Goal: Task Accomplishment & Management: Complete application form

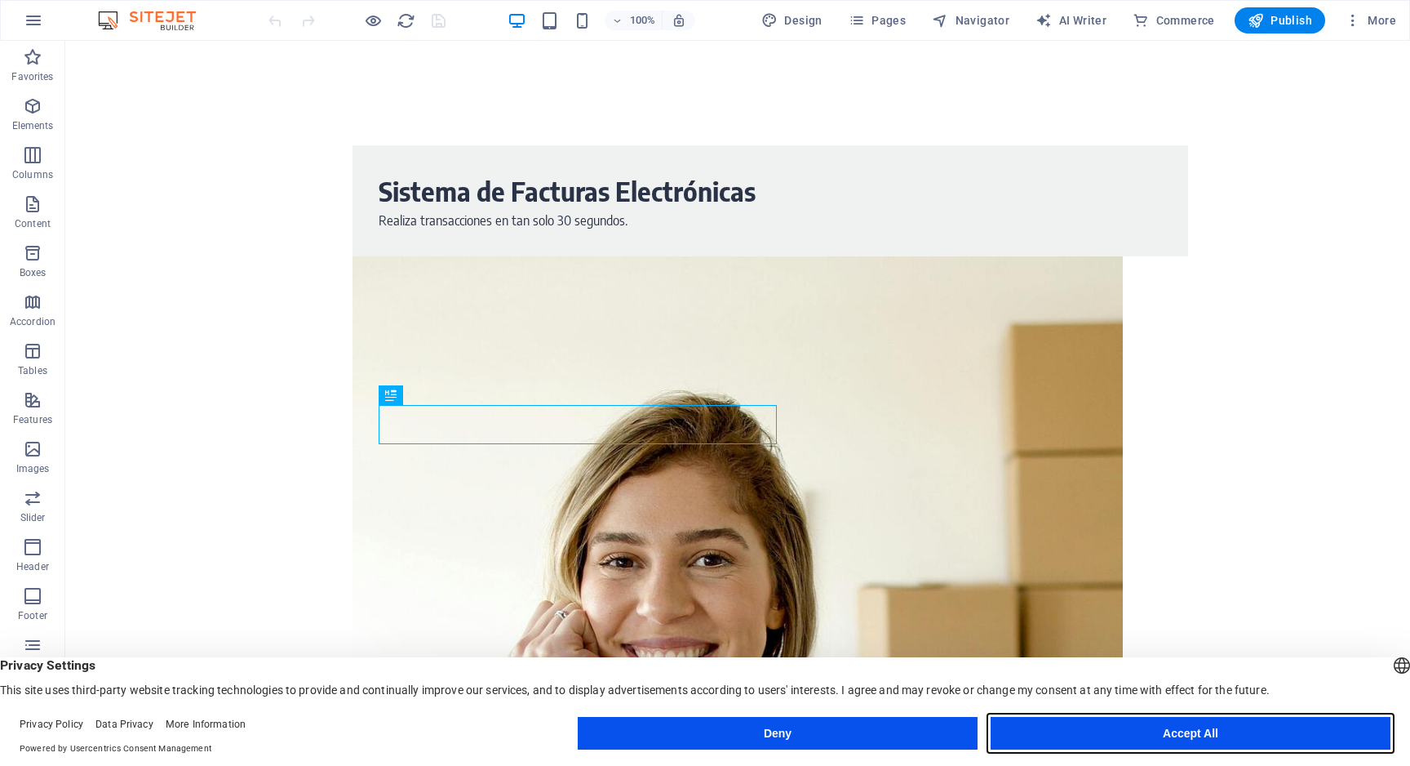
click at [1100, 734] on button "Accept All" at bounding box center [1191, 733] width 400 height 33
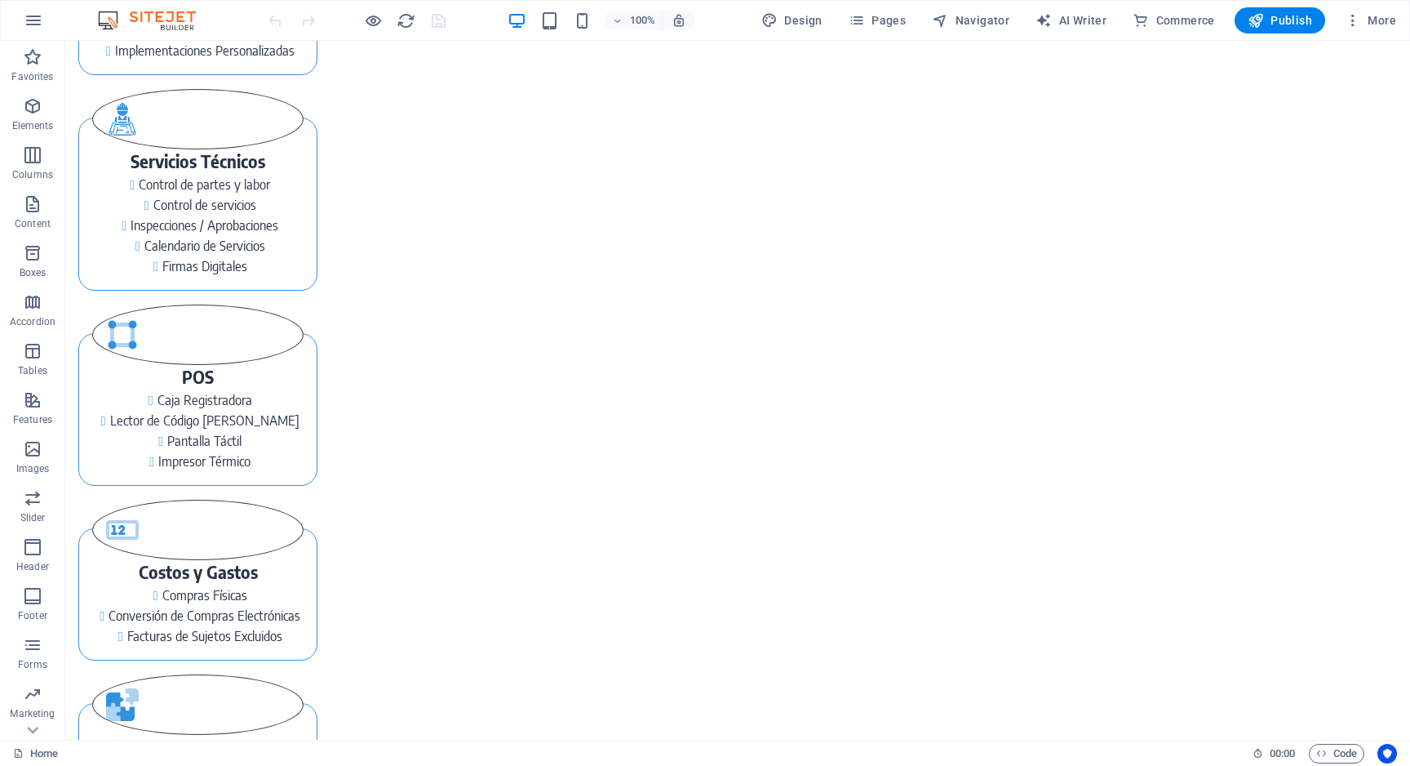
scroll to position [2165, 0]
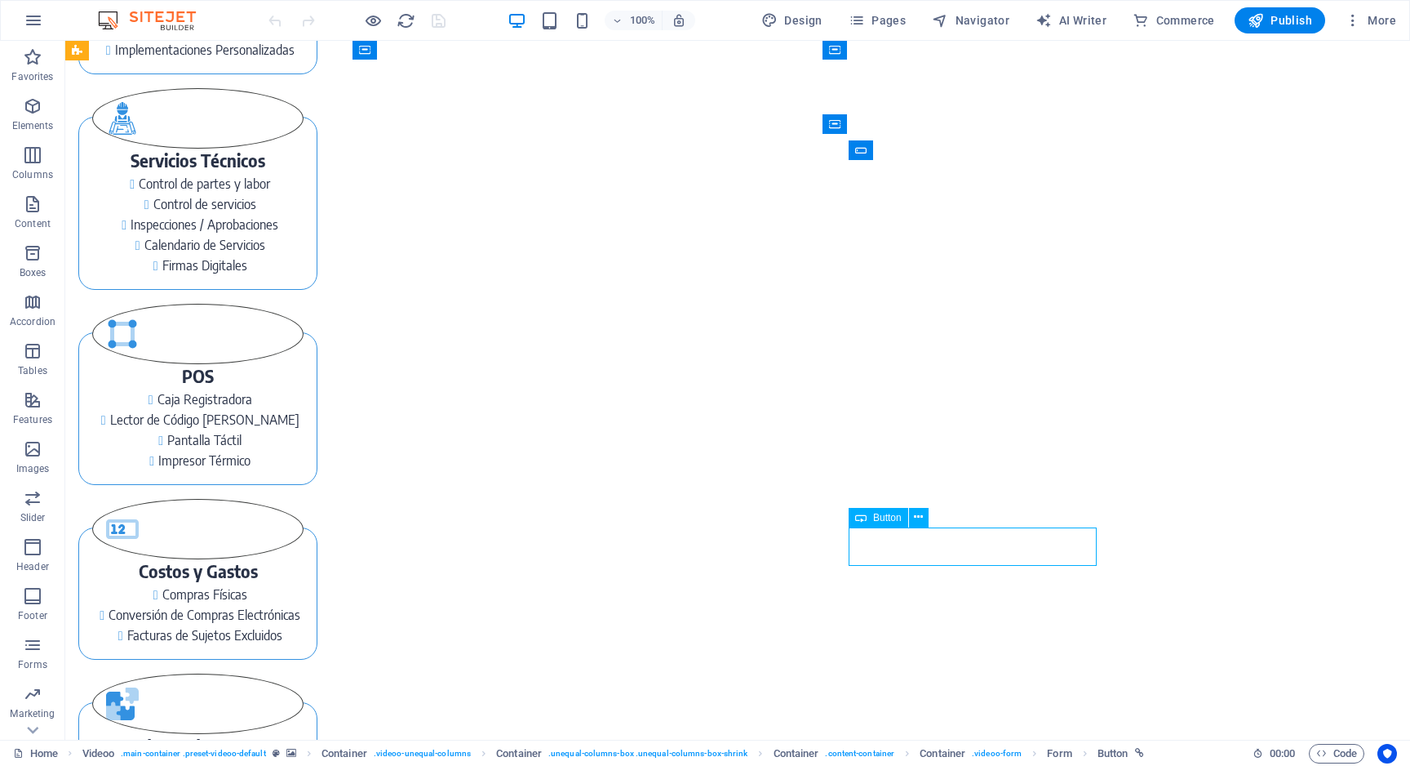
click at [891, 521] on span "Button" at bounding box center [887, 518] width 29 height 10
click at [920, 516] on icon at bounding box center [918, 517] width 9 height 17
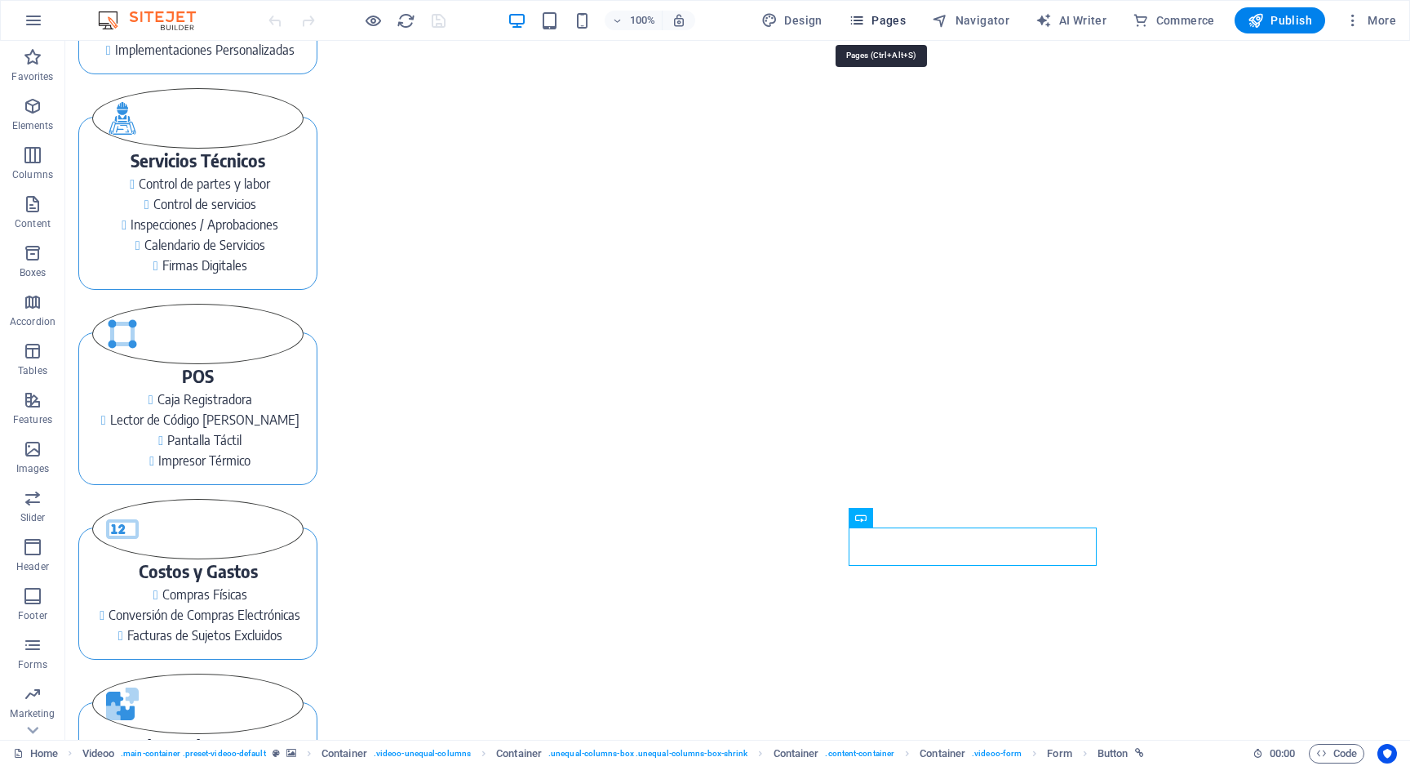
click at [876, 14] on span "Pages" at bounding box center [877, 20] width 57 height 16
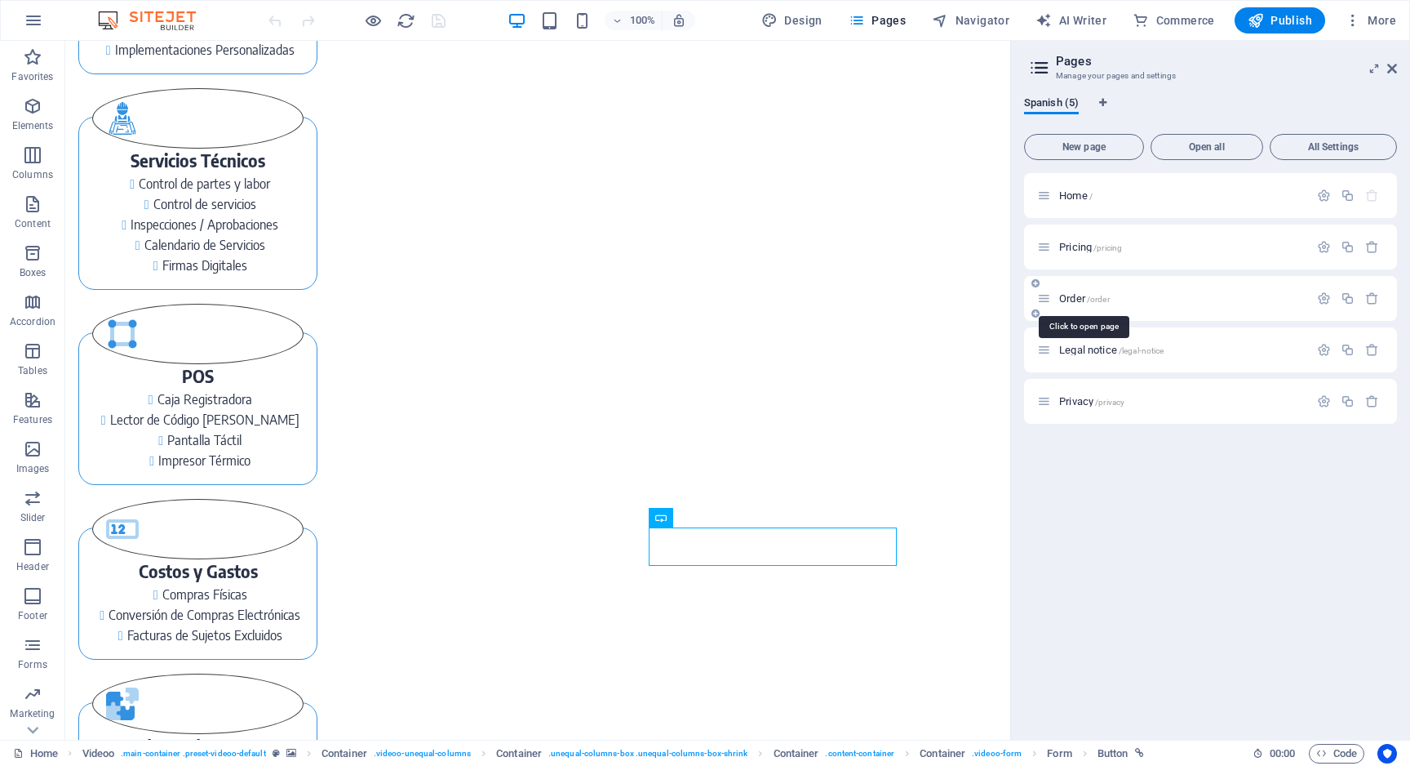
click at [1073, 302] on span "Order /order" at bounding box center [1084, 298] width 51 height 12
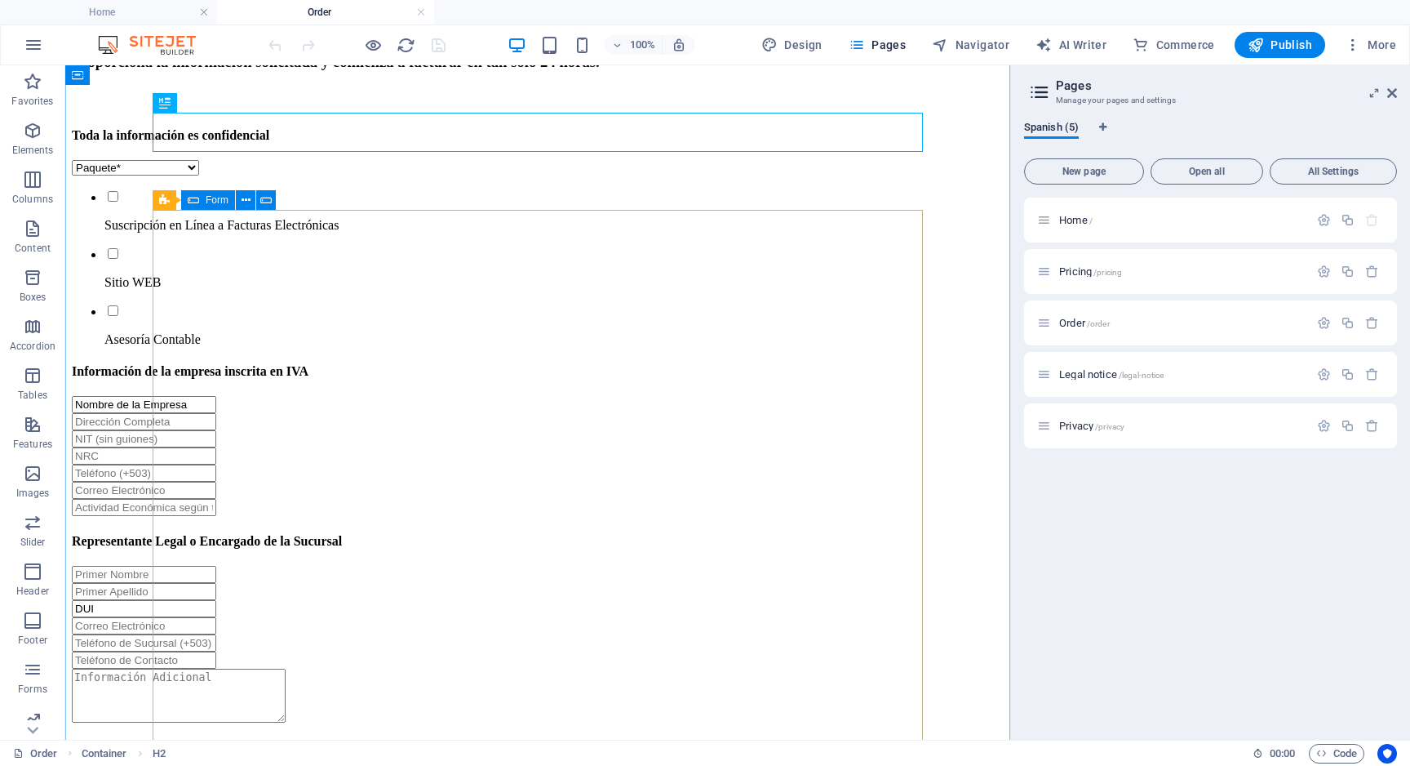
scroll to position [93, 0]
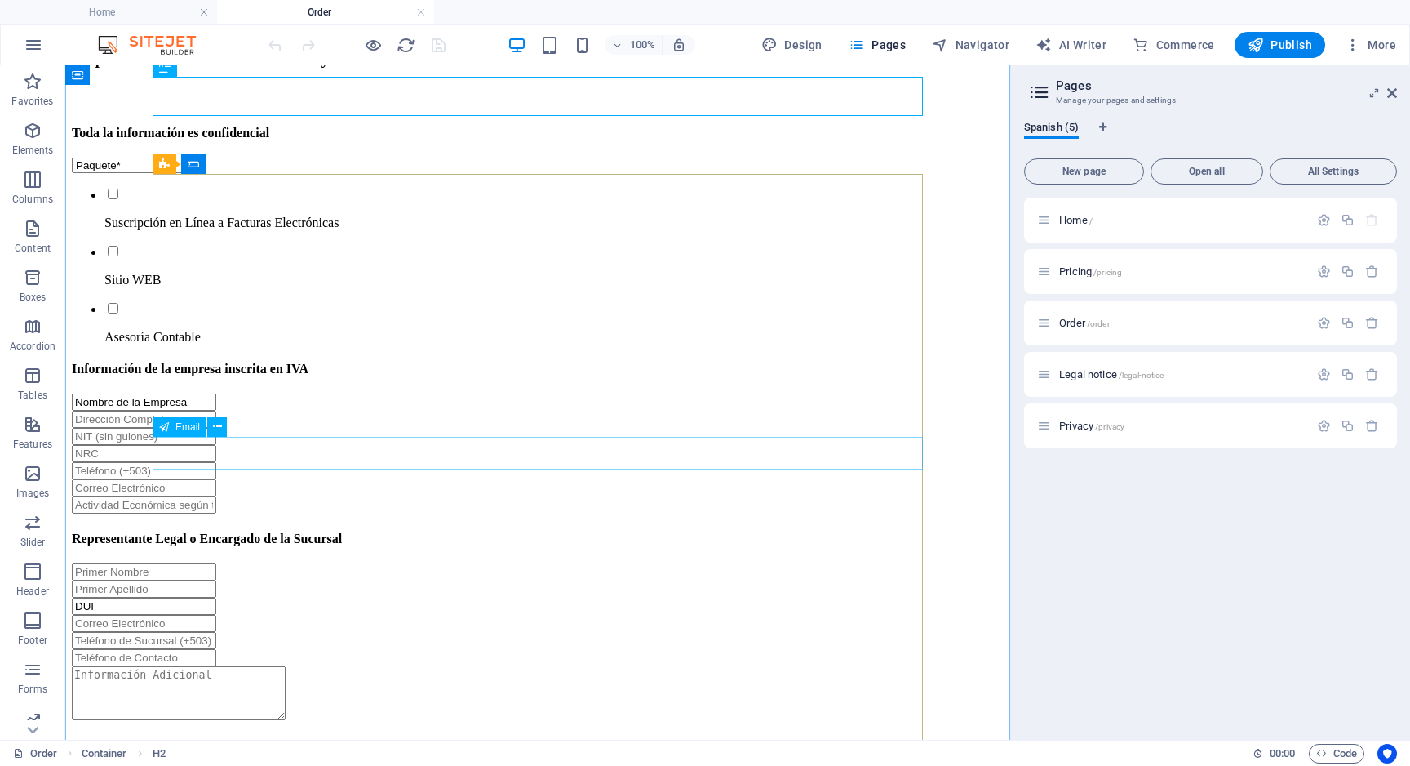
click at [423, 496] on div at bounding box center [538, 504] width 932 height 17
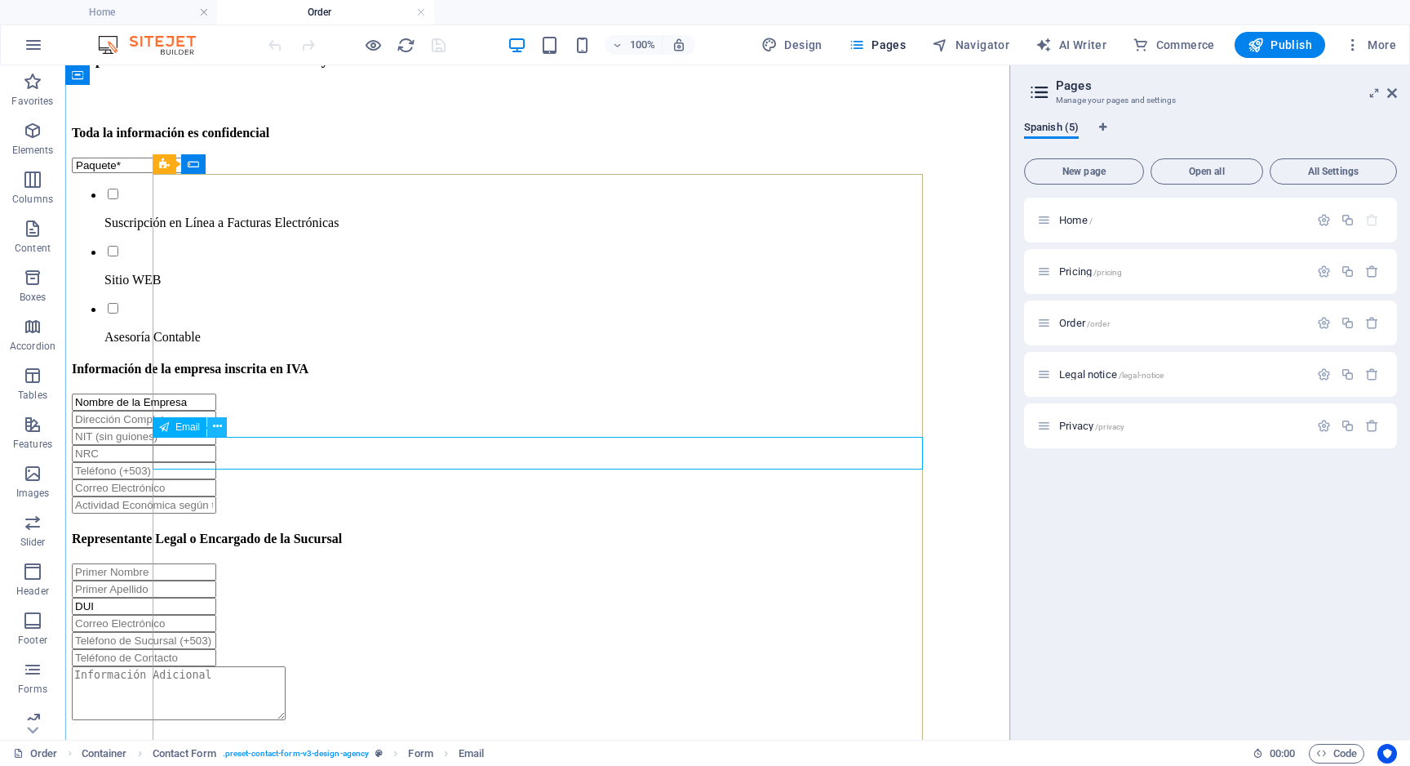
click at [215, 424] on icon at bounding box center [217, 426] width 9 height 17
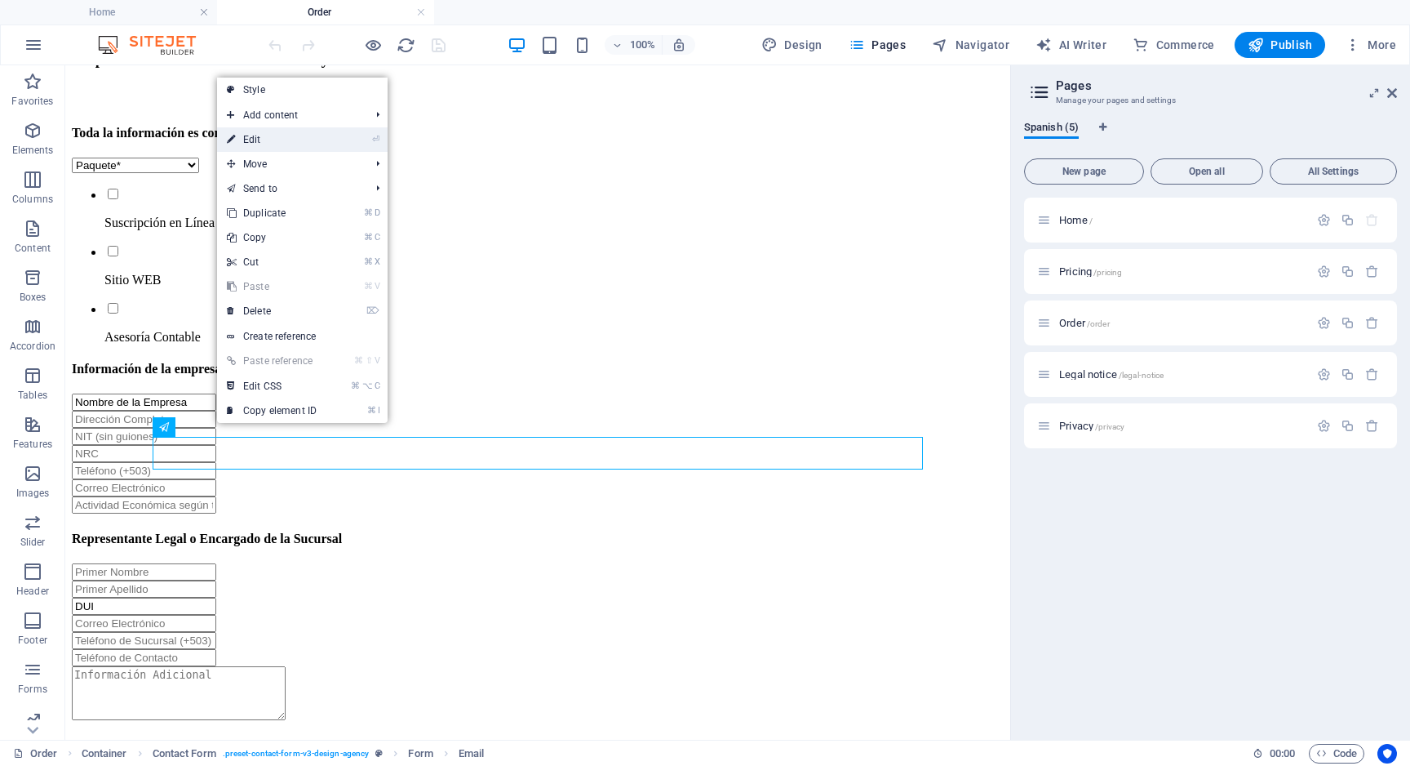
click at [343, 143] on li "⏎ Edit" at bounding box center [302, 139] width 171 height 24
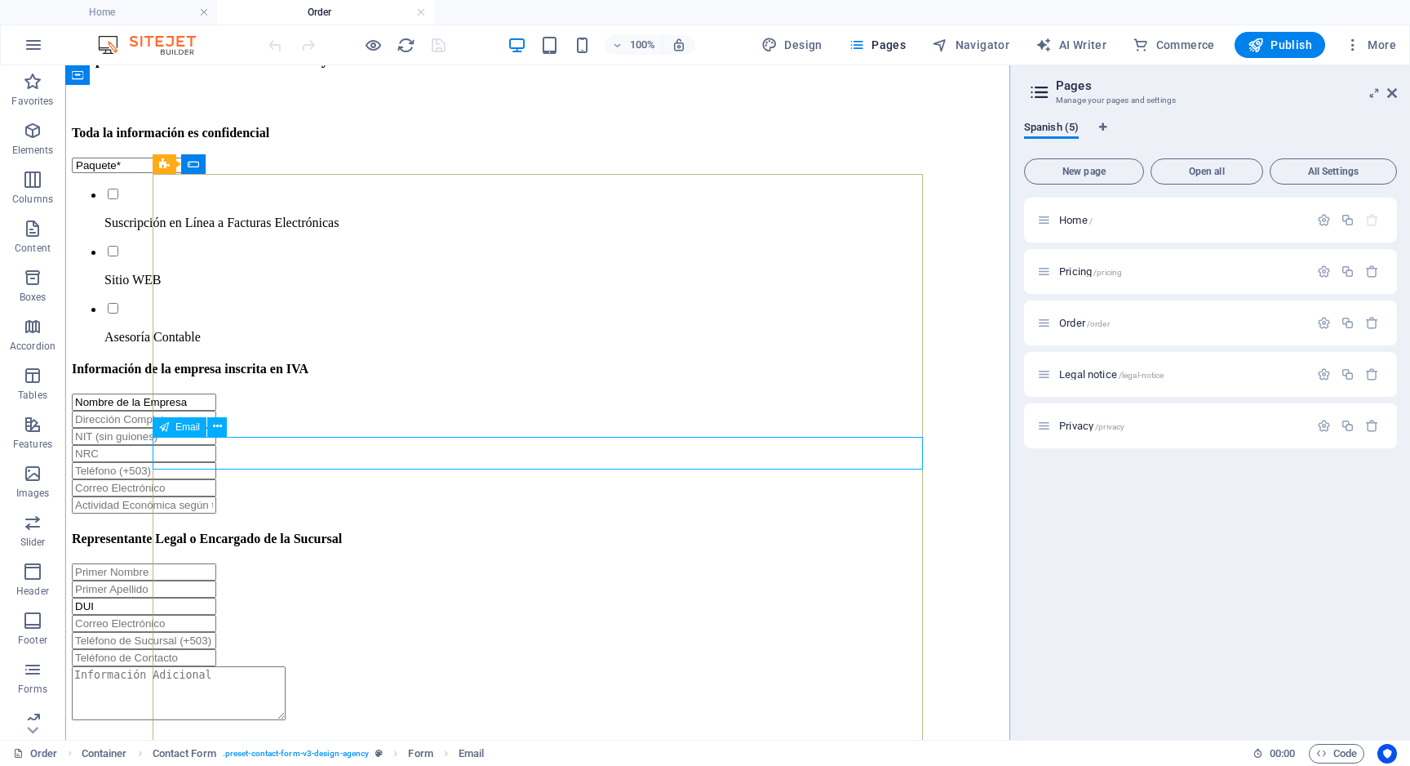
click at [180, 430] on span "Email" at bounding box center [187, 427] width 24 height 10
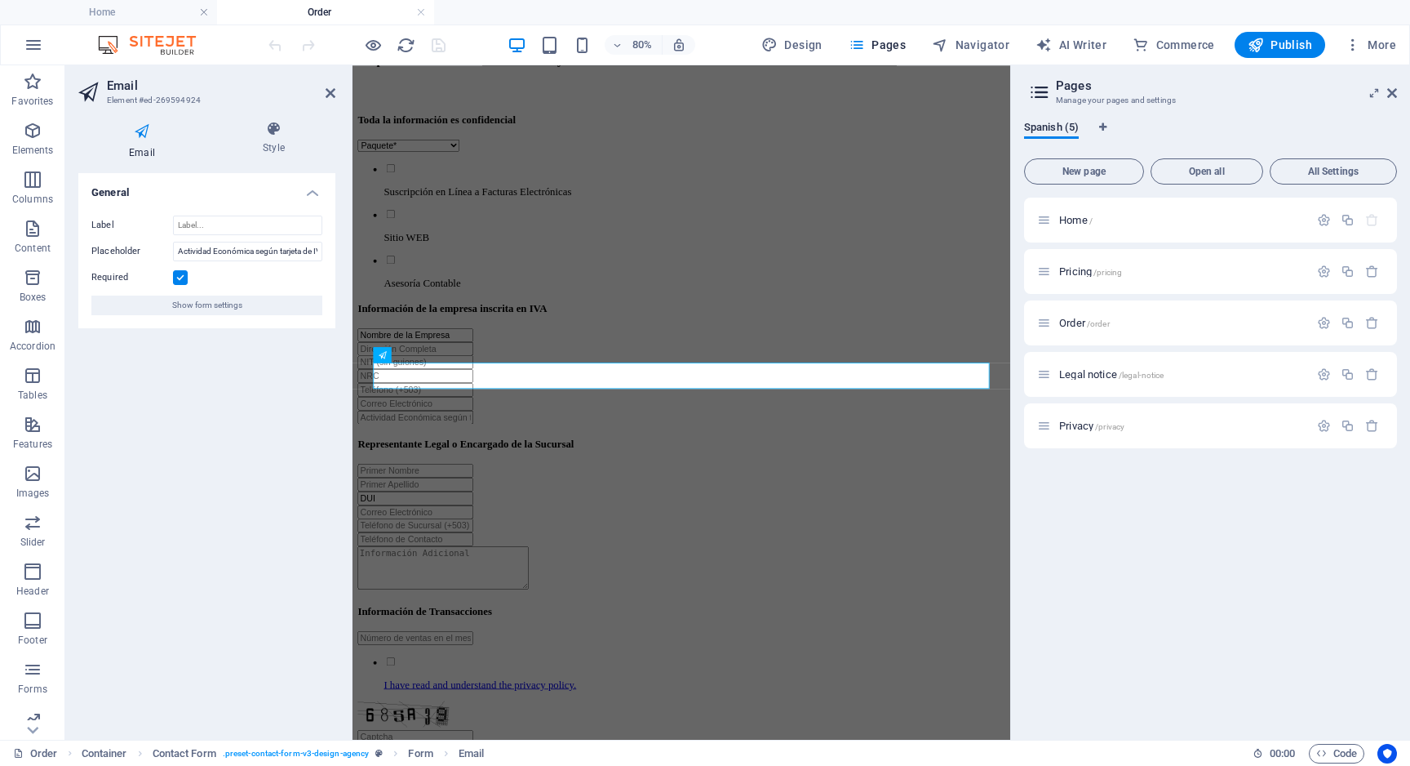
click at [149, 143] on h4 "Email" at bounding box center [145, 140] width 134 height 39
click at [270, 132] on icon at bounding box center [273, 129] width 123 height 16
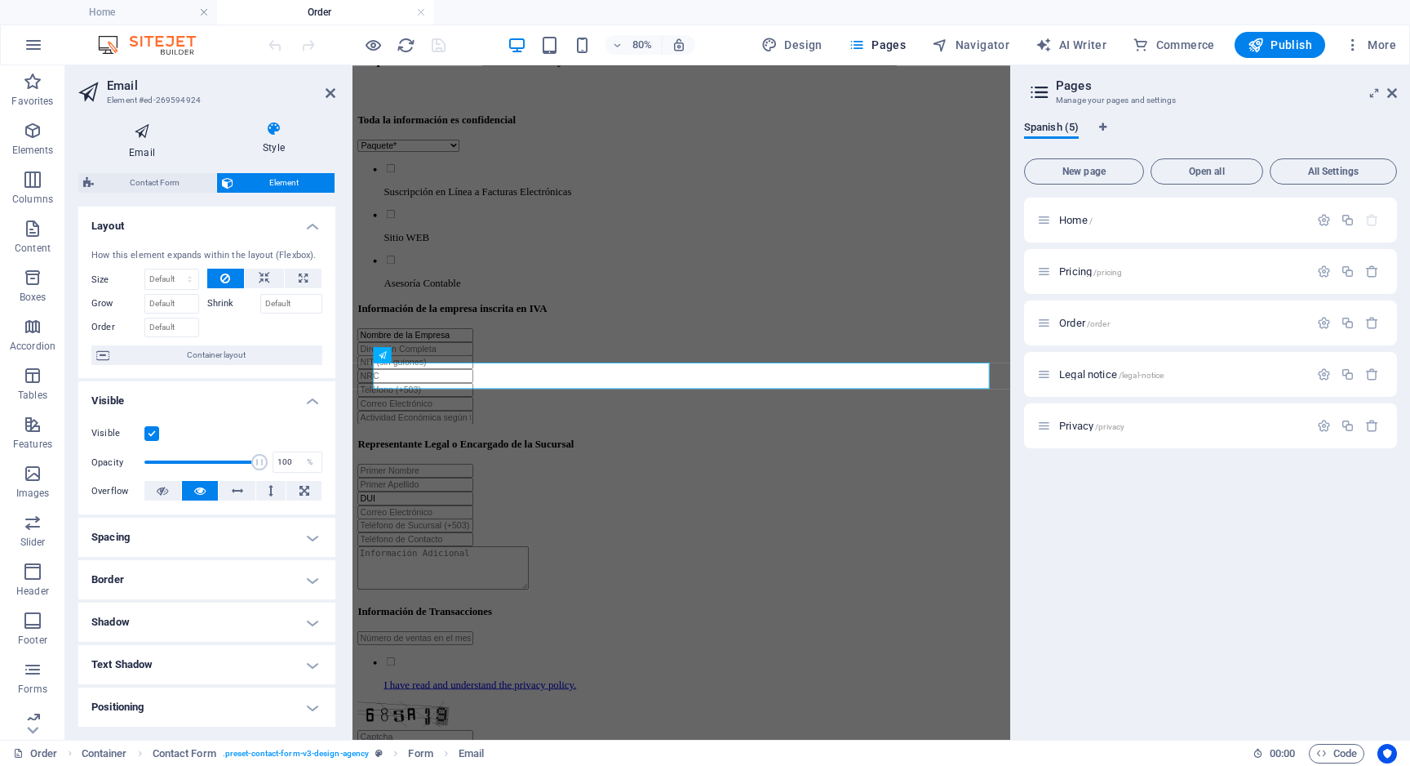
click at [134, 131] on icon at bounding box center [141, 131] width 127 height 21
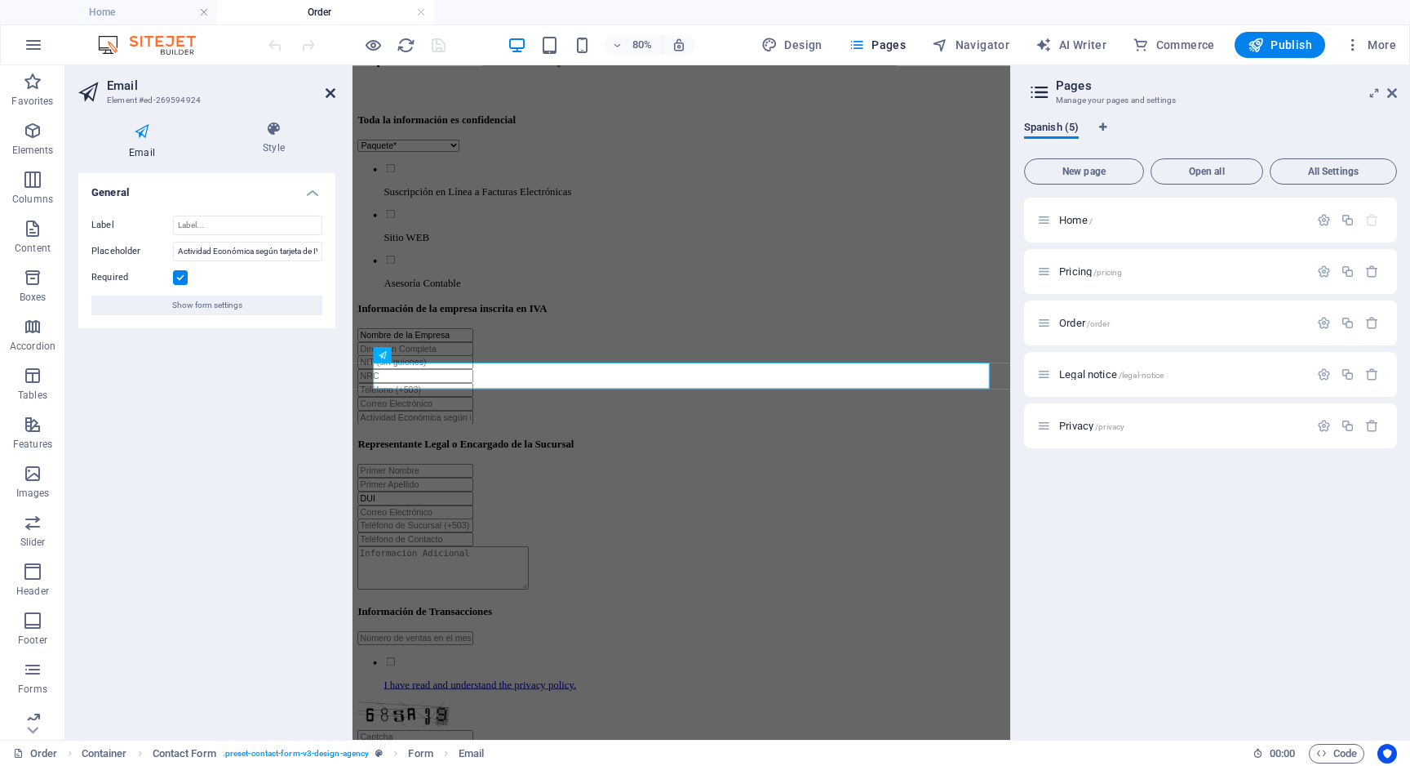
click at [331, 91] on icon at bounding box center [331, 93] width 10 height 13
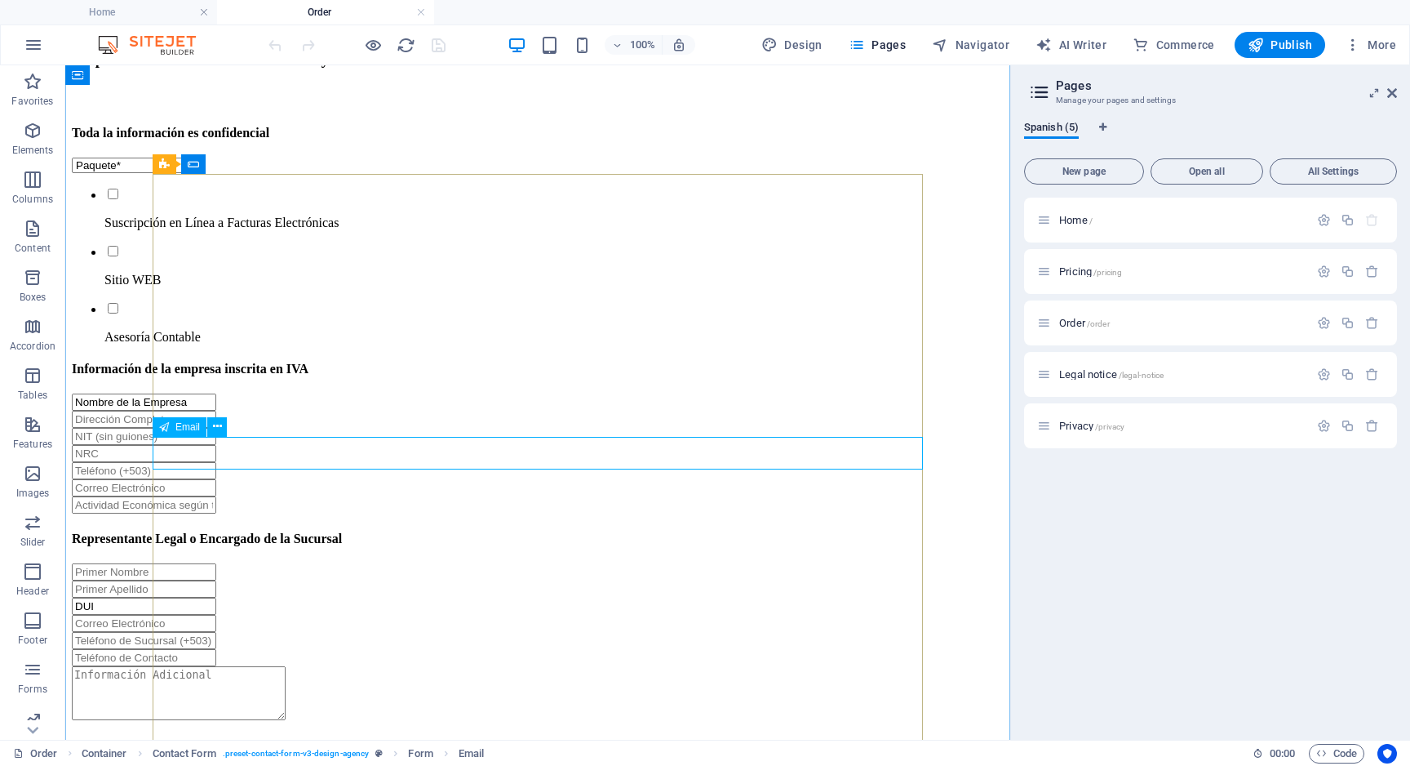
click at [387, 496] on div at bounding box center [538, 504] width 932 height 17
click at [372, 496] on div at bounding box center [538, 504] width 932 height 17
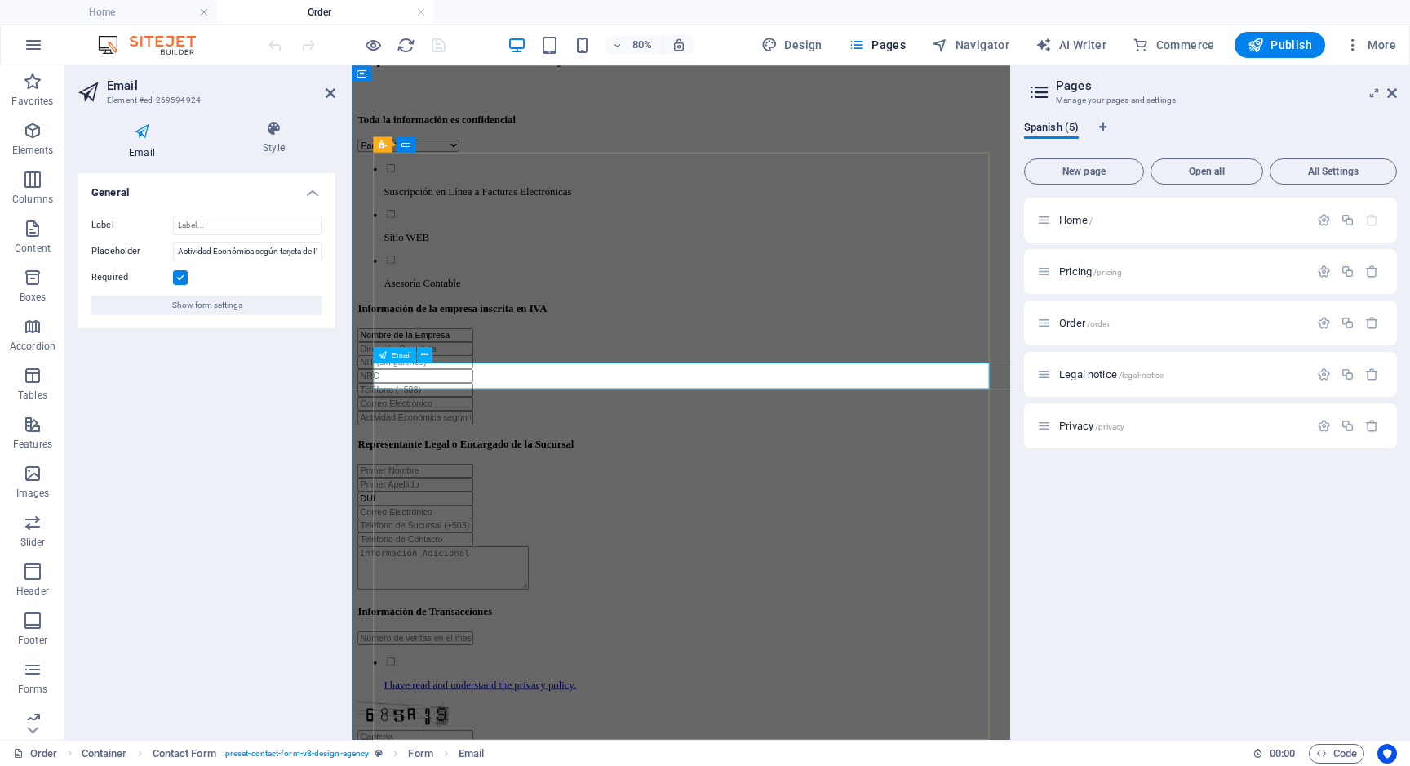
click at [469, 496] on input "email" at bounding box center [431, 504] width 144 height 17
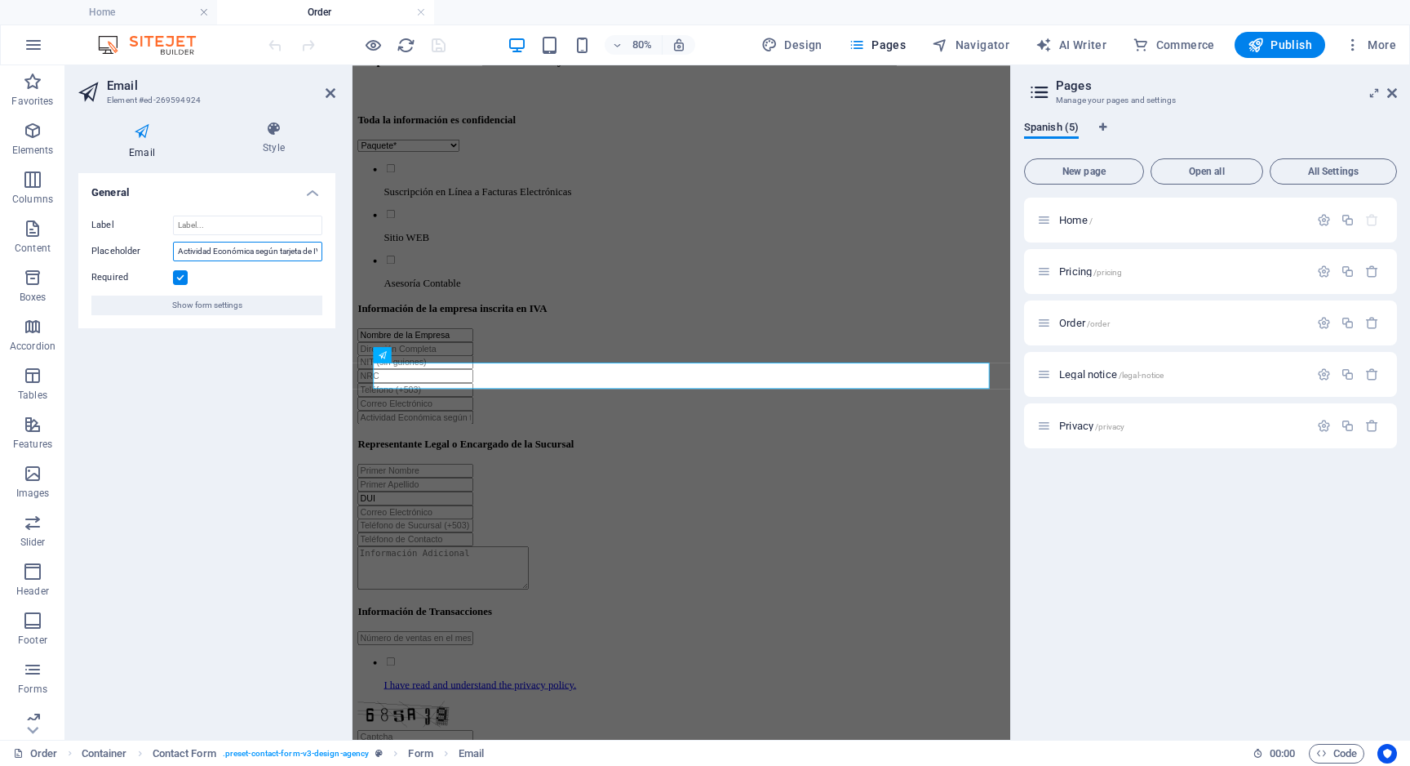
click at [280, 248] on input "Actividad Económica según tarjeta de IVA" at bounding box center [247, 252] width 149 height 20
click at [328, 89] on icon at bounding box center [331, 93] width 10 height 13
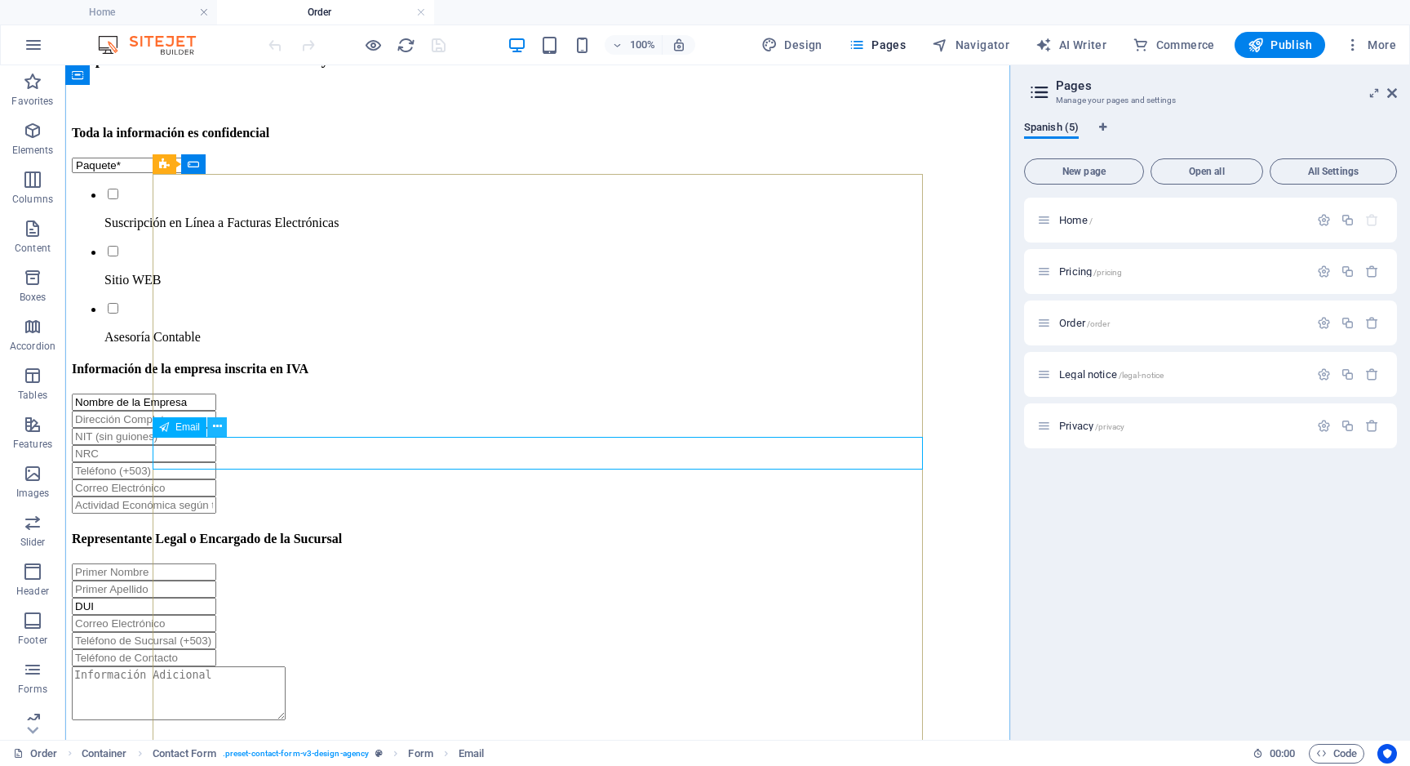
click at [217, 431] on icon at bounding box center [217, 426] width 9 height 17
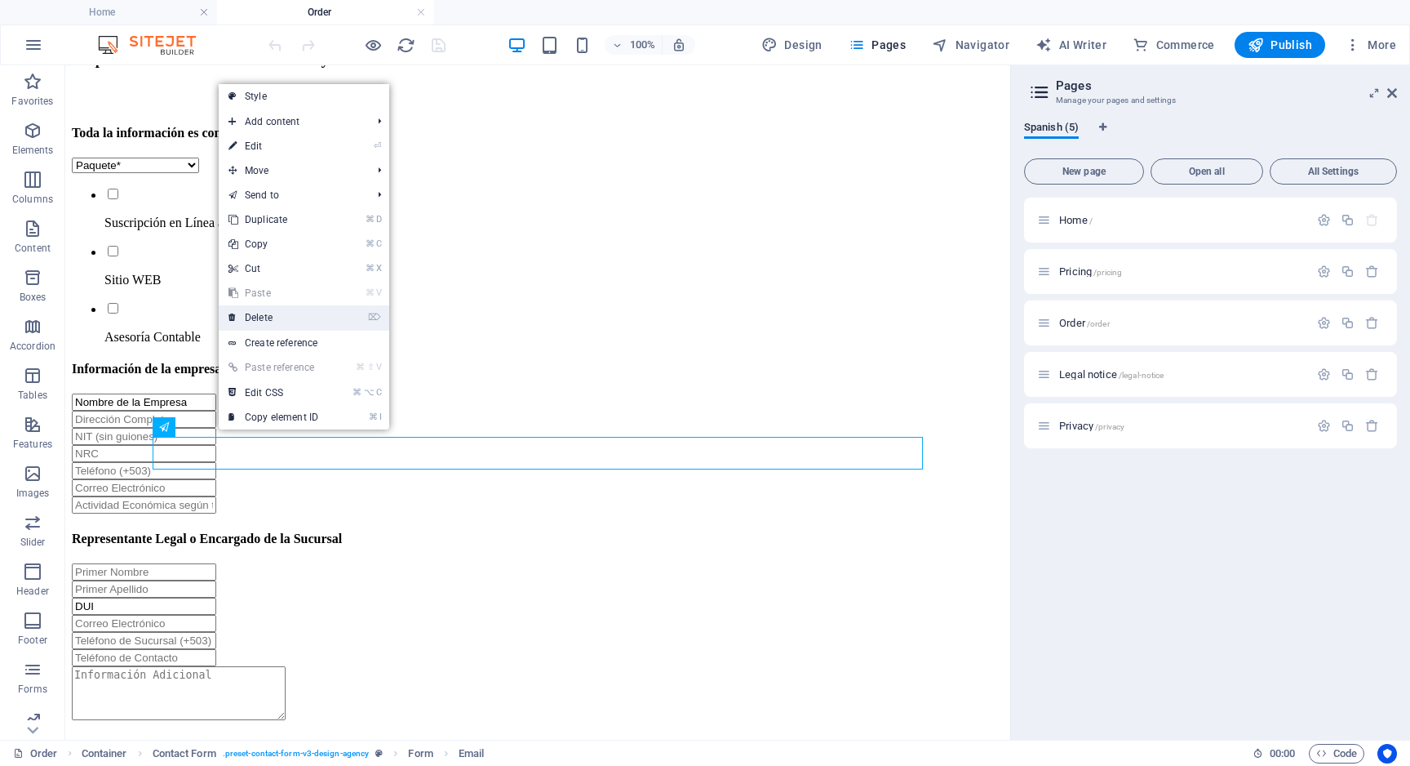
click at [284, 318] on link "⌦ Delete" at bounding box center [273, 317] width 109 height 24
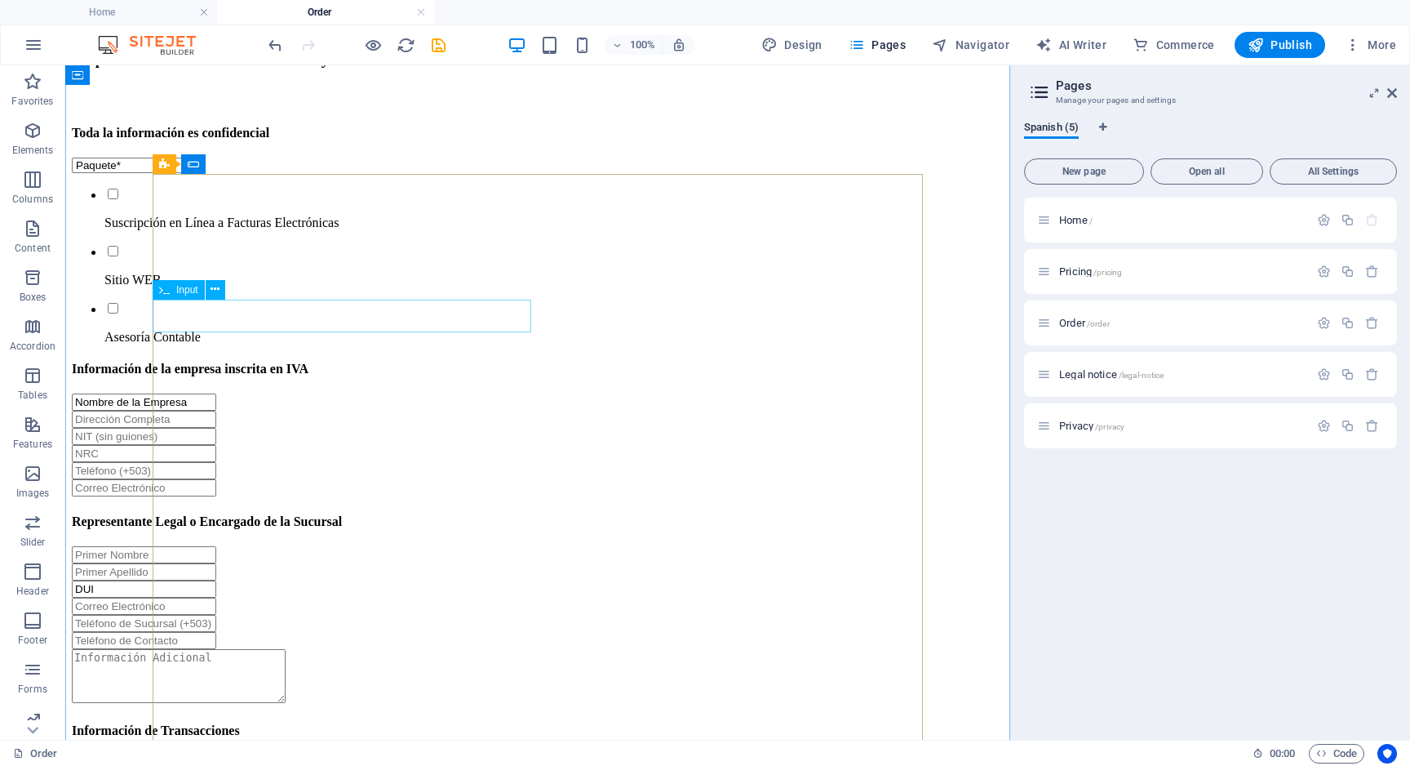
click at [446, 393] on div "Nombre de la Empresa" at bounding box center [538, 401] width 932 height 17
click at [213, 286] on icon at bounding box center [215, 289] width 9 height 17
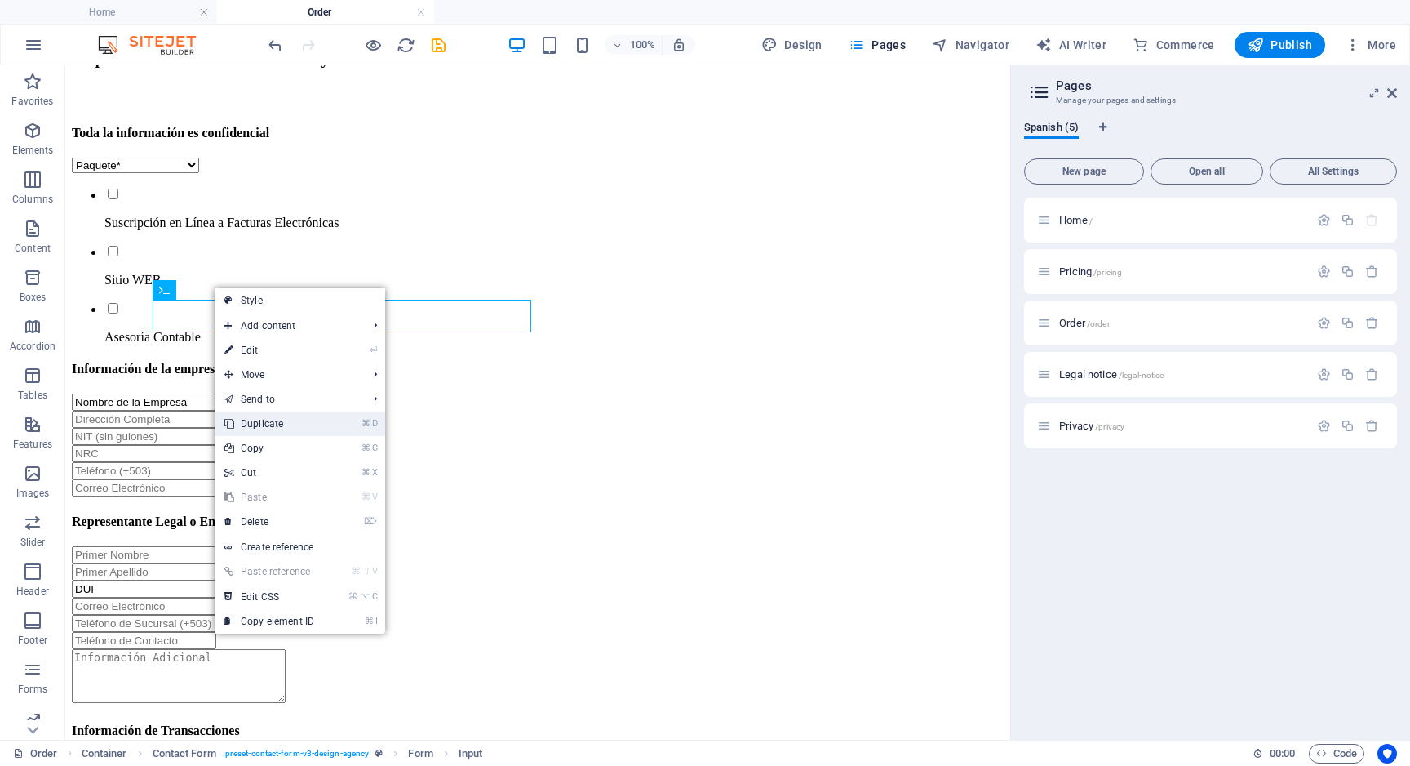
click at [282, 424] on link "⌘ D Duplicate" at bounding box center [269, 423] width 109 height 24
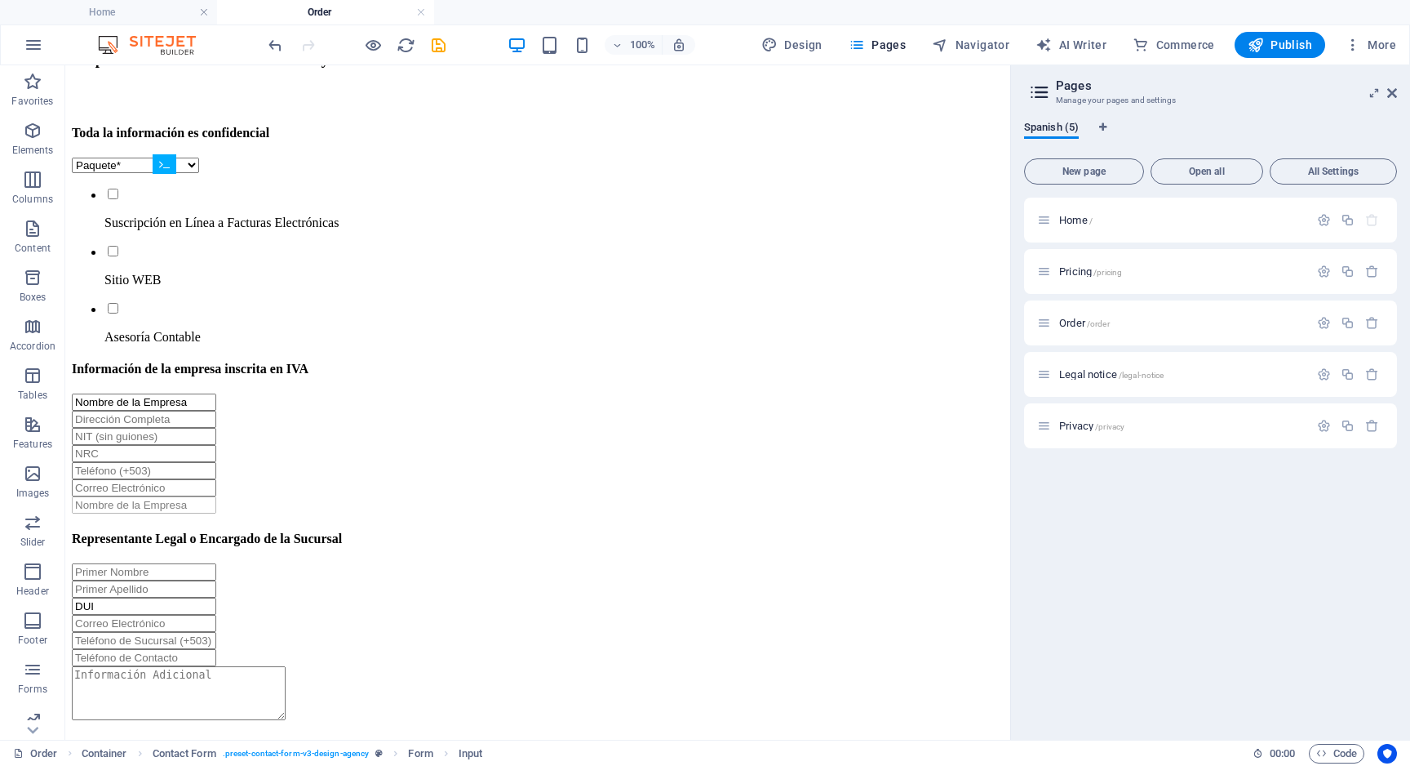
drag, startPoint x: 588, startPoint y: 318, endPoint x: 415, endPoint y: 477, distance: 235.7
click at [415, 477] on div "Toda la información es confidencial Paquete* Esencial (desde $35) Avanzado (des…" at bounding box center [538, 535] width 932 height 819
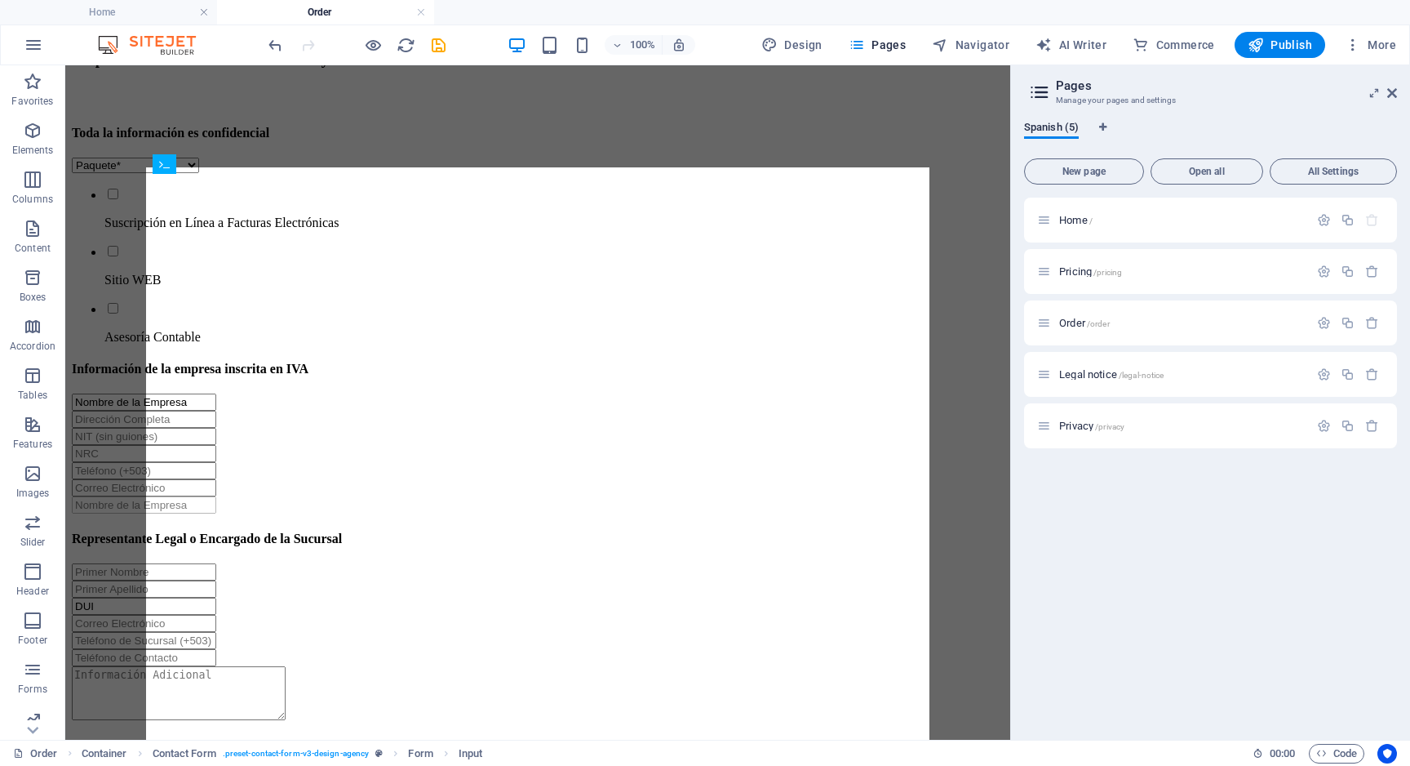
drag, startPoint x: 646, startPoint y: 356, endPoint x: 376, endPoint y: 449, distance: 285.0
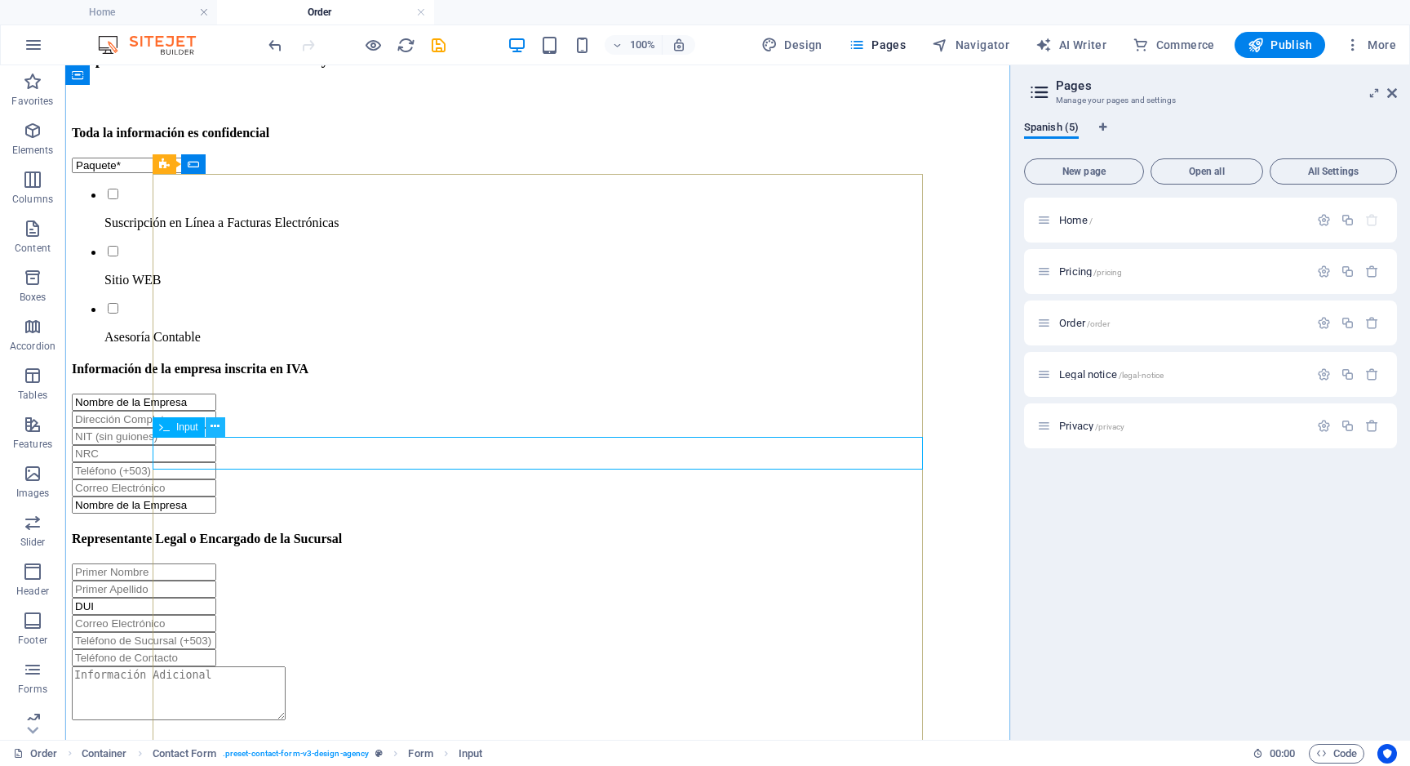
click at [220, 425] on button at bounding box center [216, 427] width 20 height 20
click at [270, 496] on div "Nombre de la Empresa" at bounding box center [538, 504] width 932 height 17
select select "characters"
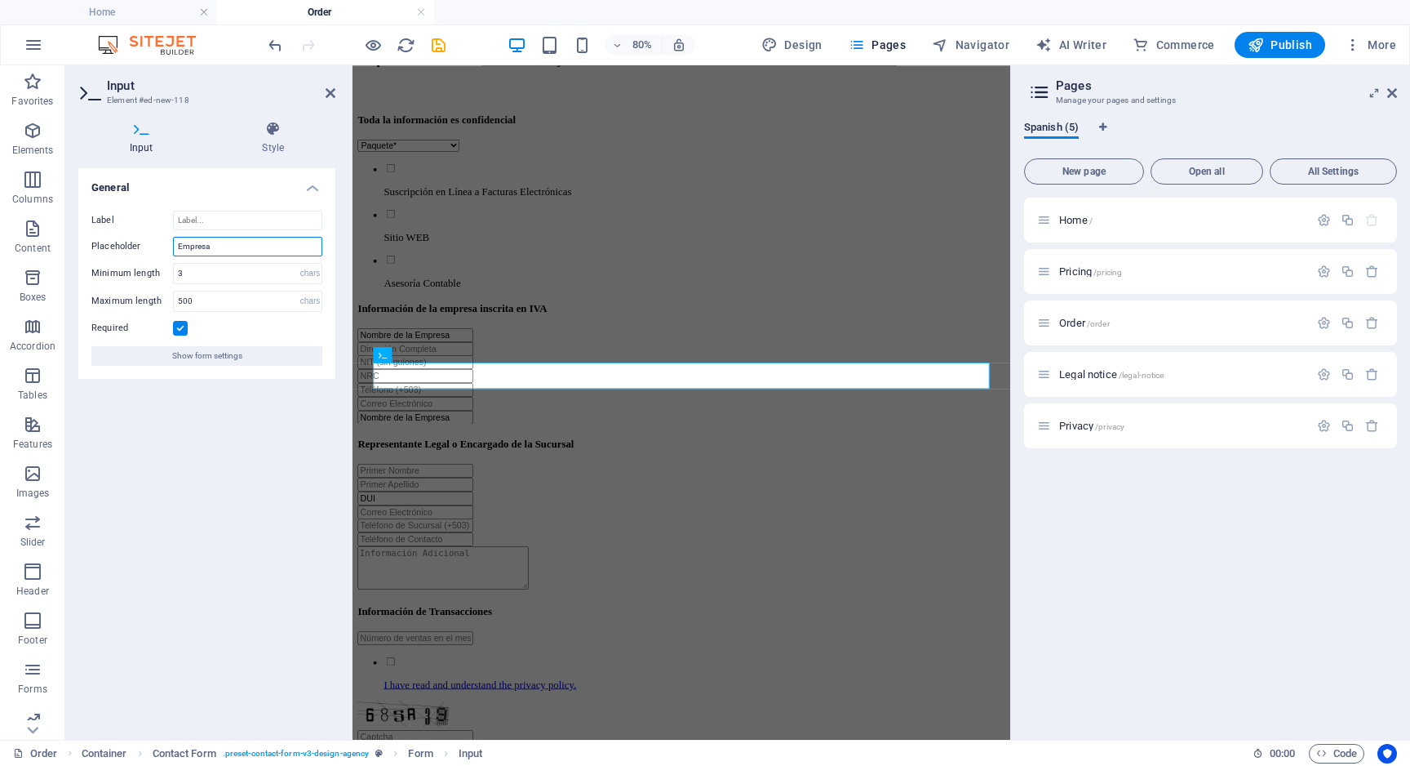
click at [203, 249] on input "Empresa" at bounding box center [247, 247] width 149 height 20
click at [259, 245] on input "Actividad Economica" at bounding box center [247, 247] width 149 height 20
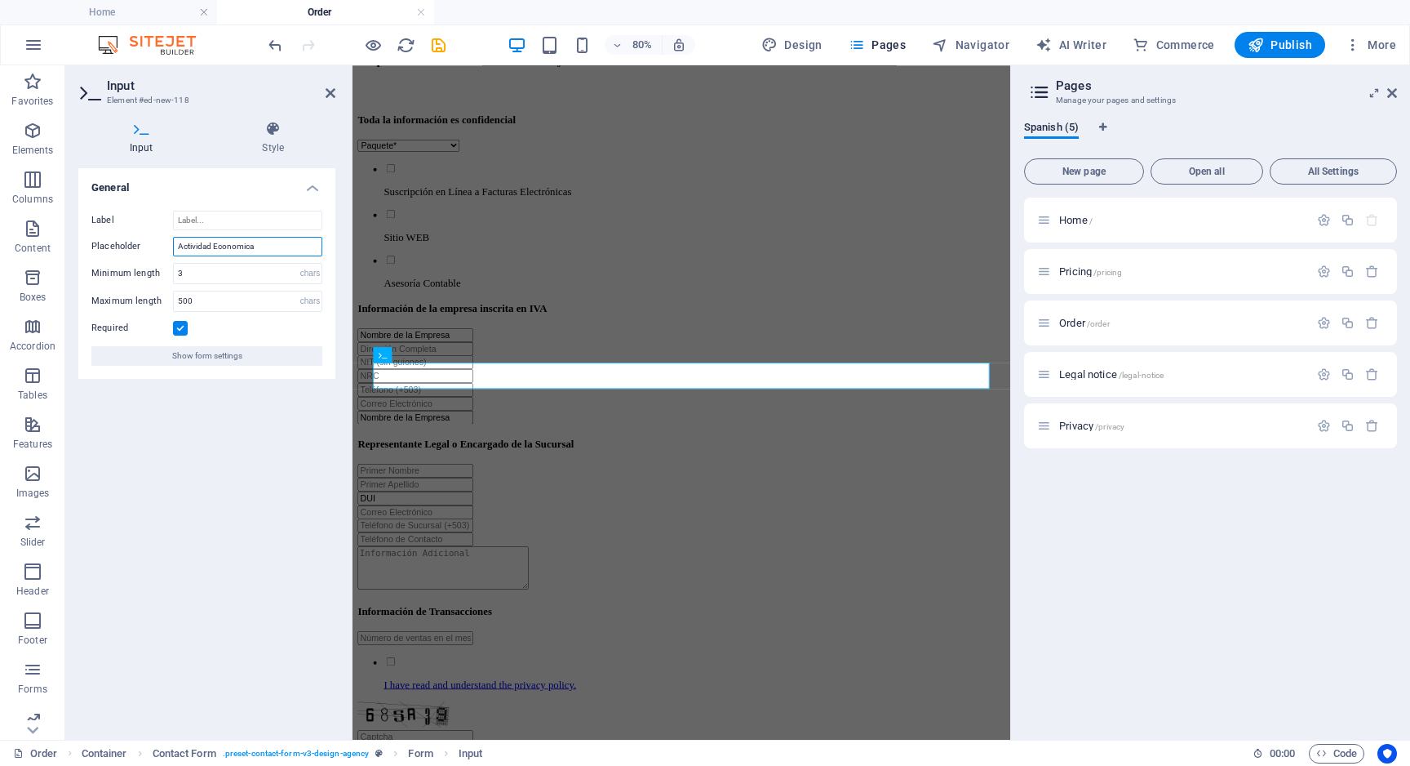
paste input "ómica según tarjeta de IVA"
type input "Actividad Económica según tarjeta de IVA"
click at [291, 436] on div "General Label Placeholder Actividad Económica según tarjeta de IVA Minimum leng…" at bounding box center [206, 447] width 257 height 558
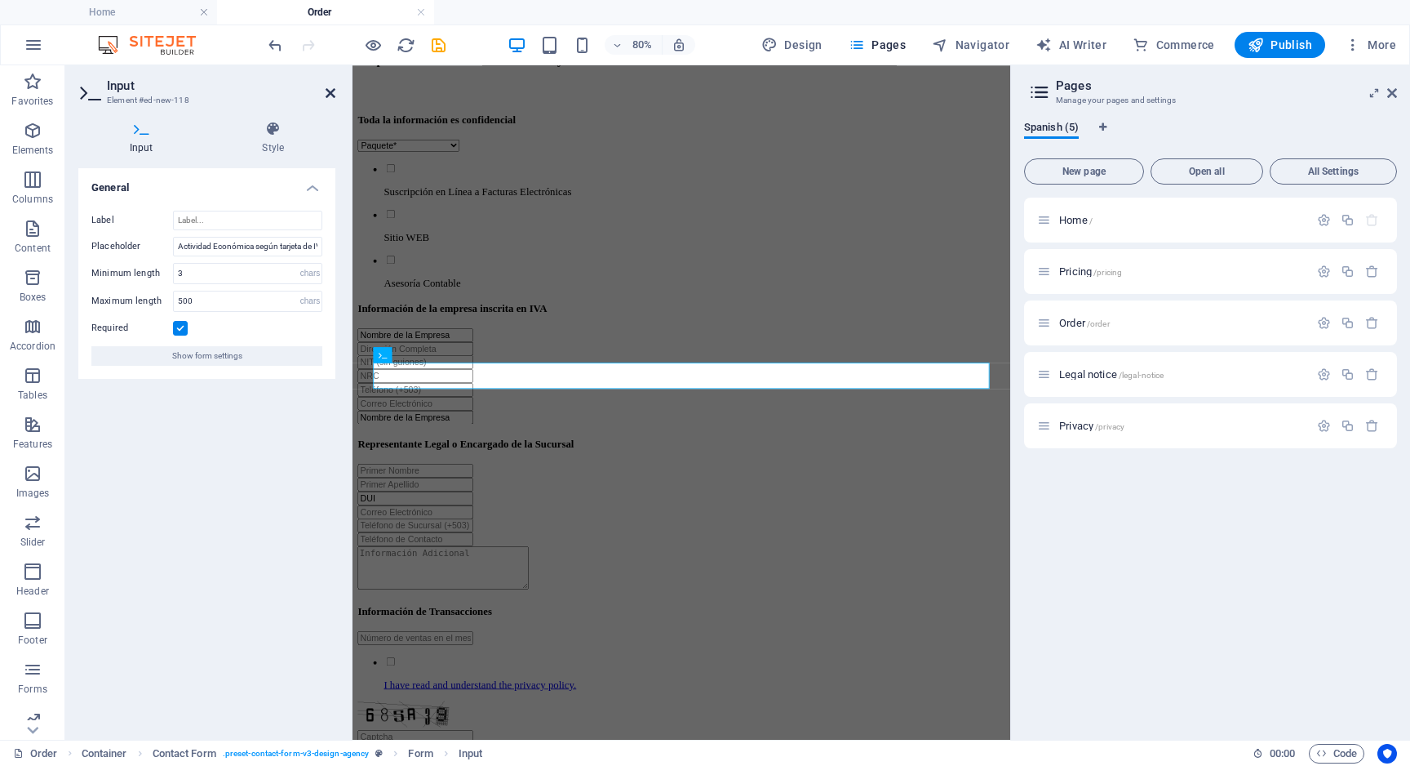
click at [327, 93] on icon at bounding box center [331, 93] width 10 height 13
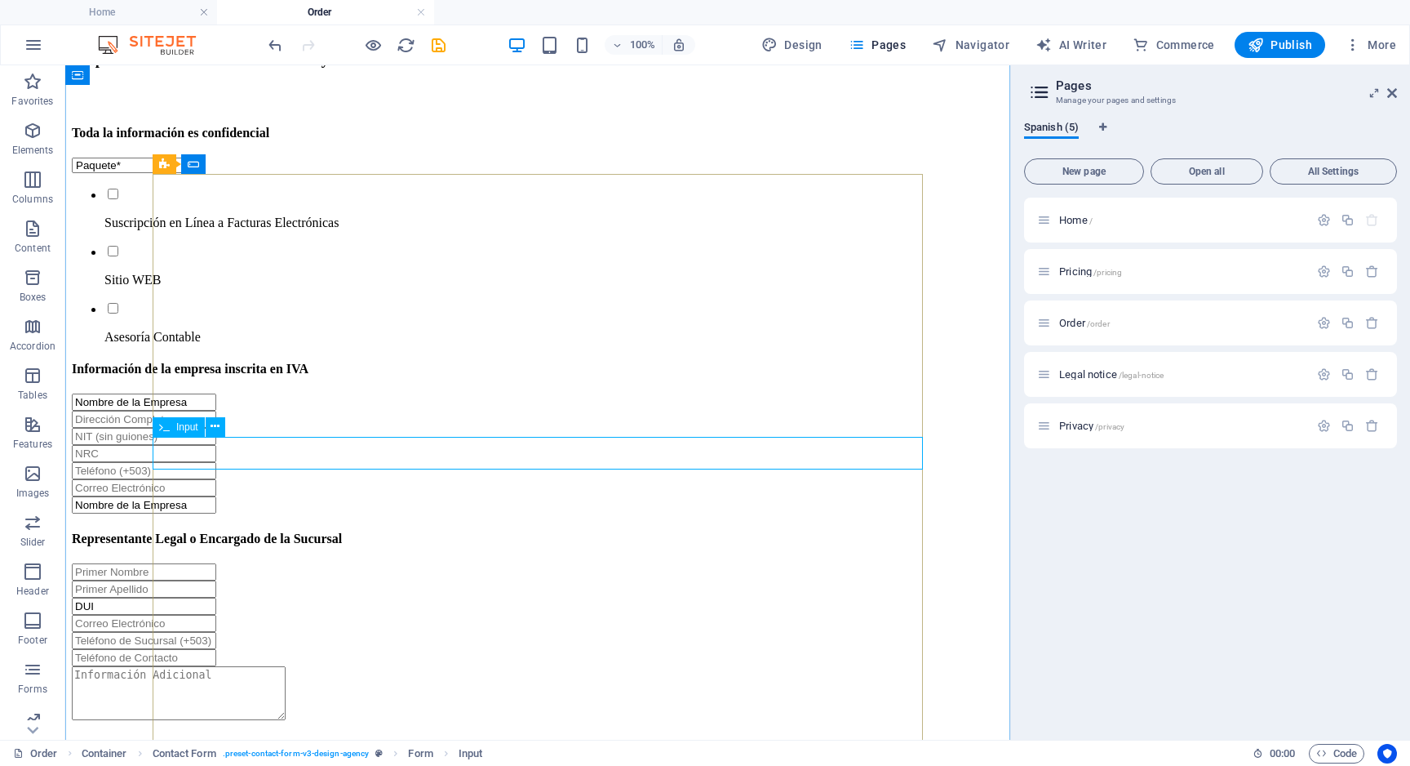
click at [277, 496] on div "Nombre de la Empresa" at bounding box center [538, 504] width 932 height 17
select select "characters"
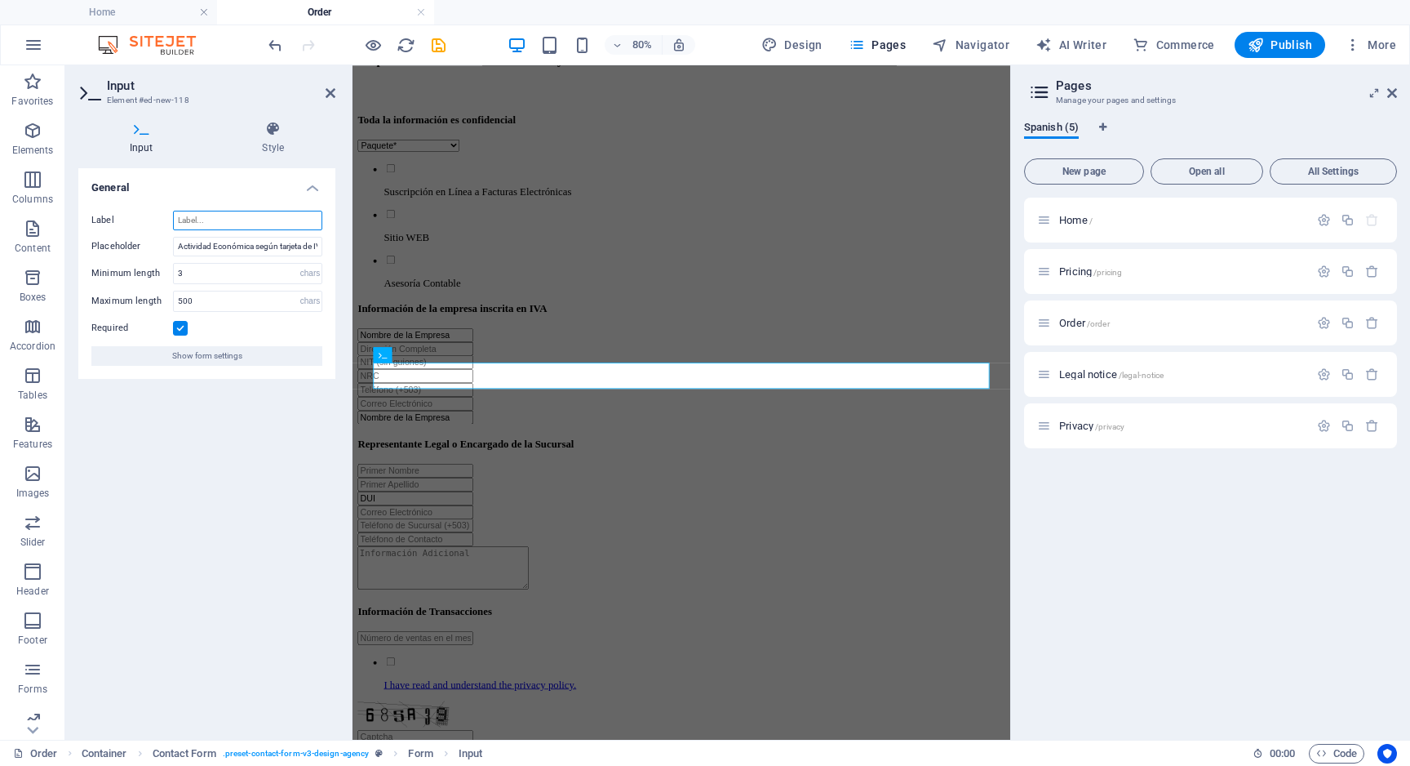
click at [225, 222] on input "Label" at bounding box center [247, 221] width 149 height 20
paste input "Actividad Económica según tarjeta de IVA"
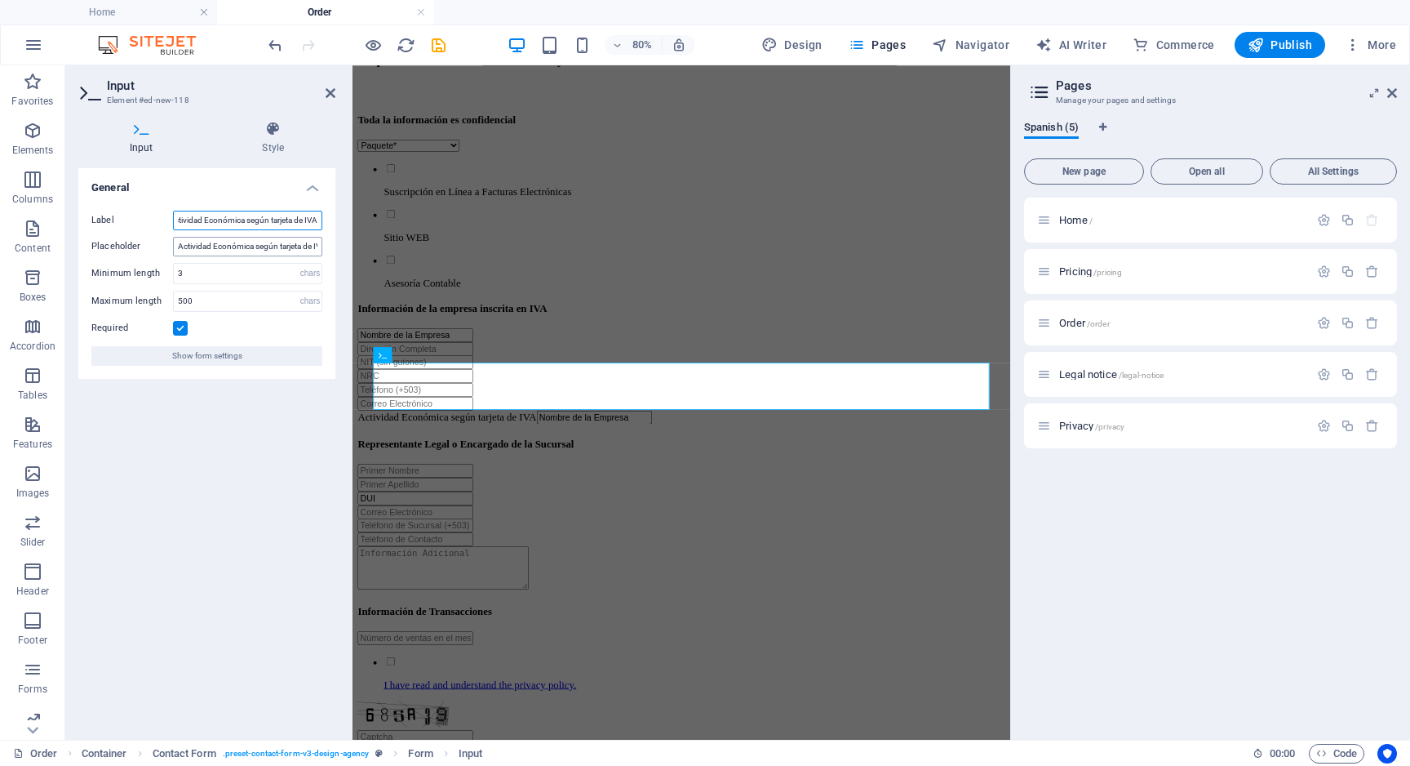
type input "="
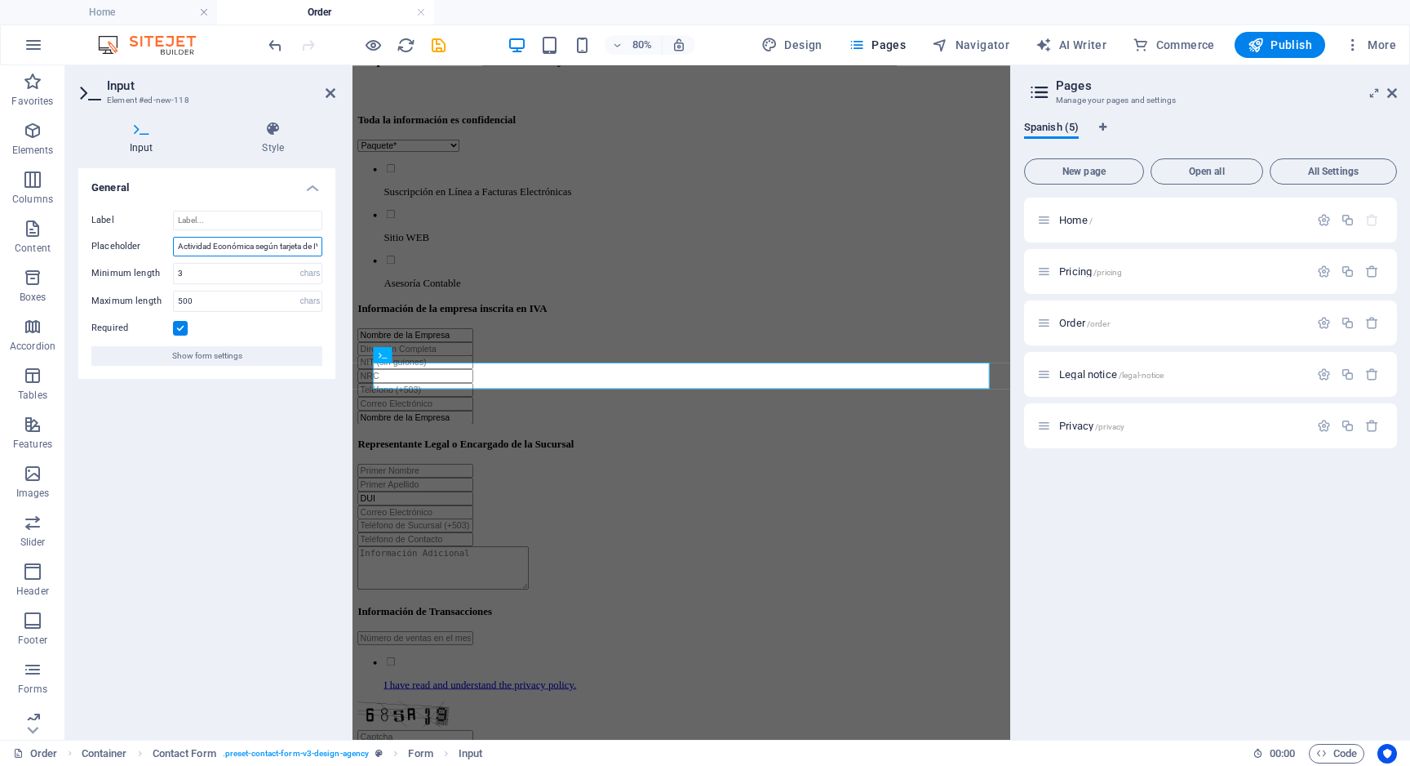
click at [249, 245] on input "Actividad Económica según tarjeta de IVA" at bounding box center [247, 247] width 149 height 20
click at [280, 131] on icon at bounding box center [273, 129] width 125 height 16
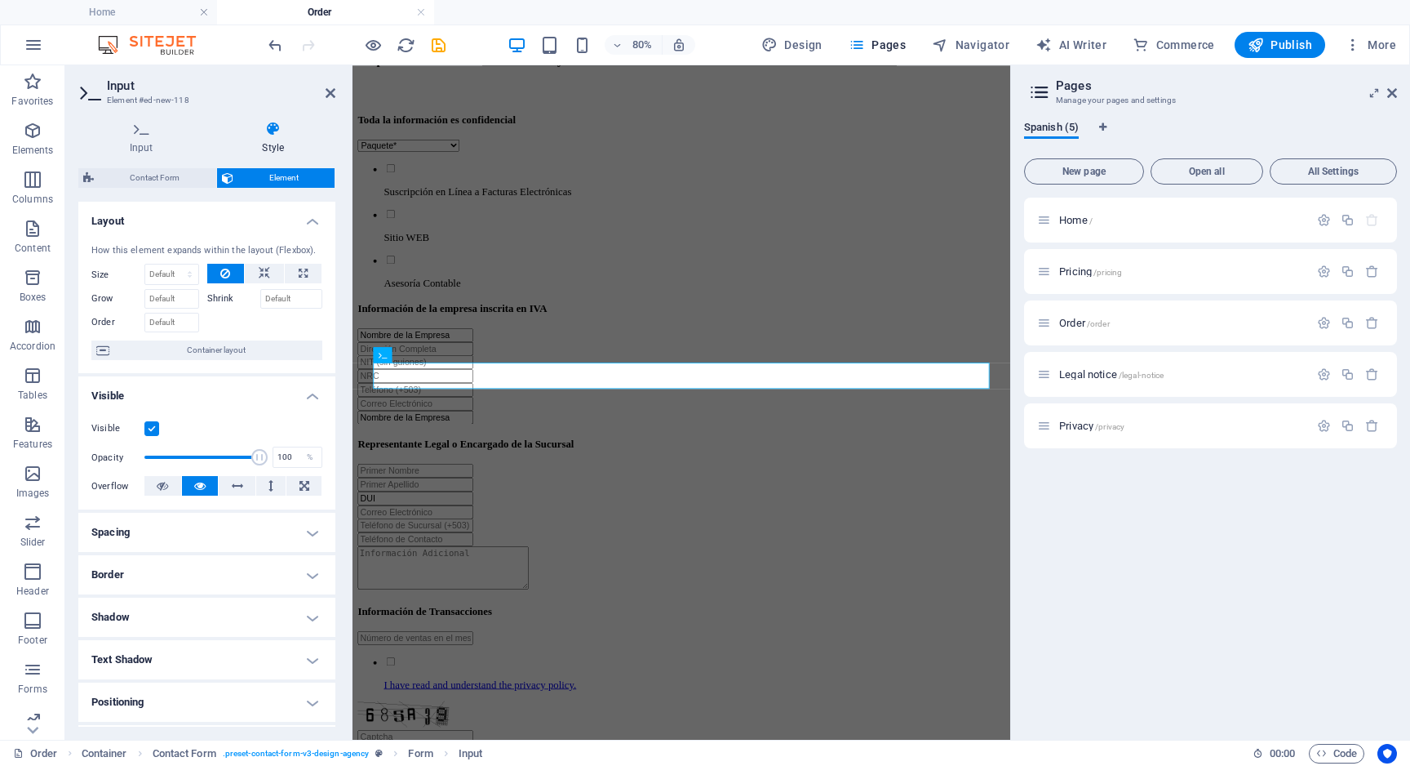
click at [151, 427] on label at bounding box center [151, 428] width 15 height 15
click at [0, 0] on input "Visible" at bounding box center [0, 0] width 0 height 0
click at [151, 427] on label at bounding box center [151, 428] width 15 height 15
click at [0, 0] on input "Visible" at bounding box center [0, 0] width 0 height 0
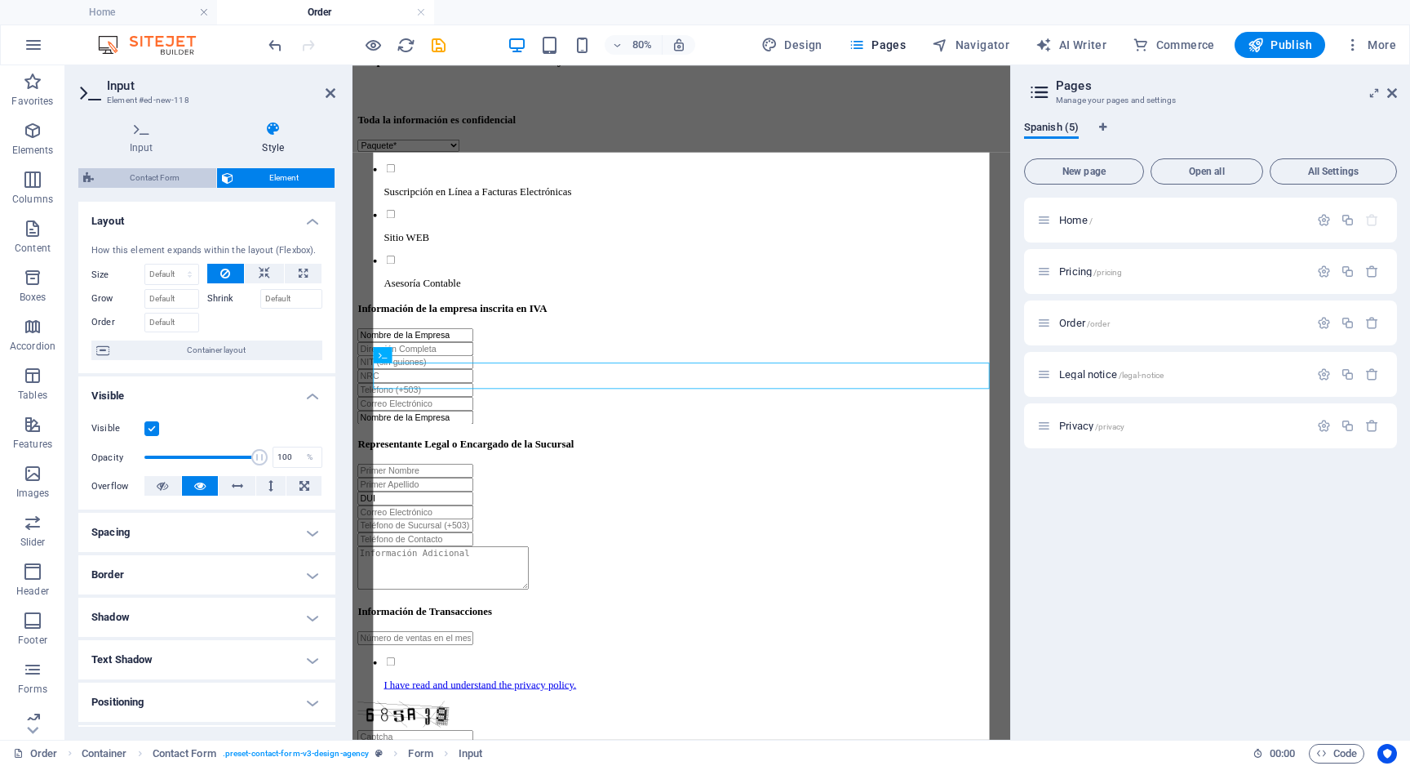
click at [185, 182] on span "Contact Form" at bounding box center [155, 178] width 113 height 20
select select "rem"
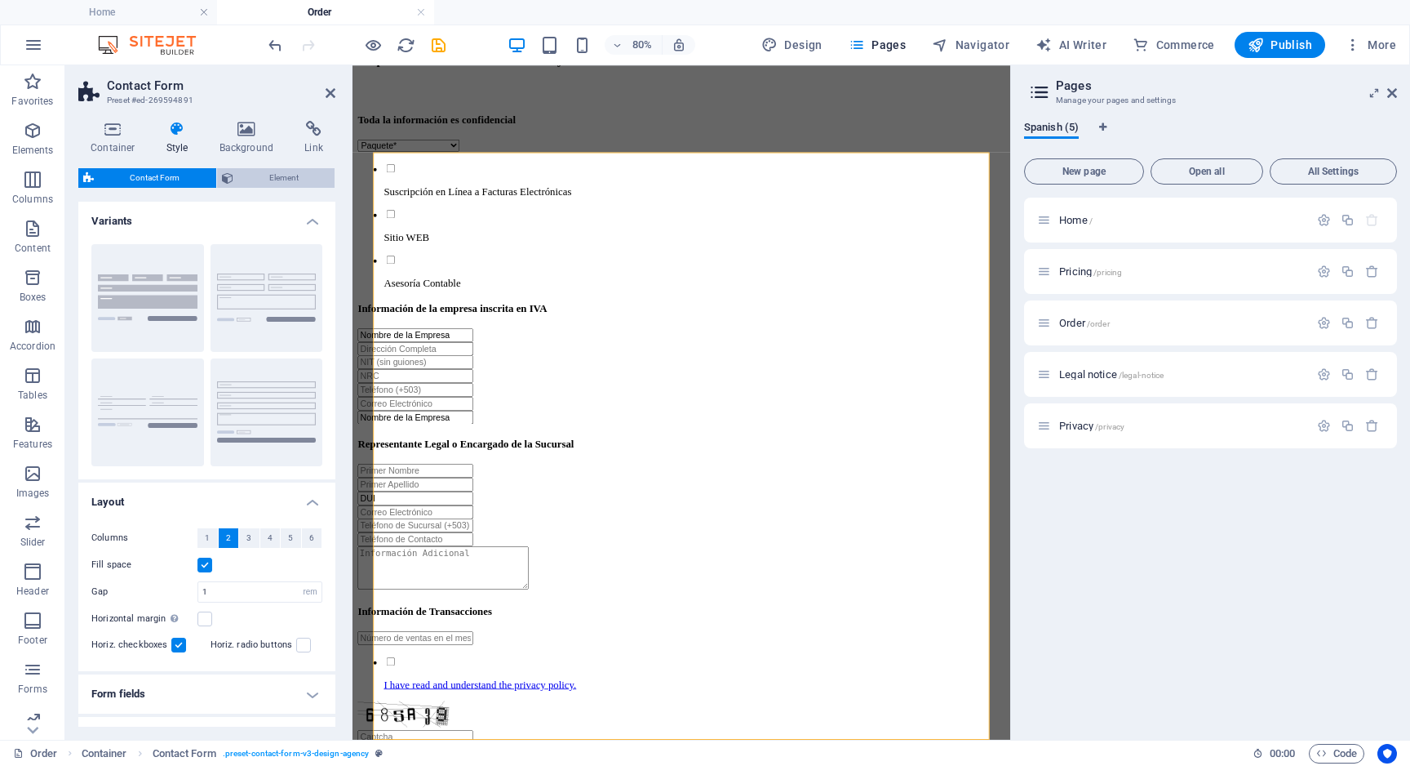
click at [269, 177] on span "Element" at bounding box center [284, 178] width 92 height 20
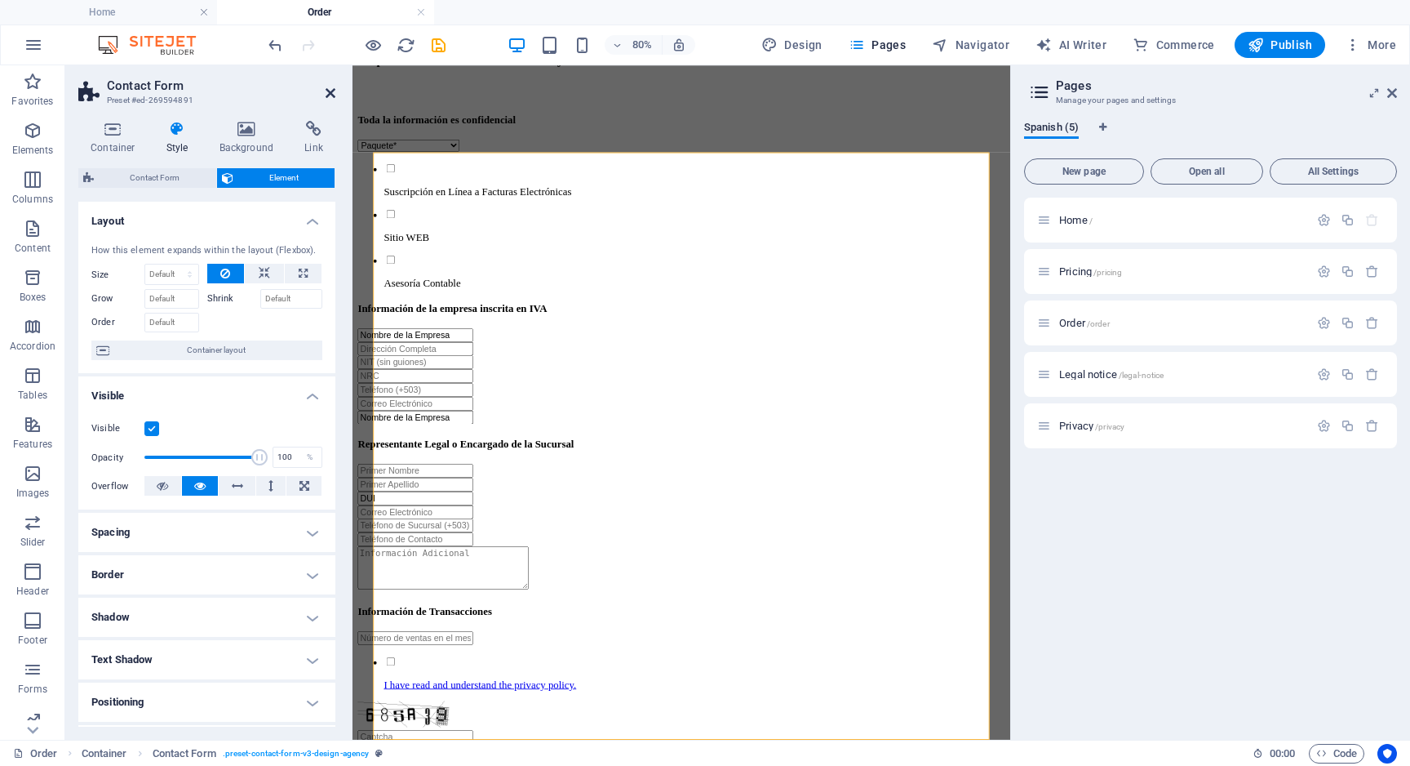
click at [330, 87] on icon at bounding box center [331, 93] width 10 height 13
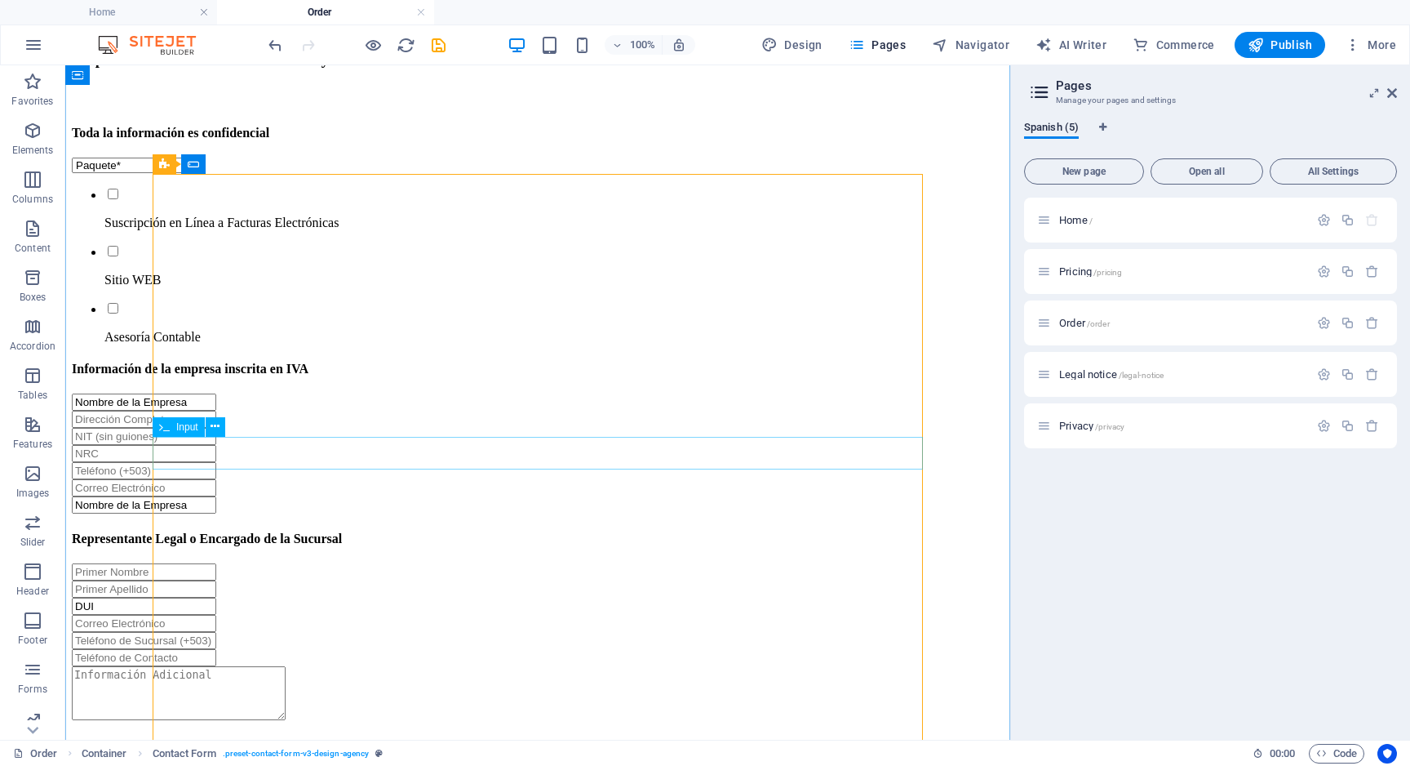
click at [350, 496] on div "Nombre de la Empresa" at bounding box center [538, 504] width 932 height 17
click at [413, 481] on div "Toda la información es confidencial Paquete* Esencial (desde $35) Avanzado (des…" at bounding box center [538, 535] width 932 height 819
click at [302, 496] on div "Nombre de la Empresa" at bounding box center [538, 504] width 932 height 17
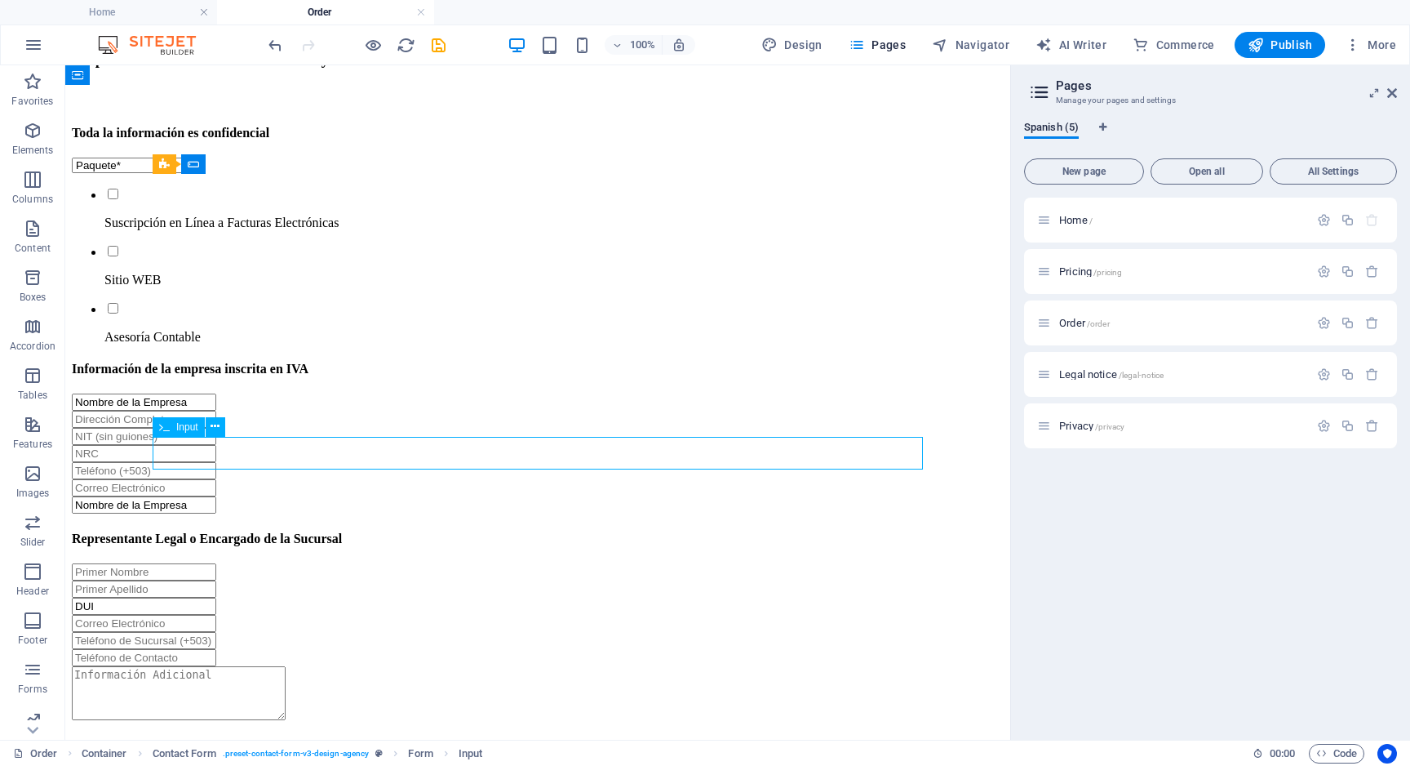
click at [302, 496] on div "Nombre de la Empresa" at bounding box center [538, 504] width 932 height 17
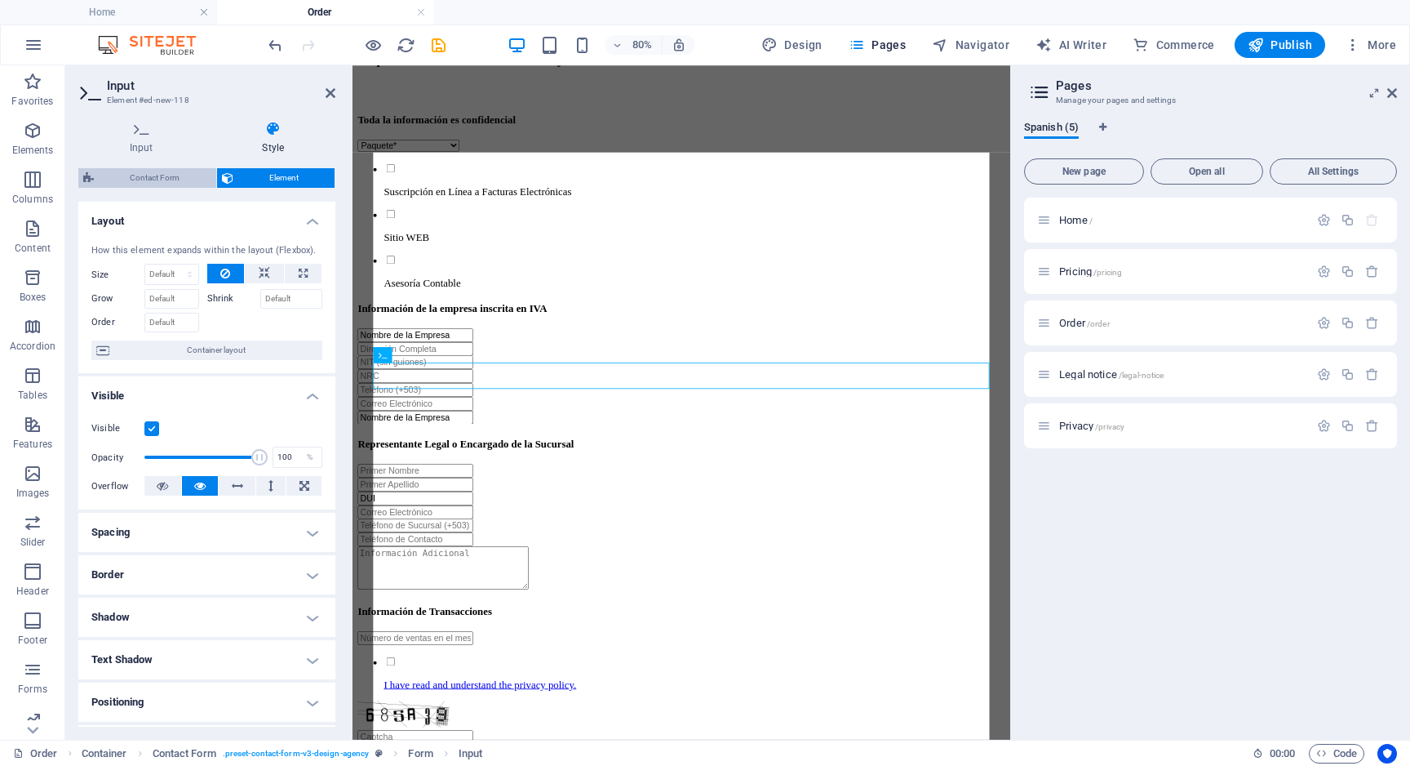
click at [174, 173] on span "Contact Form" at bounding box center [155, 178] width 113 height 20
select select "rem"
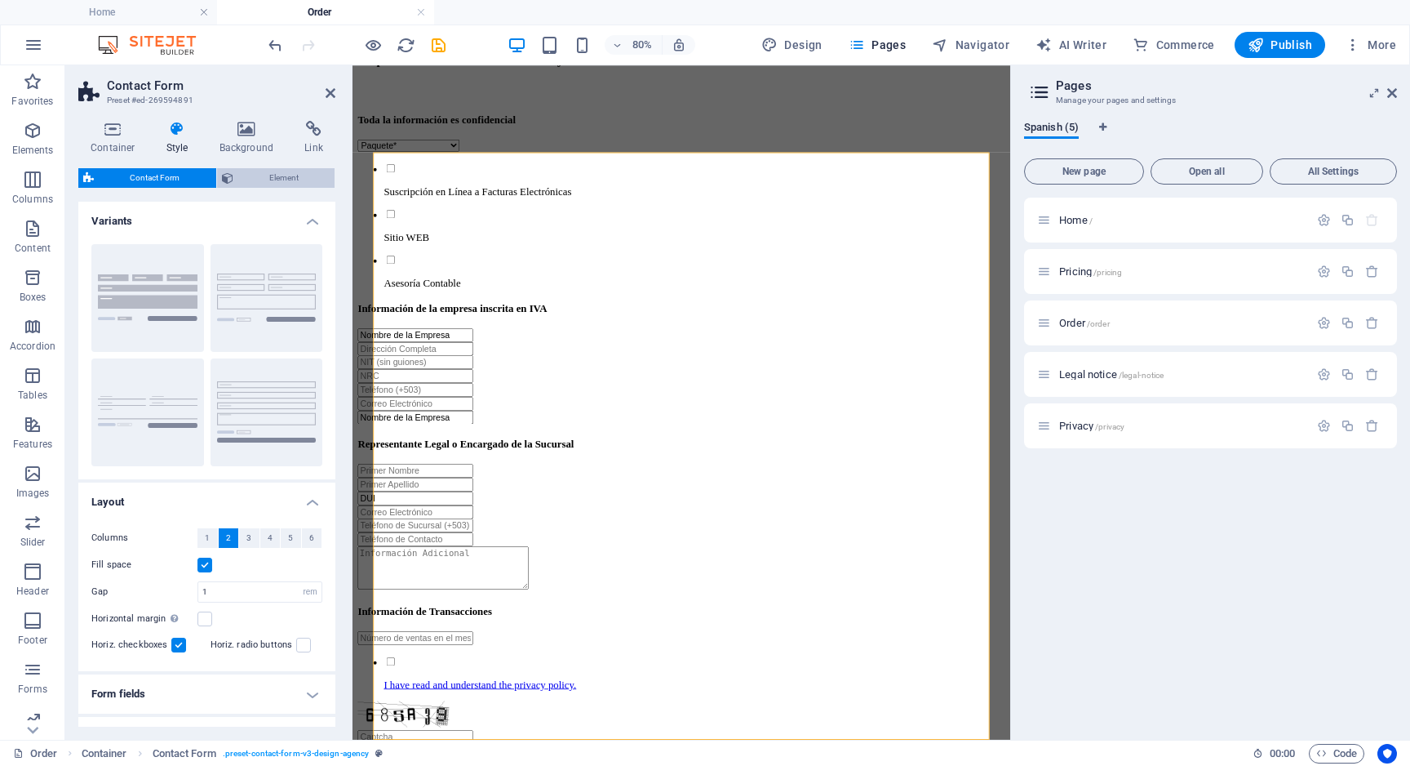
click at [262, 179] on span "Element" at bounding box center [284, 178] width 92 height 20
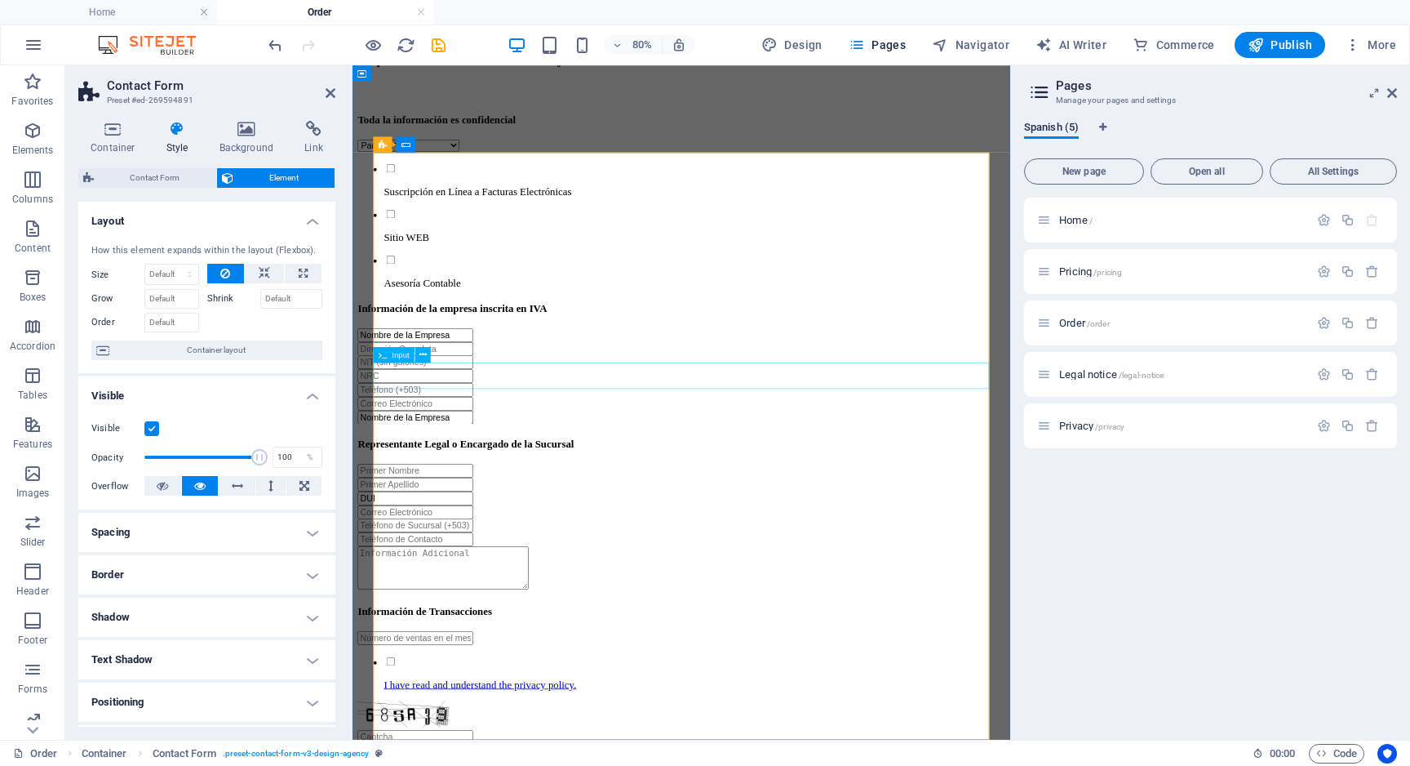
click at [496, 496] on input "Nombre de la Empresa" at bounding box center [431, 504] width 144 height 17
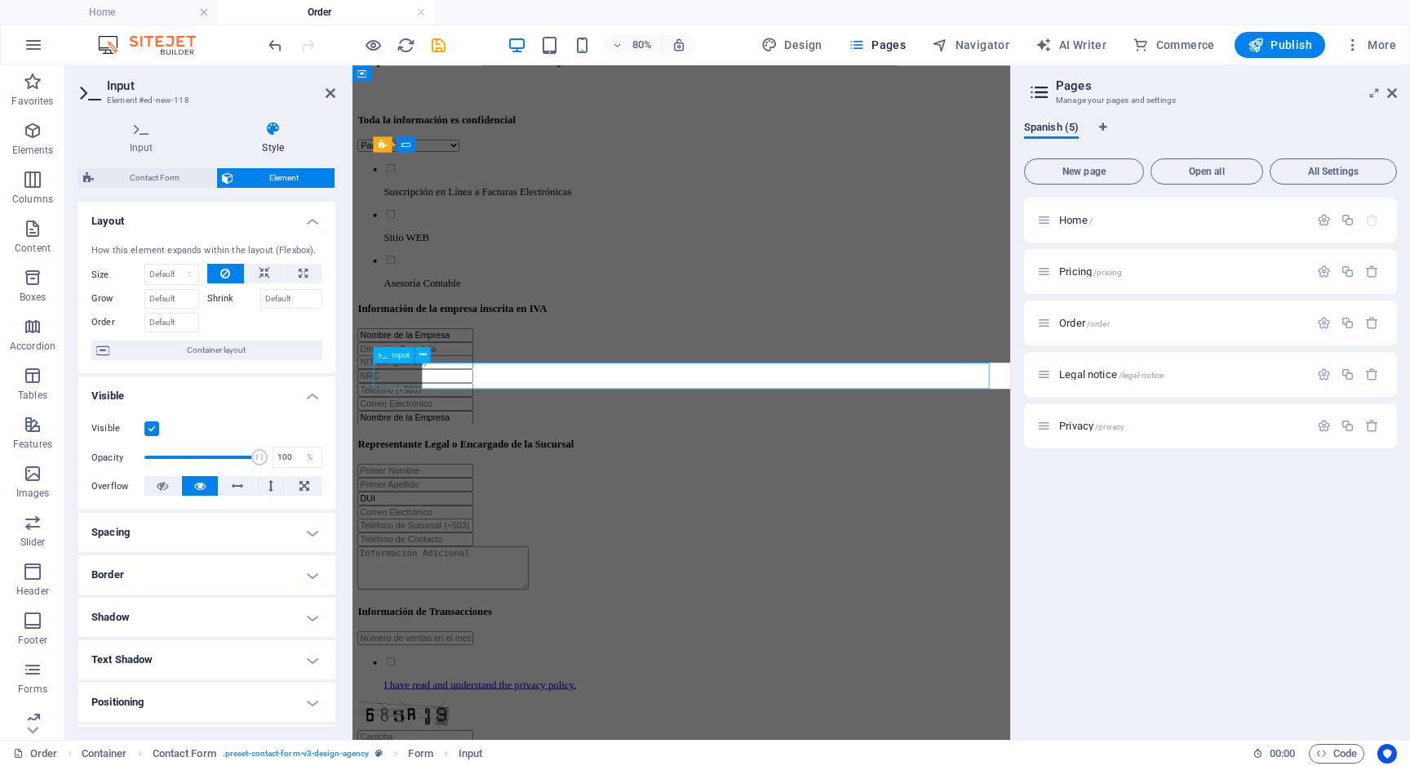
click at [496, 496] on input "Nombre de la Empresa" at bounding box center [431, 504] width 144 height 17
click at [504, 496] on input "Nombre de la Empresa" at bounding box center [431, 504] width 144 height 17
click at [425, 354] on icon at bounding box center [423, 355] width 7 height 14
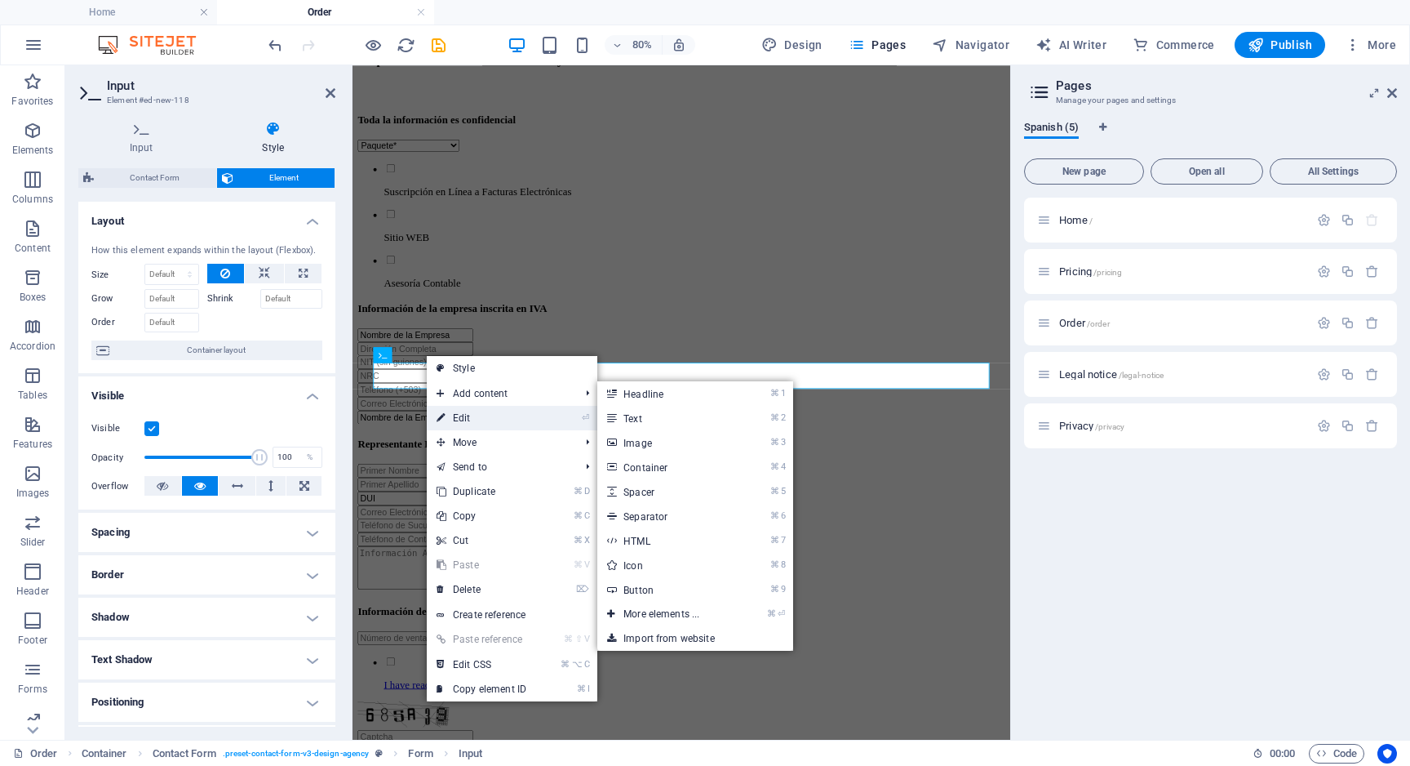
click at [462, 419] on link "⏎ Edit" at bounding box center [481, 418] width 109 height 24
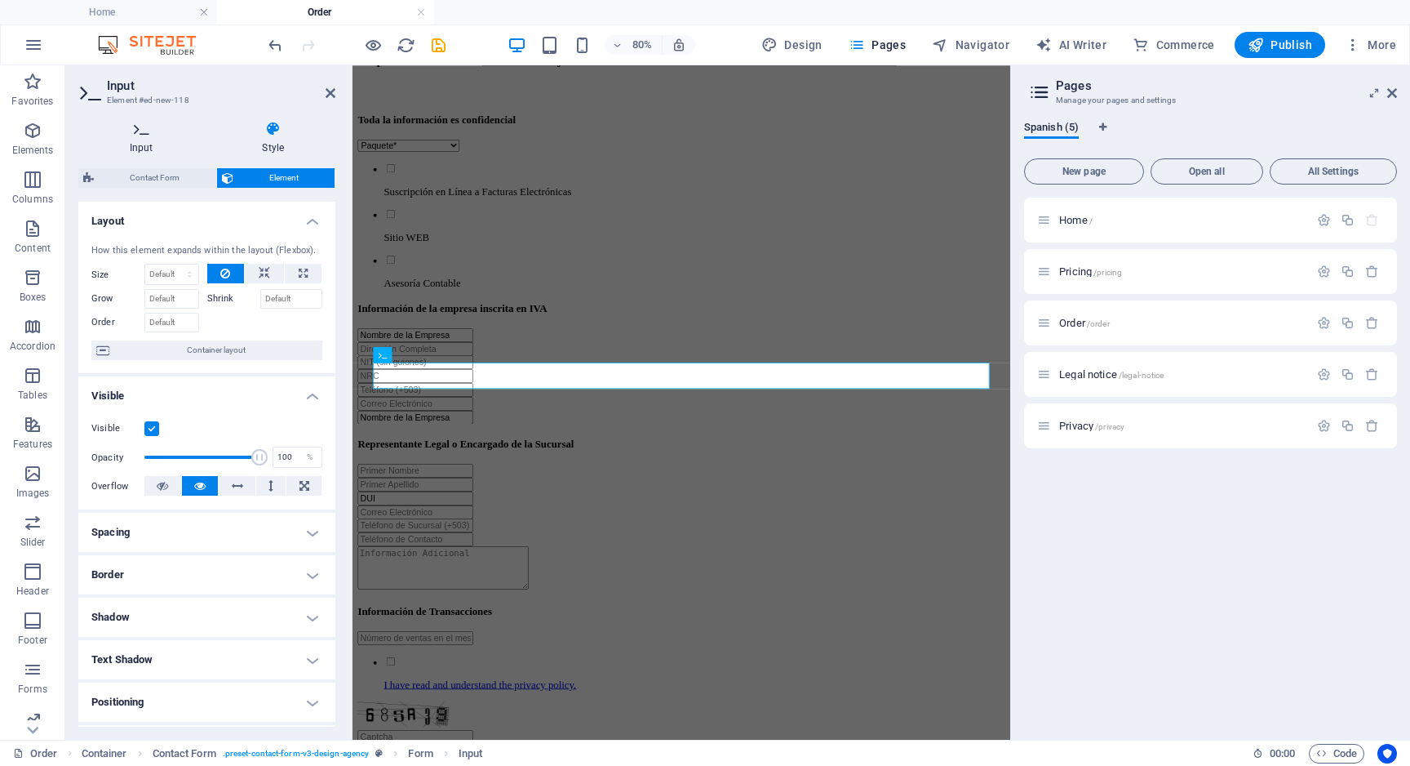
click at [143, 139] on h4 "Input" at bounding box center [144, 138] width 133 height 34
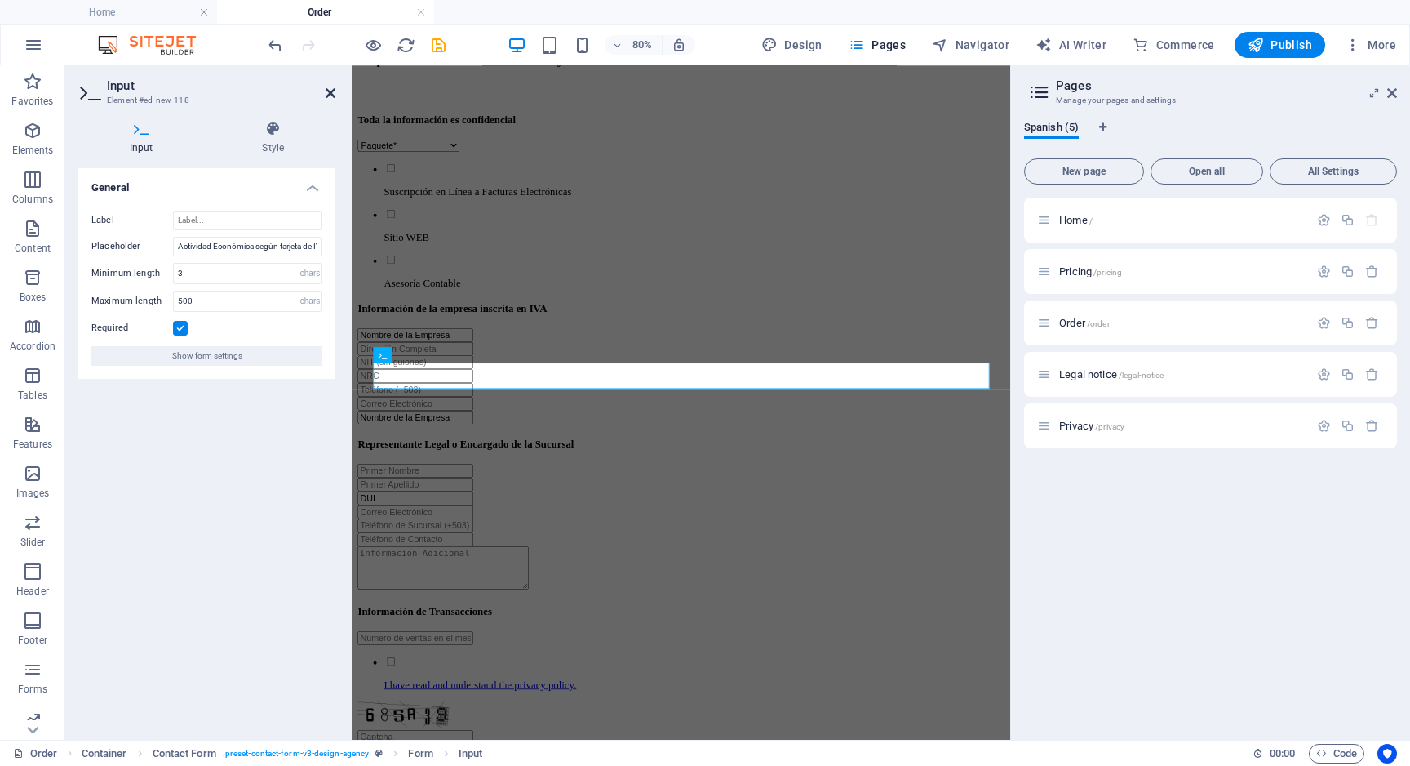
drag, startPoint x: 332, startPoint y: 92, endPoint x: 276, endPoint y: 150, distance: 80.8
click at [332, 92] on icon at bounding box center [331, 93] width 10 height 13
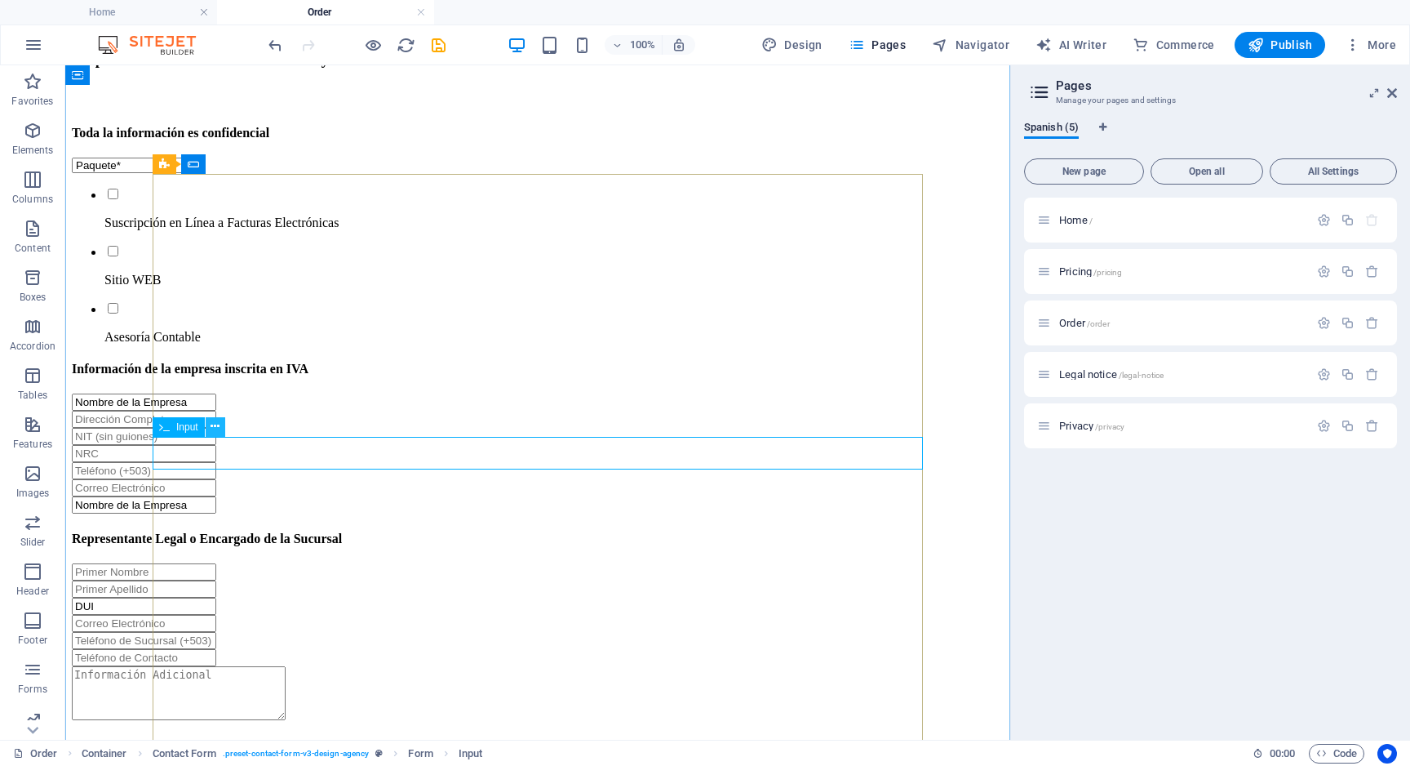
click at [211, 427] on icon at bounding box center [215, 426] width 9 height 17
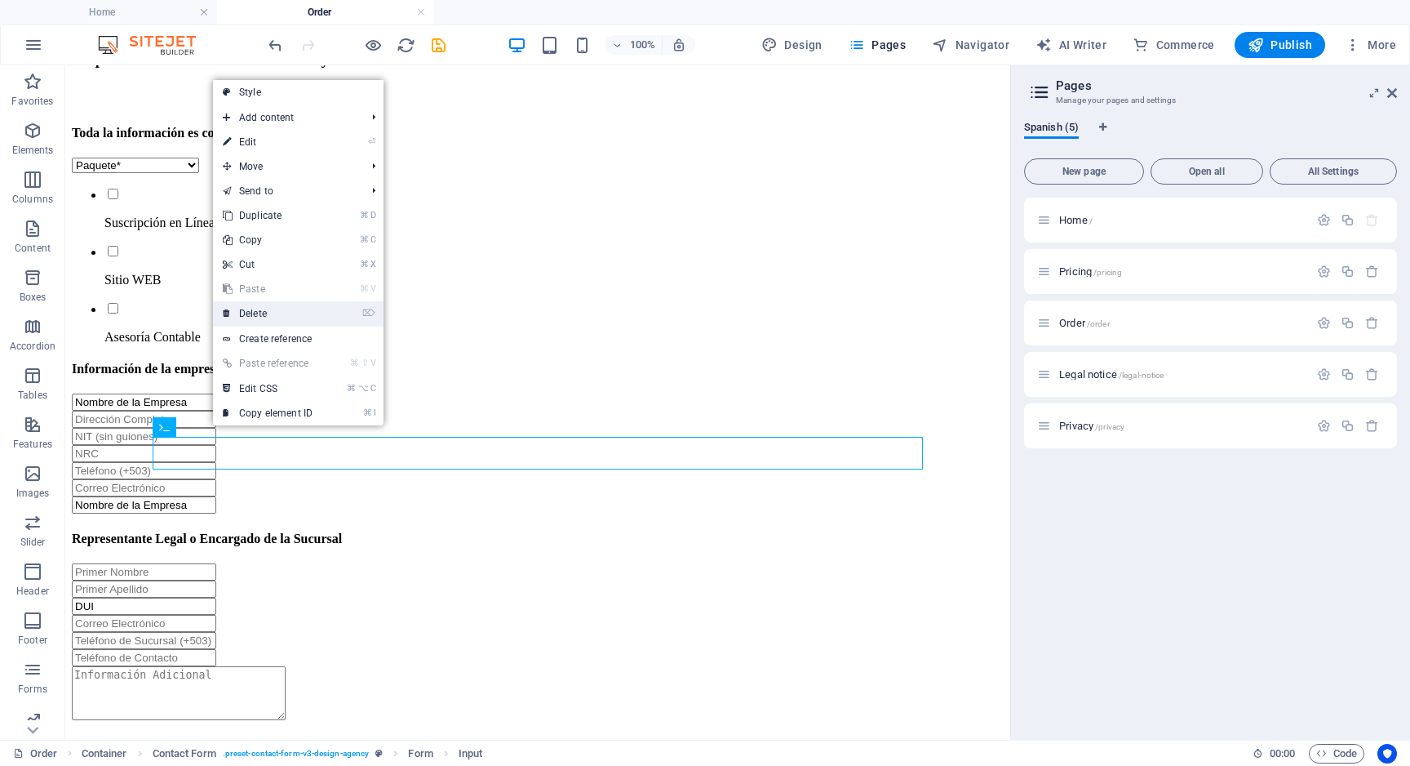
click at [286, 313] on link "⌦ Delete" at bounding box center [267, 313] width 109 height 24
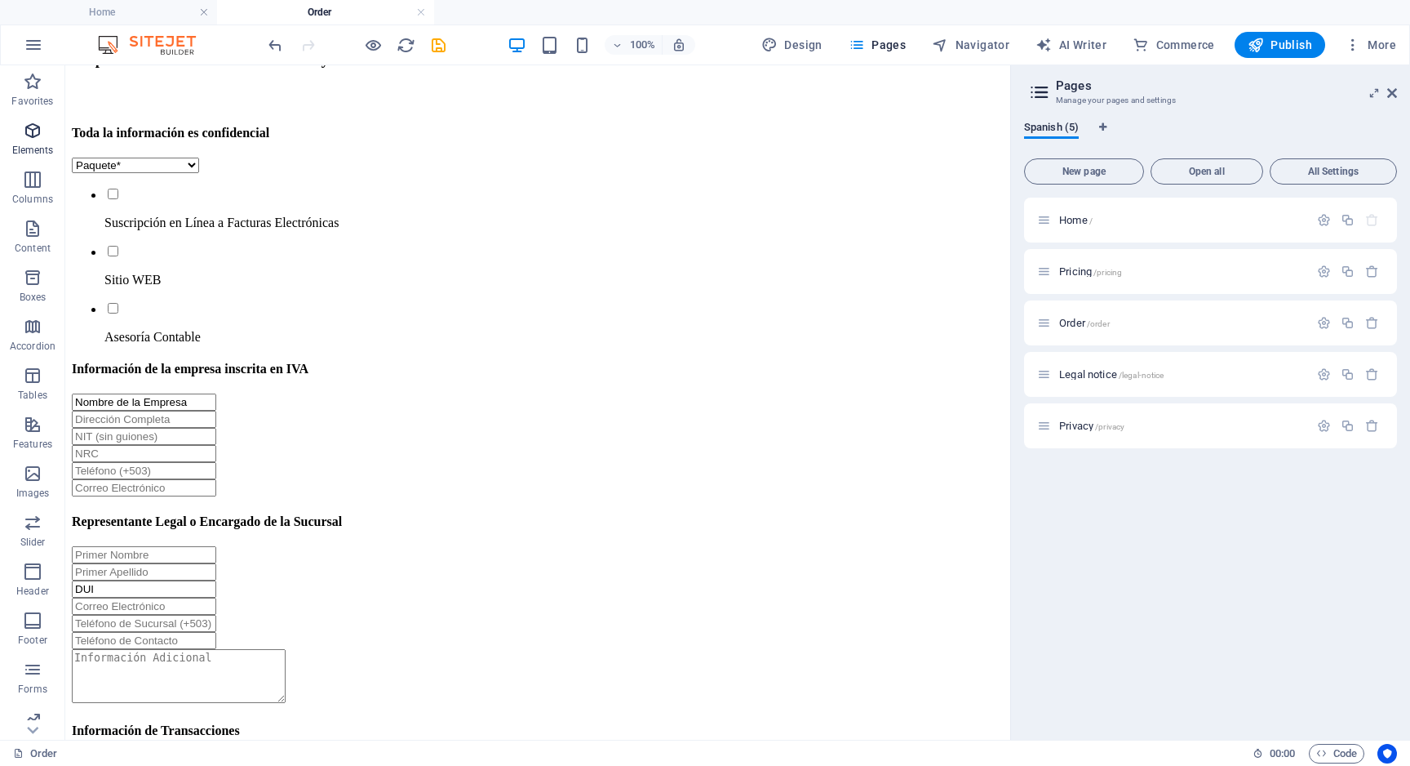
click at [34, 136] on icon "button" at bounding box center [33, 131] width 20 height 20
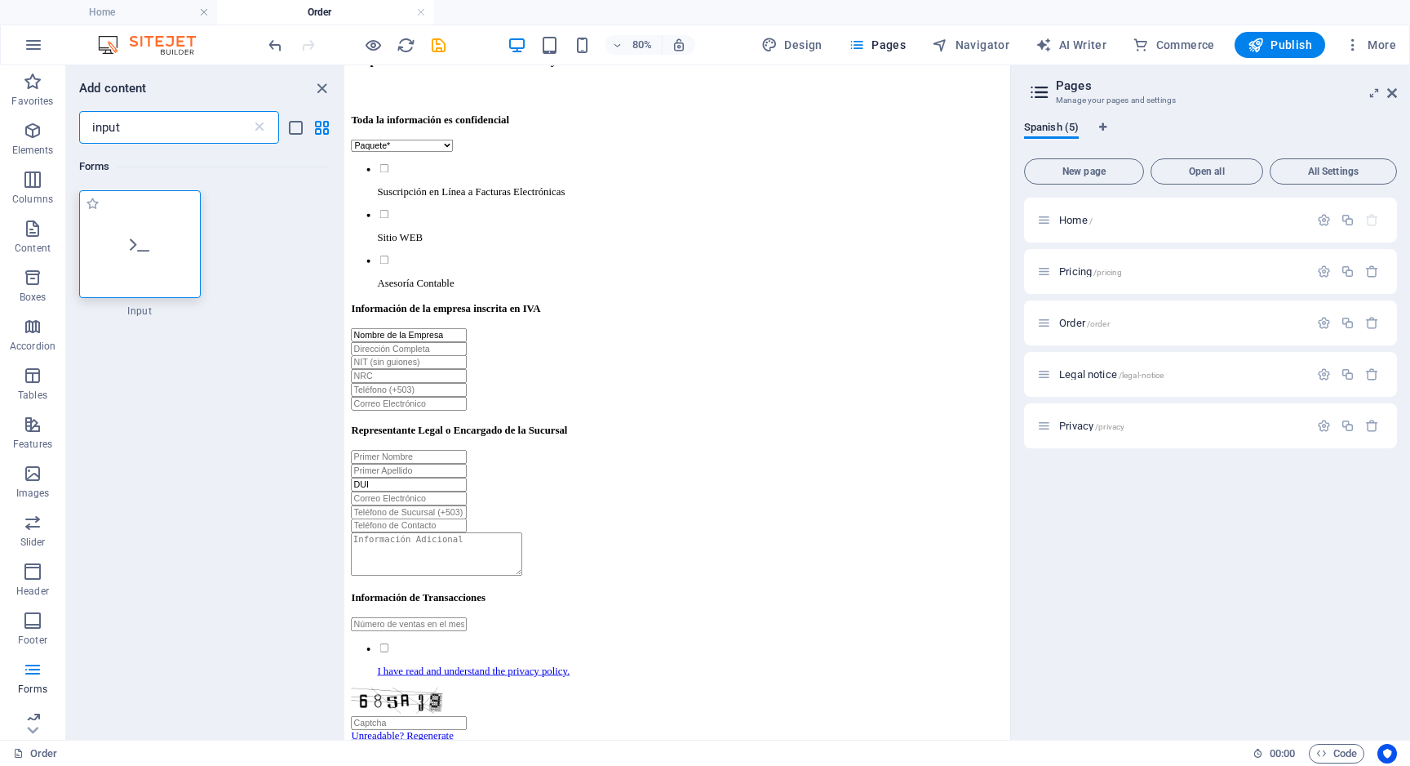
type input "input"
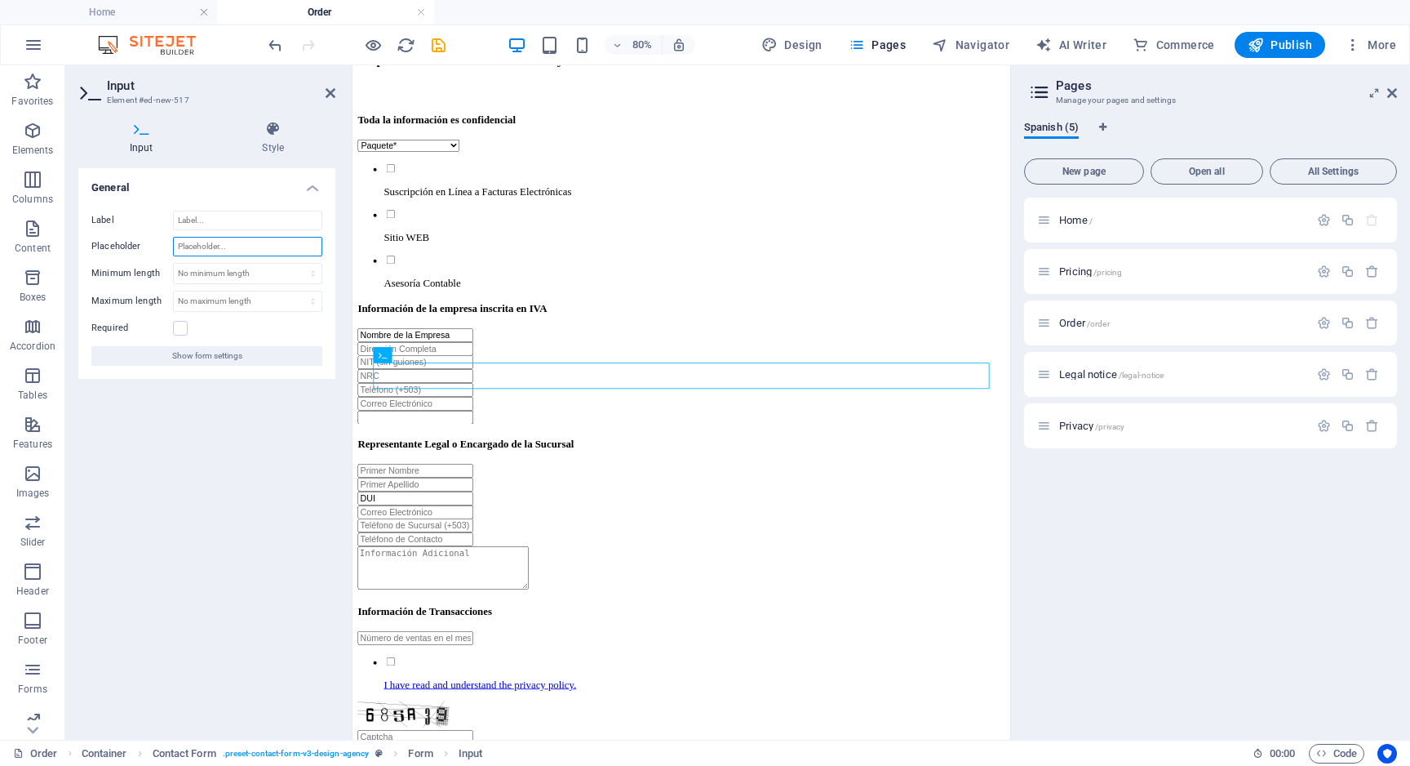
click at [215, 246] on input "Placeholder" at bounding box center [247, 247] width 149 height 20
paste input "Actividad Económica según tarjeta de IVA"
type input "Actividad Económica según tarjeta de IVA"
click at [225, 273] on select "No minimum length chars" at bounding box center [248, 274] width 148 height 20
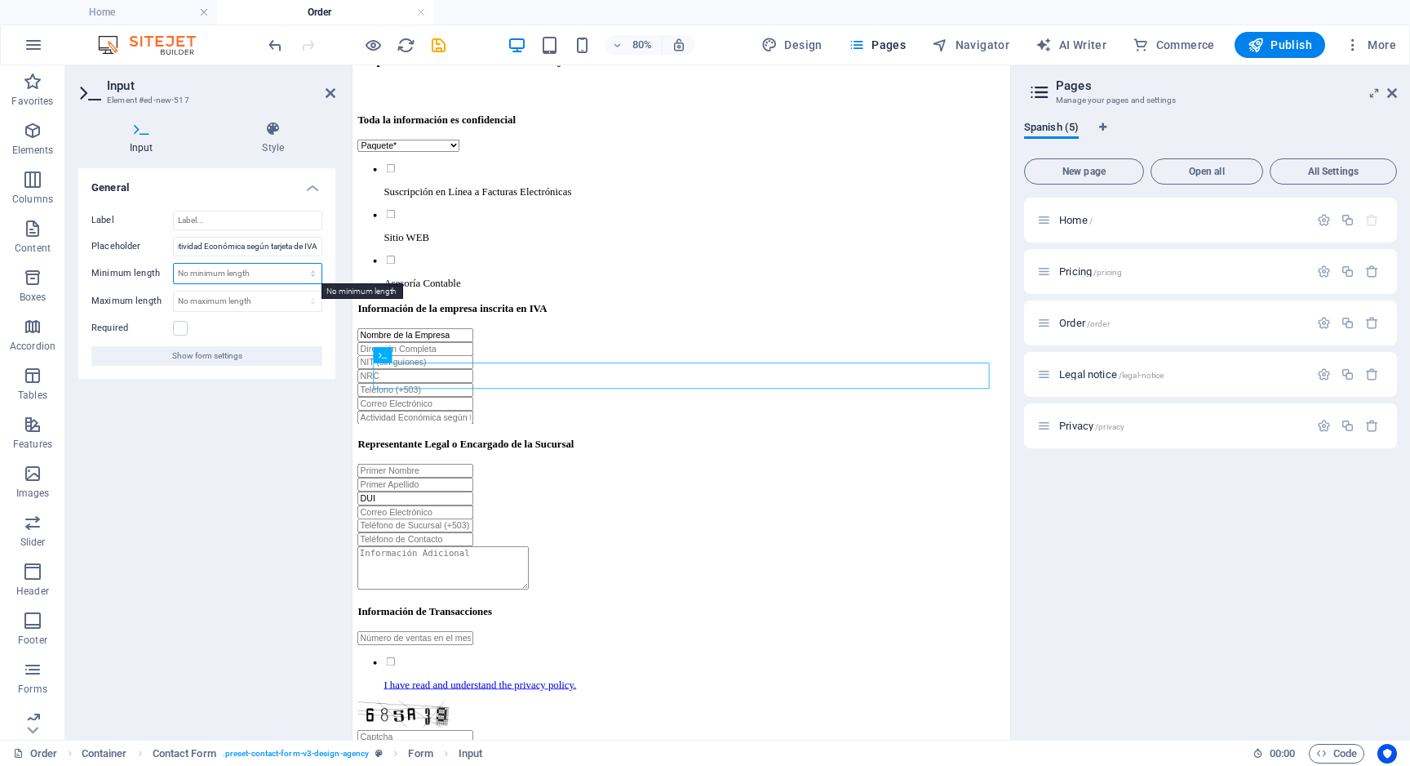
scroll to position [0, 0]
select select "characters"
click at [299, 264] on select "No minimum length chars" at bounding box center [248, 274] width 148 height 20
type input "3"
click at [219, 299] on select "No maximum length chars" at bounding box center [248, 301] width 148 height 20
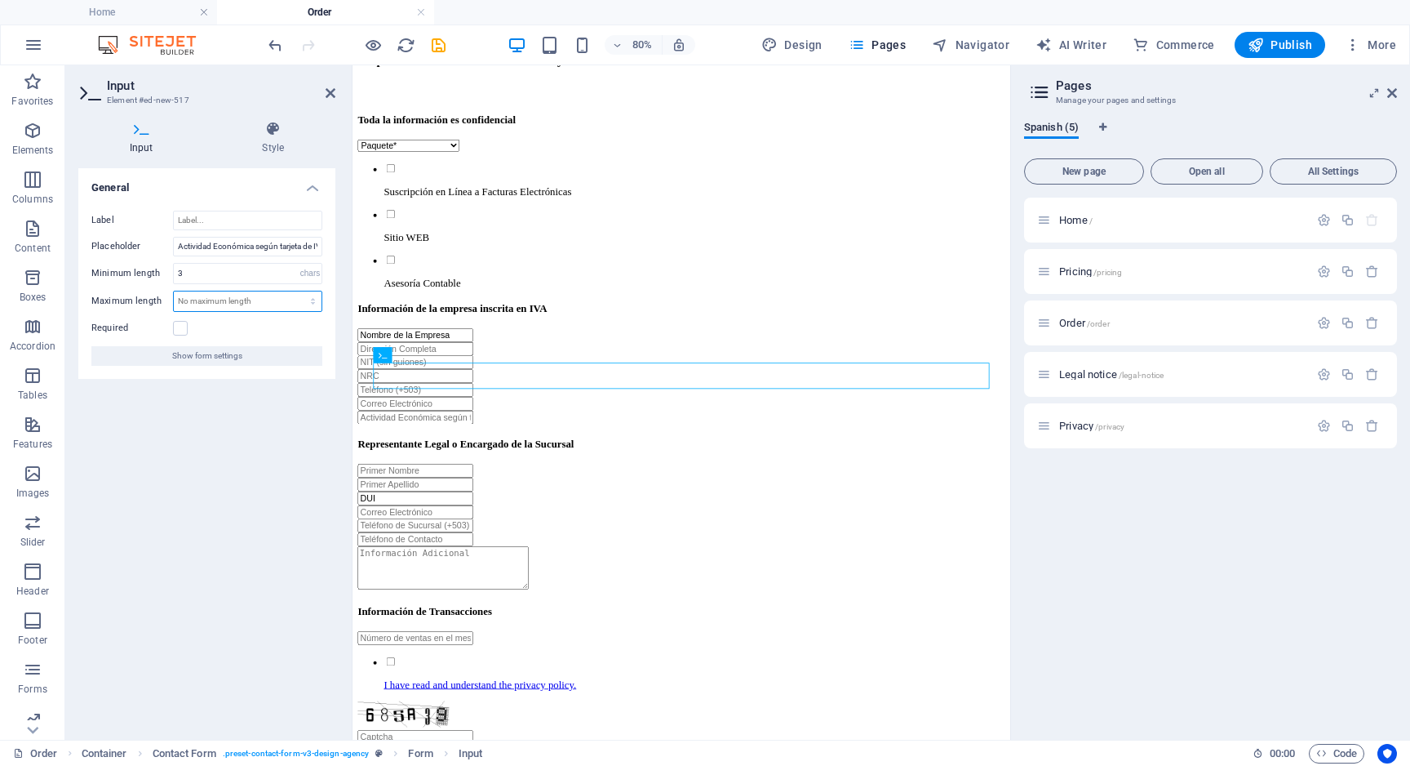
select select "characters"
click at [299, 291] on select "No maximum length chars" at bounding box center [248, 301] width 148 height 20
type input "500"
click at [197, 431] on div "General Label Placeholder Actividad Económica según tarjeta de IVA Minimum leng…" at bounding box center [206, 447] width 257 height 558
click at [184, 331] on label at bounding box center [180, 328] width 15 height 15
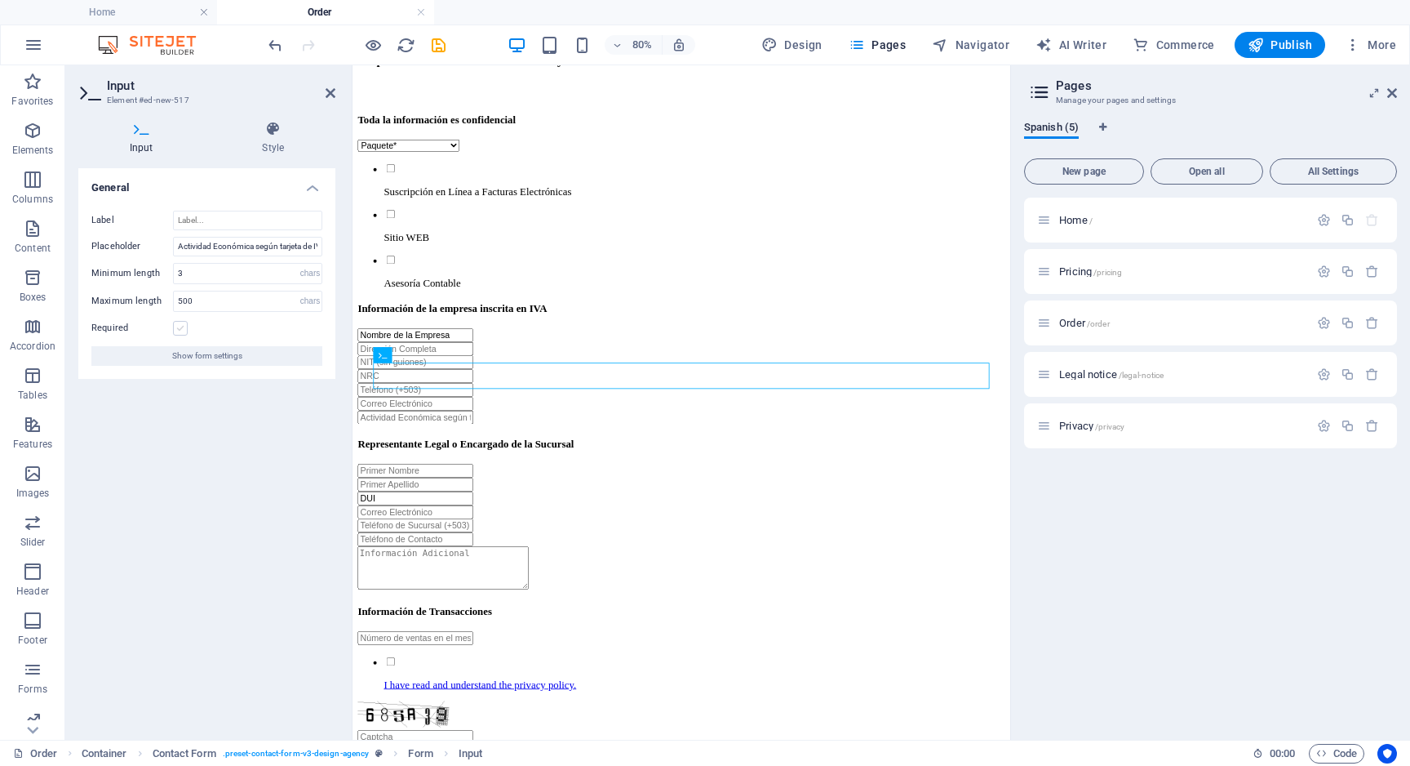
click at [0, 0] on input "Required" at bounding box center [0, 0] width 0 height 0
click at [211, 247] on input "Actividad Económica según tarjeta de IVA" at bounding box center [247, 247] width 149 height 20
click at [213, 224] on input "Label" at bounding box center [247, 221] width 149 height 20
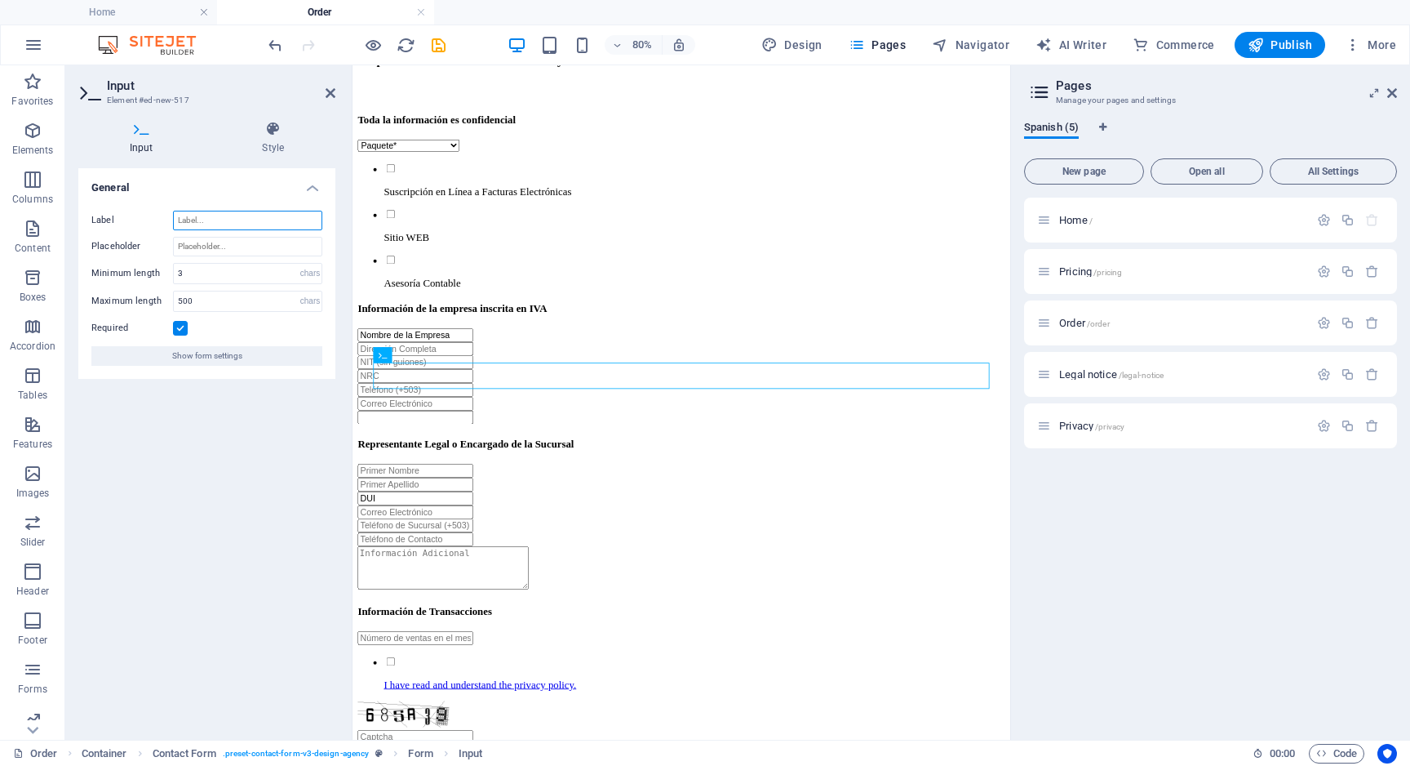
paste input "Actividad Económica según tarjeta de IVA"
type input "Actividad Económica según tarjeta de IVA"
click at [332, 91] on icon at bounding box center [331, 93] width 10 height 13
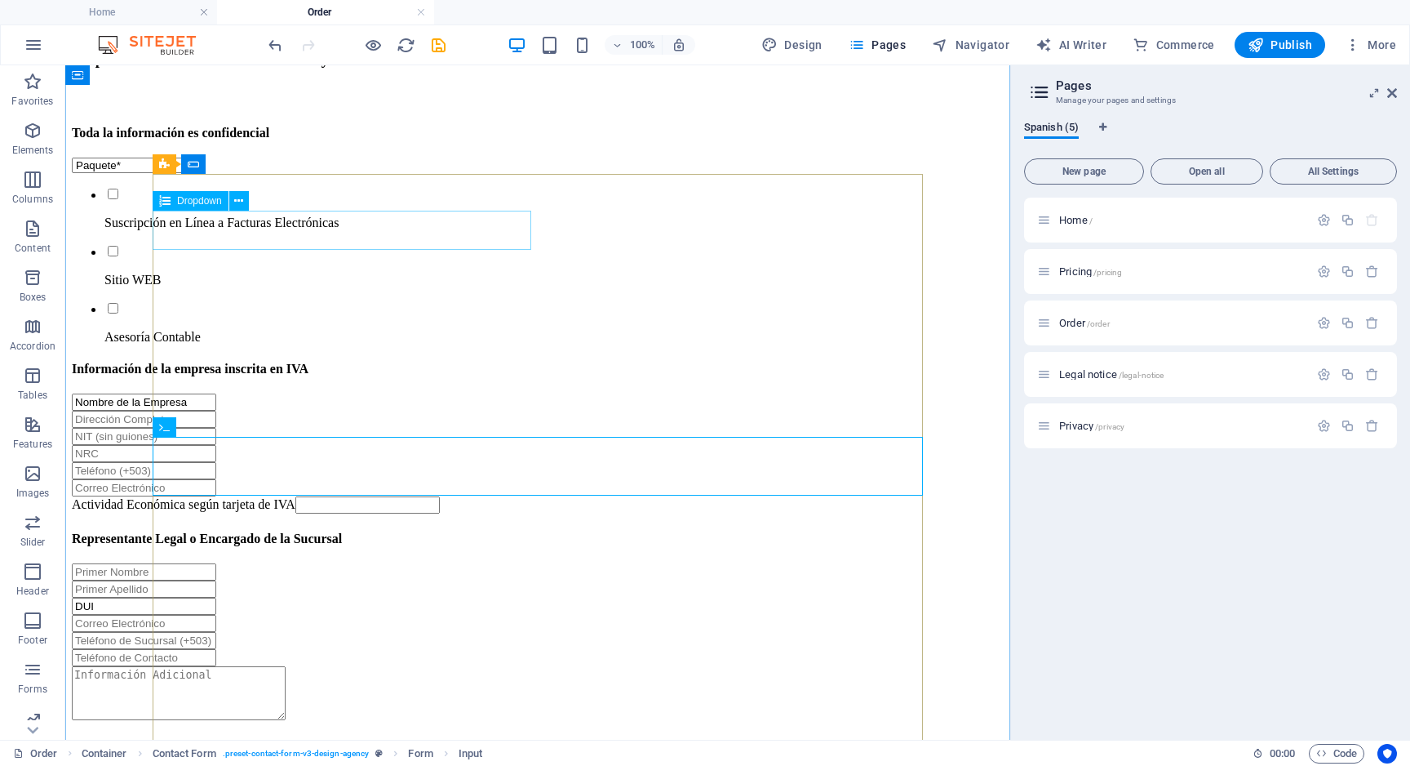
click at [320, 173] on div "Paquete* Esencial (desde $35) Avanzado (desde $59)" at bounding box center [538, 166] width 932 height 16
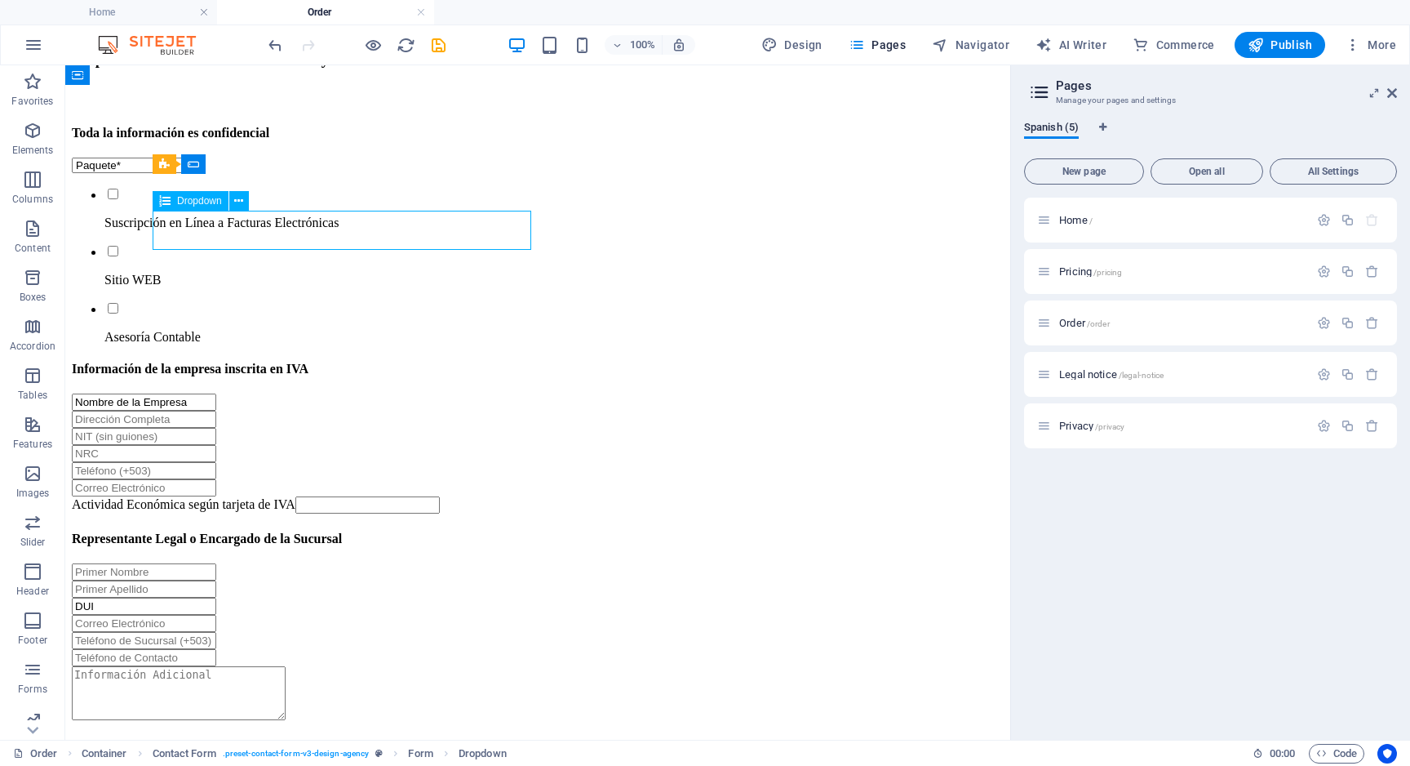
click at [326, 173] on div "Paquete* Esencial (desde $35) Avanzado (desde $59)" at bounding box center [538, 166] width 932 height 16
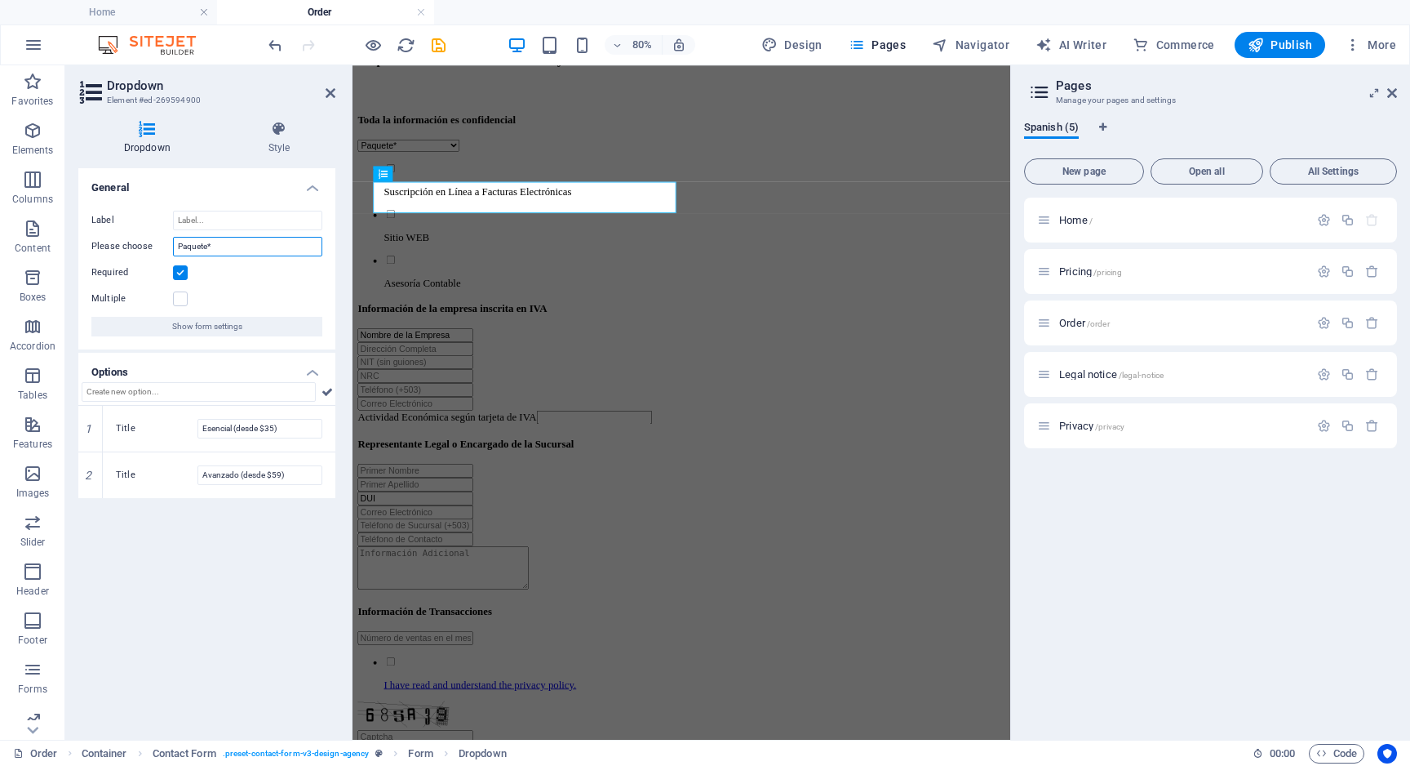
click at [234, 241] on input "Paquete*" at bounding box center [247, 247] width 149 height 20
type input "x"
click at [224, 220] on input "Label" at bounding box center [247, 221] width 149 height 20
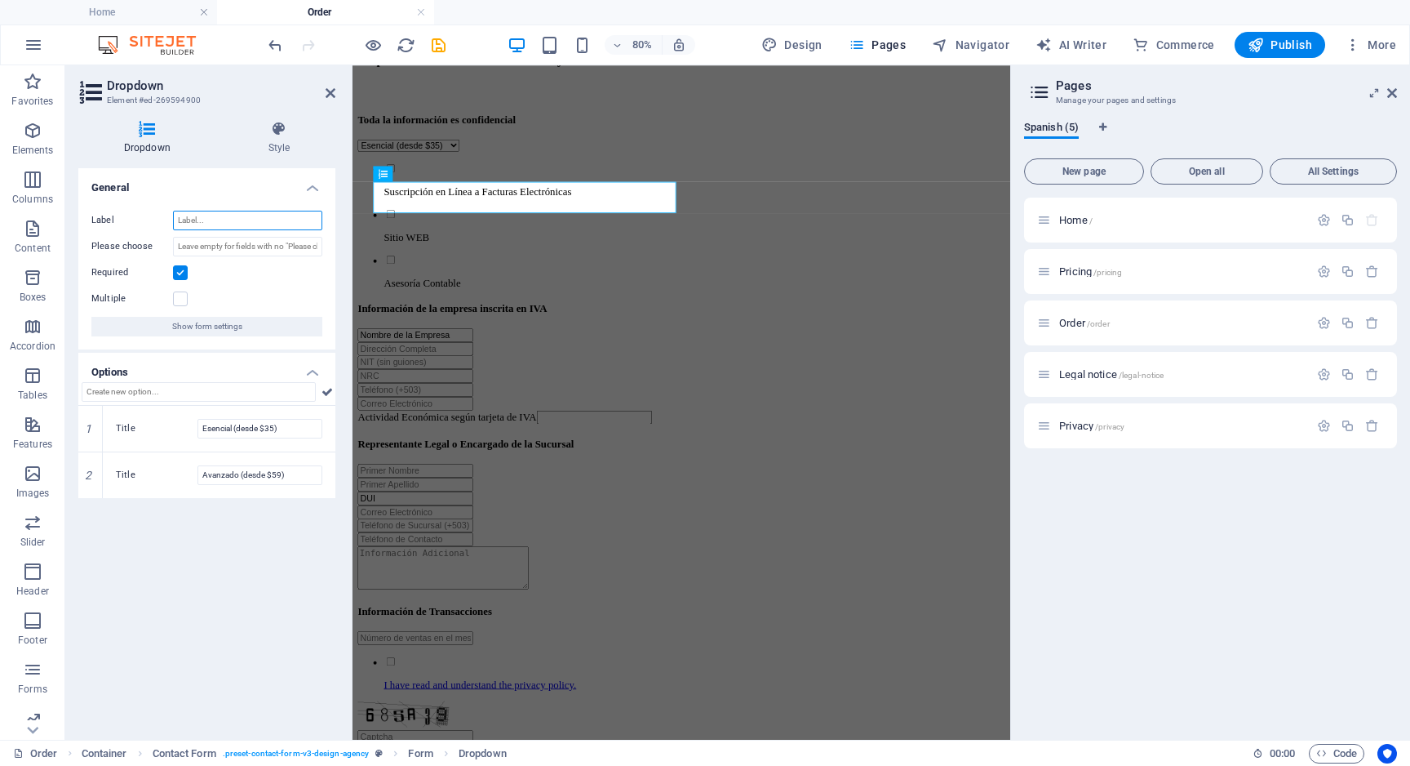
paste input "Actividad Económica según tarjeta de IVA"
type input "Actividad Económica según tarjeta de IVA"
type input "Paquete"
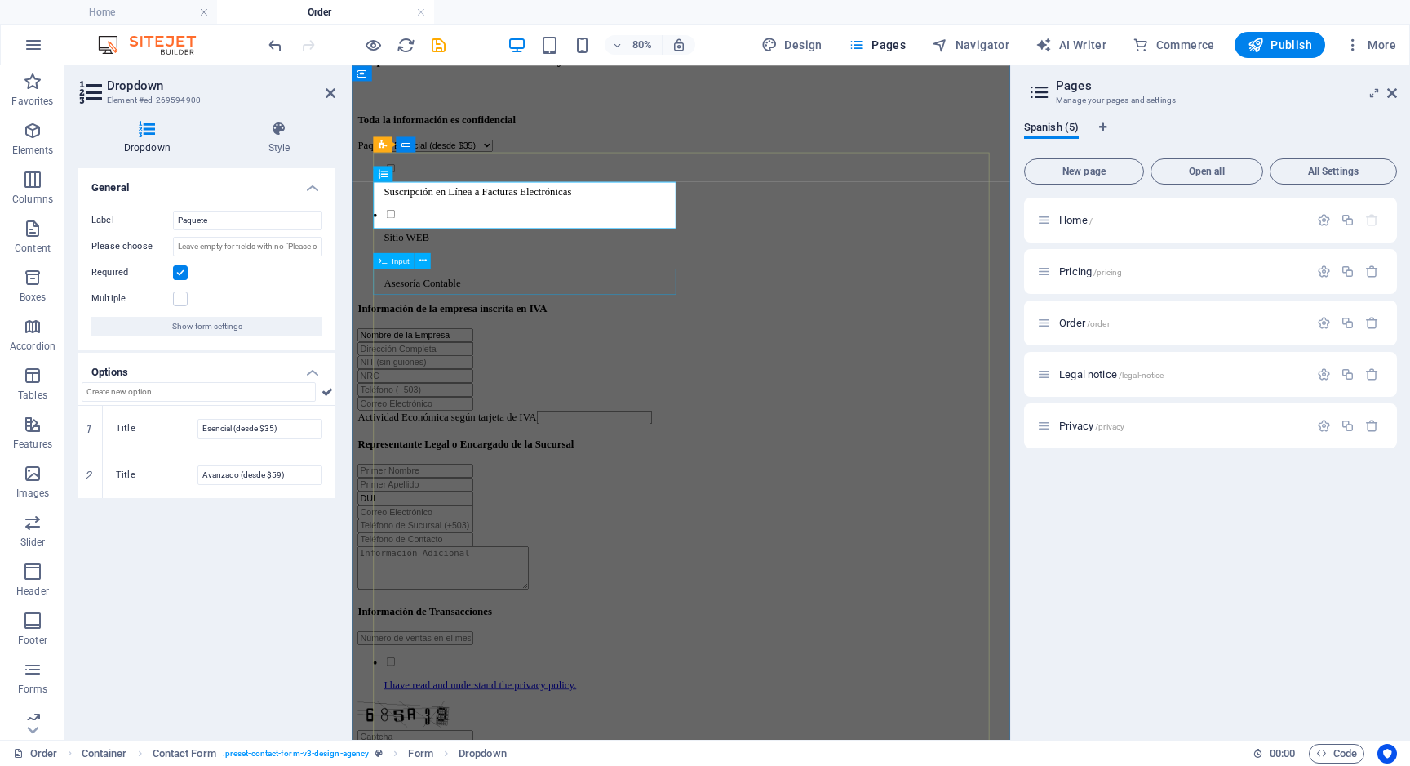
click at [518, 393] on div "Nombre de la Empresa" at bounding box center [764, 401] width 810 height 17
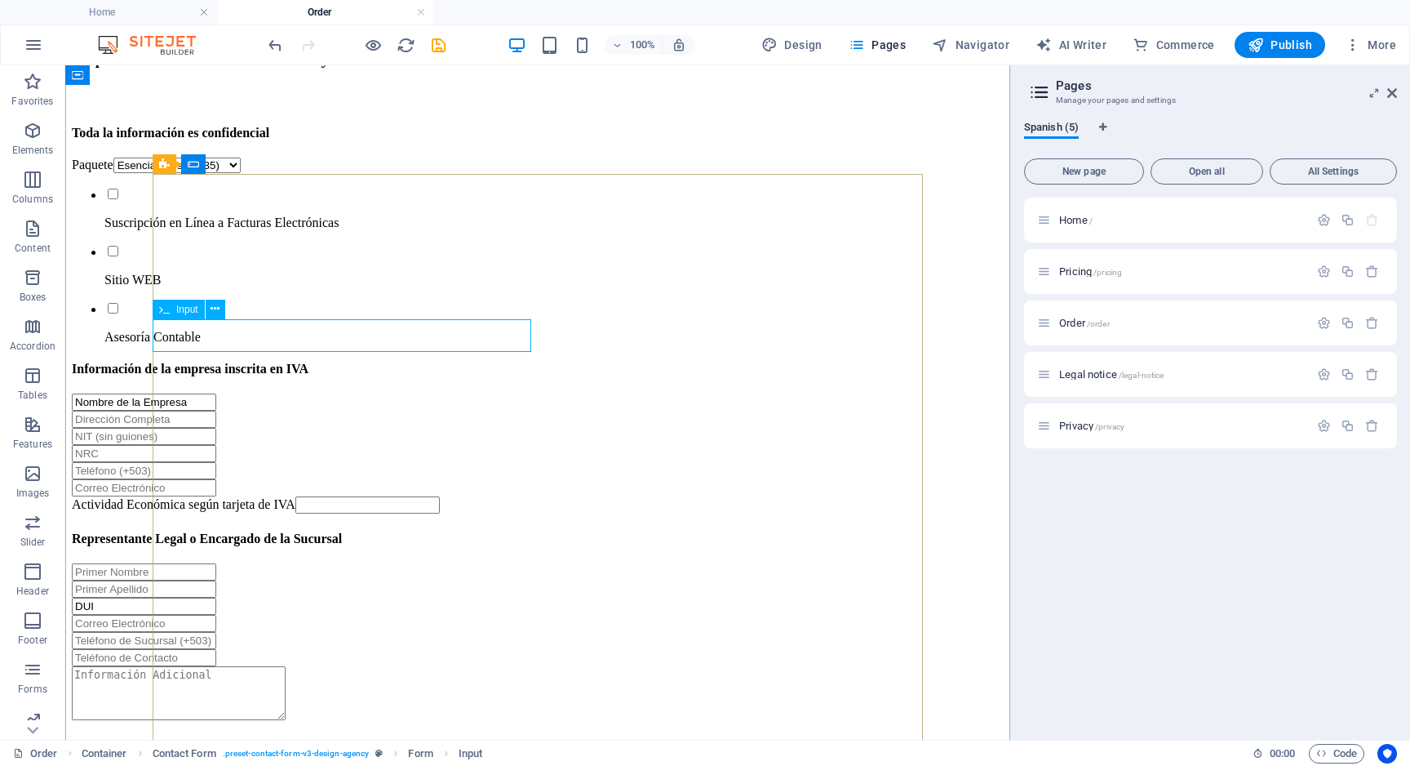
click at [304, 393] on div "Nombre de la Empresa" at bounding box center [538, 401] width 932 height 17
select select "characters"
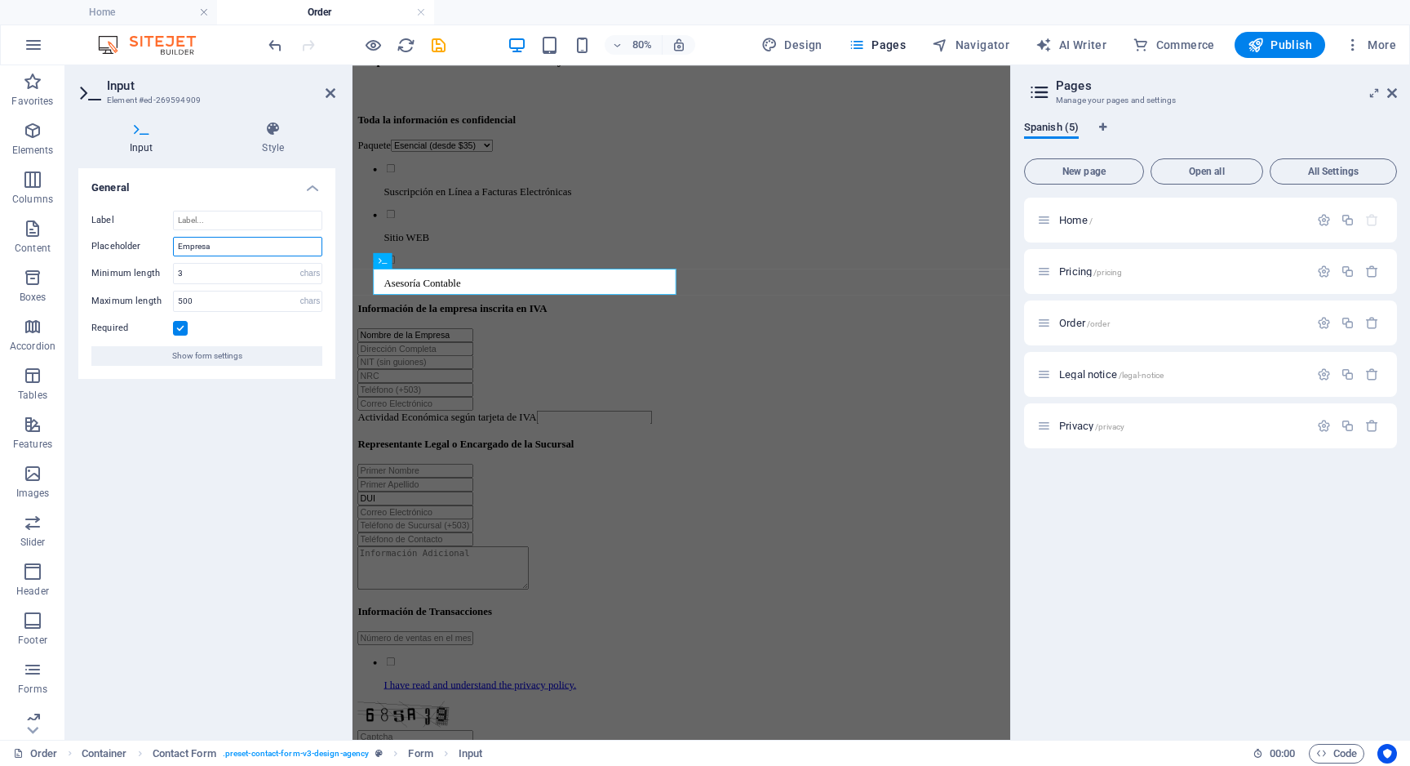
click at [222, 248] on input "Empresa" at bounding box center [247, 247] width 149 height 20
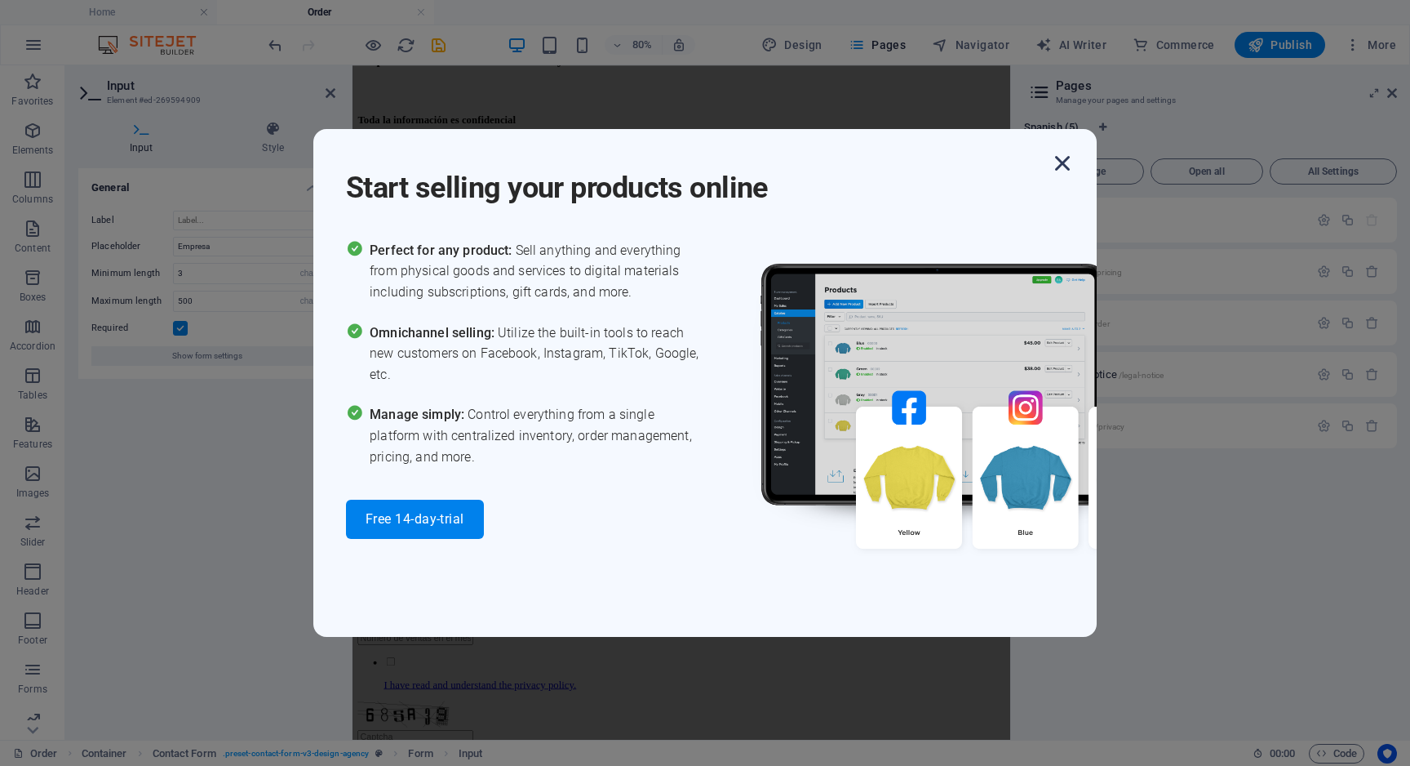
click at [1065, 165] on icon "button" at bounding box center [1062, 163] width 29 height 29
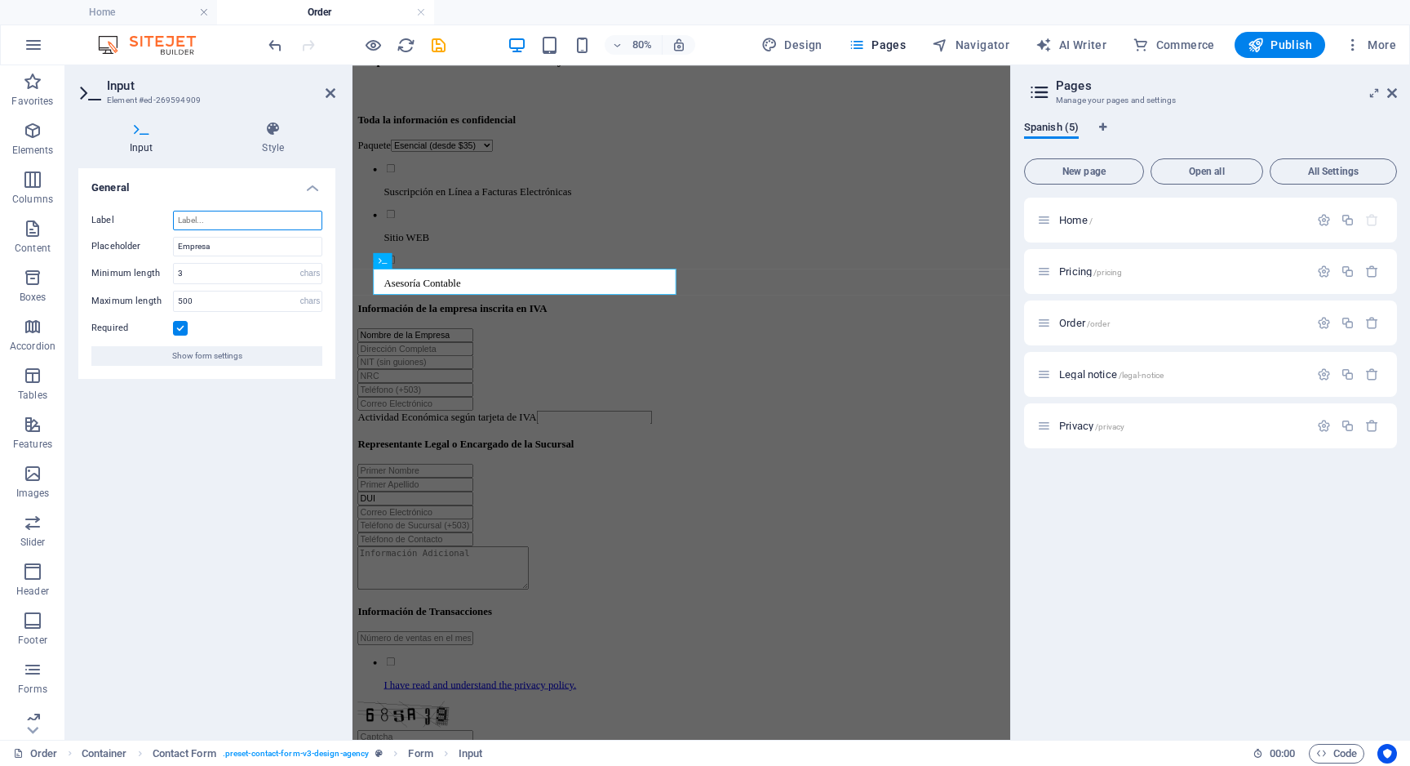
click at [224, 216] on input "Label" at bounding box center [247, 221] width 149 height 20
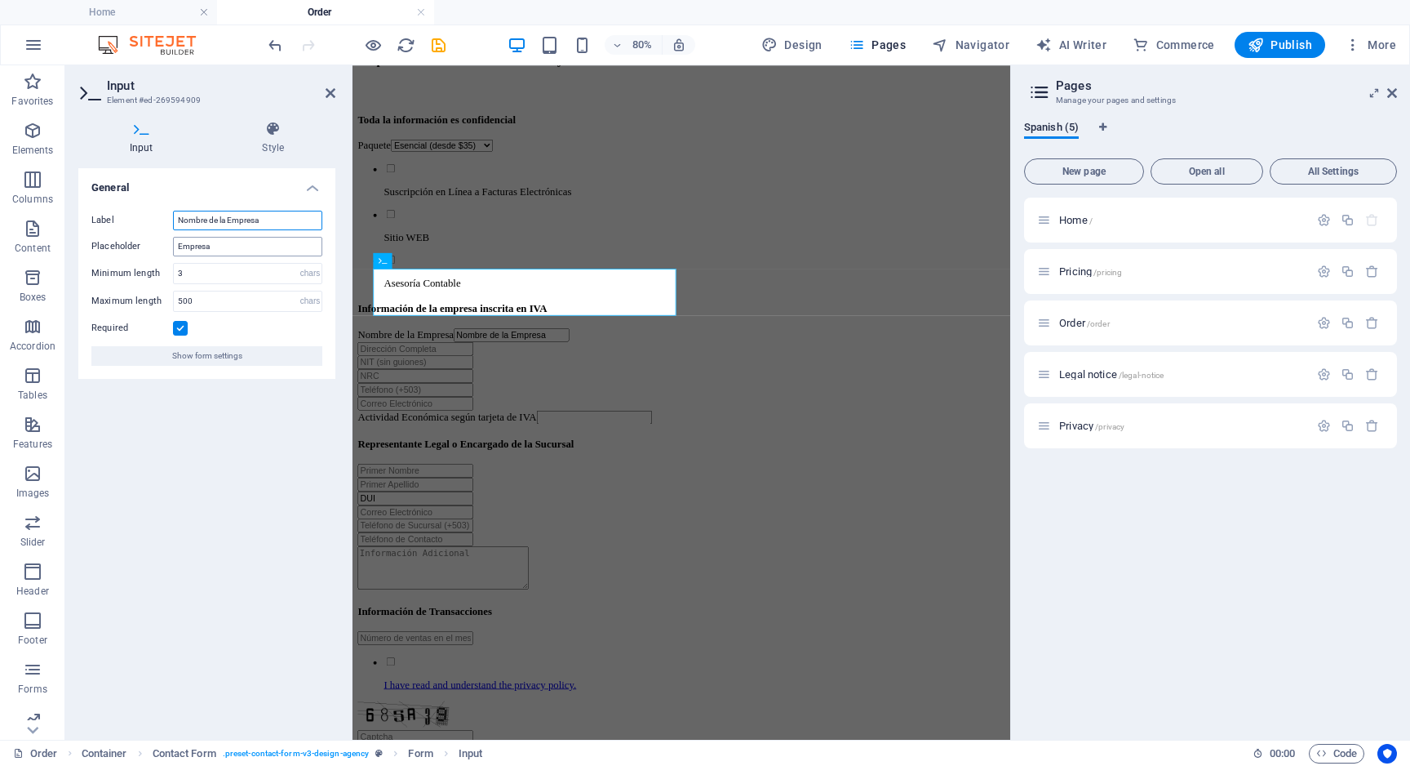
type input "Nombre de la Empresa"
click at [225, 251] on input "Empresa" at bounding box center [247, 247] width 149 height 20
type input "a"
click at [876, 411] on div at bounding box center [764, 419] width 810 height 17
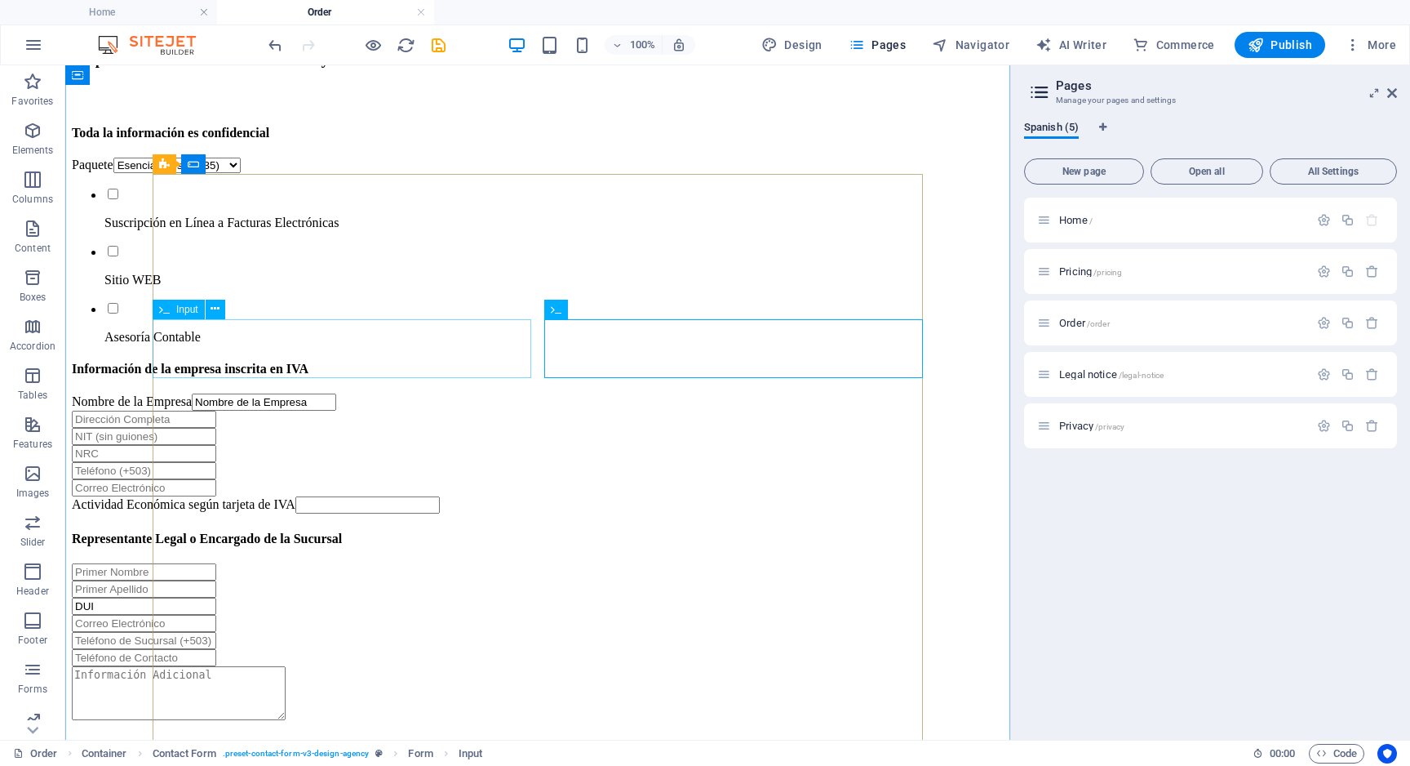
click at [340, 393] on div "Nombre de la Empresa Nombre de la Empresa" at bounding box center [538, 401] width 932 height 17
select select "characters"
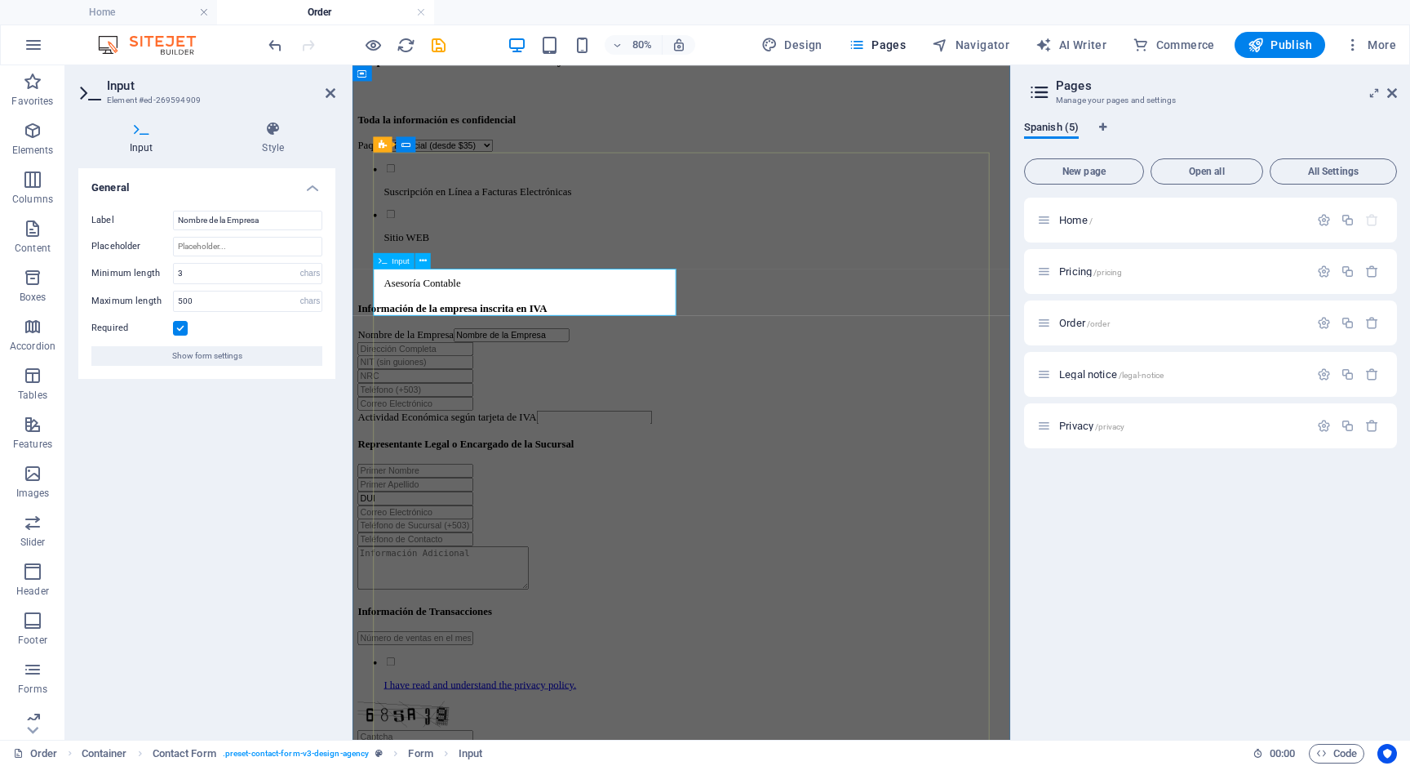
click at [479, 393] on input "Nombre de la Empresa" at bounding box center [551, 401] width 144 height 17
click at [509, 393] on input "Nombre de la Empresa" at bounding box center [551, 401] width 144 height 17
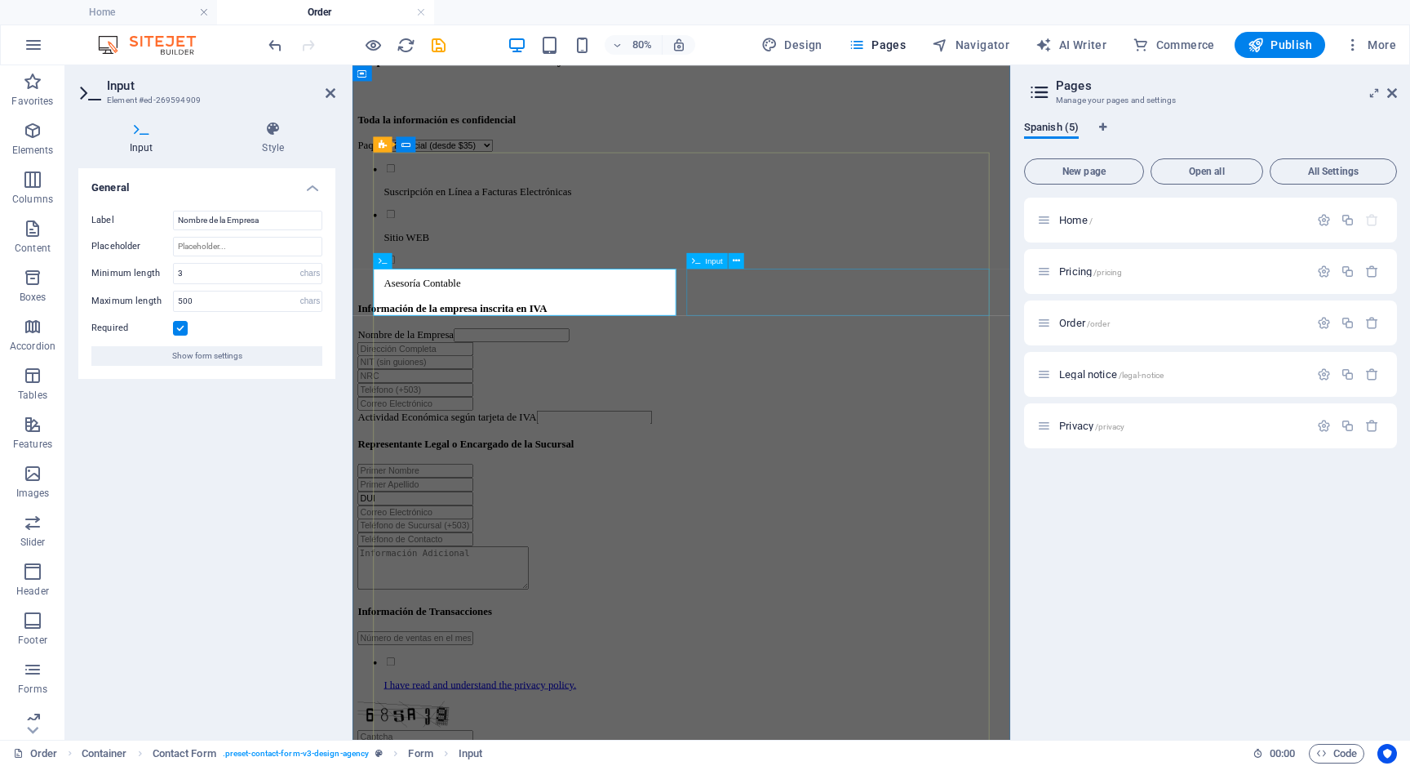
click at [838, 411] on div at bounding box center [764, 419] width 810 height 17
select select "characters"
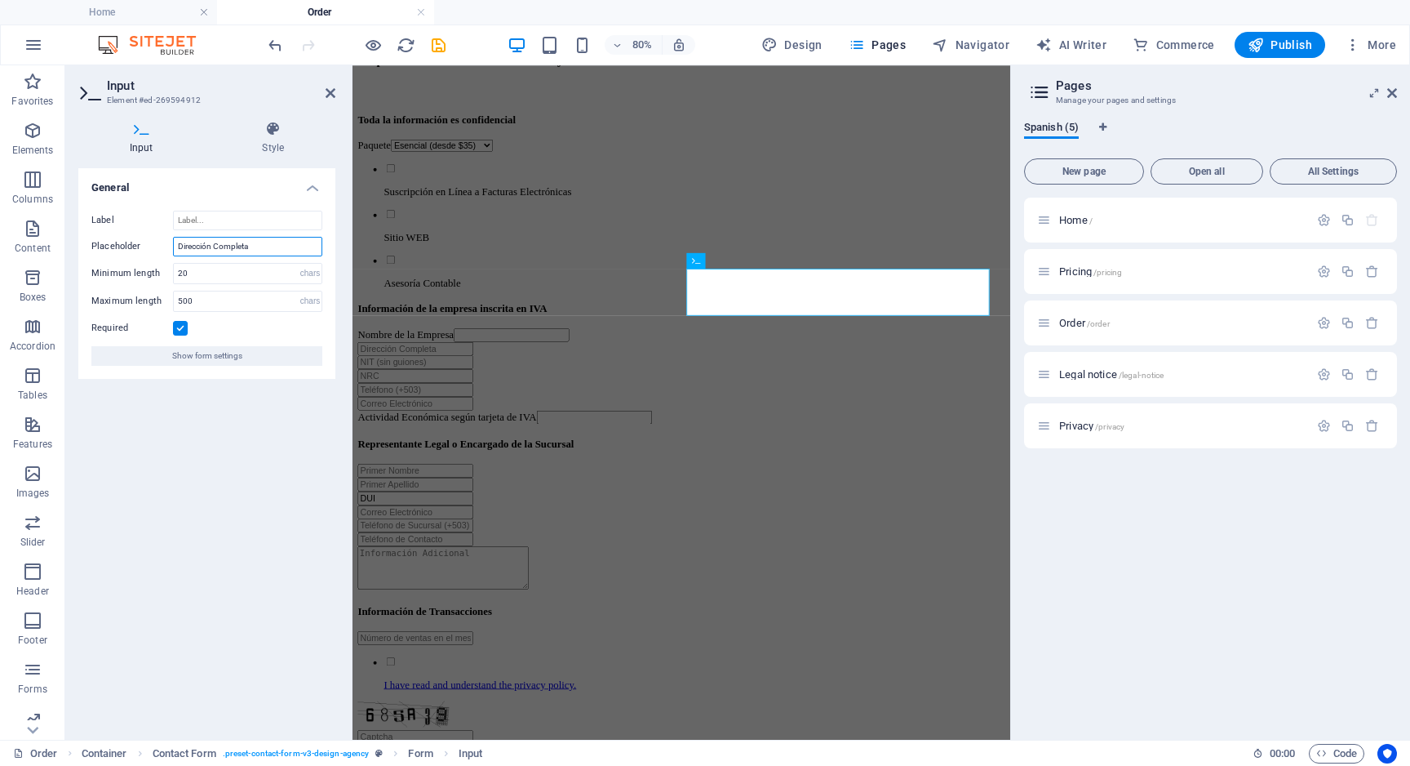
click at [201, 243] on input "Dirección Completa" at bounding box center [247, 247] width 149 height 20
click at [212, 223] on input "Label" at bounding box center [247, 221] width 149 height 20
paste input "Dirección Completa"
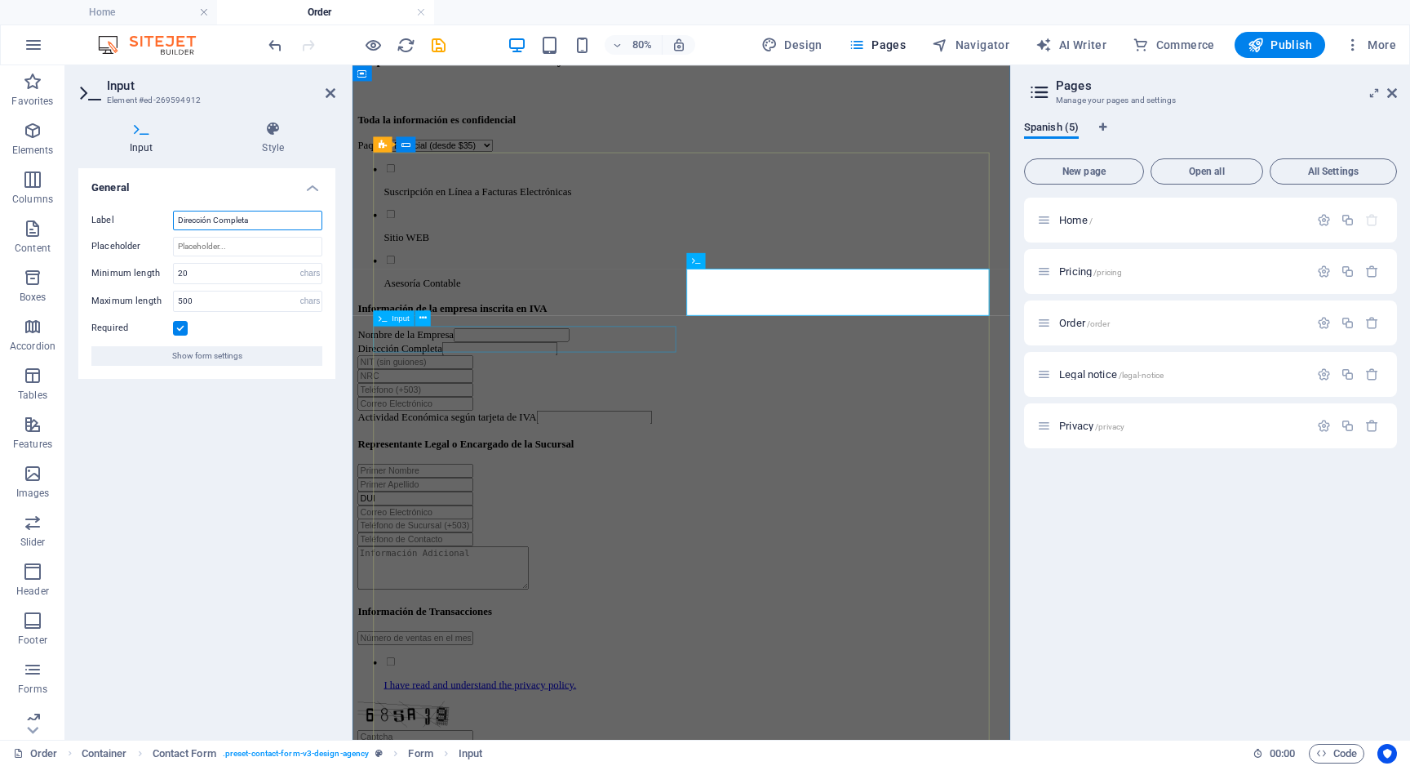
type input "Dirección Completa"
click at [464, 428] on div at bounding box center [764, 436] width 810 height 17
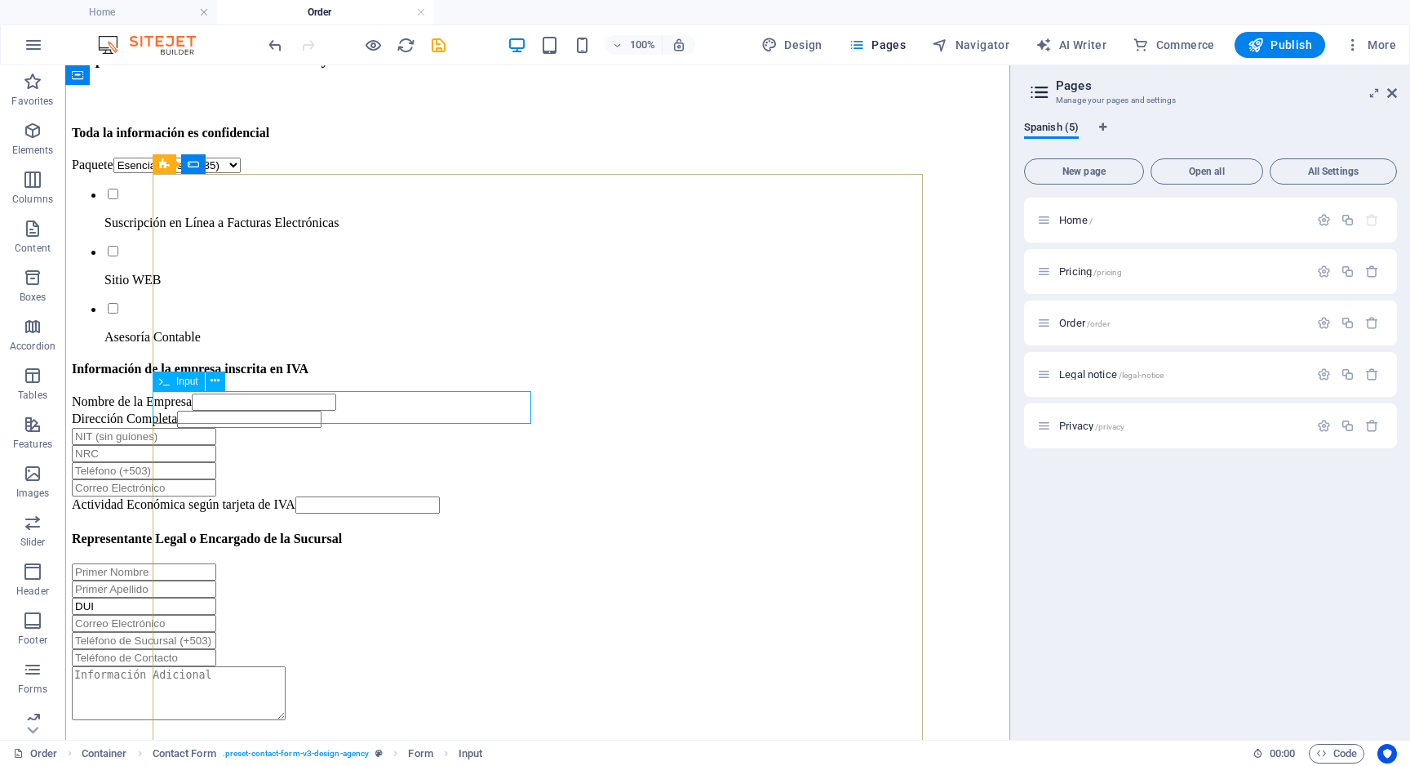
click at [202, 428] on div at bounding box center [538, 436] width 932 height 17
select select "characters"
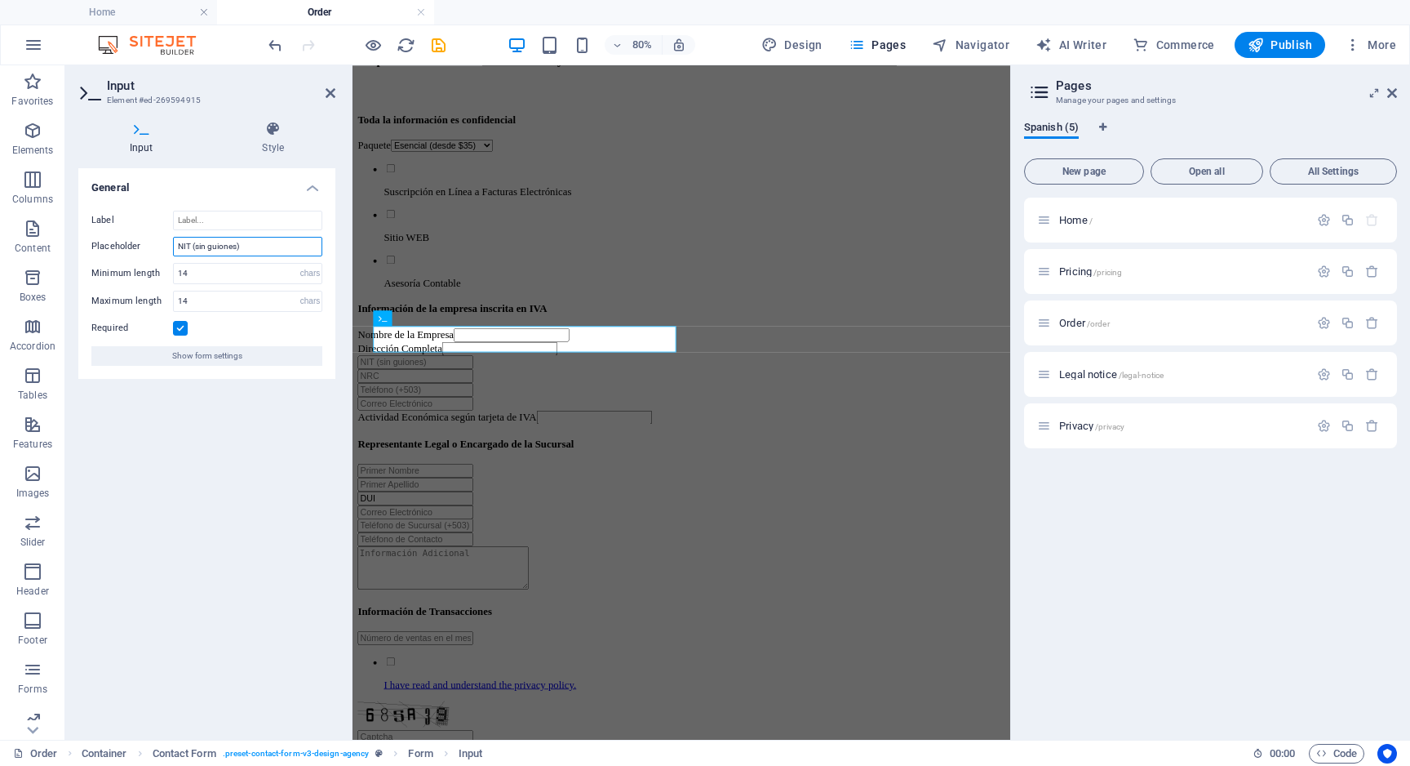
click at [242, 250] on input "NIT (sin guiones)" at bounding box center [247, 247] width 149 height 20
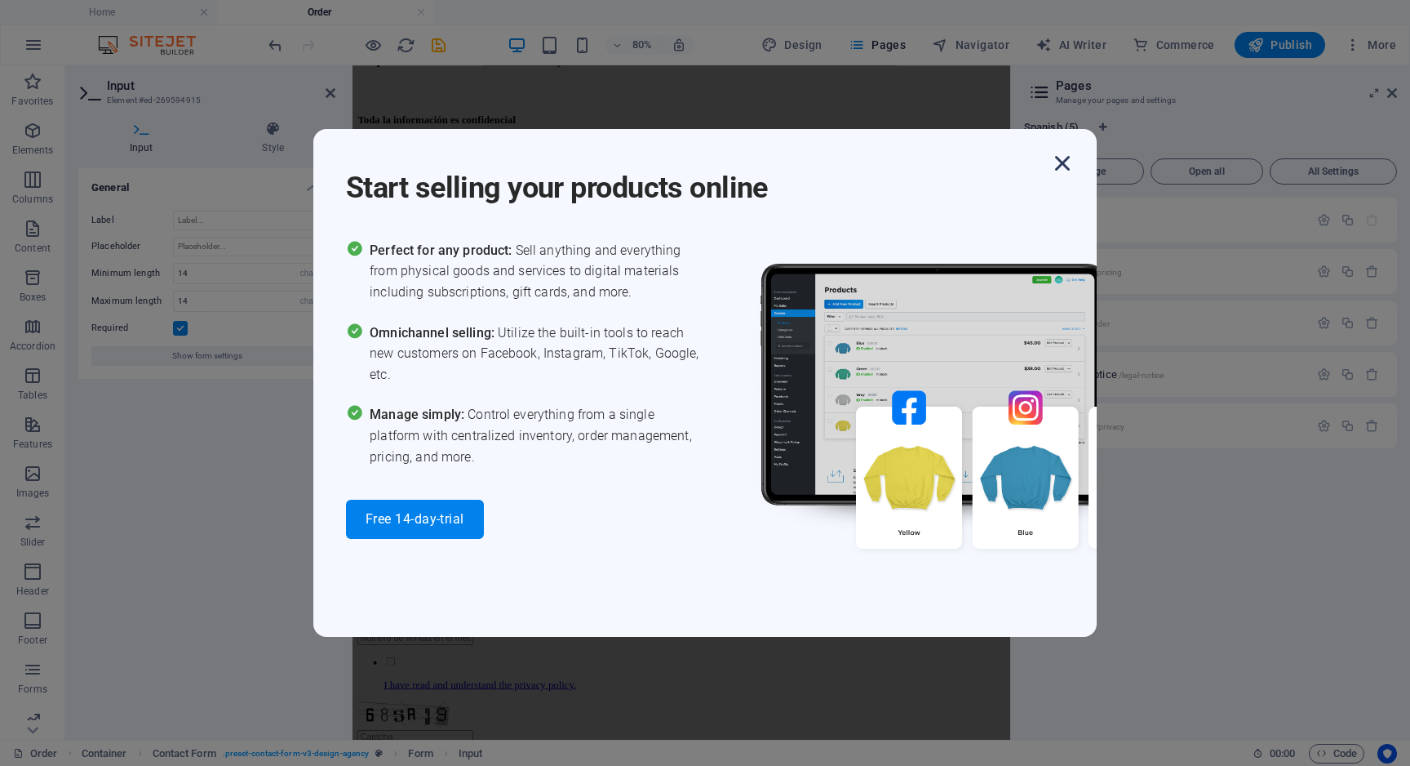
click at [1065, 158] on icon "button" at bounding box center [1062, 163] width 29 height 29
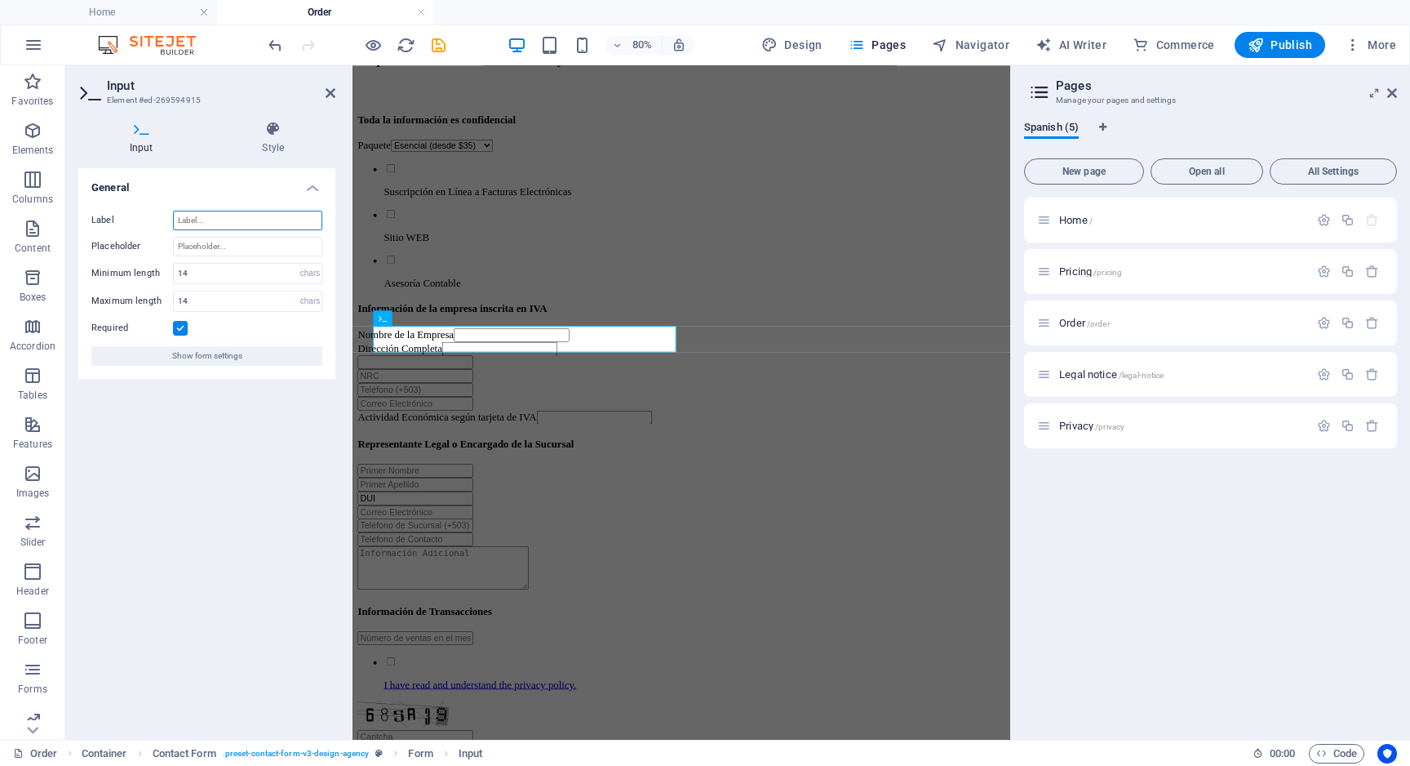
click at [233, 224] on input "Label" at bounding box center [247, 221] width 149 height 20
paste input "NIT (sin guiones)"
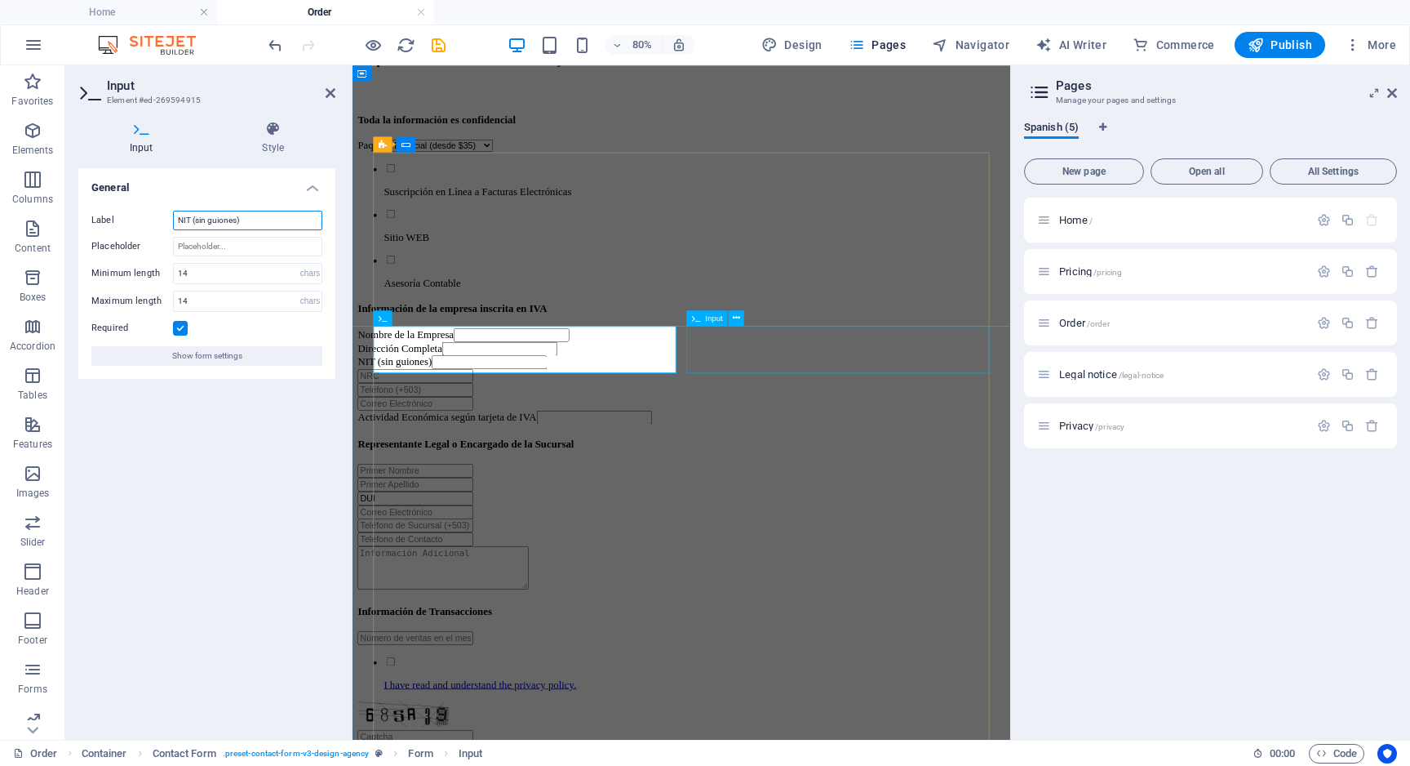
type input "NIT (sin guiones)"
click at [835, 445] on div at bounding box center [764, 453] width 810 height 17
select select "characters"
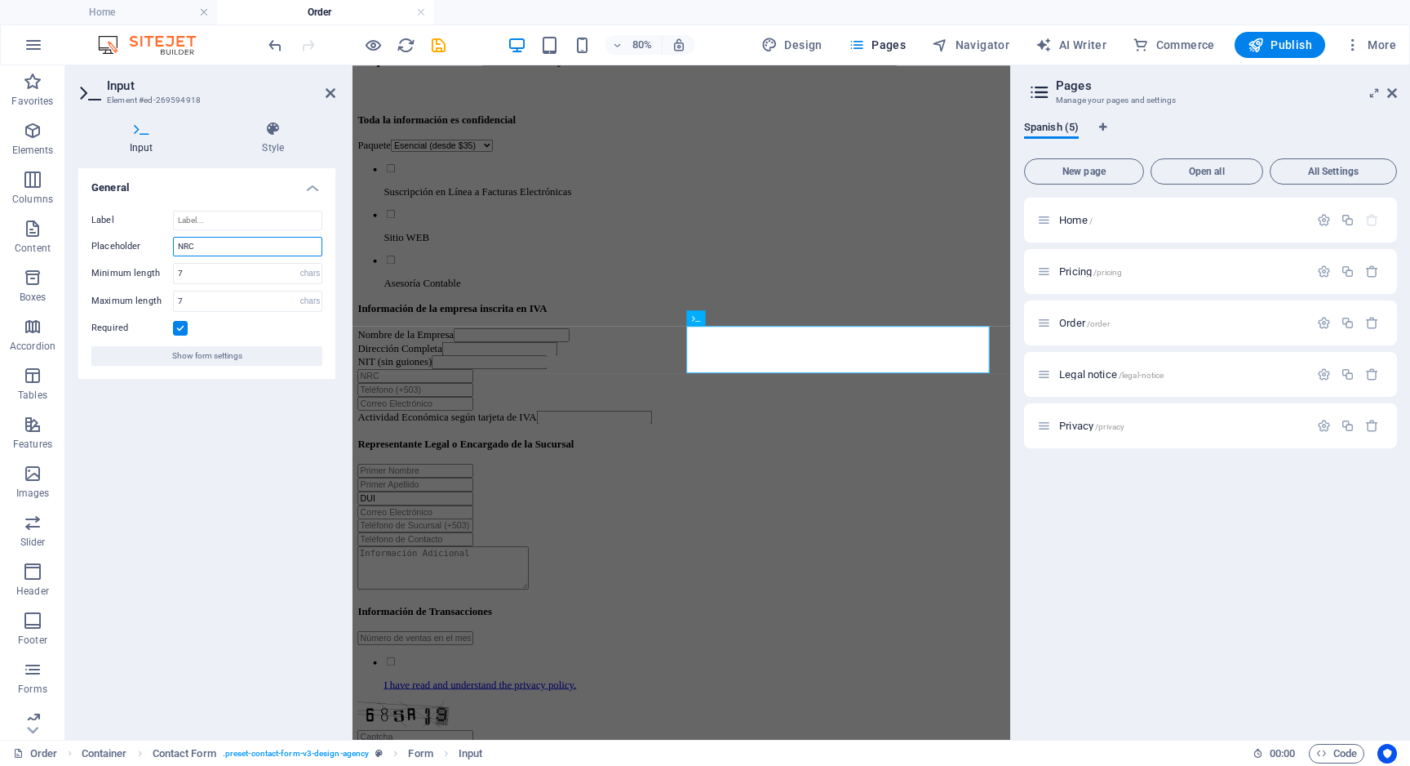
click at [230, 246] on input "NRC" at bounding box center [247, 247] width 149 height 20
click at [215, 224] on input "Label" at bounding box center [247, 221] width 149 height 20
paste input "NRC"
type input "NRC"
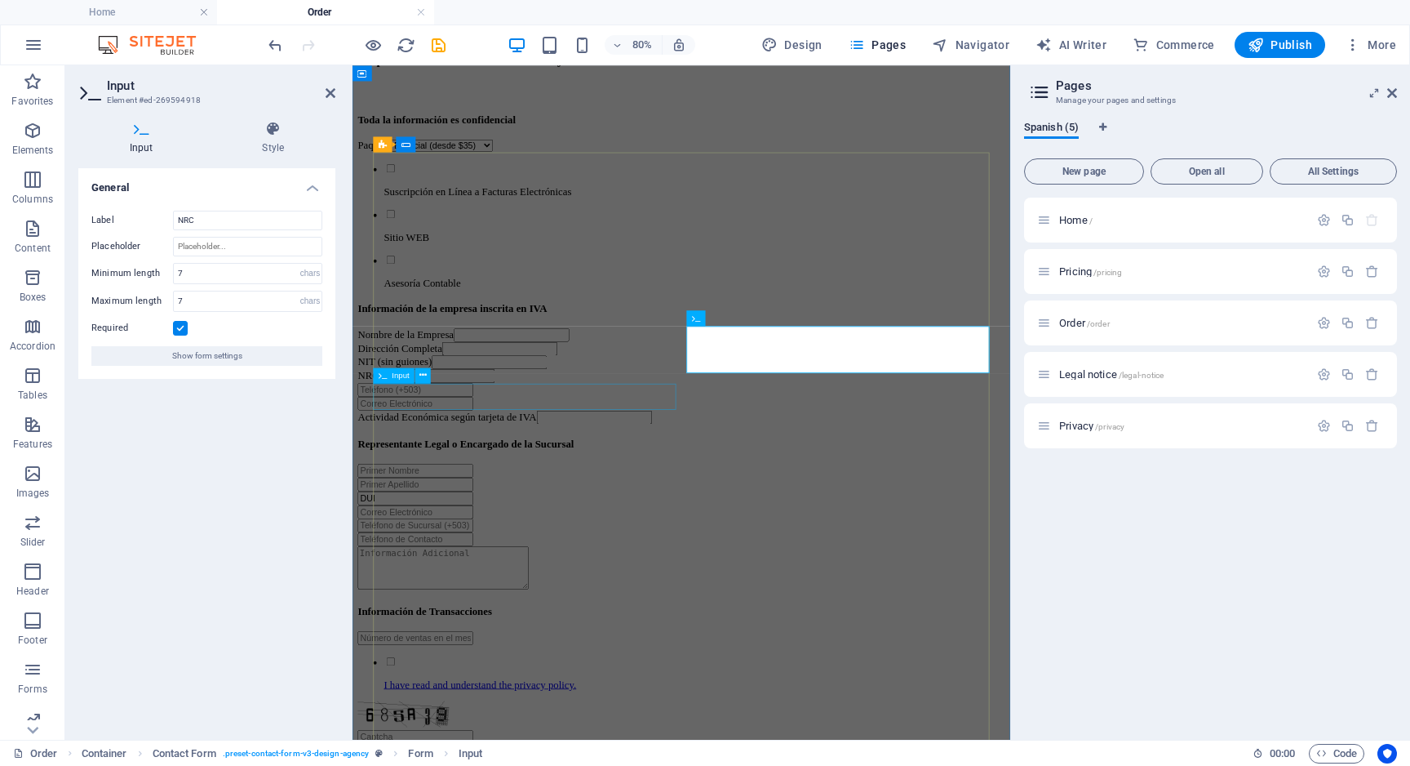
click at [474, 479] on div at bounding box center [764, 470] width 810 height 17
select select "characters"
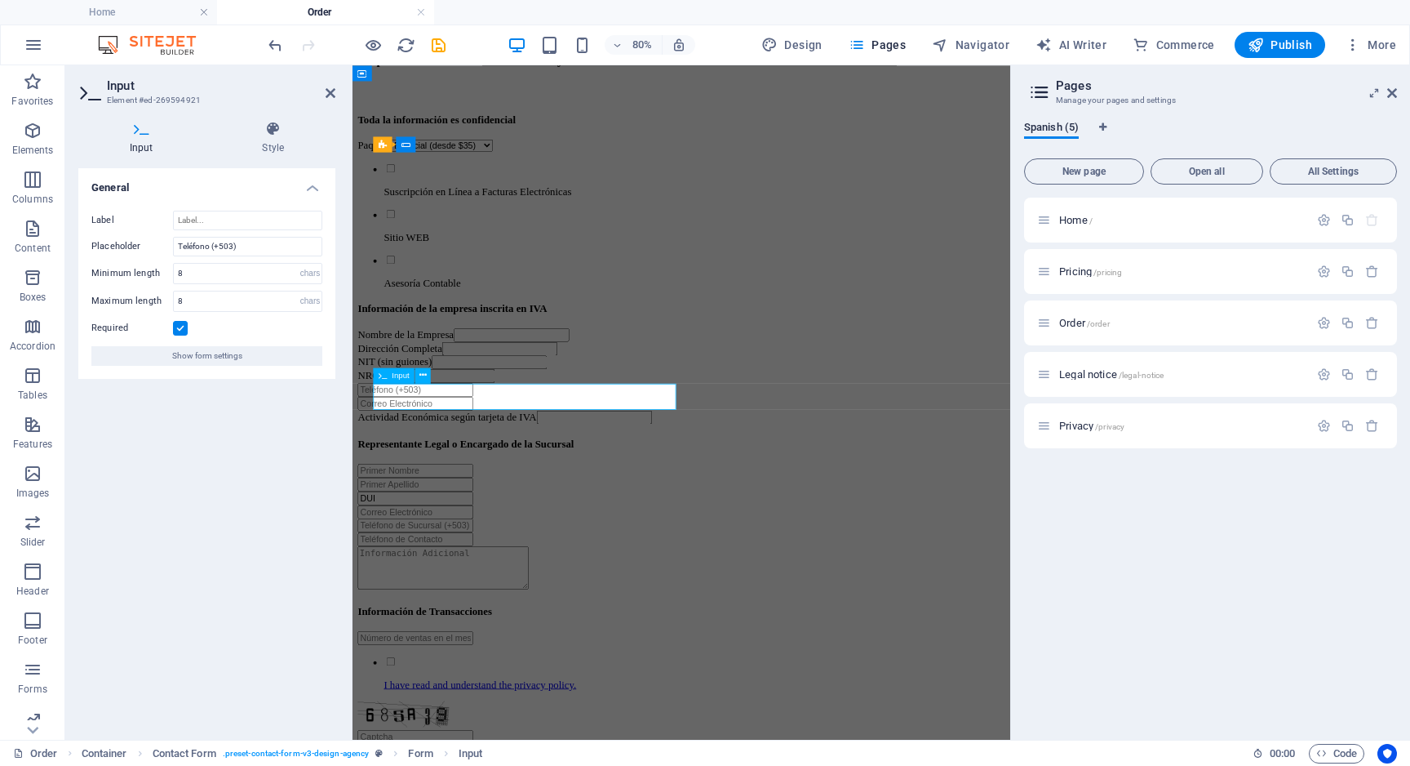
click at [474, 479] on input "text" at bounding box center [431, 470] width 144 height 17
click at [237, 243] on input "Teléfono (+503)" at bounding box center [247, 247] width 149 height 20
click at [224, 219] on input "Label" at bounding box center [247, 221] width 149 height 20
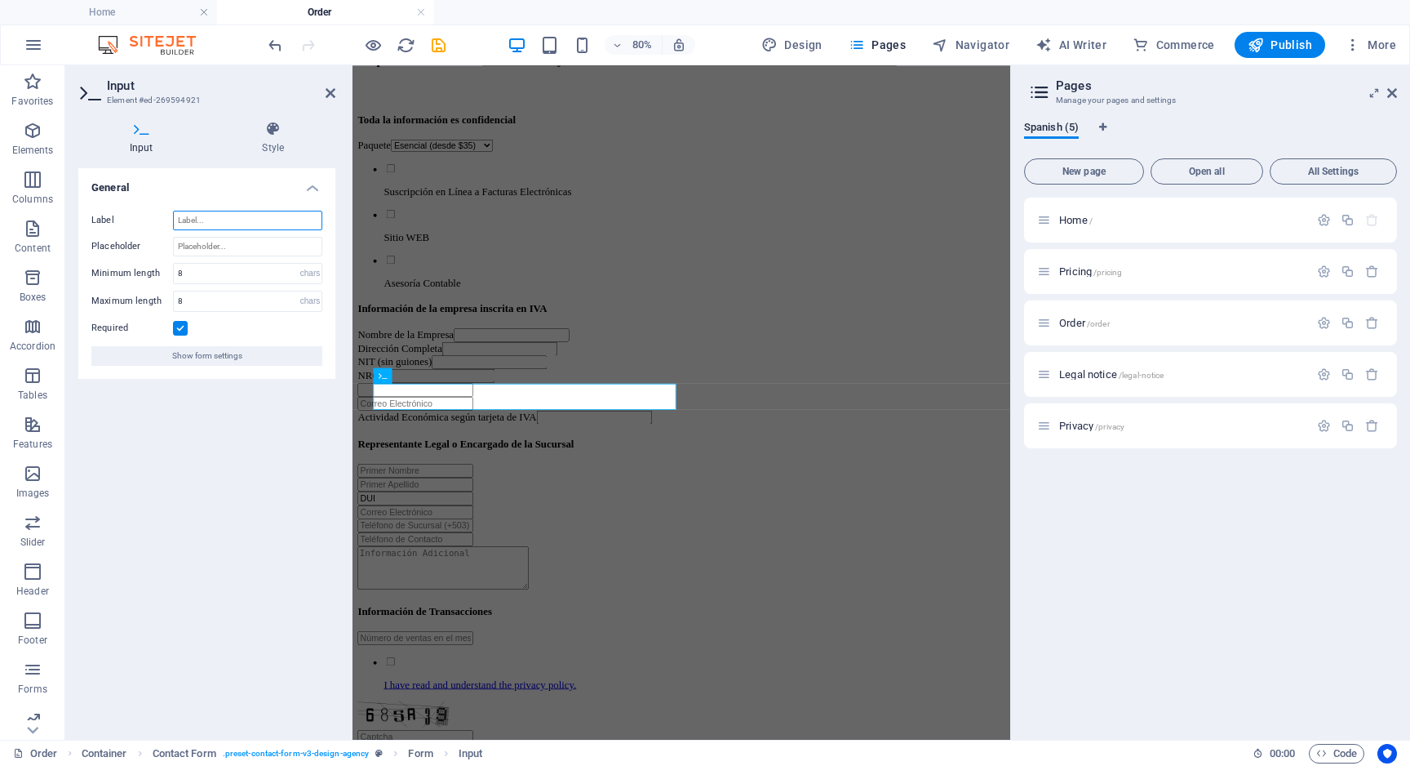
paste input "Teléfono (+503)"
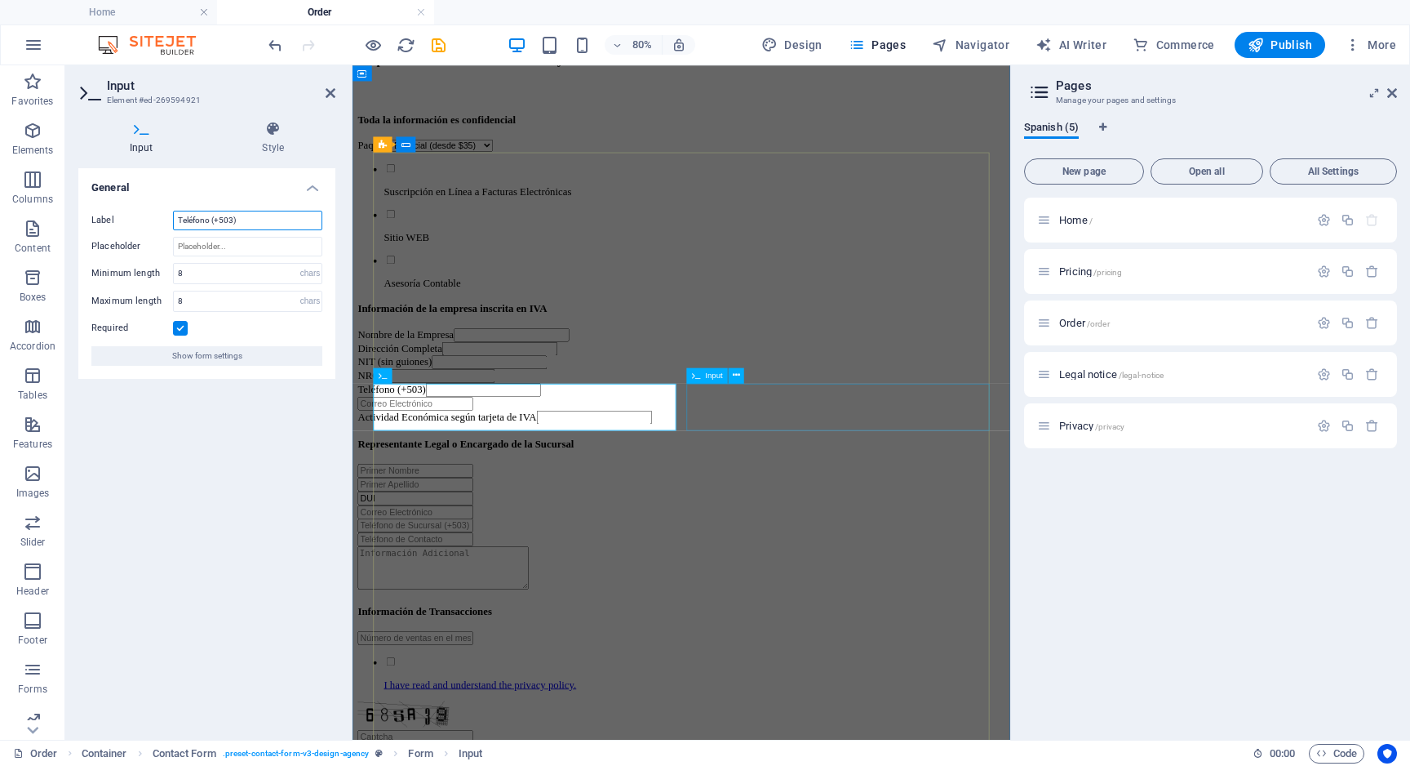
type input "Teléfono (+503)"
click at [850, 482] on div at bounding box center [764, 487] width 810 height 17
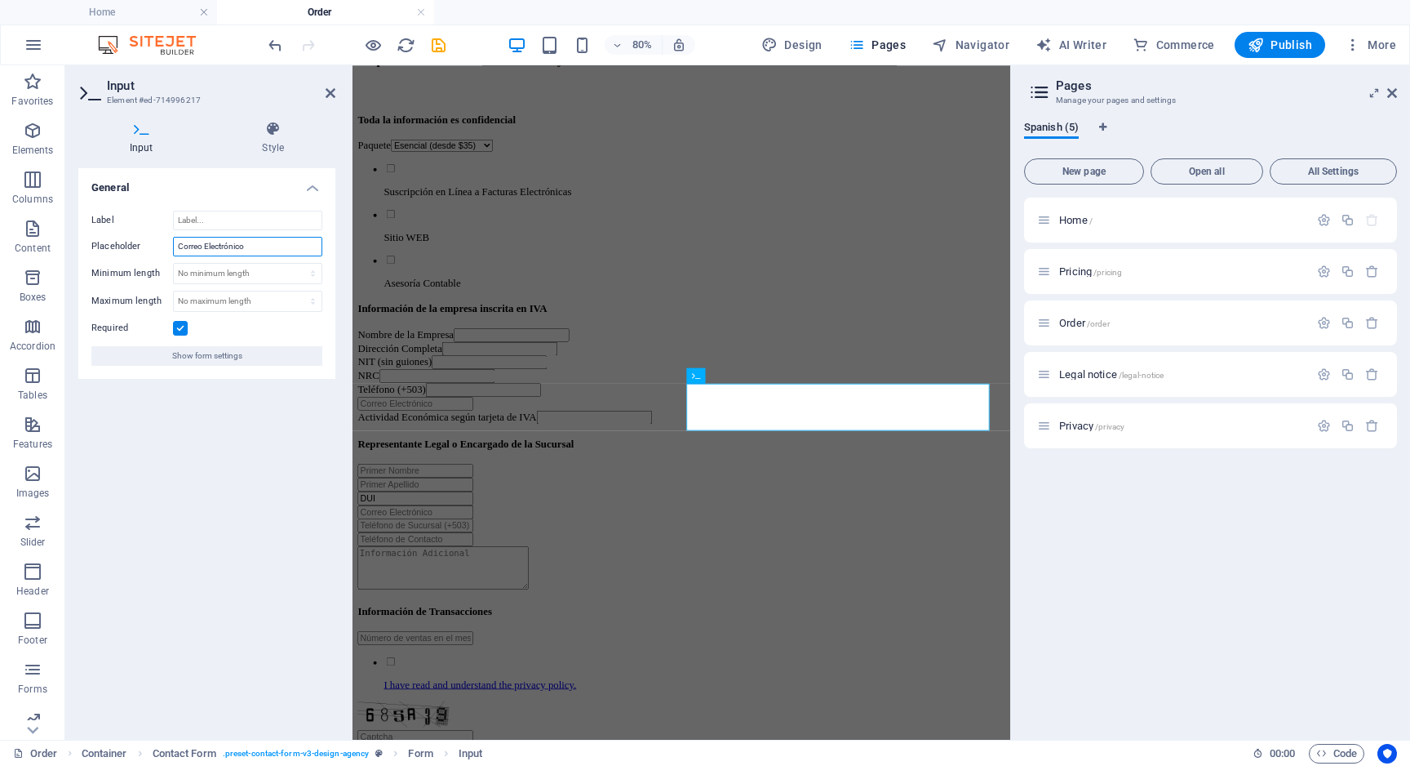
click at [281, 248] on input "Correo Electrónico" at bounding box center [247, 247] width 149 height 20
click at [229, 215] on input "Label" at bounding box center [247, 221] width 149 height 20
paste input "Correo Electrónico"
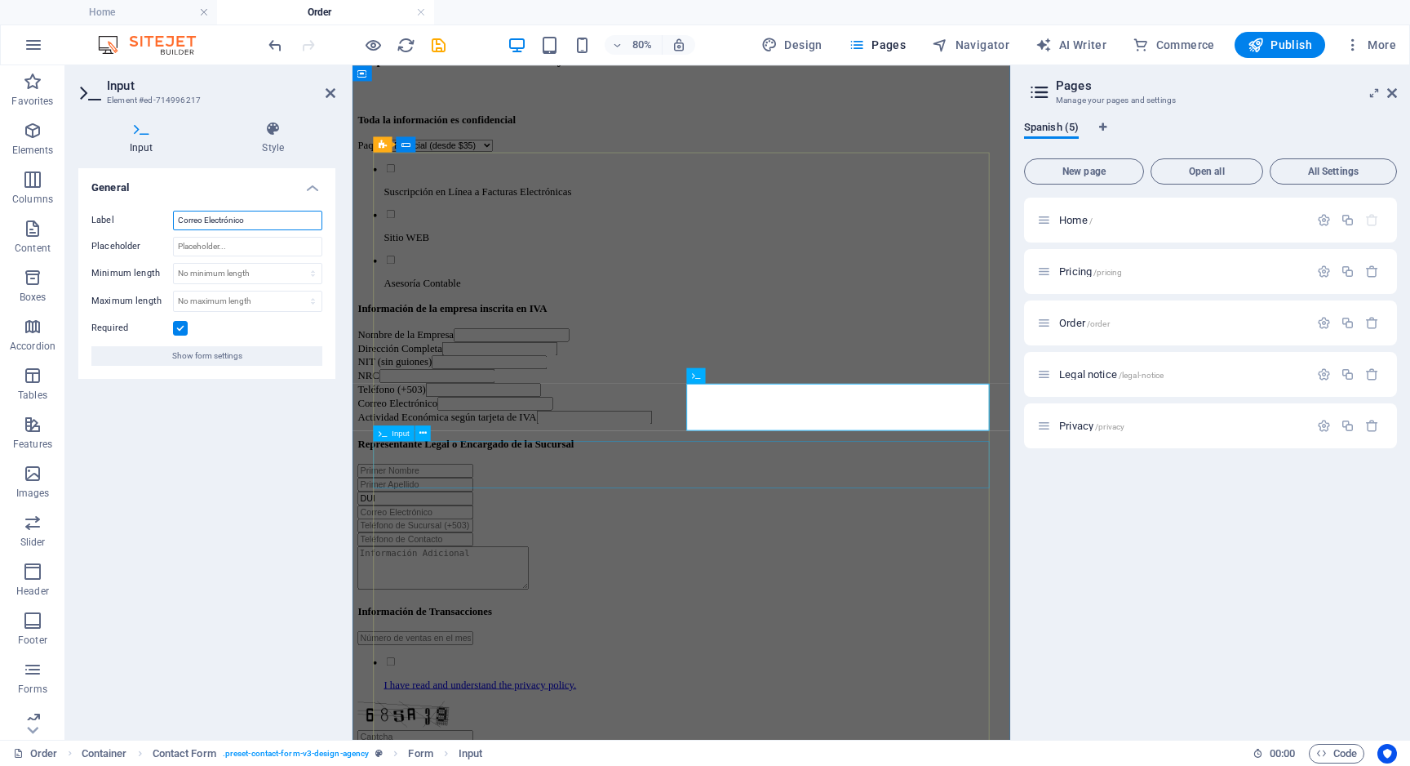
type input "Correo Electrónico"
click at [462, 513] on div "Actividad Económica según tarjeta de IVA" at bounding box center [764, 504] width 810 height 17
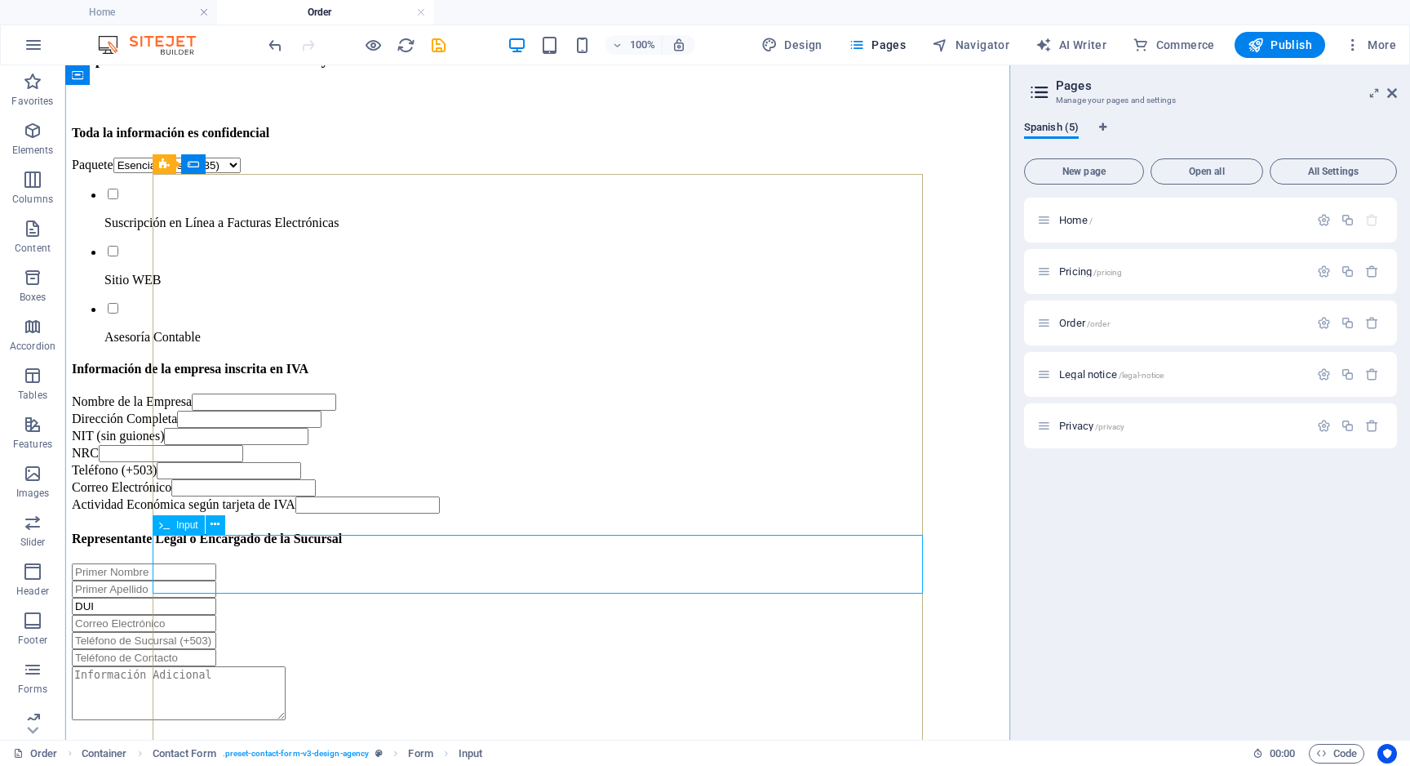
click at [330, 513] on div "Actividad Económica según tarjeta de IVA" at bounding box center [538, 504] width 932 height 17
select select "characters"
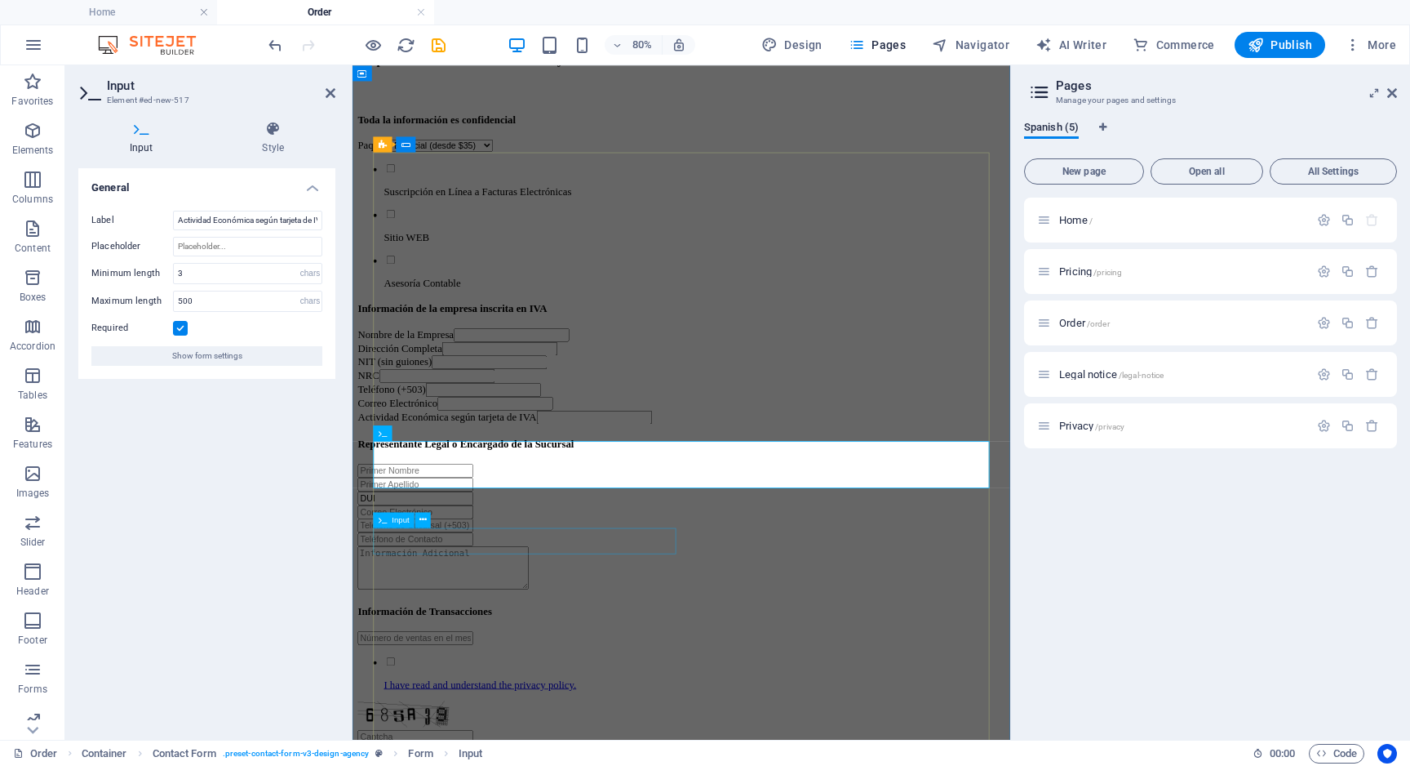
click at [464, 580] on div at bounding box center [764, 571] width 810 height 17
select select "characters"
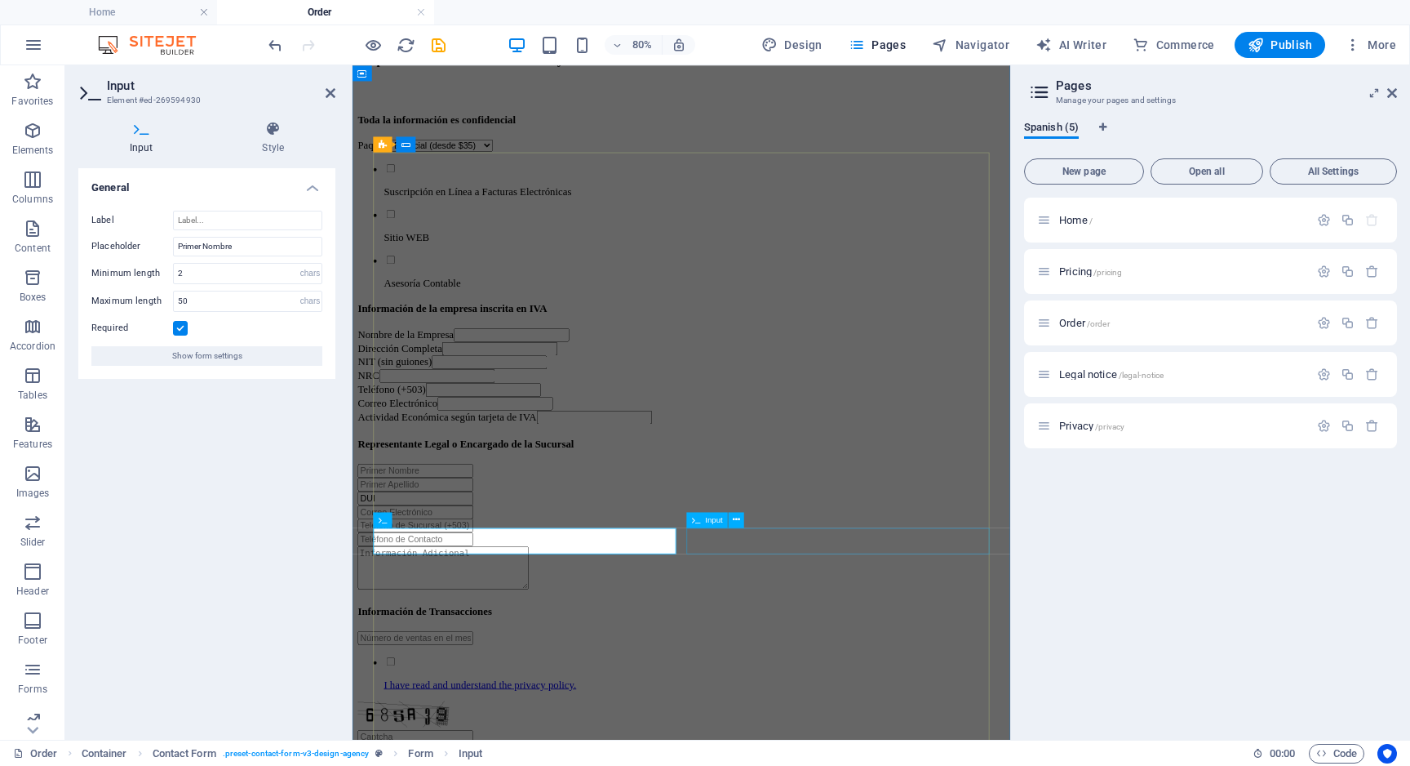
click at [836, 597] on div at bounding box center [764, 588] width 810 height 17
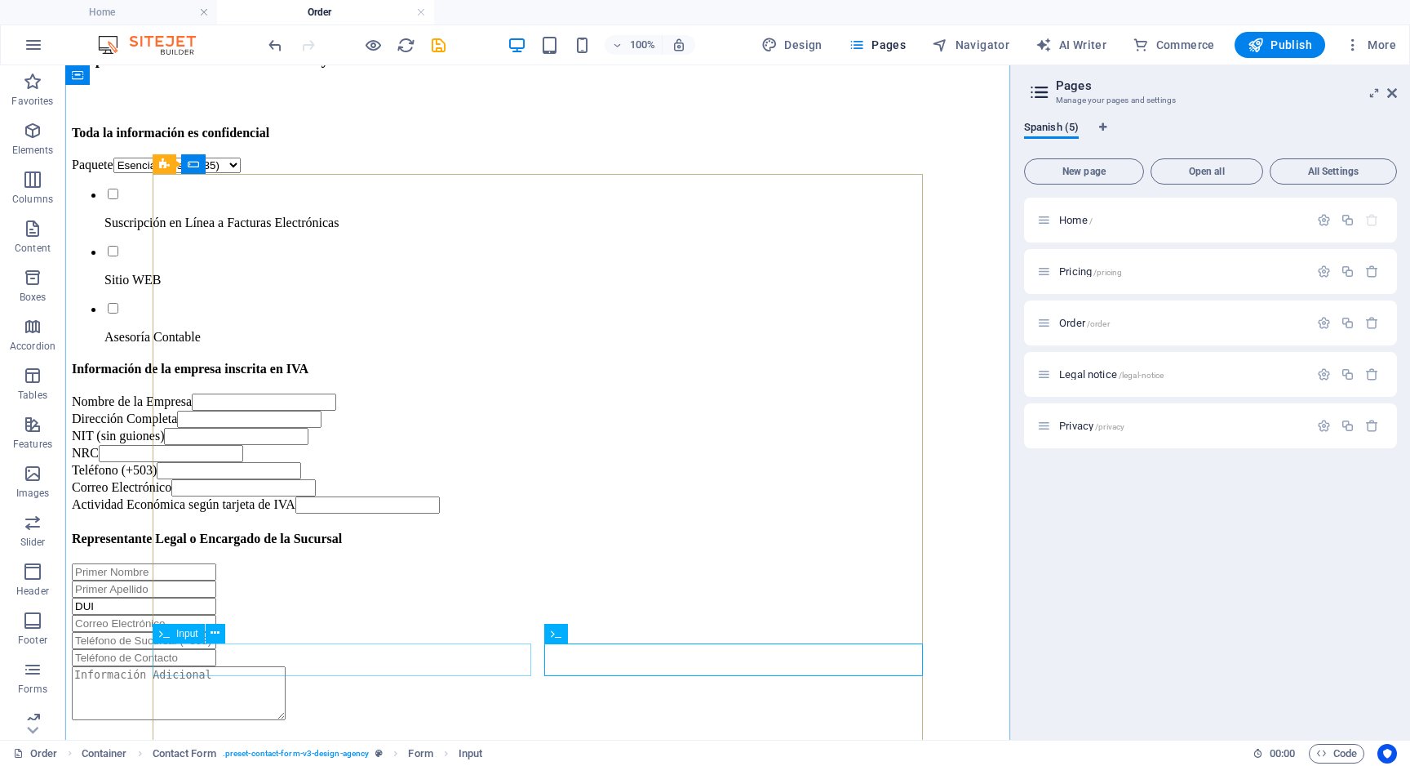
click at [273, 580] on div at bounding box center [538, 571] width 932 height 17
select select "characters"
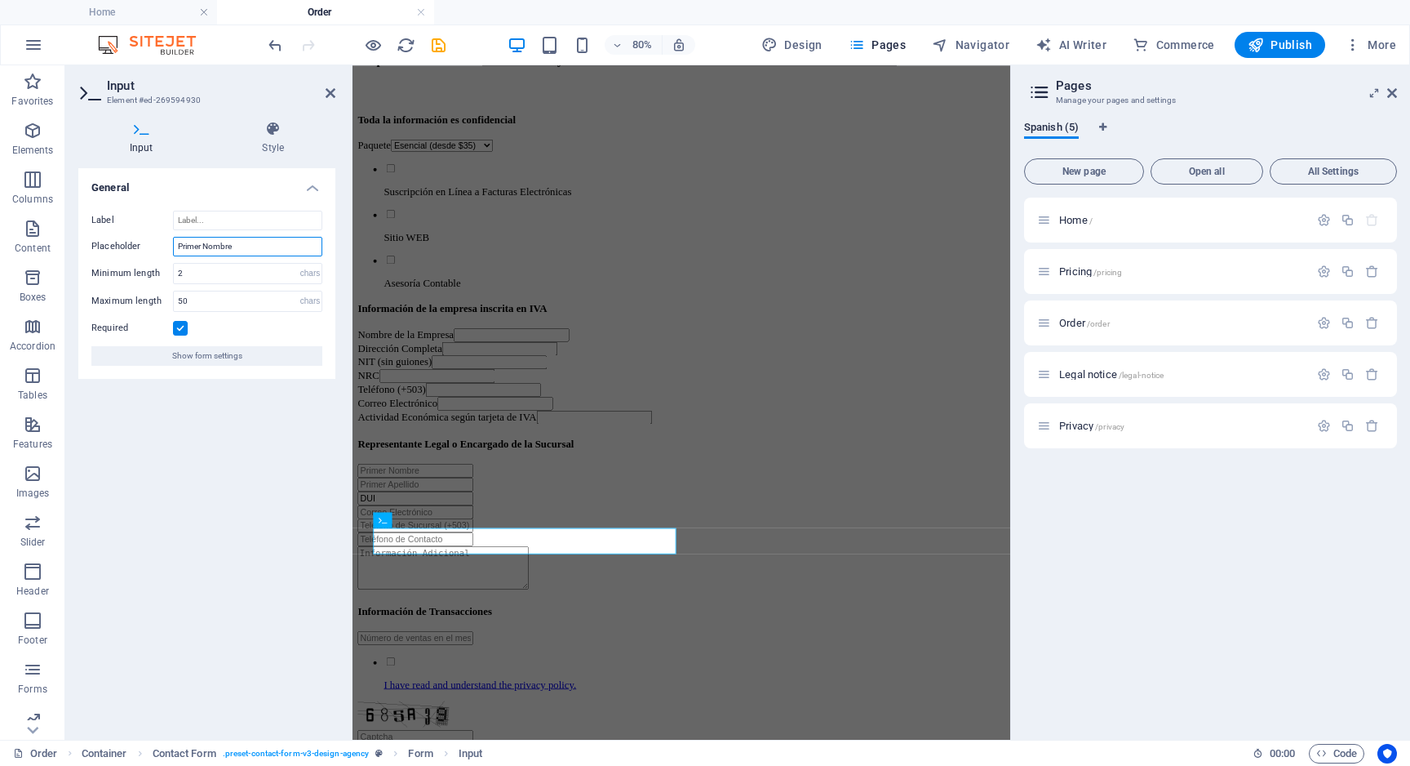
click at [224, 247] on input "Primer Nombre" at bounding box center [247, 247] width 149 height 20
click at [207, 219] on input "Label" at bounding box center [247, 221] width 149 height 20
paste input "Primer Nombre"
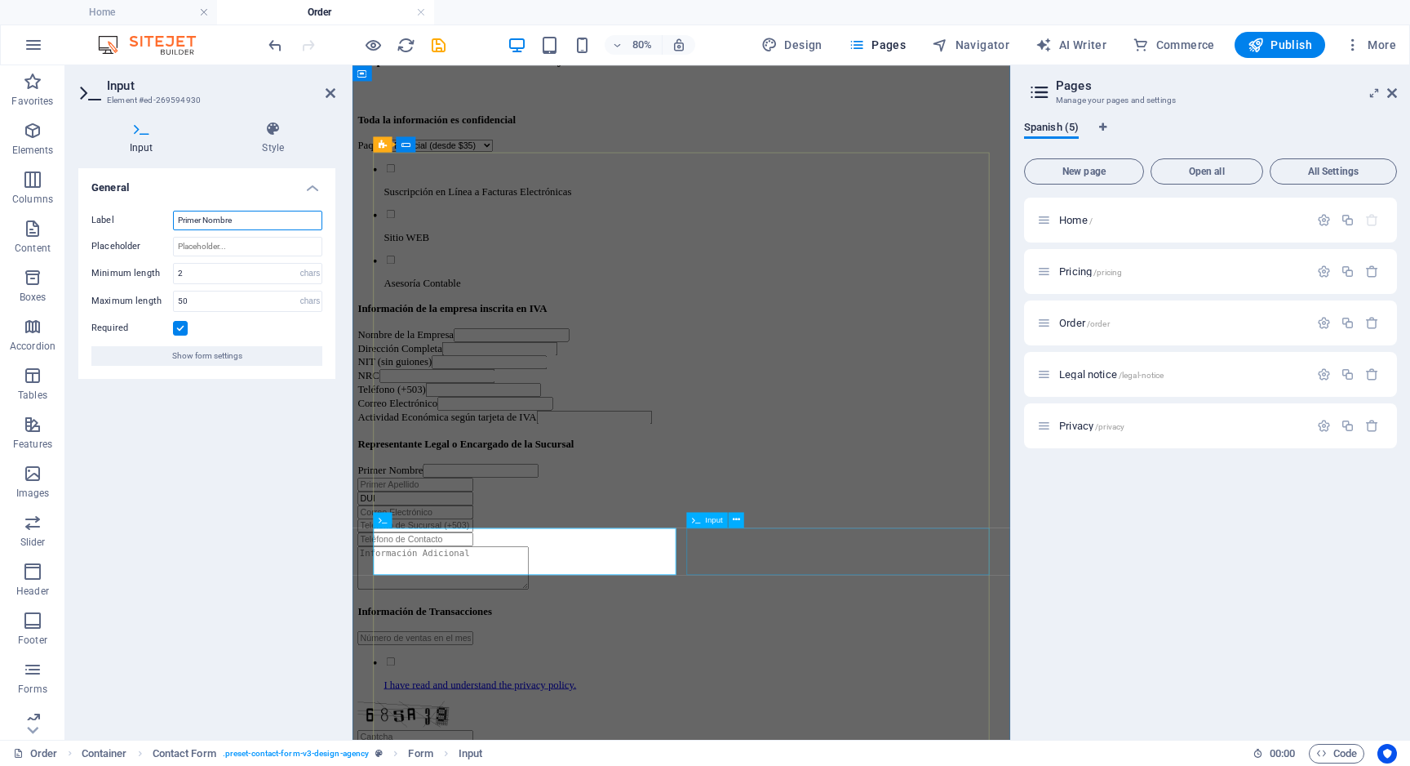
type input "Primer Nombre"
click at [895, 597] on div at bounding box center [764, 588] width 810 height 17
select select "characters"
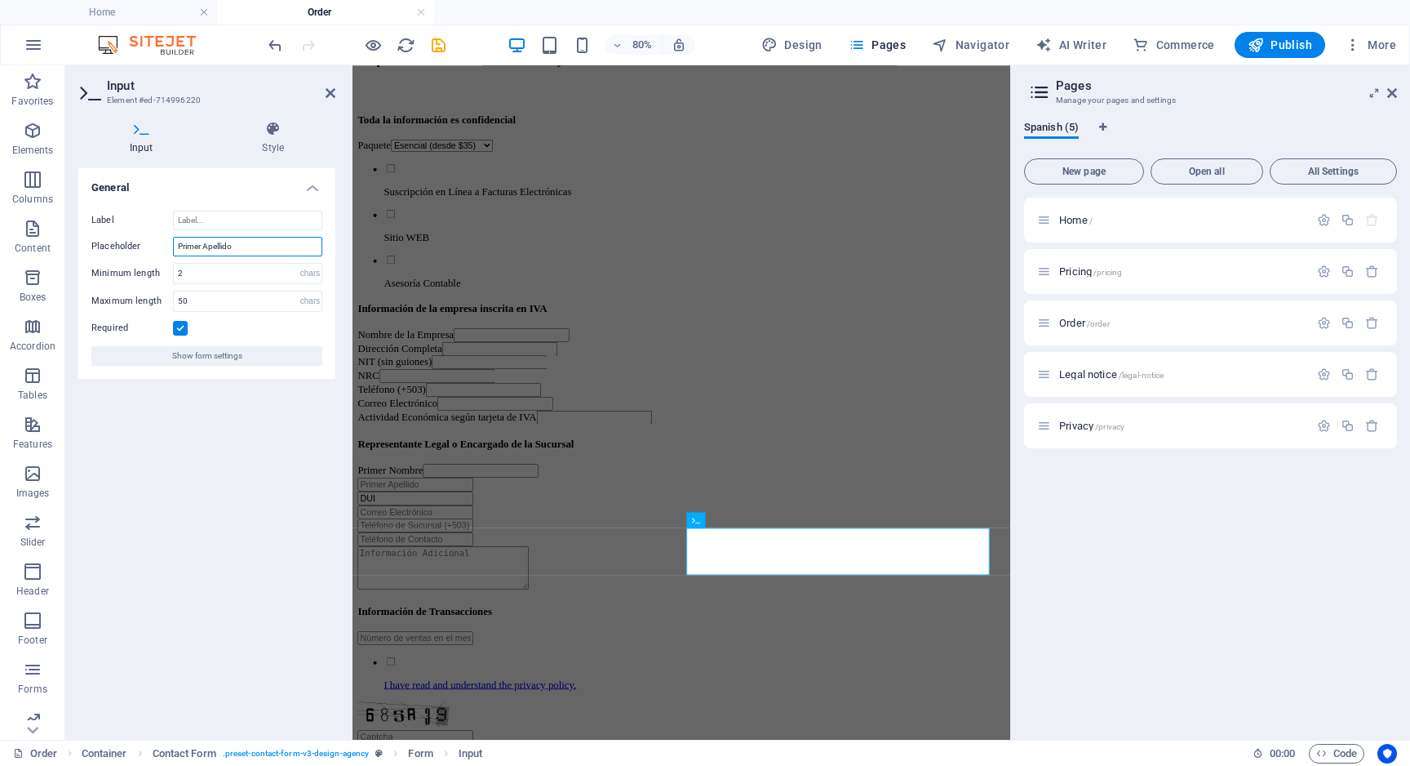
click at [232, 250] on input "Primer Apellido" at bounding box center [247, 247] width 149 height 20
click at [225, 224] on input "Label" at bounding box center [247, 221] width 149 height 20
paste input "Primer Apellido"
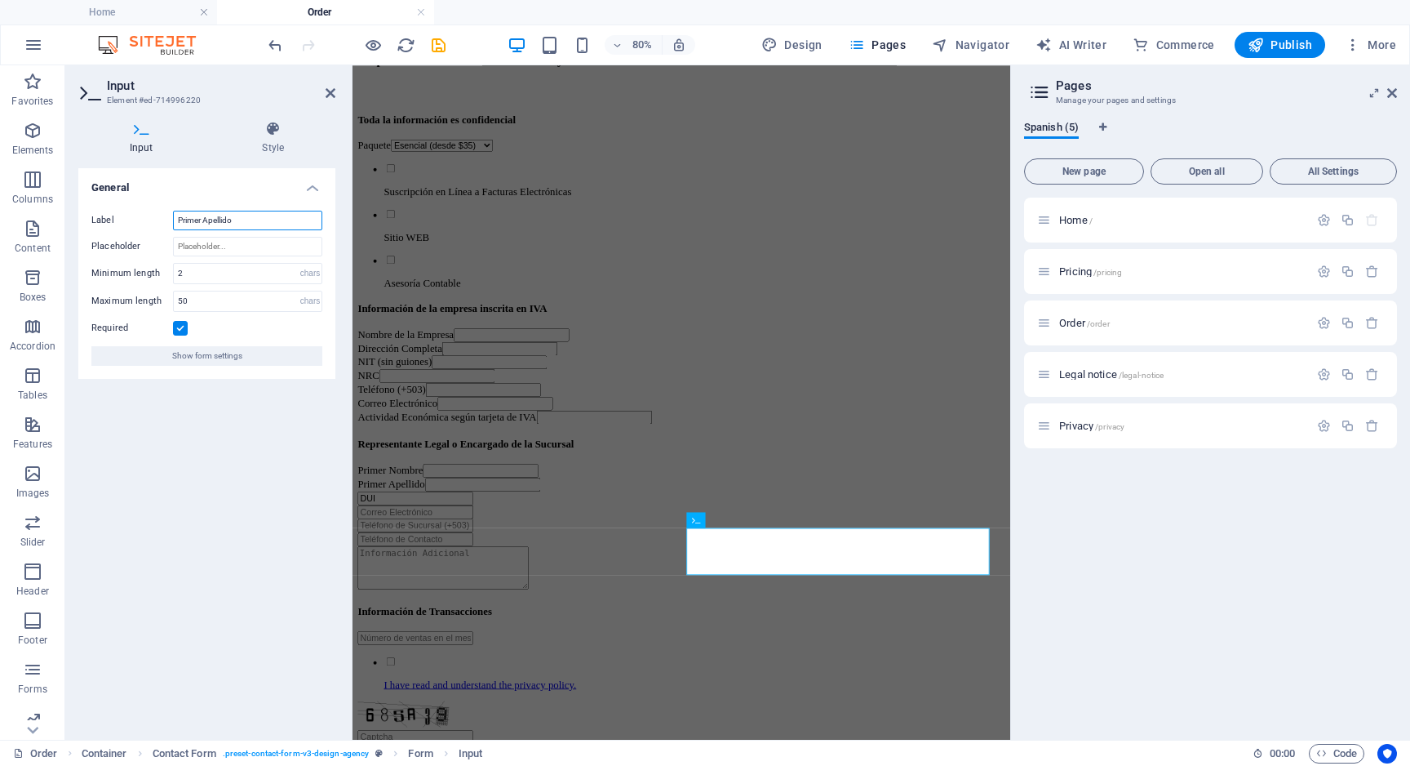
click at [205, 221] on input "Primer Apellido" at bounding box center [247, 221] width 149 height 20
type input "Apellidos"
click at [430, 580] on div "Primer Nombre" at bounding box center [764, 571] width 810 height 17
select select "characters"
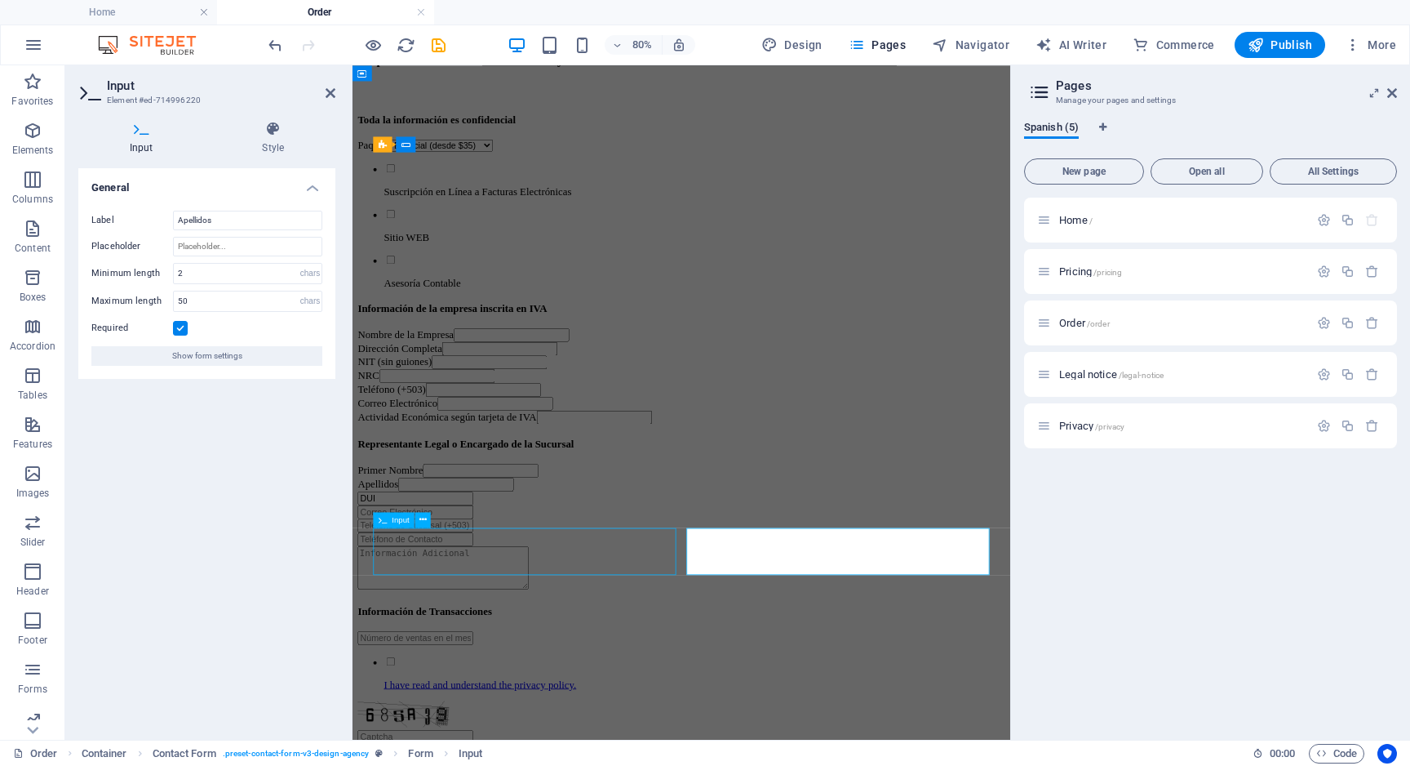
select select "characters"
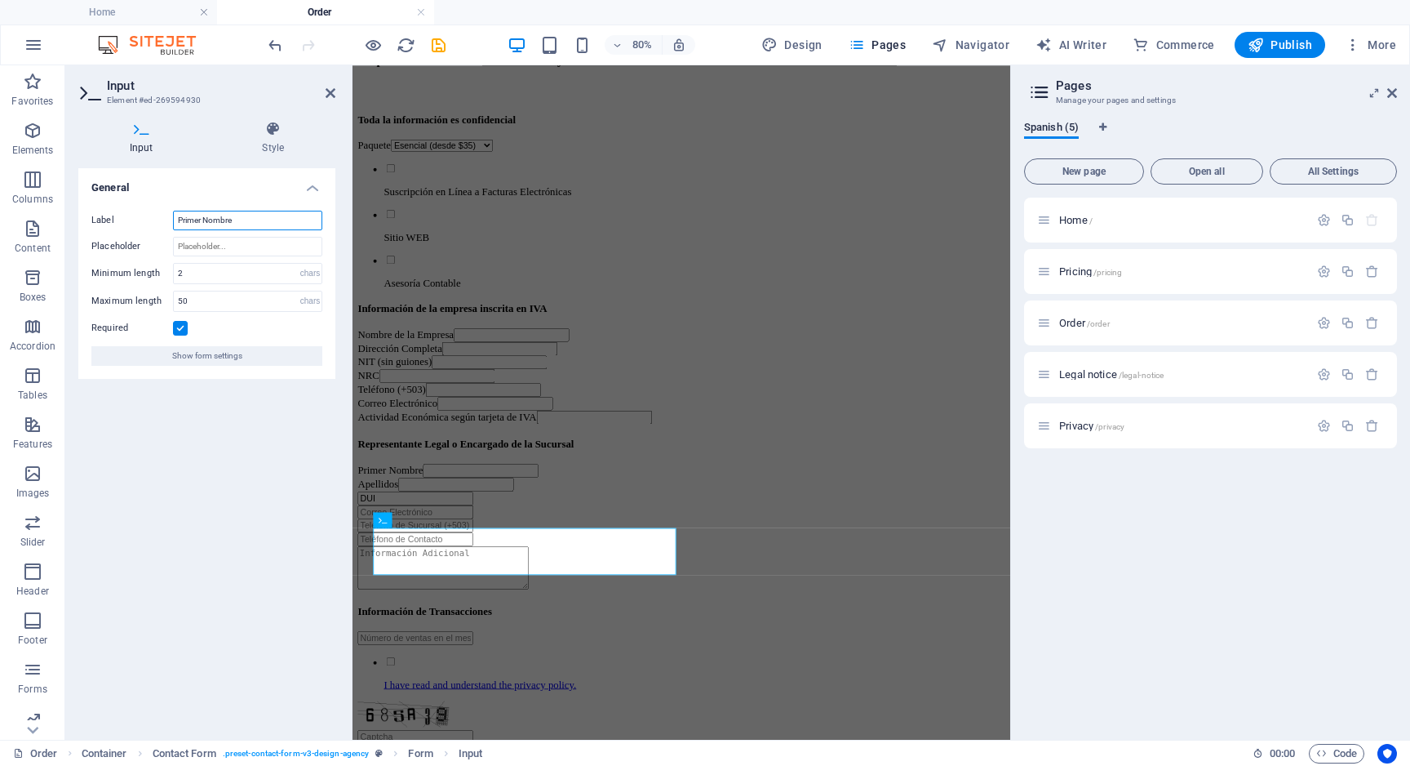
drag, startPoint x: 203, startPoint y: 219, endPoint x: 14, endPoint y: 226, distance: 189.5
click at [203, 219] on input "Primer Nombre" at bounding box center [247, 221] width 149 height 20
type input "Nombres"
click at [471, 615] on div "DUI" at bounding box center [764, 605] width 810 height 17
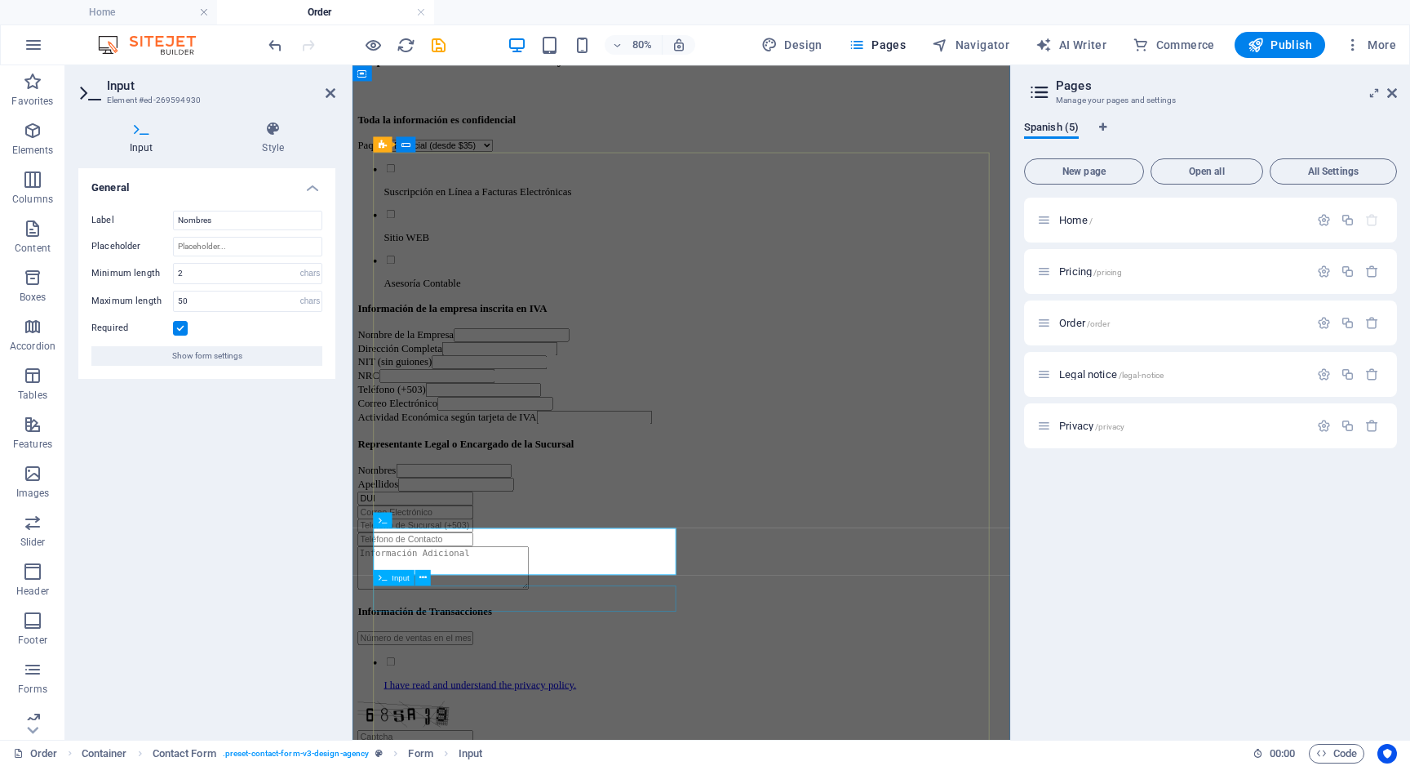
select select "characters"
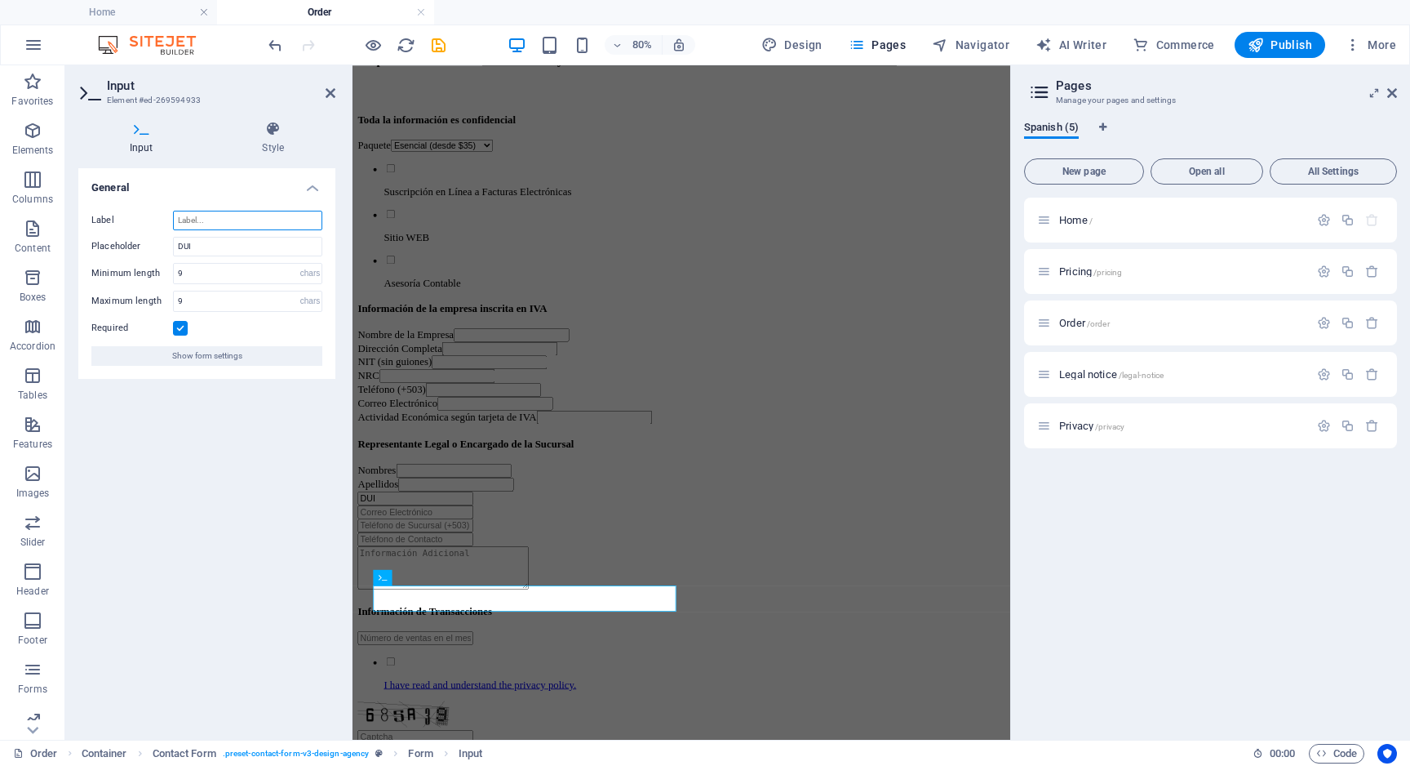
click at [207, 220] on input "Label" at bounding box center [247, 221] width 149 height 20
type input "DUI"
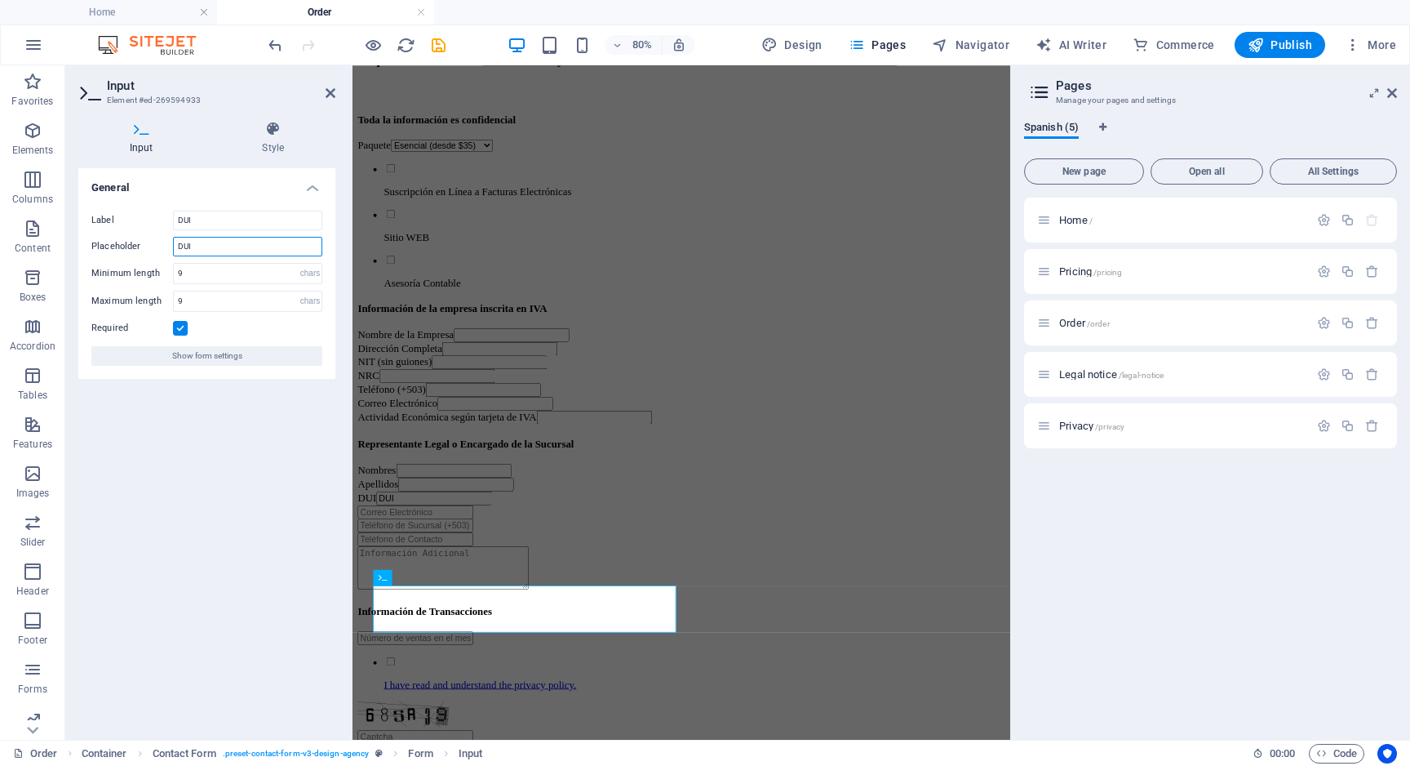
click at [202, 248] on input "DUI" at bounding box center [247, 247] width 149 height 20
click at [880, 632] on div at bounding box center [764, 623] width 810 height 17
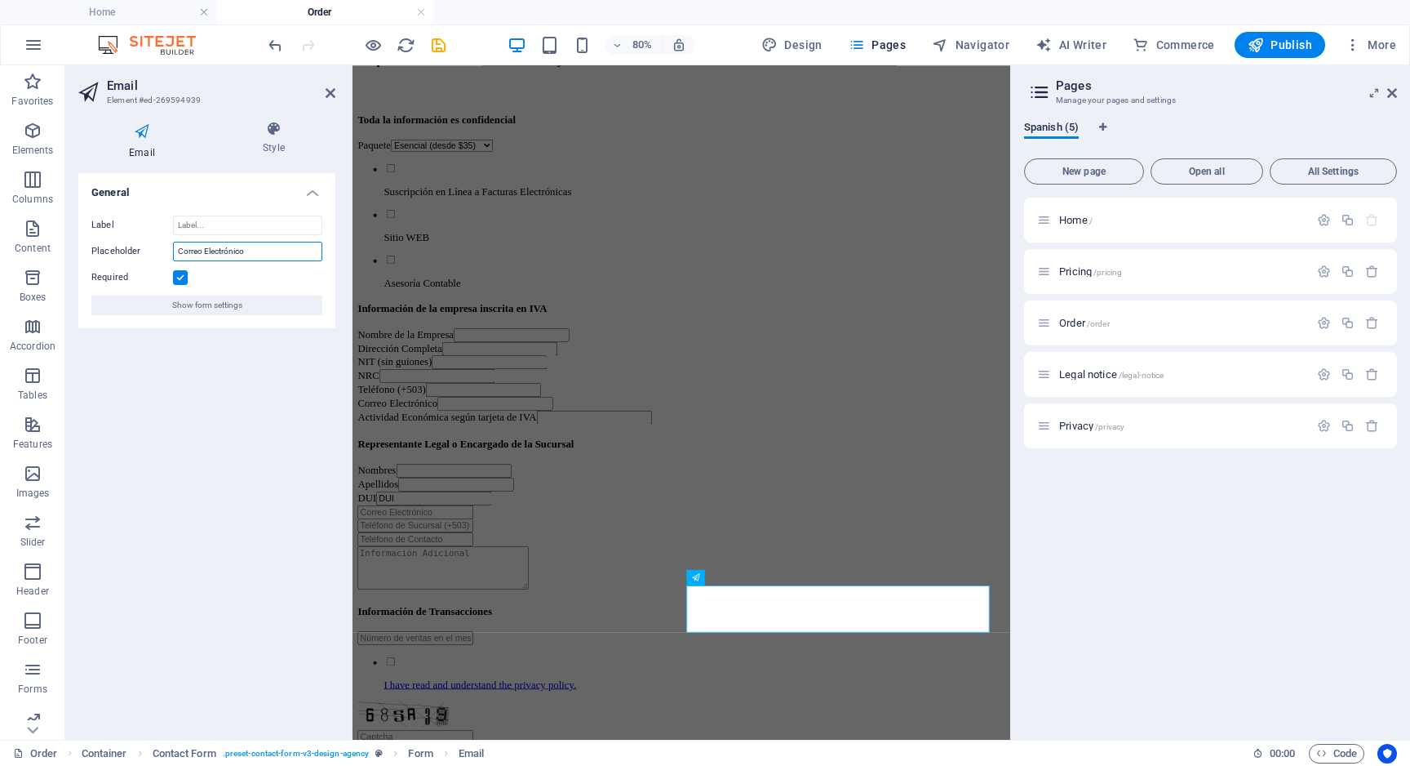
click at [266, 250] on input "Correo Electrónico" at bounding box center [247, 252] width 149 height 20
click at [251, 228] on input "Label" at bounding box center [247, 225] width 149 height 20
paste input "Correo Electrónico"
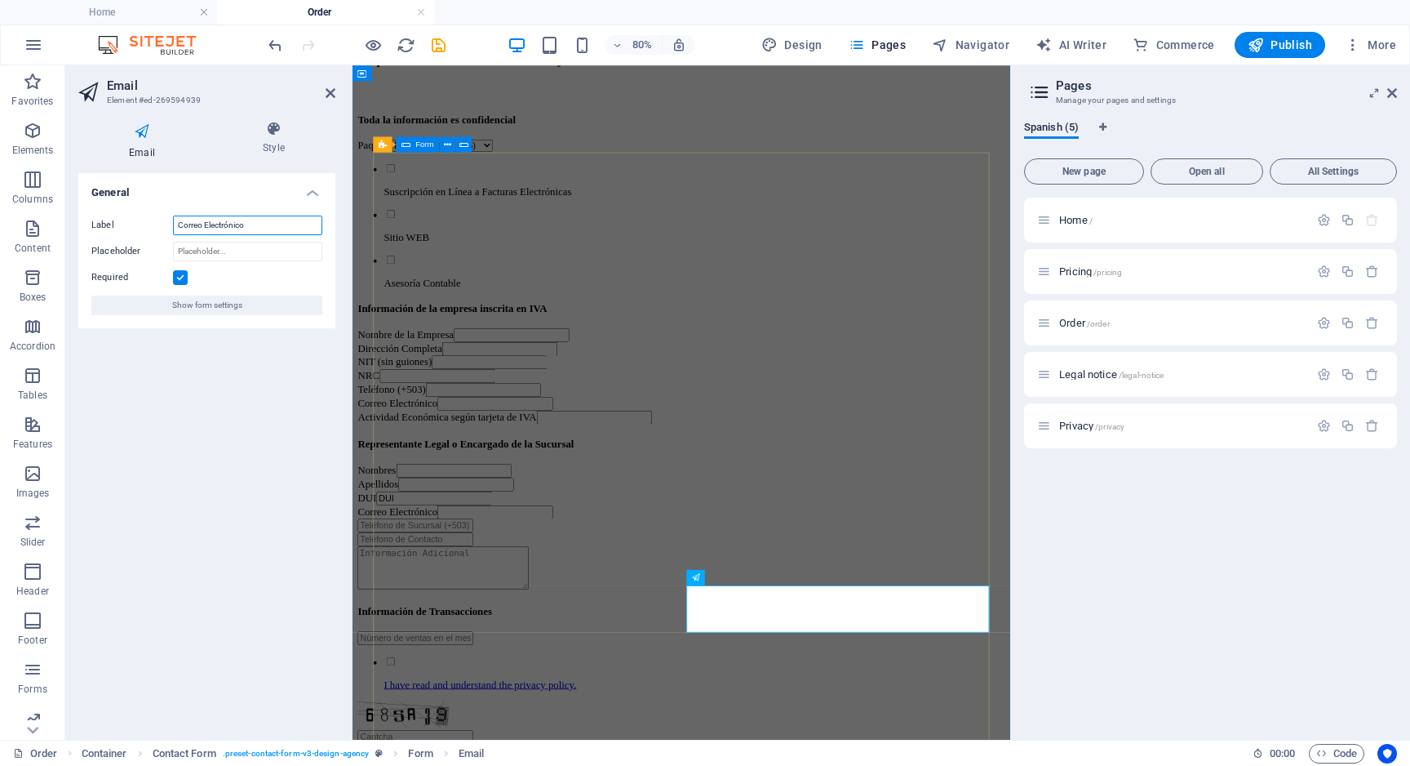
type input "Correo Electrónico"
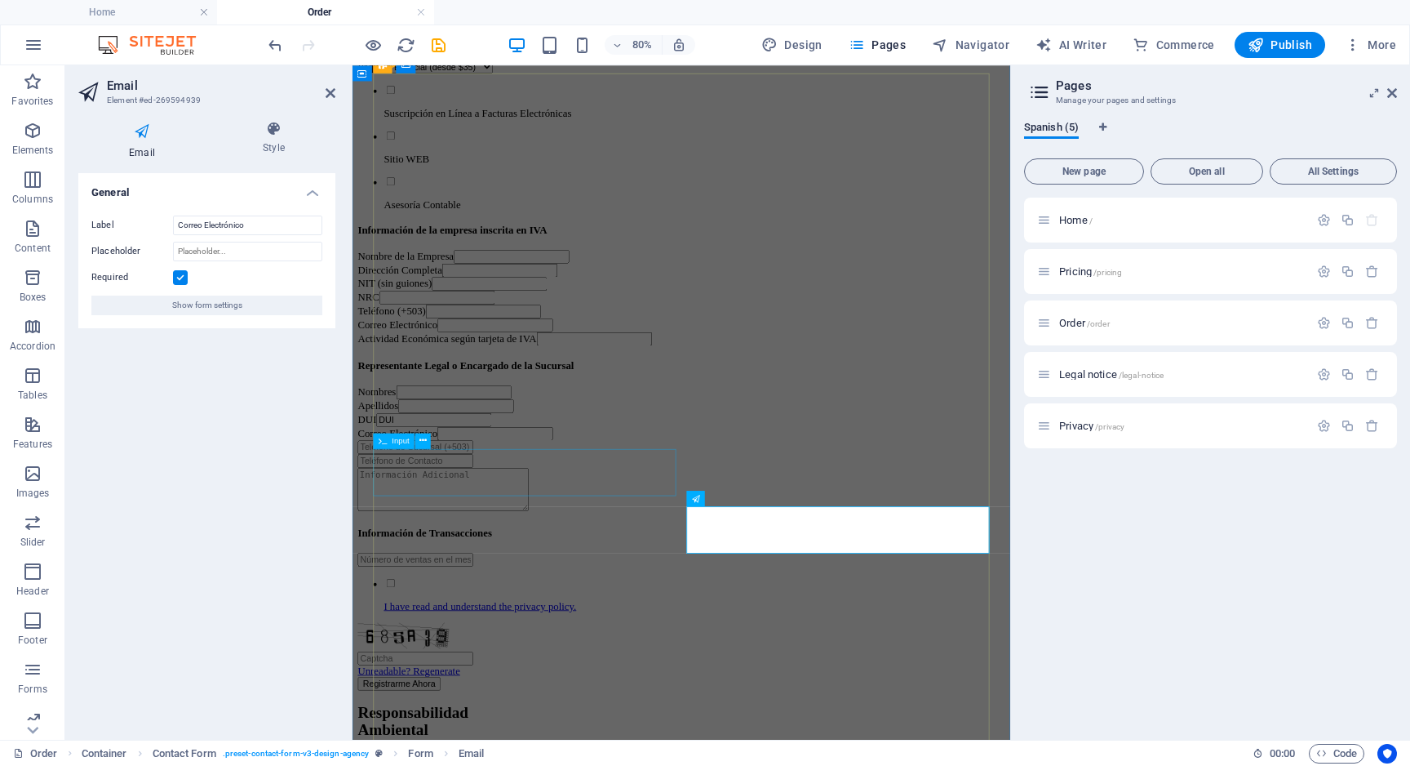
scroll to position [193, 0]
click at [482, 515] on div "DUI DUI" at bounding box center [764, 506] width 810 height 17
select select "characters"
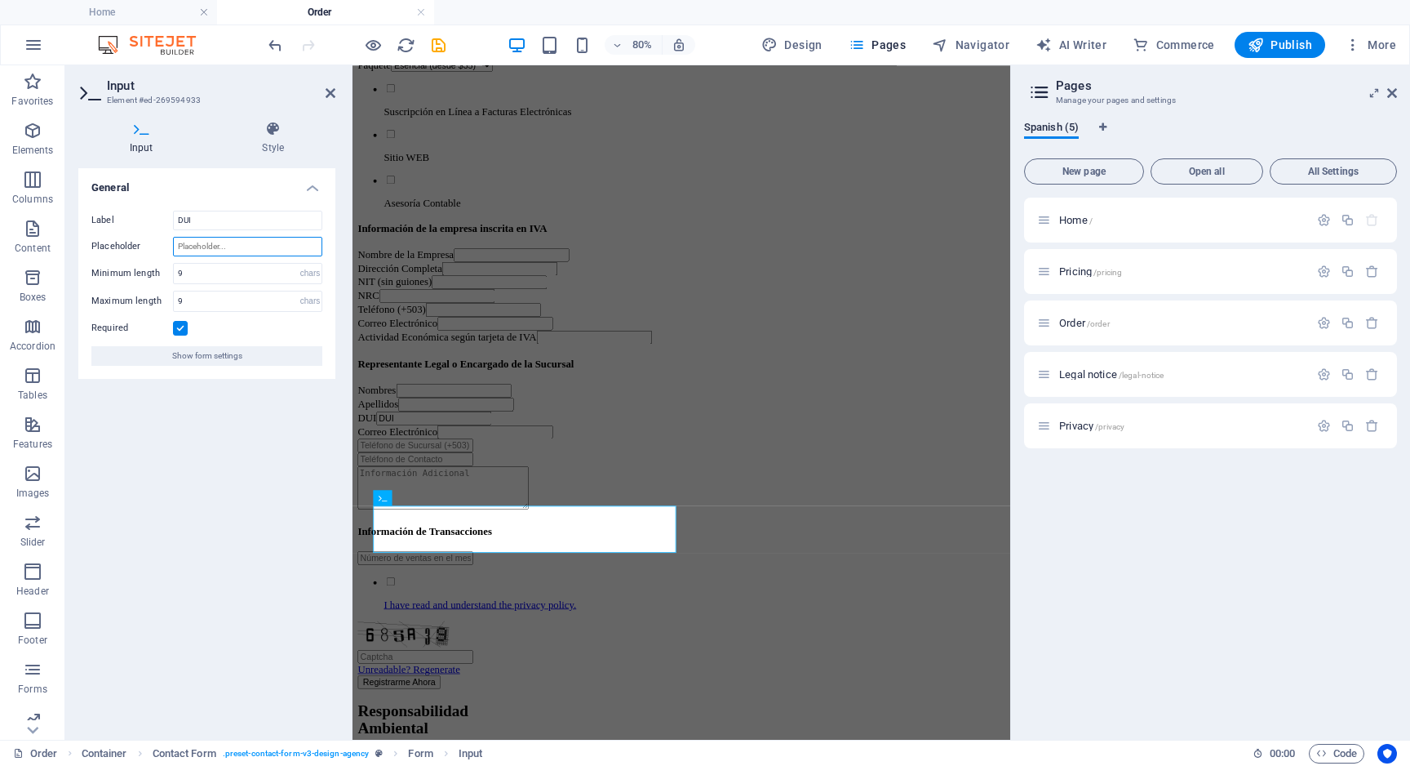
click at [229, 252] on input "Placeholder" at bounding box center [247, 247] width 149 height 20
type input "s"
click at [446, 515] on input "DUI" at bounding box center [454, 506] width 144 height 17
click at [524, 549] on div at bounding box center [764, 540] width 810 height 17
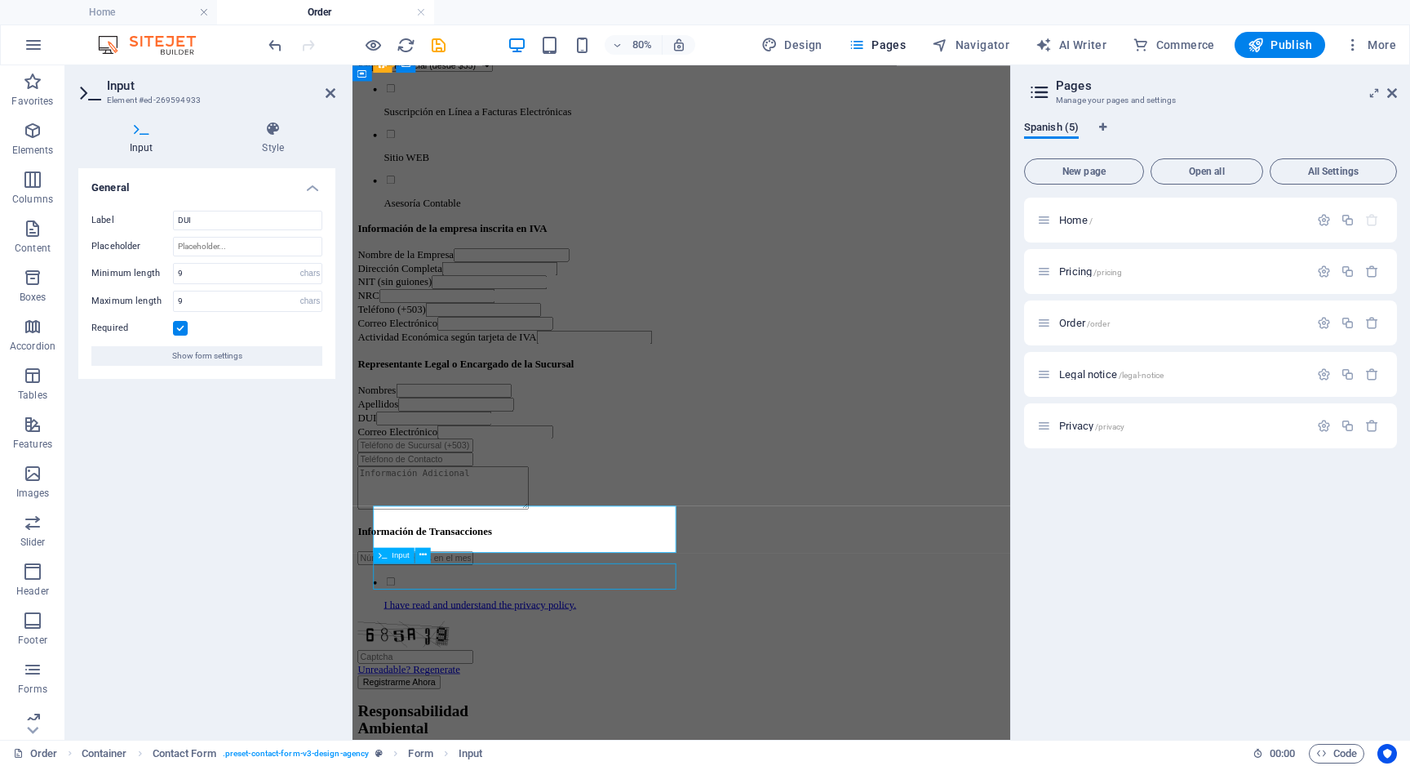
click at [524, 549] on div at bounding box center [764, 540] width 810 height 17
click at [504, 549] on input "text" at bounding box center [431, 540] width 144 height 17
select select "characters"
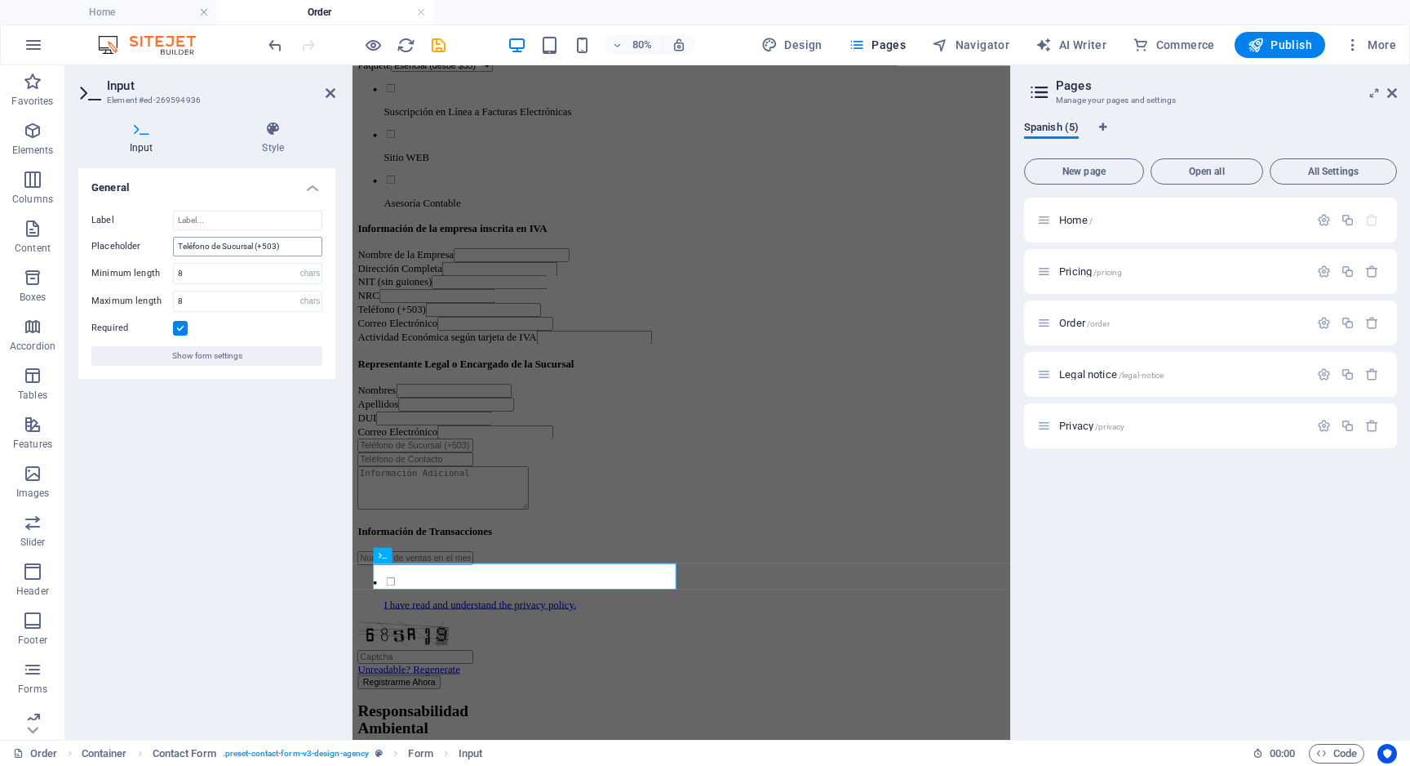
click at [228, 246] on input "Teléfono de Sucursal (+503)" at bounding box center [247, 247] width 149 height 20
click at [217, 220] on input "Label" at bounding box center [247, 221] width 149 height 20
paste input "Teléfono de Sucursal (+503)"
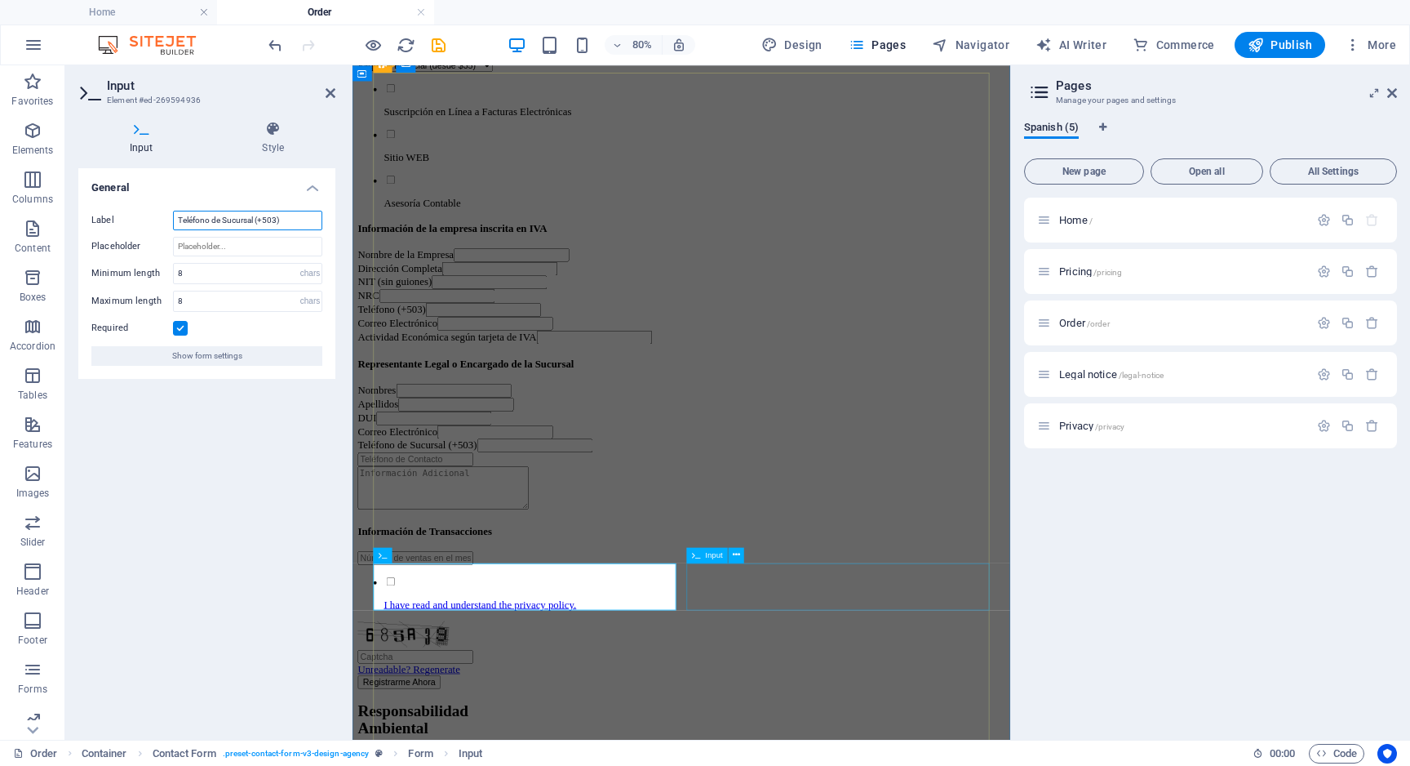
type input "Teléfono de Sucursal (+503)"
click at [888, 566] on div at bounding box center [764, 557] width 810 height 17
select select "characters"
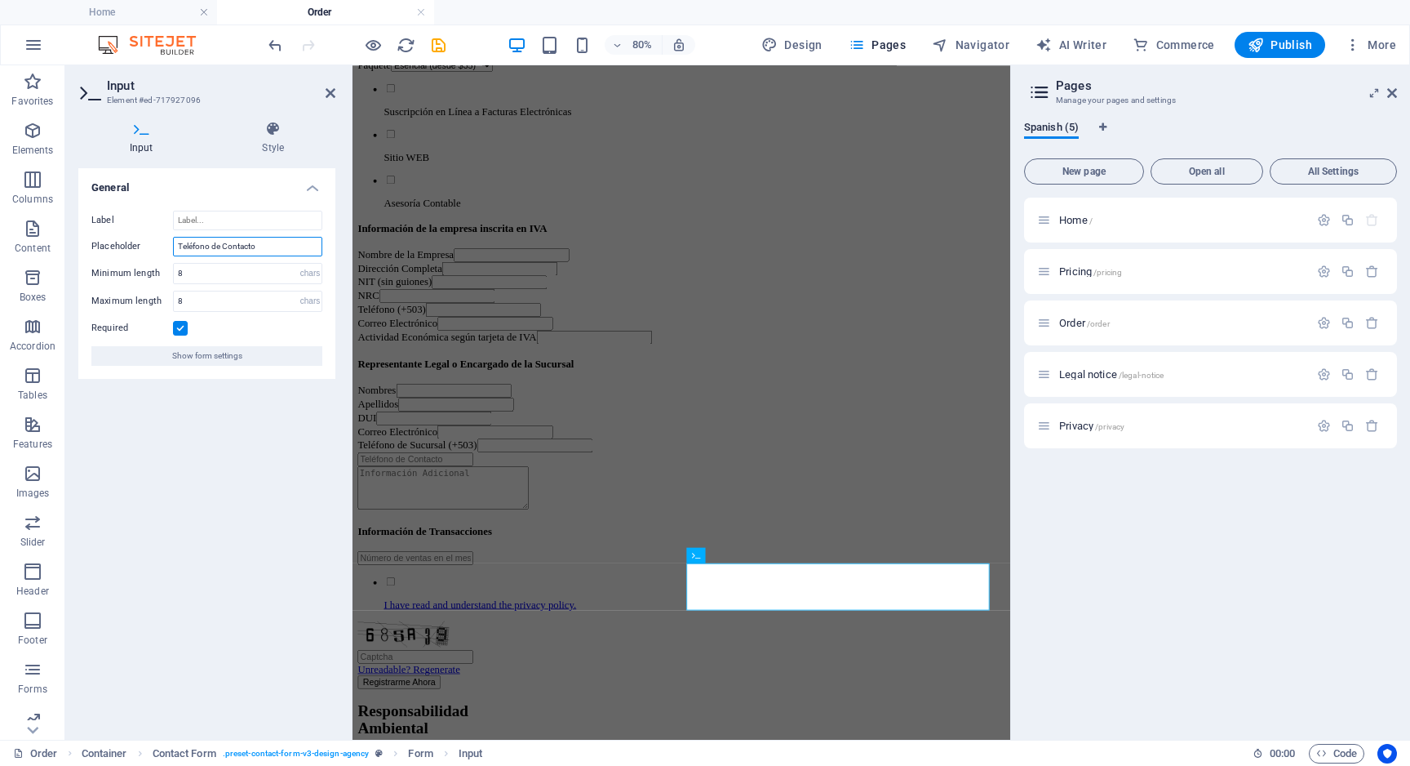
click at [258, 247] on input "Teléfono de Contacto" at bounding box center [247, 247] width 149 height 20
click at [232, 215] on input "Label" at bounding box center [247, 221] width 149 height 20
paste input "Teléfono de Contacto"
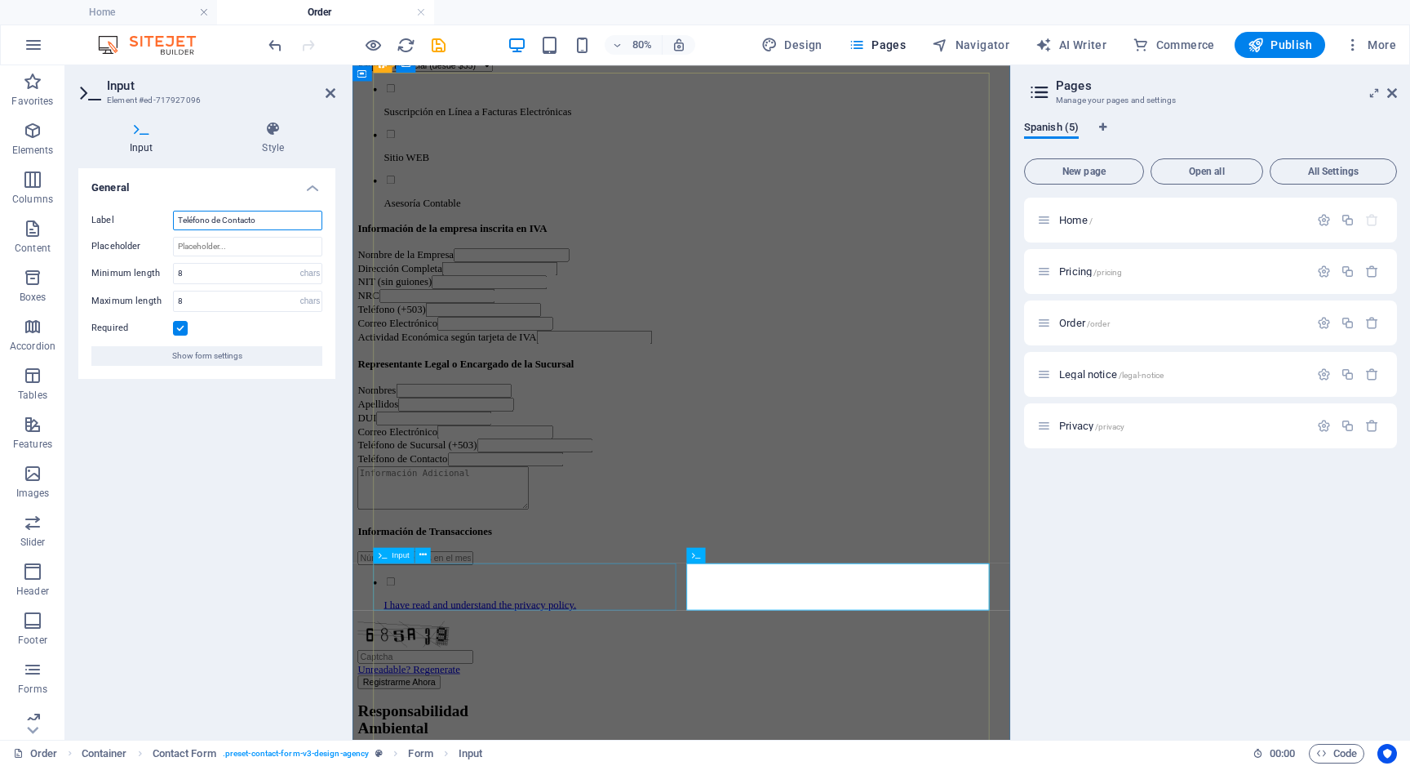
type input "Teléfono de Contacto"
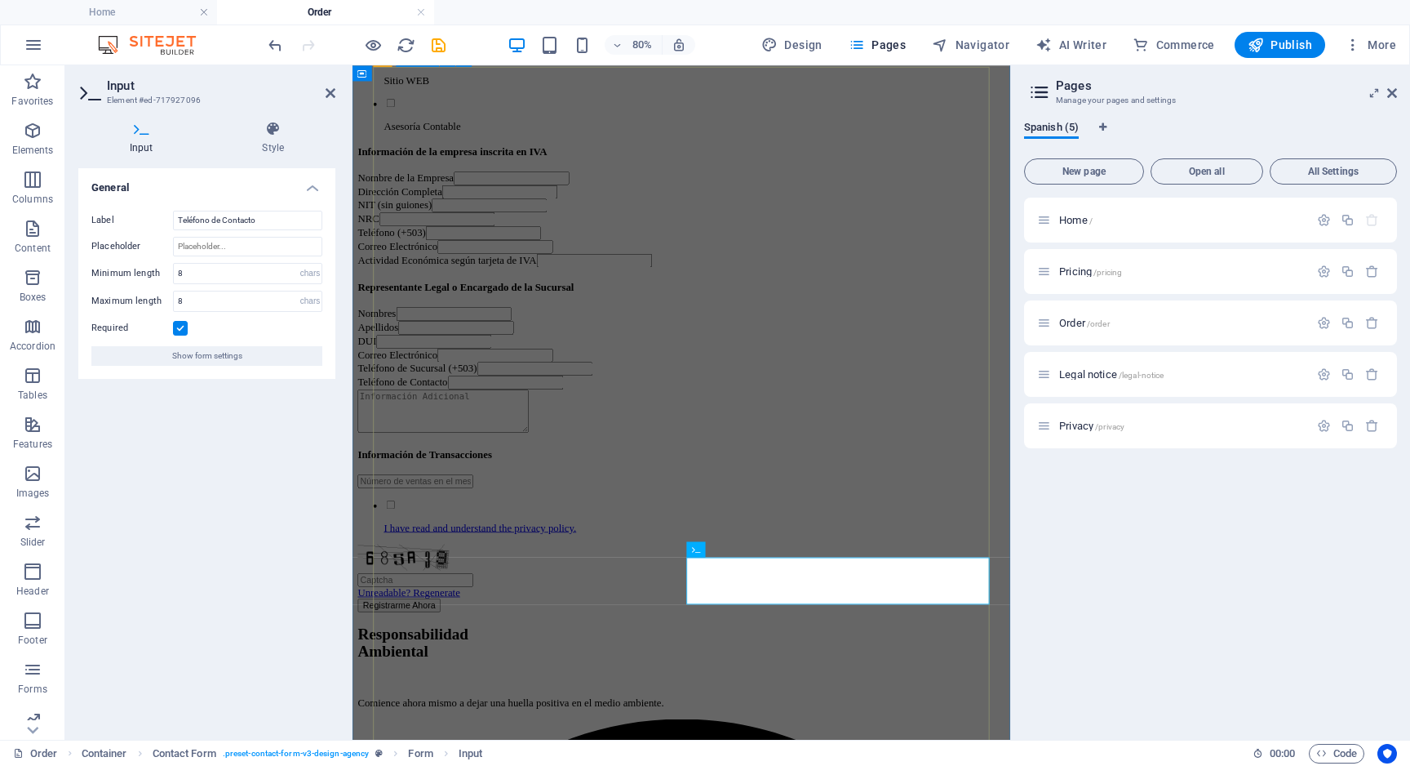
scroll to position [304, 0]
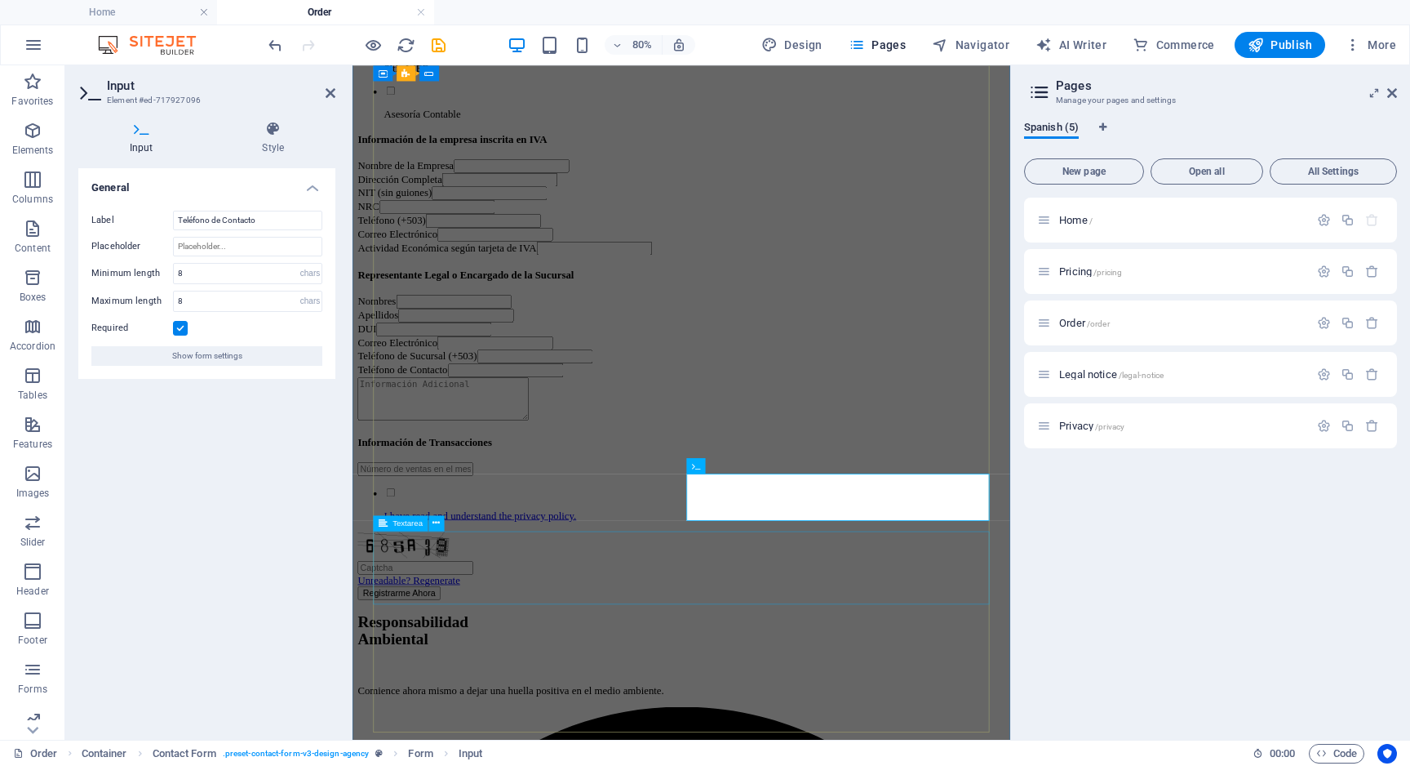
click at [504, 512] on div at bounding box center [764, 483] width 810 height 57
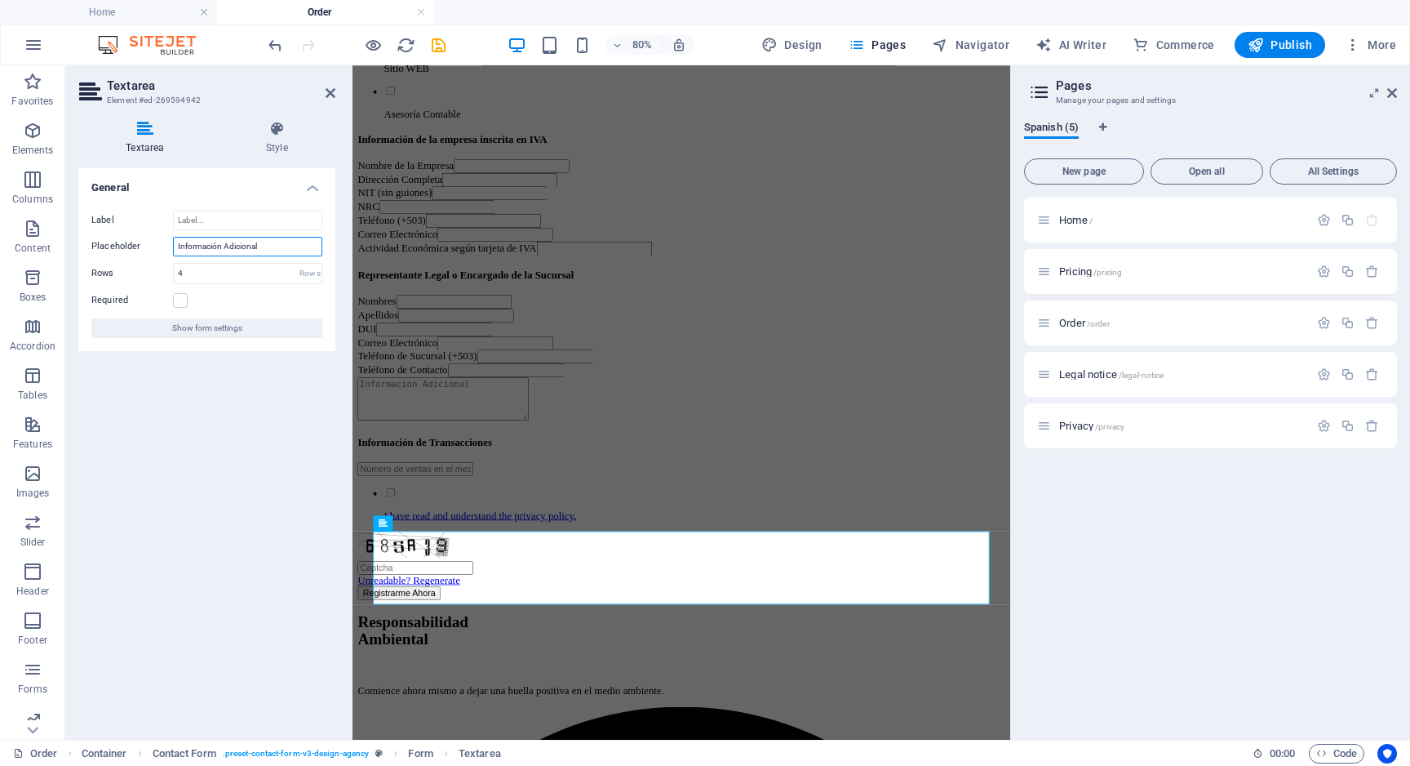
drag, startPoint x: 270, startPoint y: 241, endPoint x: 95, endPoint y: 238, distance: 174.7
click at [95, 238] on div "Placeholder Información Adicional" at bounding box center [206, 247] width 231 height 20
click at [221, 226] on input "Label" at bounding box center [247, 221] width 149 height 20
paste input "Información Adicional"
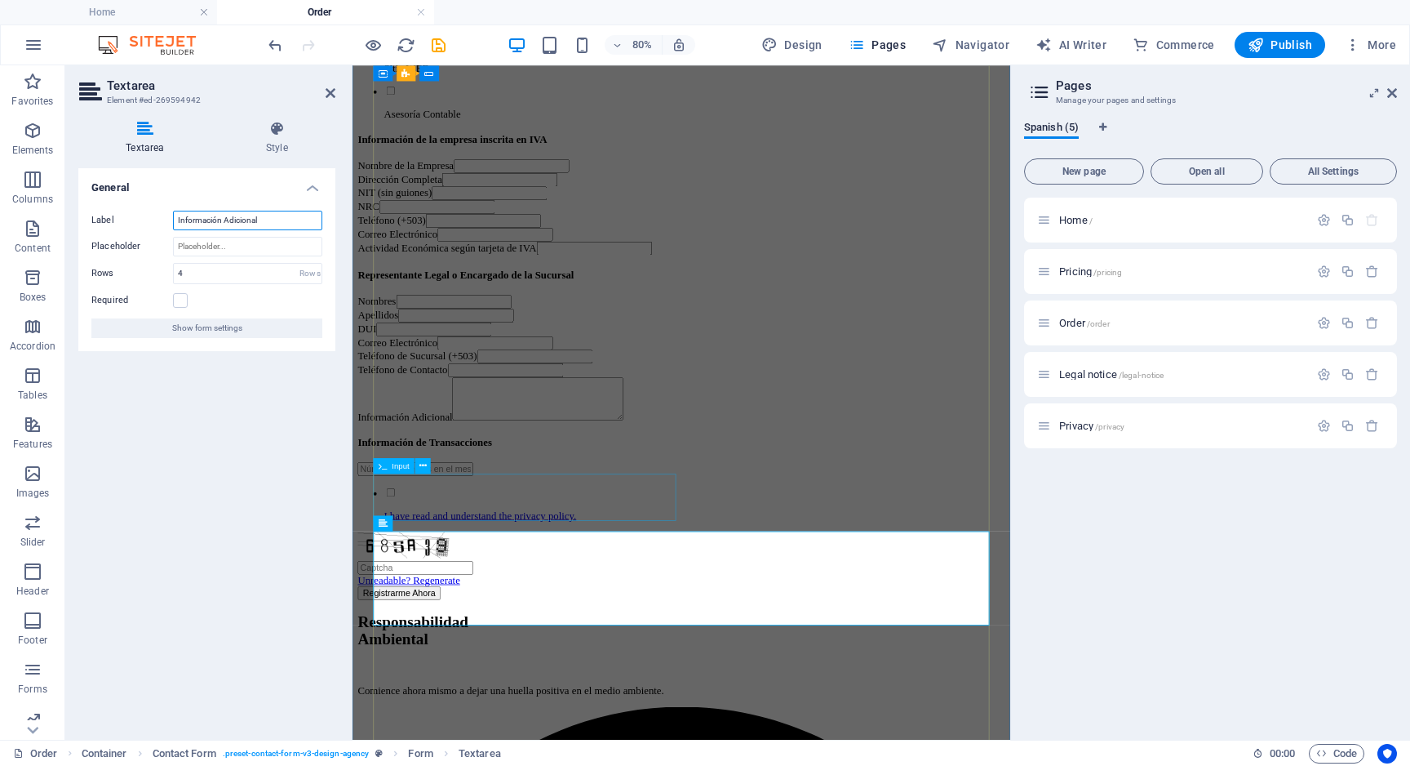
type input "Información Adicional"
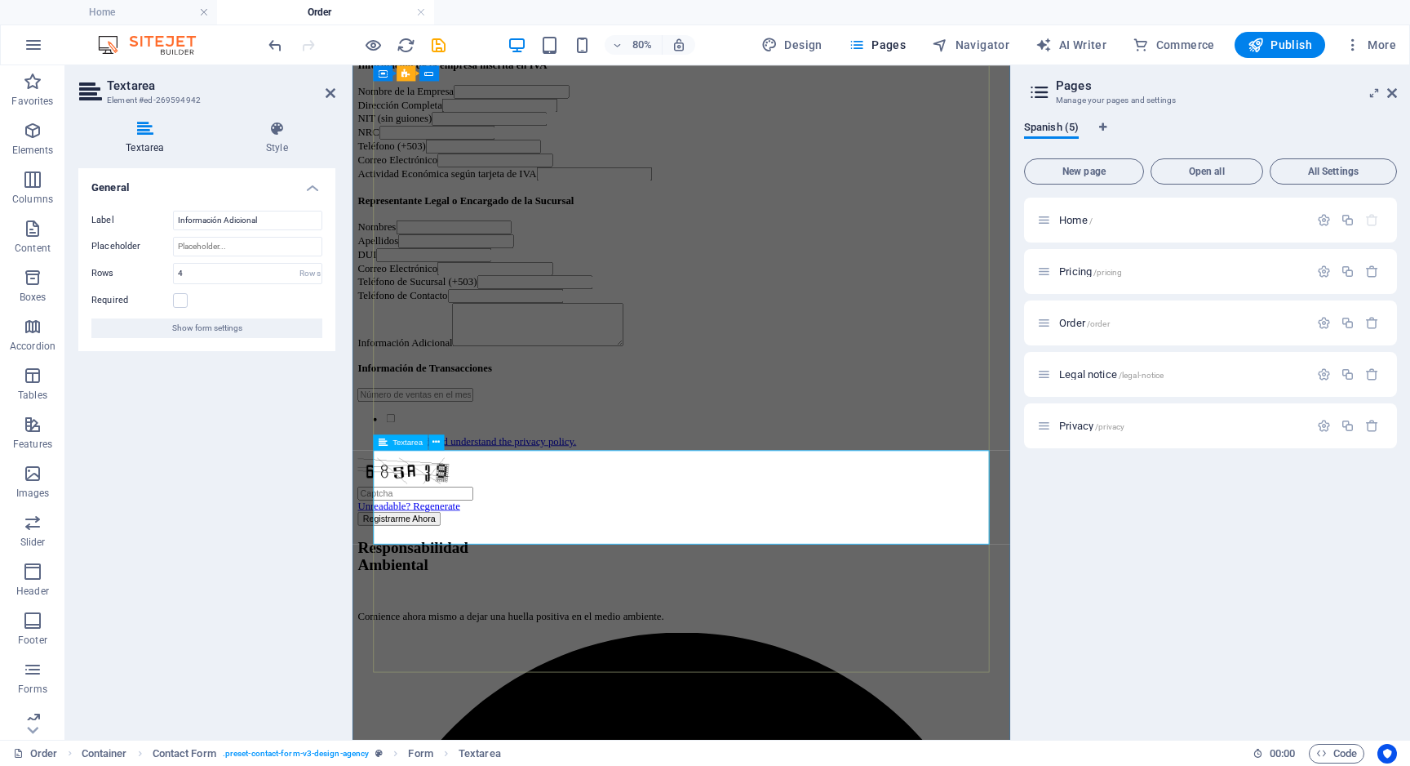
scroll to position [406, 0]
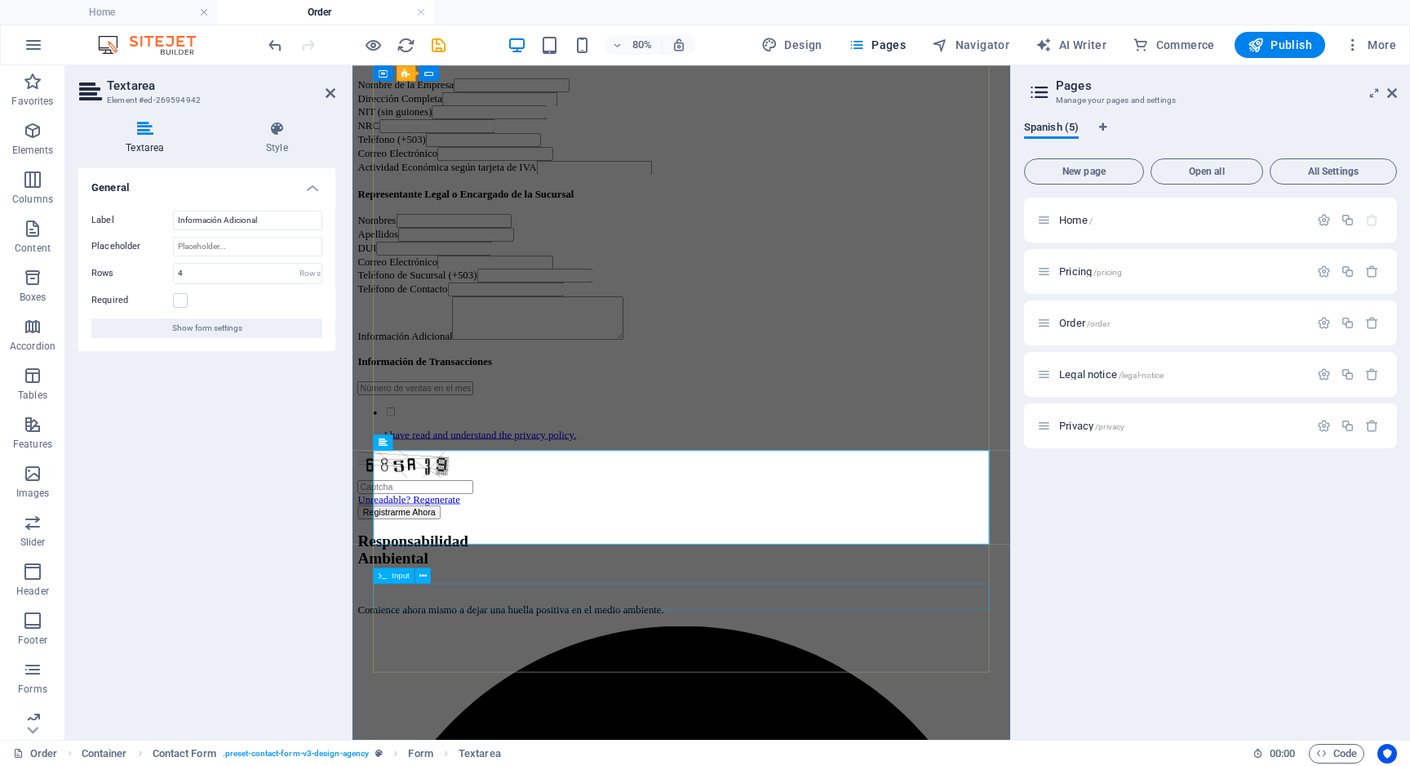
click at [527, 477] on div at bounding box center [764, 468] width 810 height 17
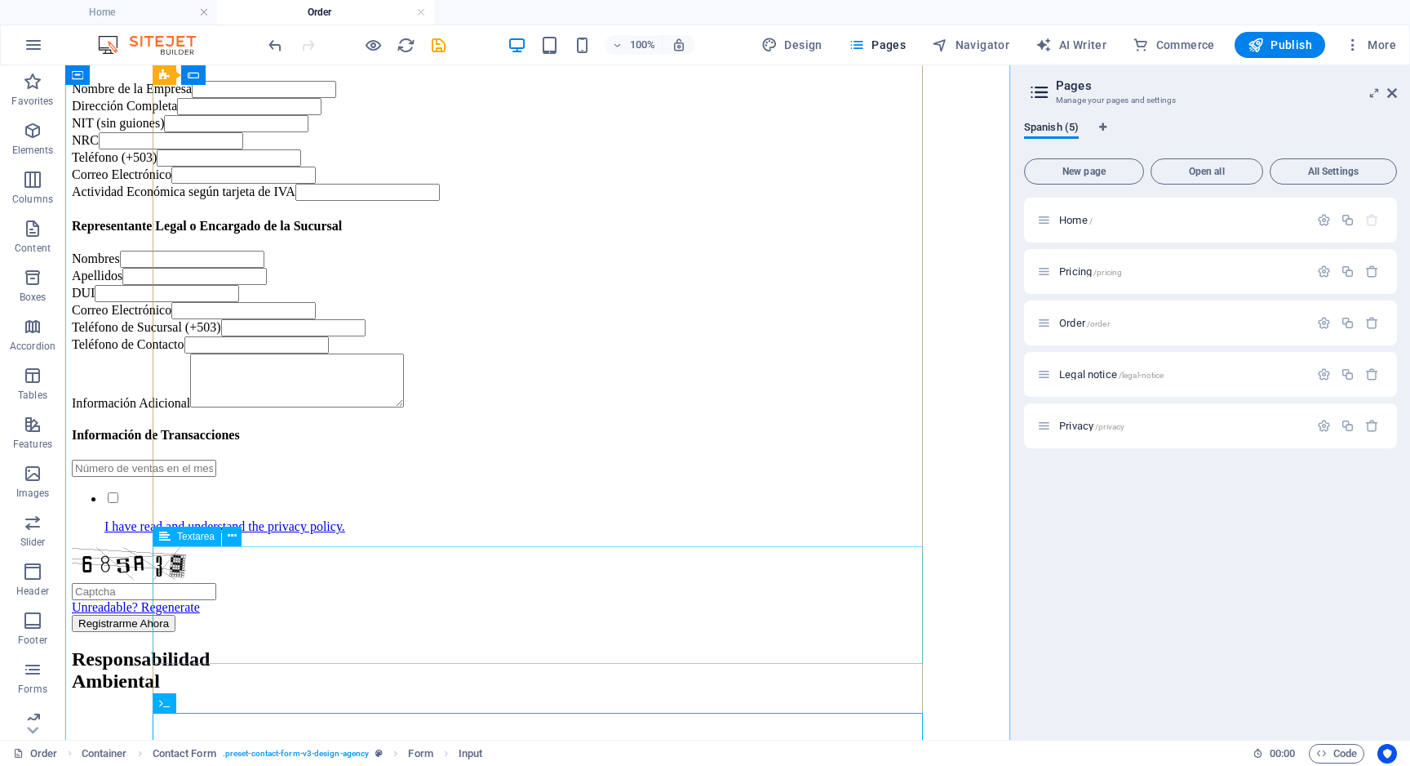
click at [273, 411] on div "Información Adicional" at bounding box center [538, 381] width 932 height 57
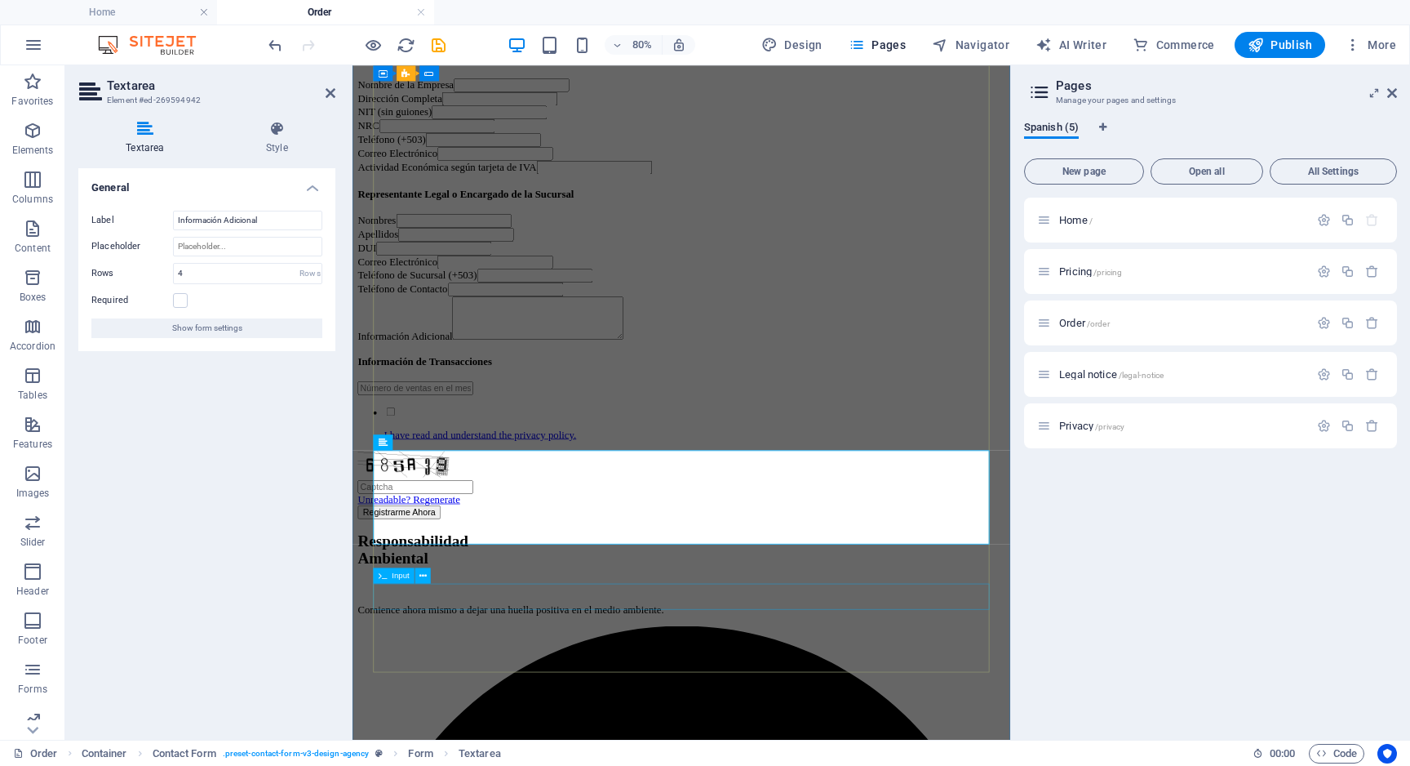
click at [526, 477] on div at bounding box center [764, 468] width 810 height 17
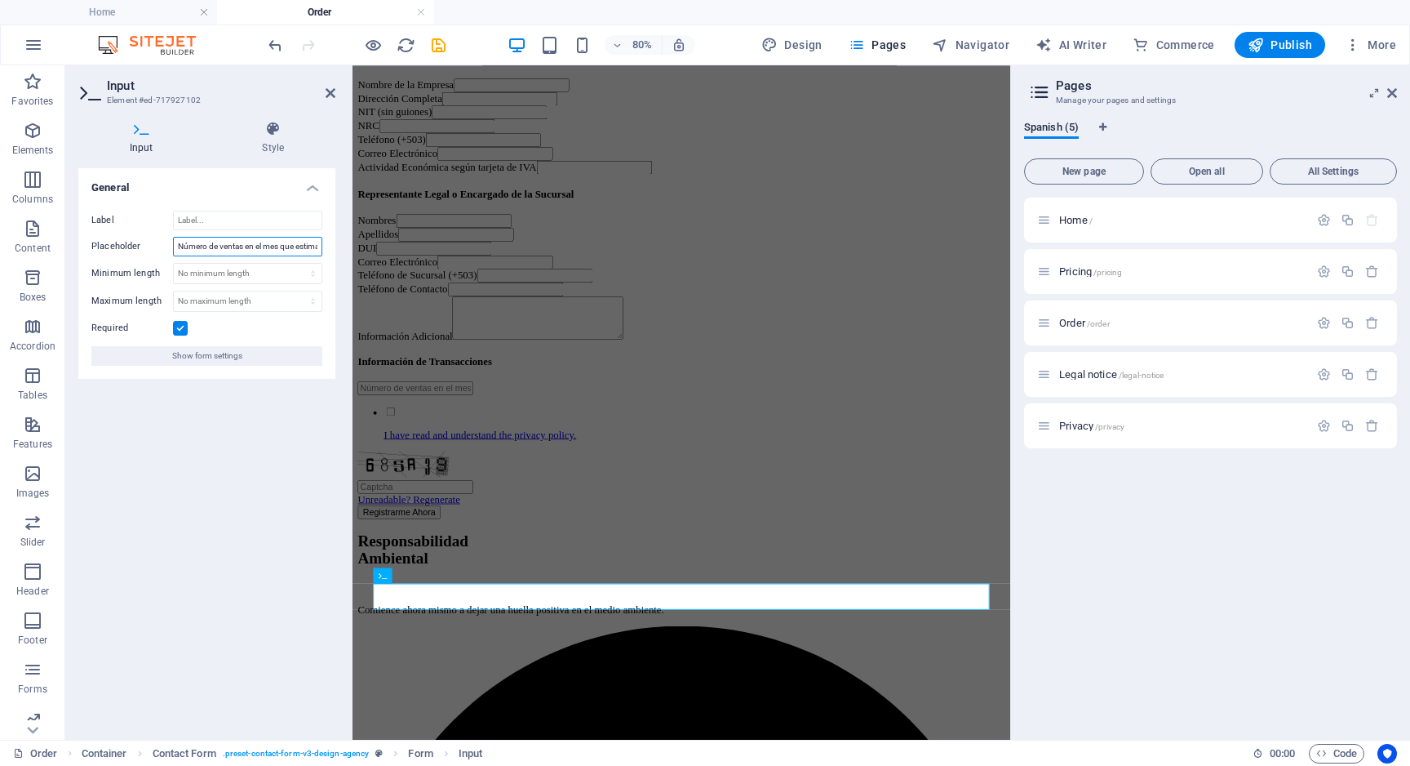
click at [236, 245] on input "Número de ventas en el mes que estima generar (unidades, no monto)" at bounding box center [247, 247] width 149 height 20
click at [233, 220] on input "Label" at bounding box center [247, 221] width 149 height 20
paste input "Número de ventas en el mes que estima generar (unidades, no monto)"
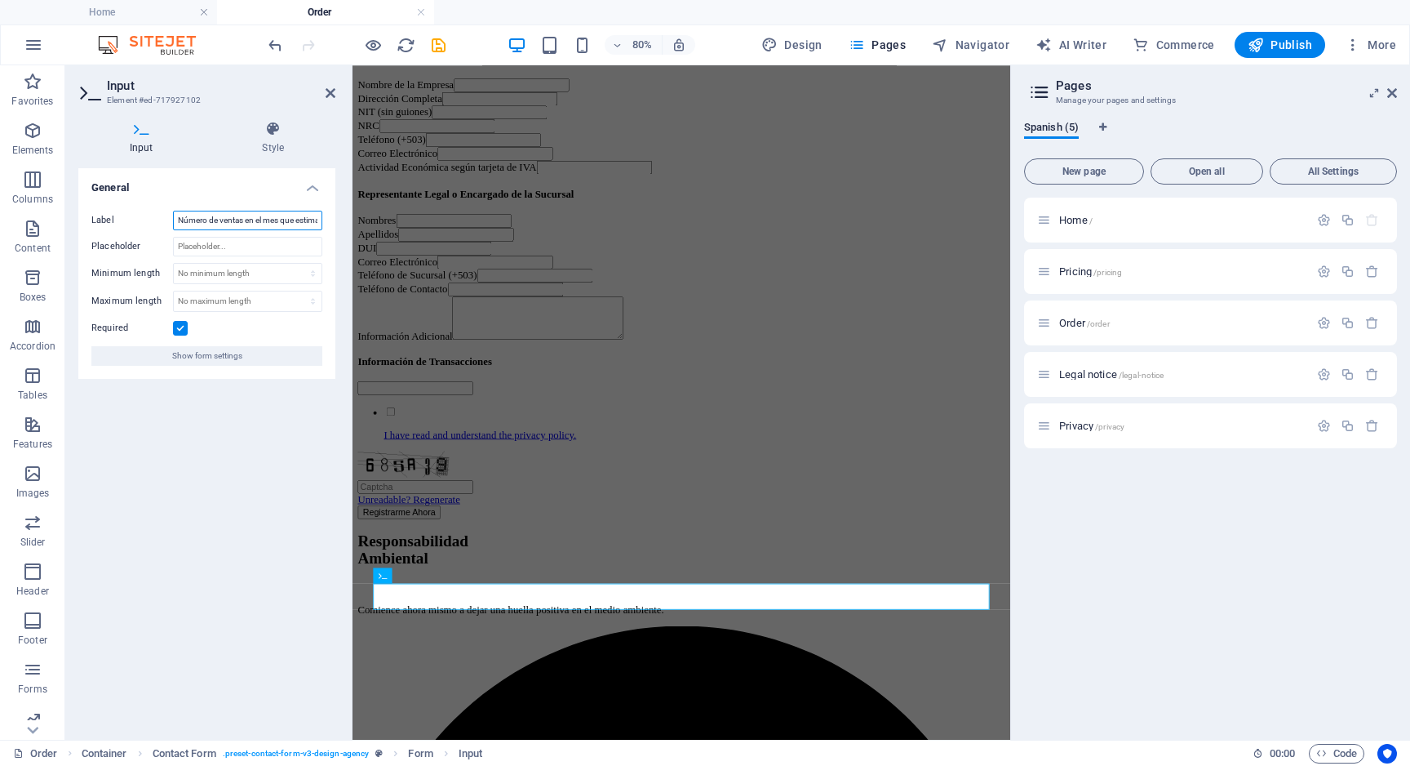
scroll to position [0, 114]
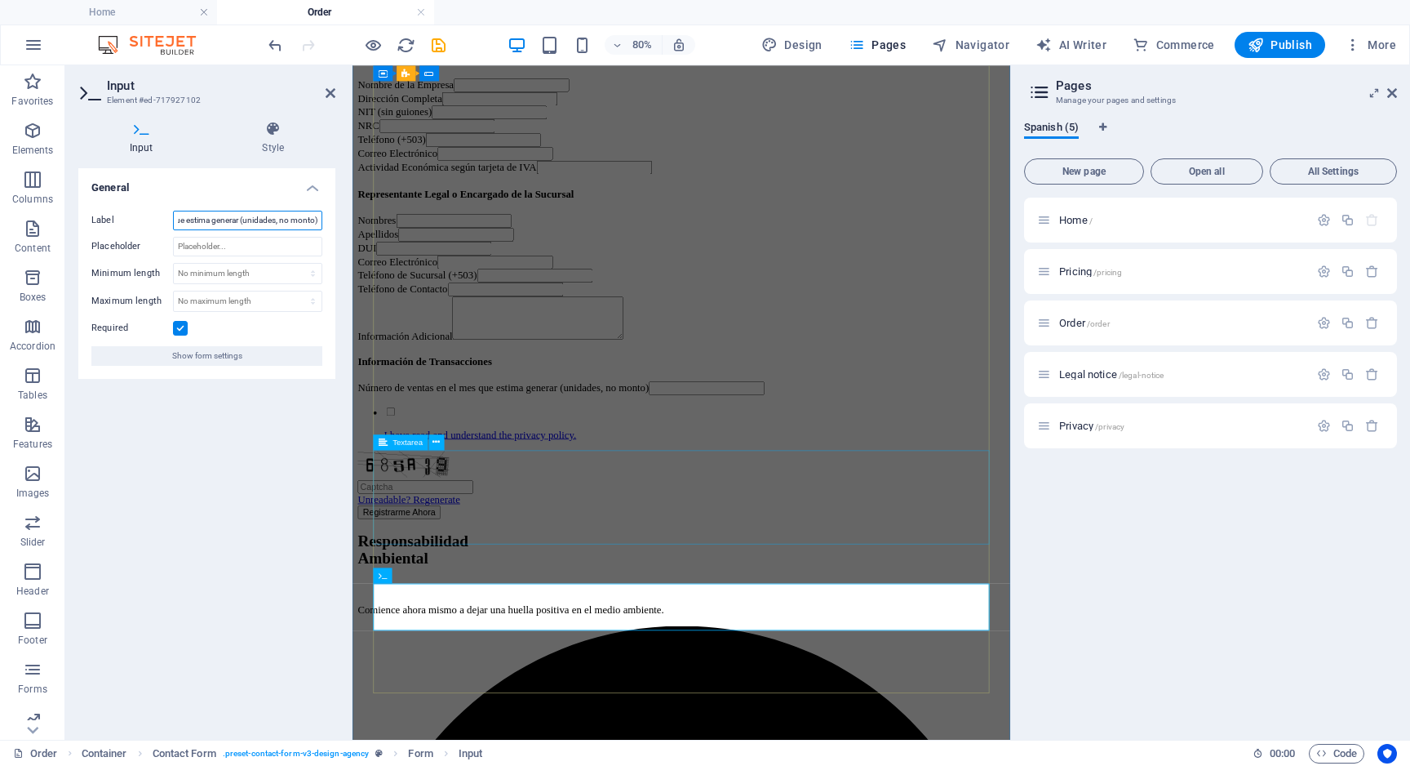
type input "Número de ventas en el mes que estima generar (unidades, no monto)"
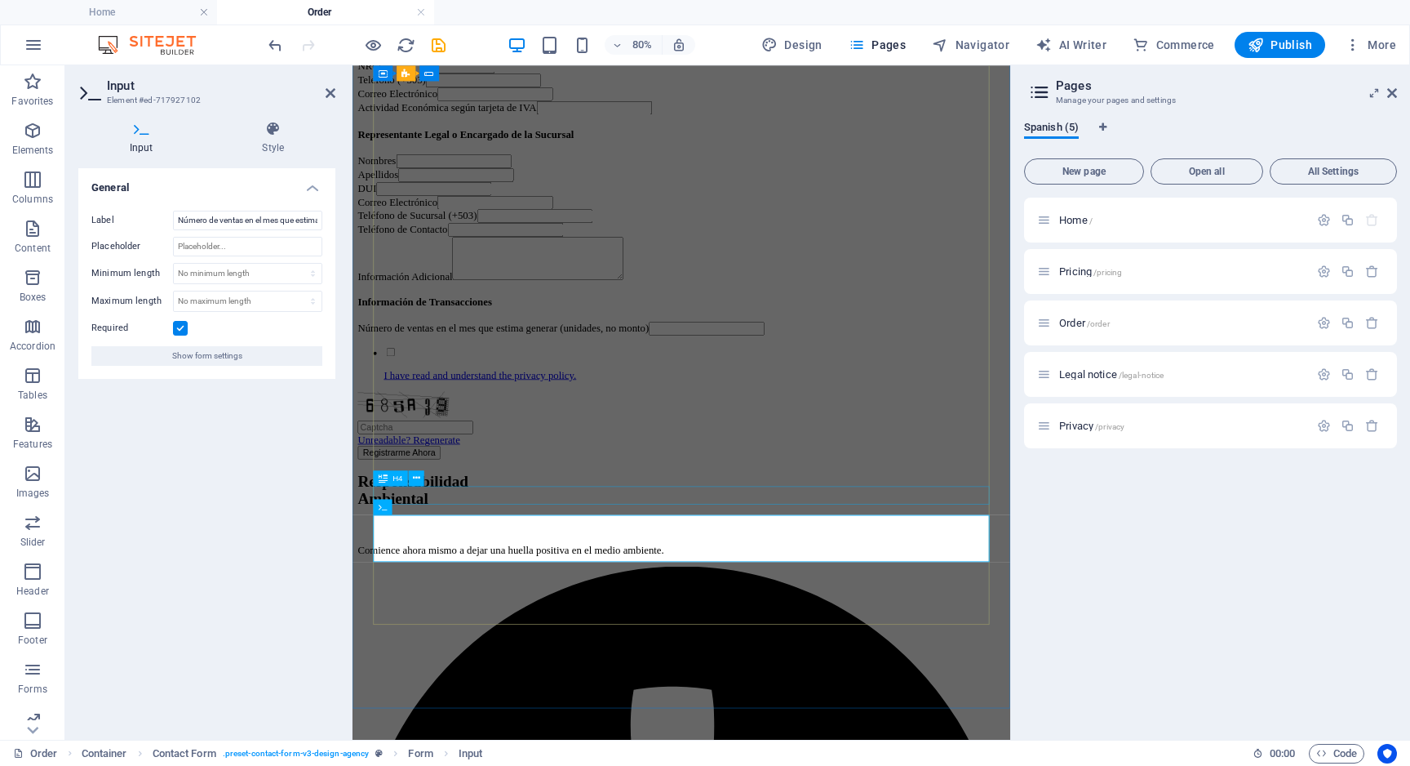
scroll to position [496, 0]
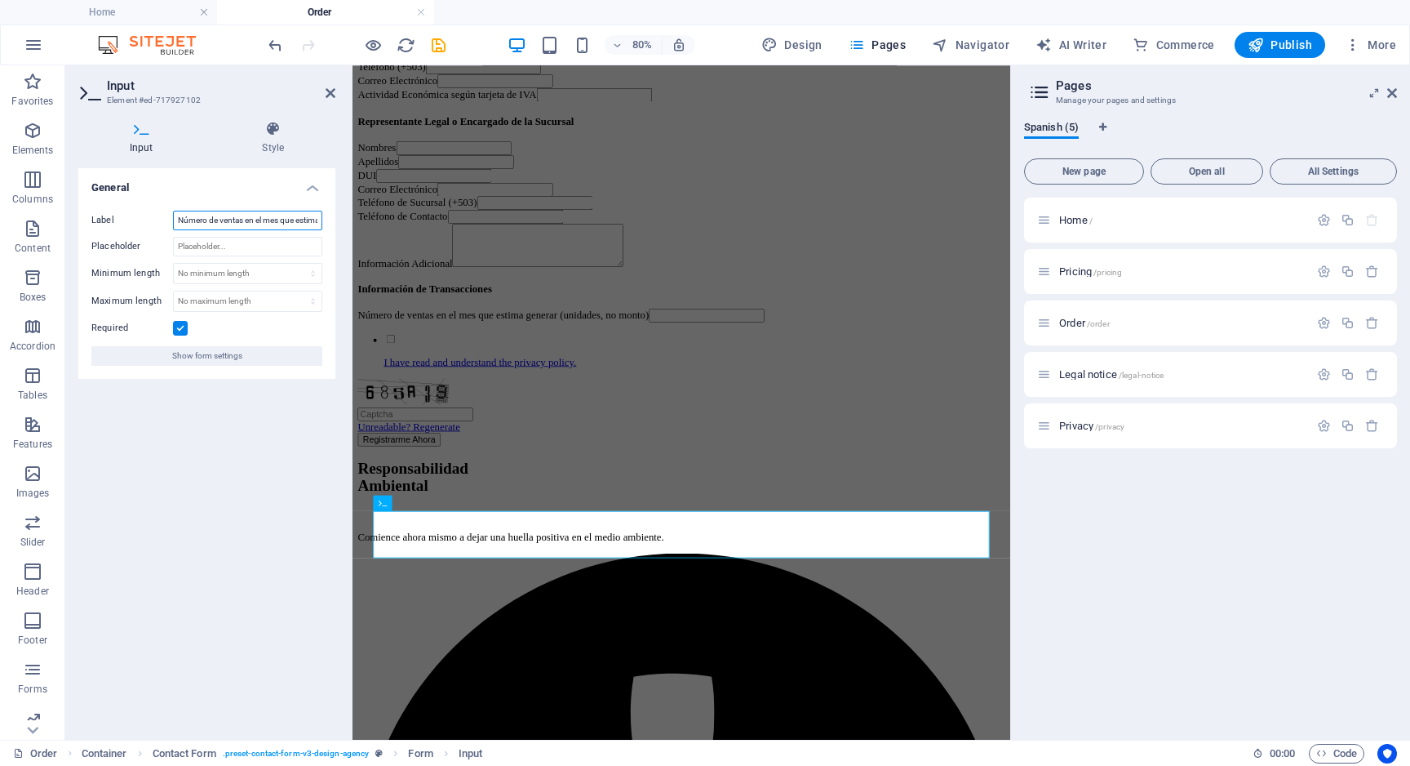
click at [230, 223] on input "Número de ventas en el mes que estima generar (unidades, no monto)" at bounding box center [247, 221] width 149 height 20
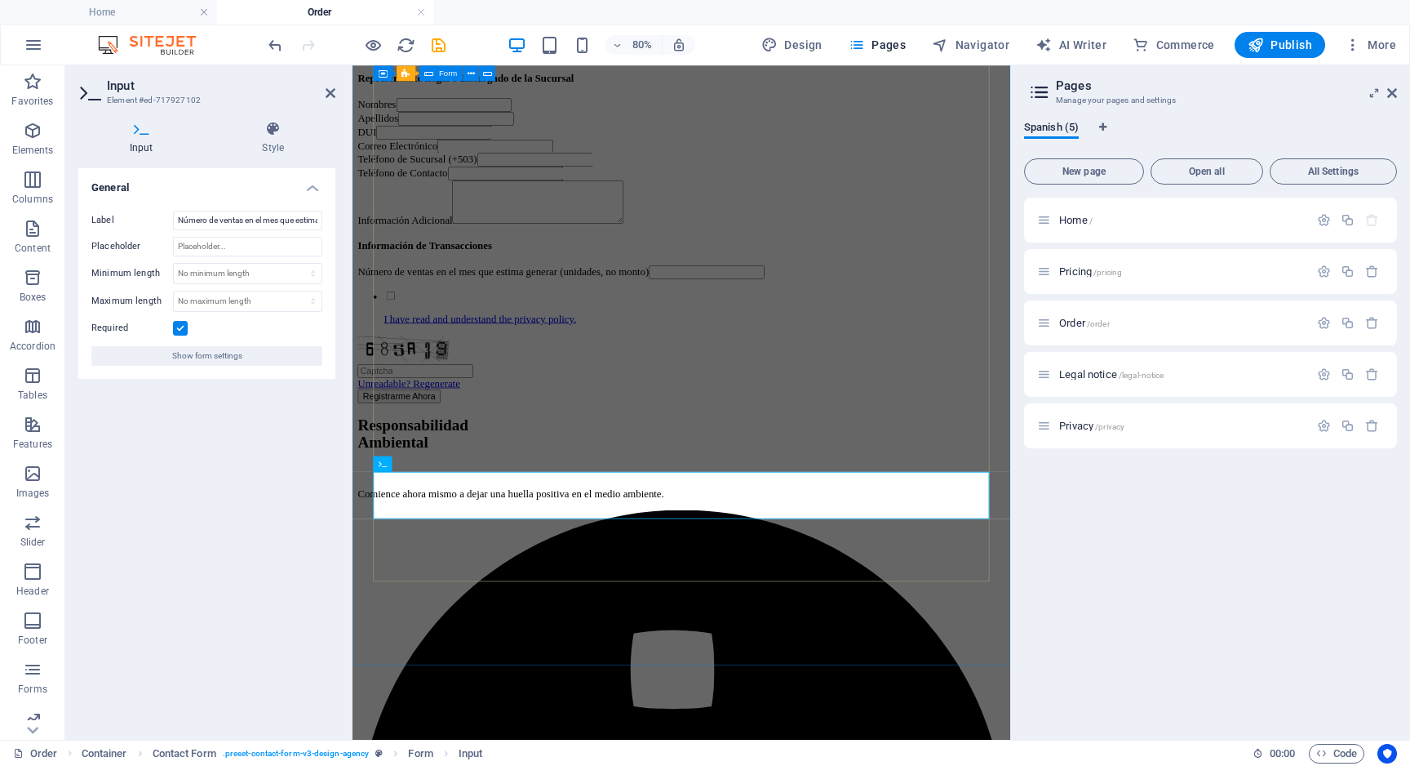
scroll to position [560, 0]
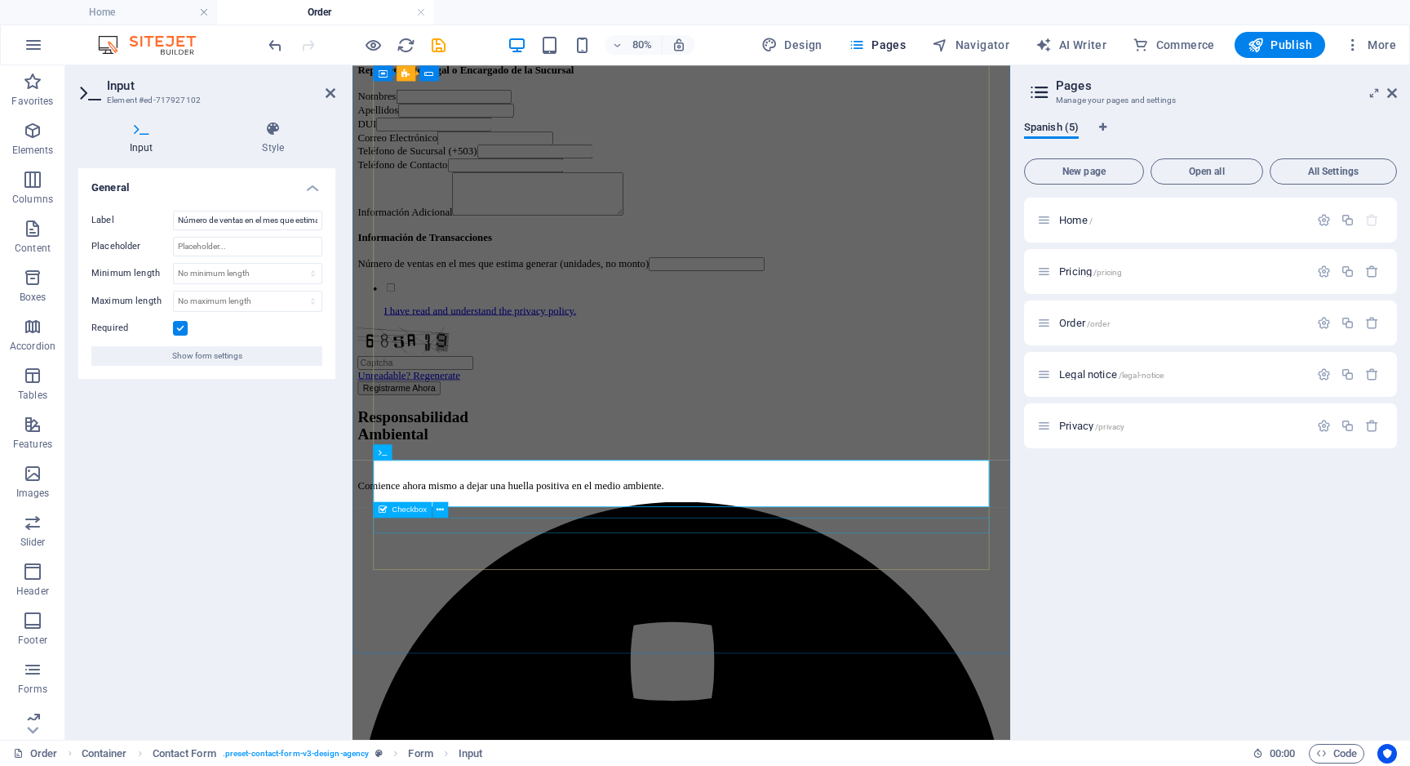
click at [530, 380] on div "I have read and understand the privacy policy." at bounding box center [764, 357] width 810 height 44
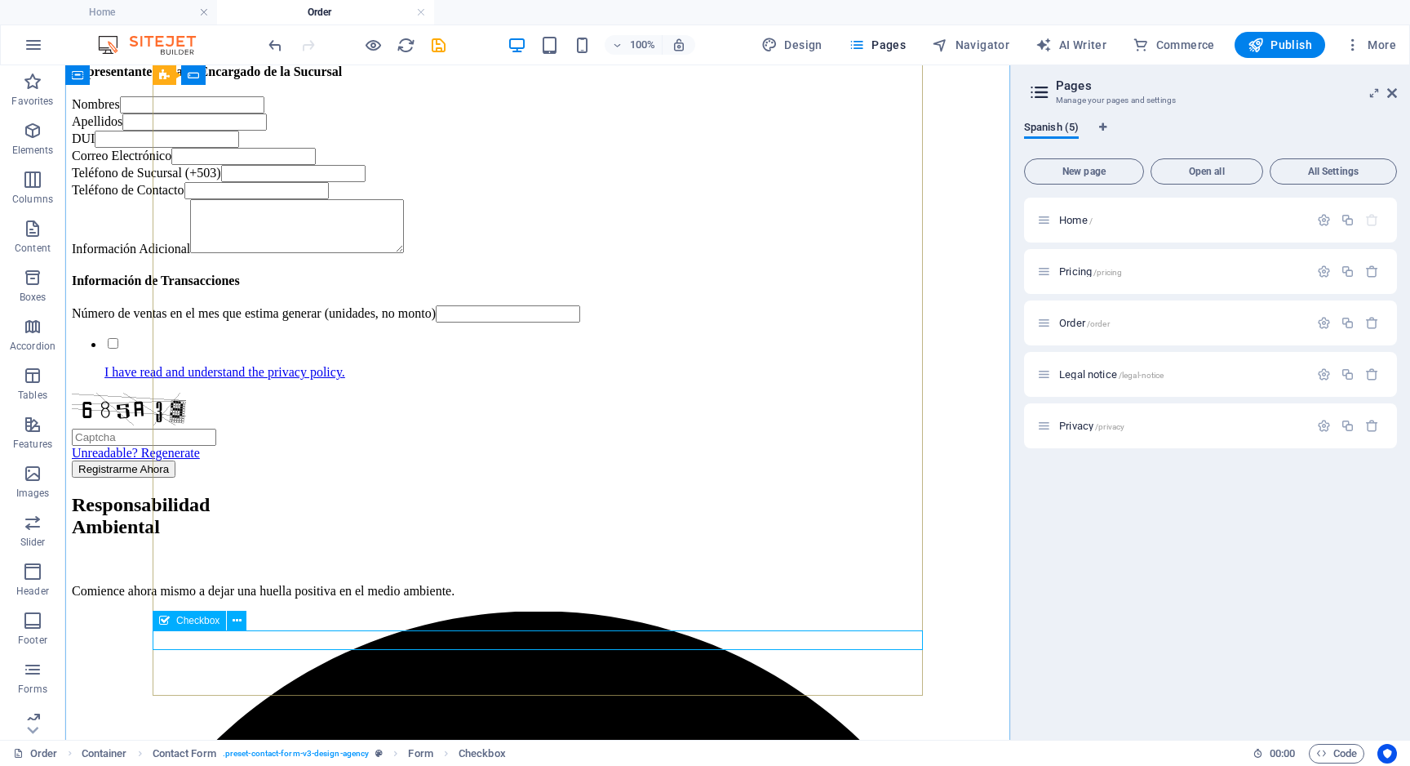
click at [398, 380] on div "I have read and understand the privacy policy." at bounding box center [538, 357] width 932 height 44
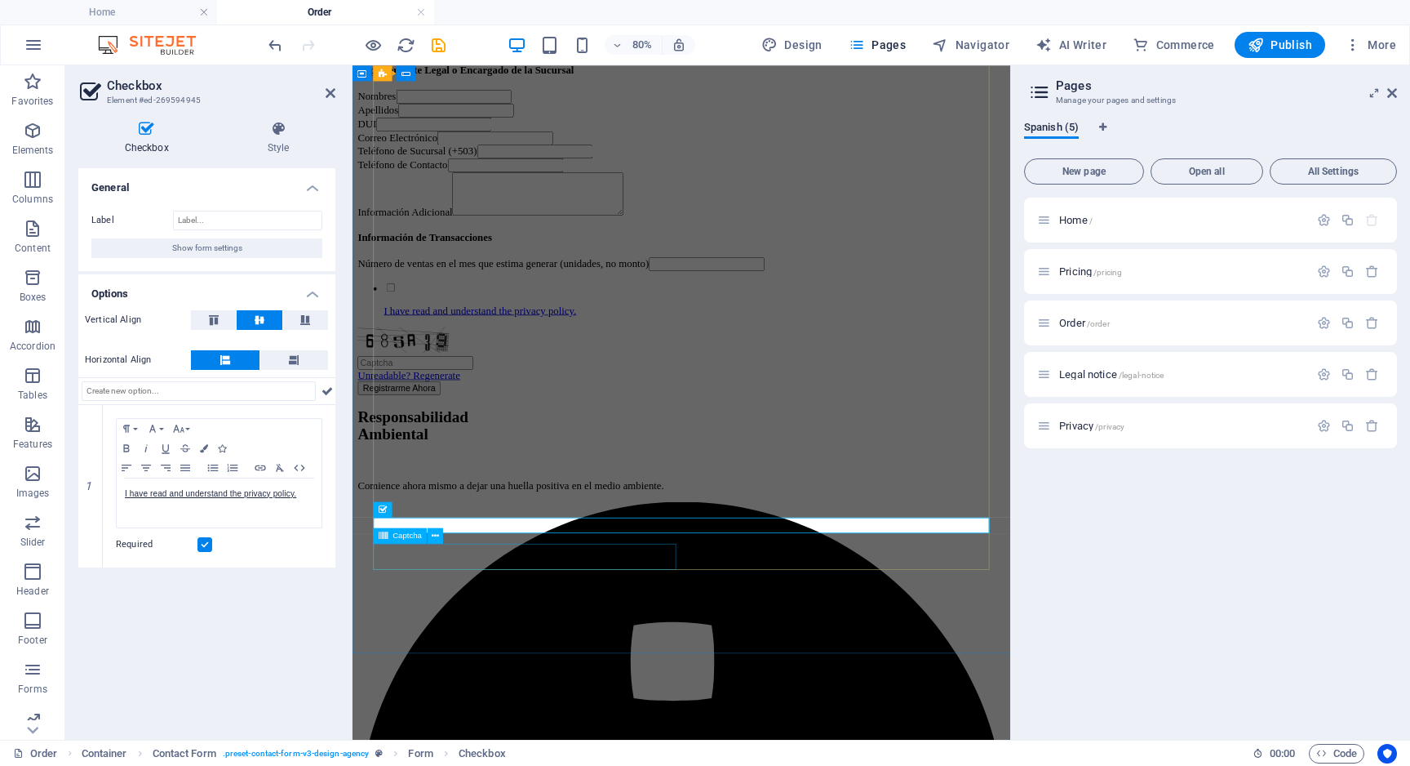
click at [470, 460] on div "Unreadable? Regenerate" at bounding box center [764, 427] width 810 height 68
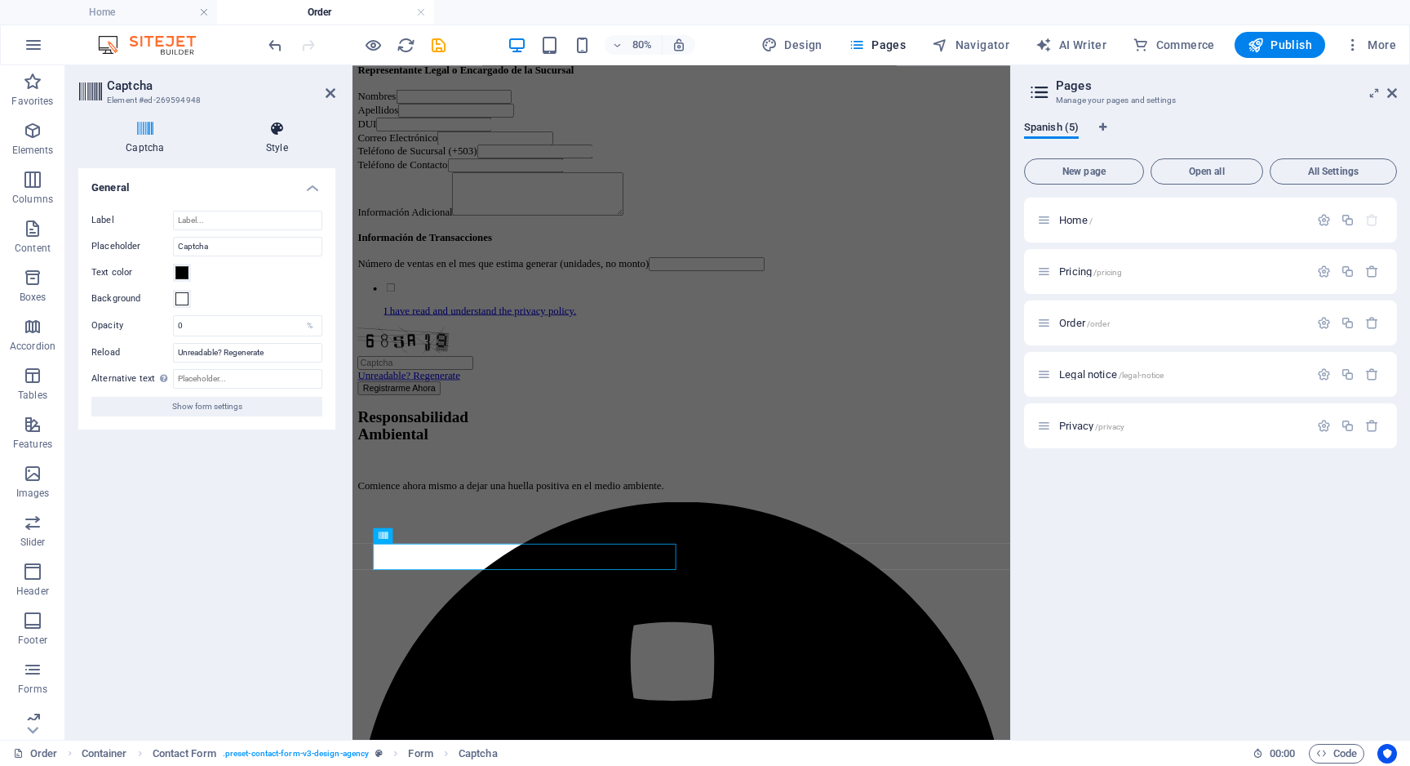
click at [286, 122] on icon at bounding box center [277, 129] width 117 height 16
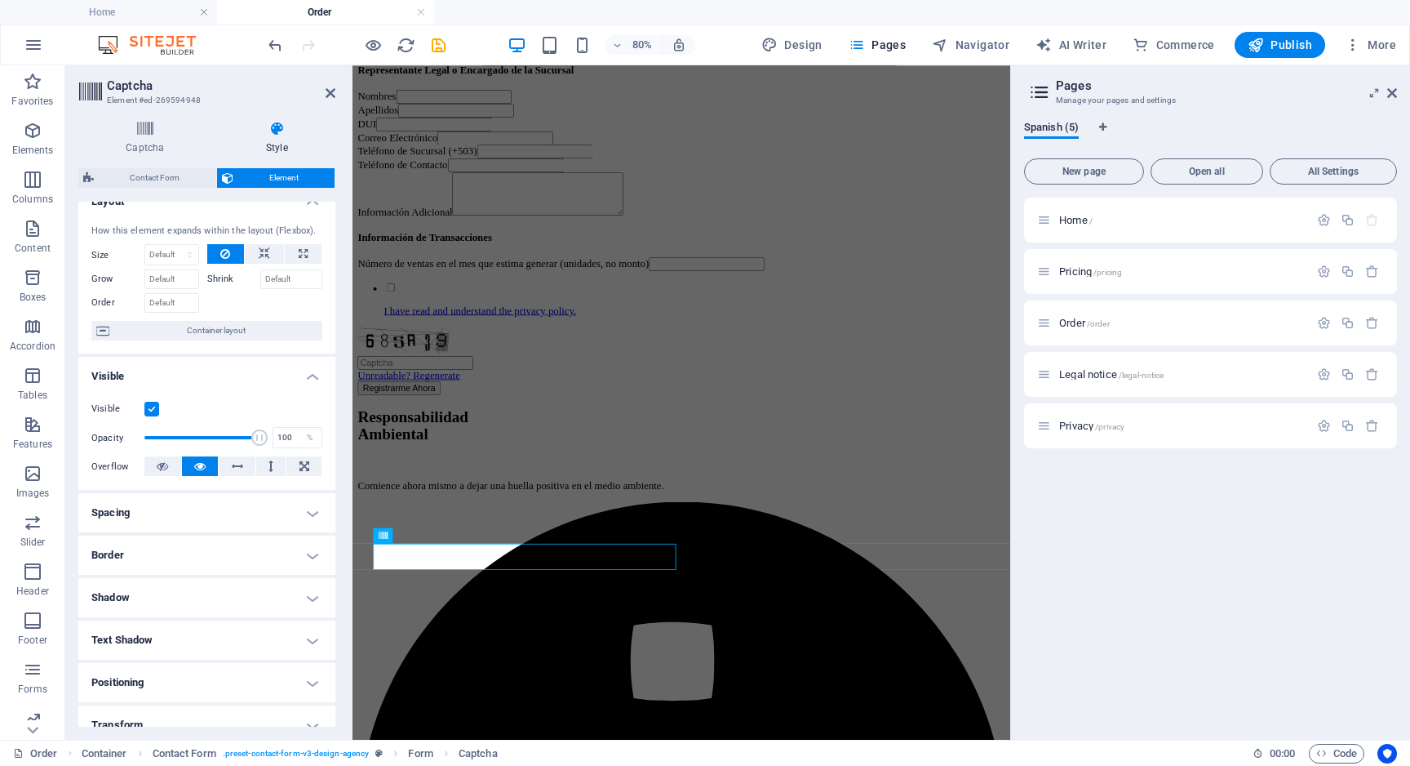
scroll to position [0, 0]
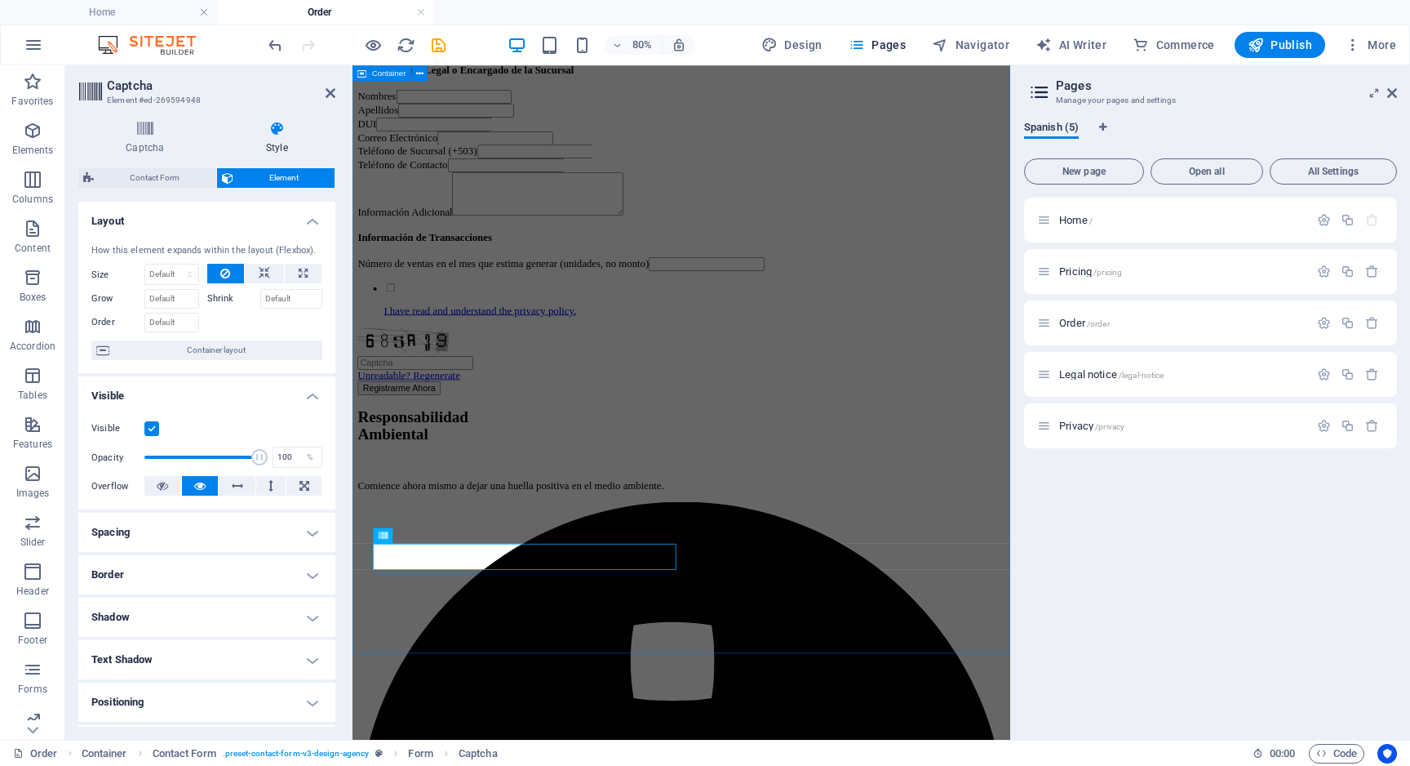
click at [890, 477] on div "¡Empecemos de inmediato! Proporciona la información solicitada y comienza a fac…" at bounding box center [764, 0] width 810 height 956
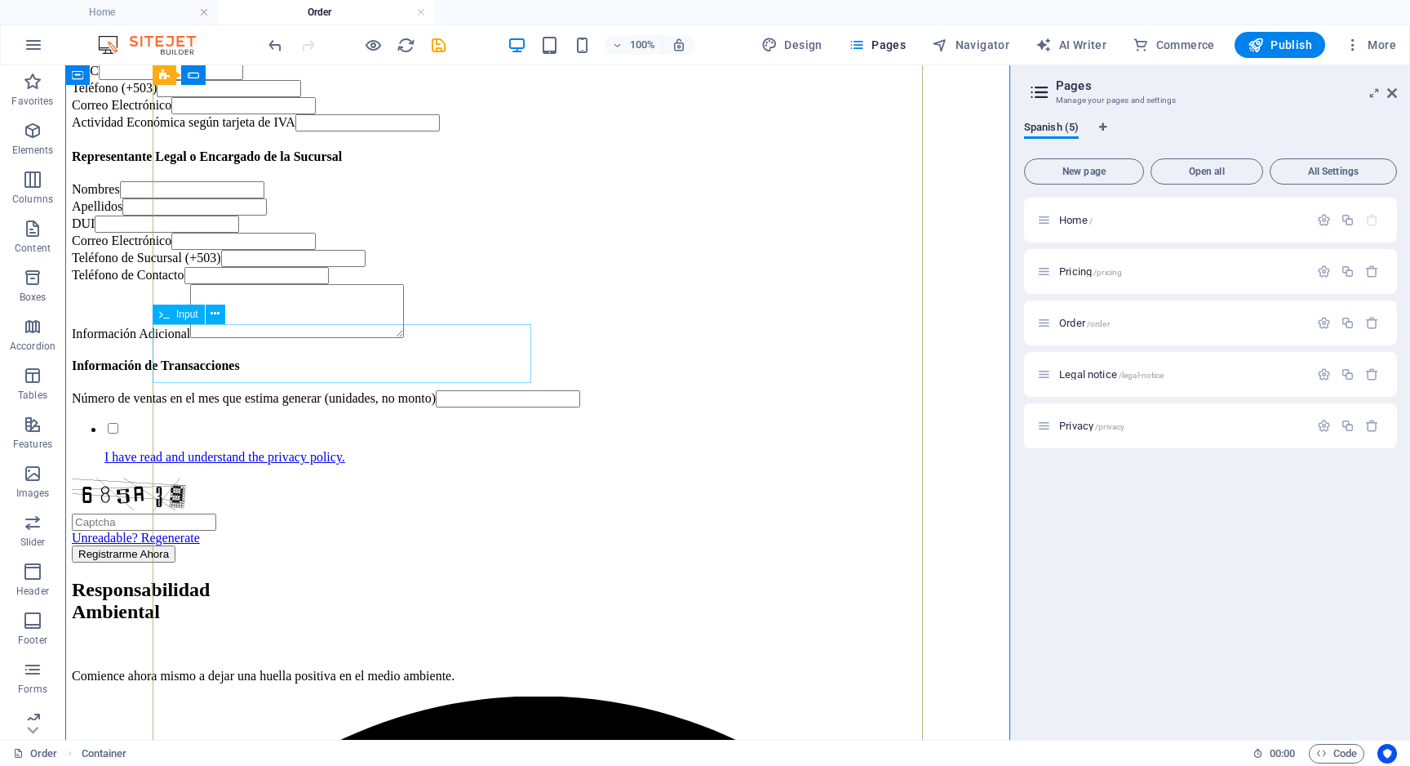
scroll to position [463, 0]
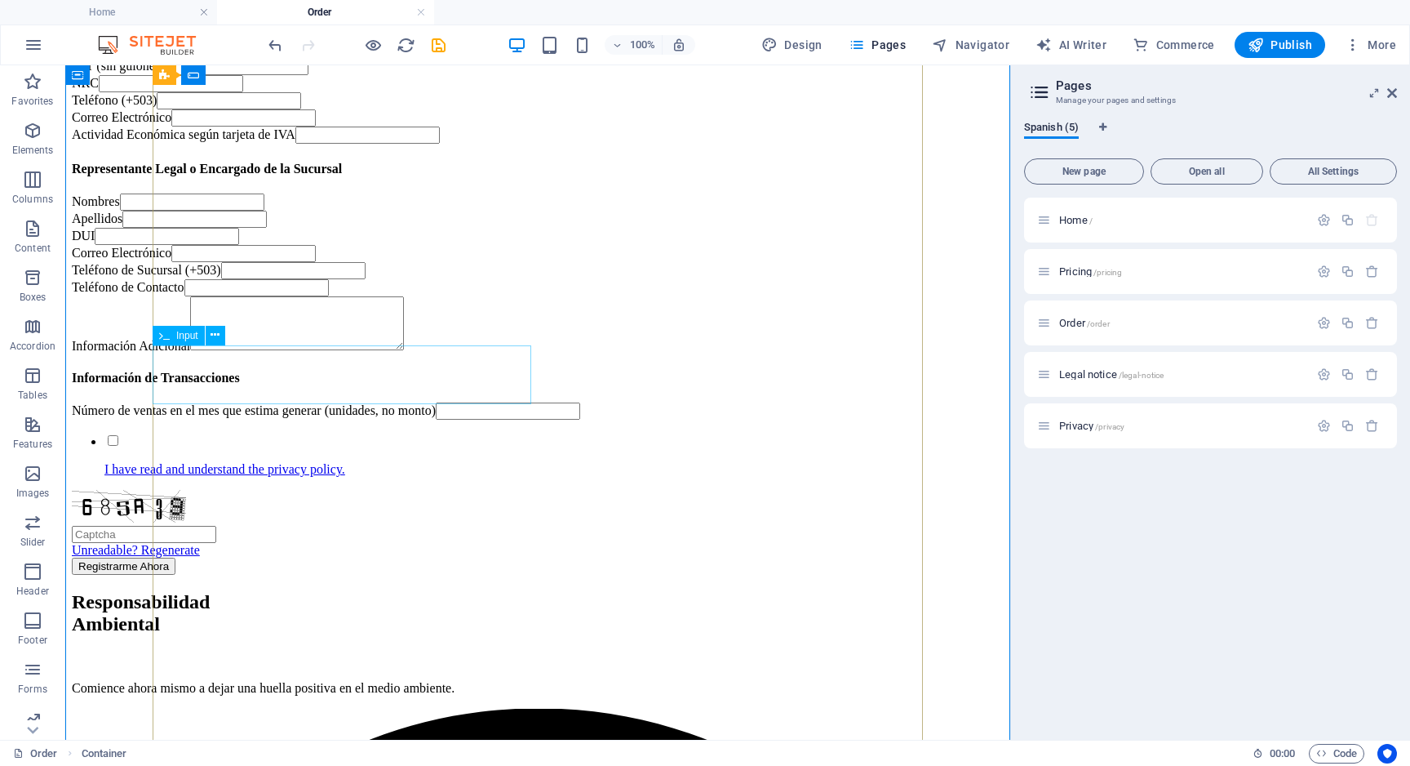
click at [394, 245] on div "DUI" at bounding box center [538, 236] width 932 height 17
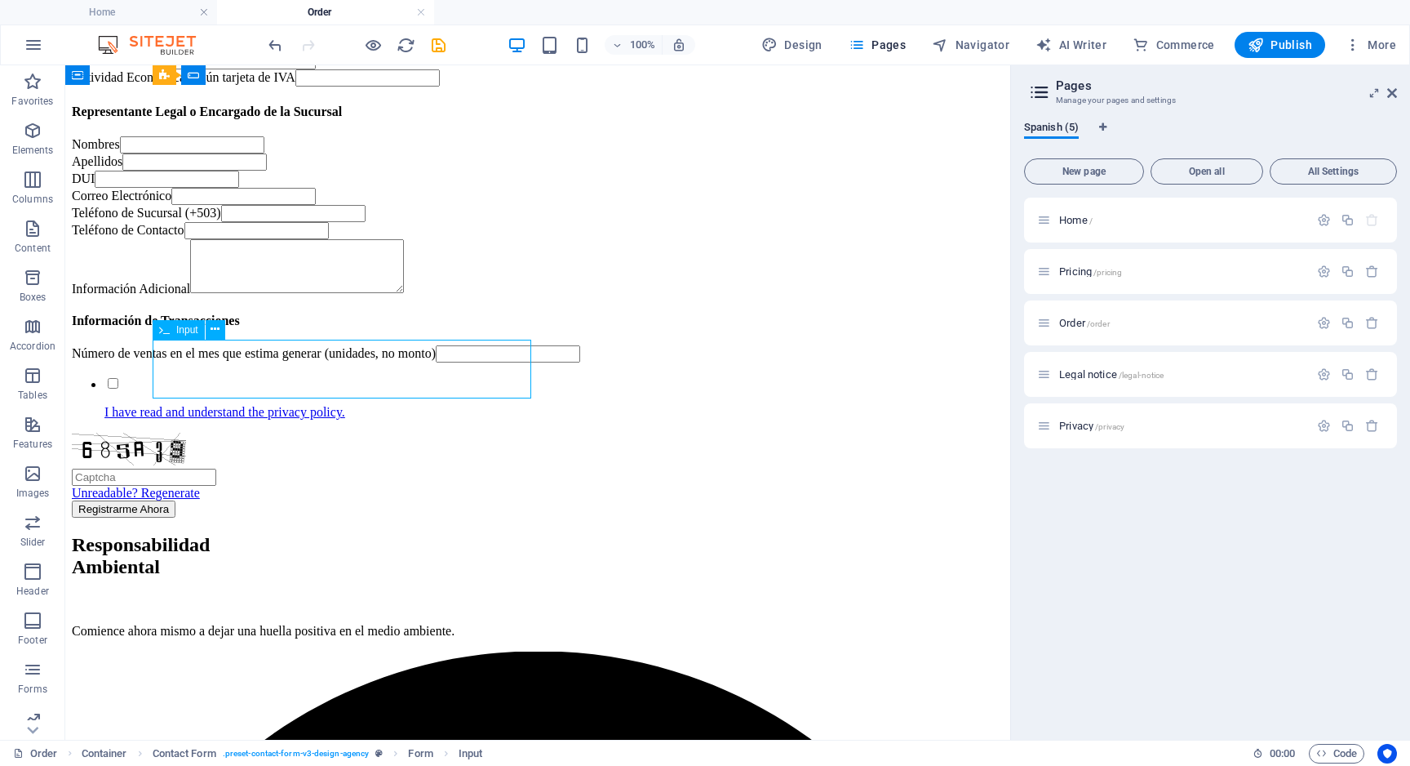
scroll to position [529, 0]
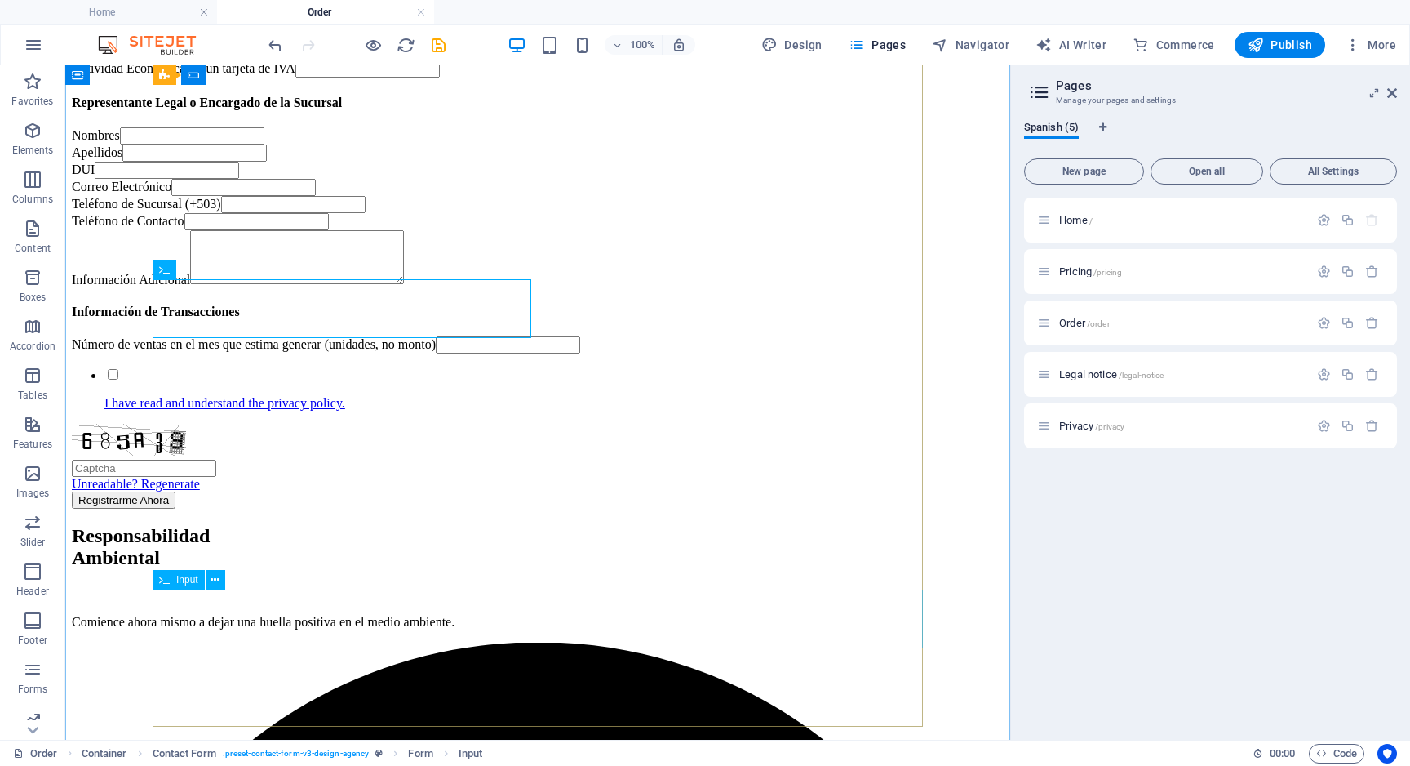
click at [399, 353] on div "Número de ventas en el mes que estima generar (unidades, no monto)" at bounding box center [538, 344] width 932 height 17
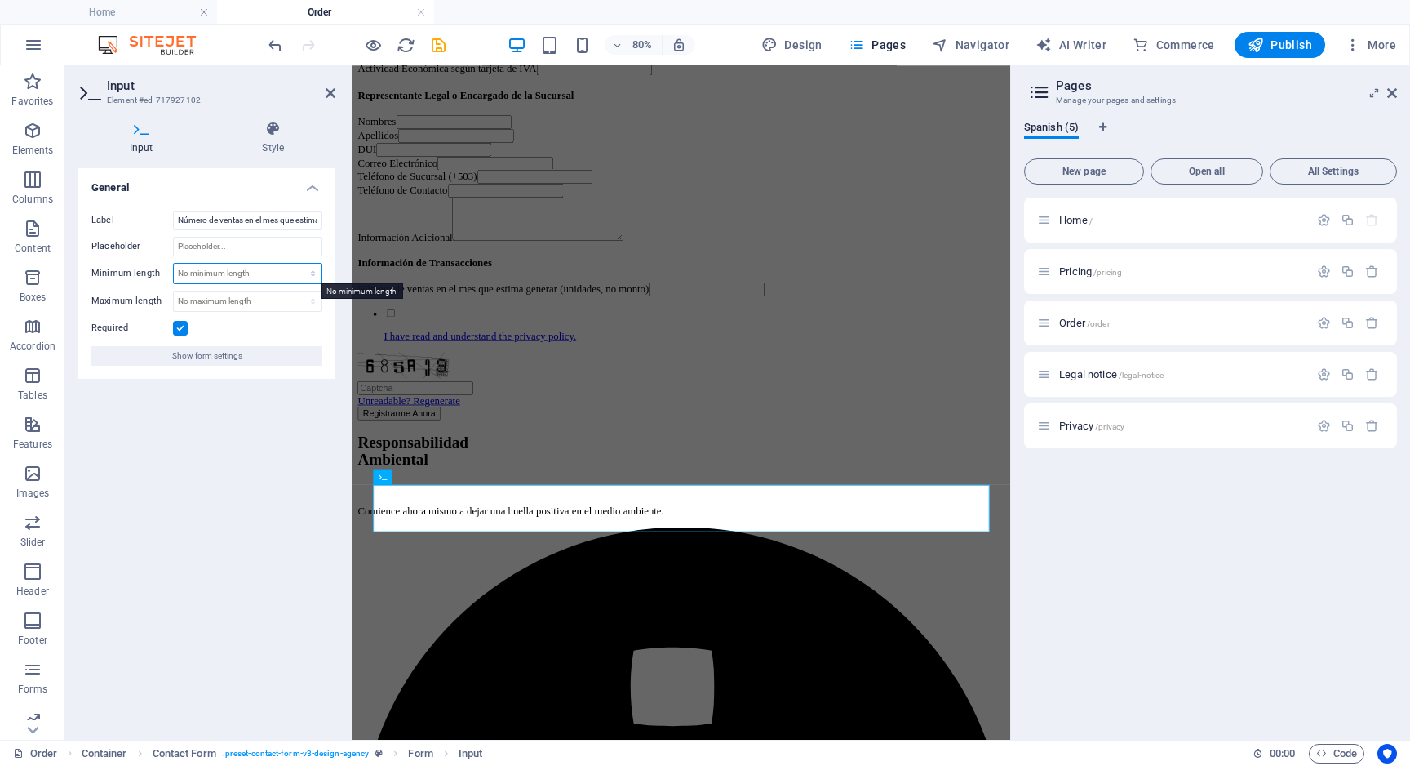
click at [269, 271] on select "No minimum length chars" at bounding box center [248, 274] width 148 height 20
select select "characters"
click at [299, 264] on select "No minimum length chars" at bounding box center [248, 274] width 148 height 20
type input "1"
click at [328, 93] on icon at bounding box center [331, 93] width 10 height 13
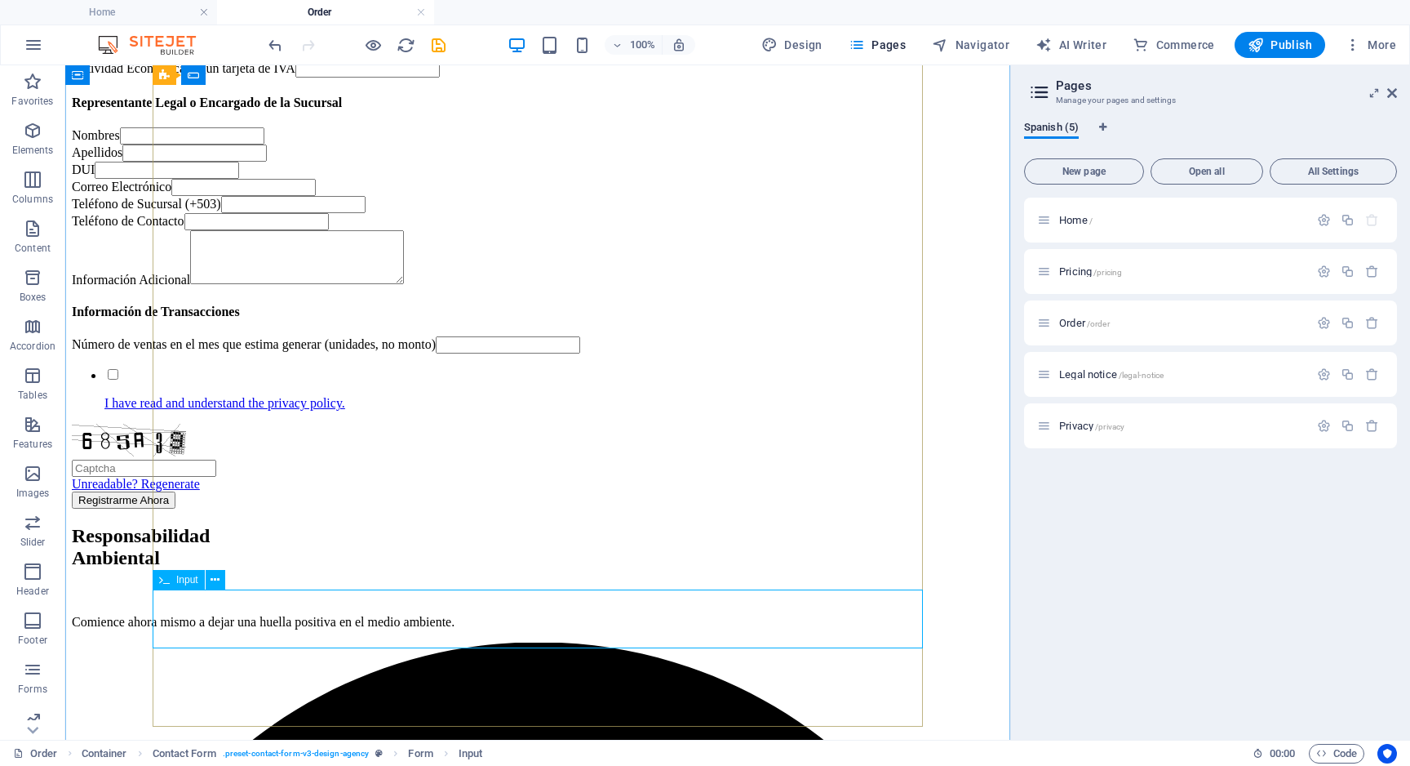
click at [356, 353] on div "Número de ventas en el mes que estima generar (unidades, no monto)" at bounding box center [538, 344] width 932 height 17
click at [35, 133] on icon "button" at bounding box center [33, 131] width 20 height 20
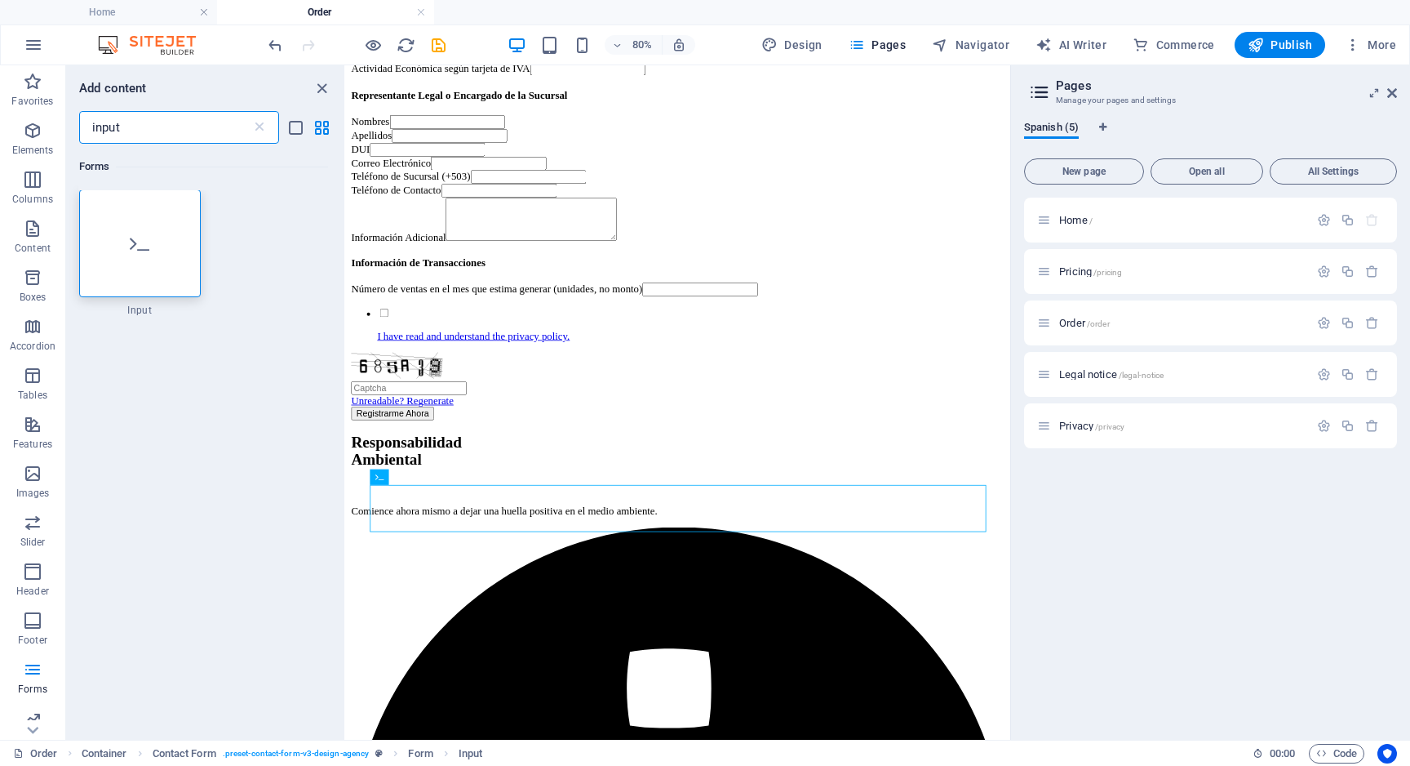
scroll to position [0, 0]
type input "i"
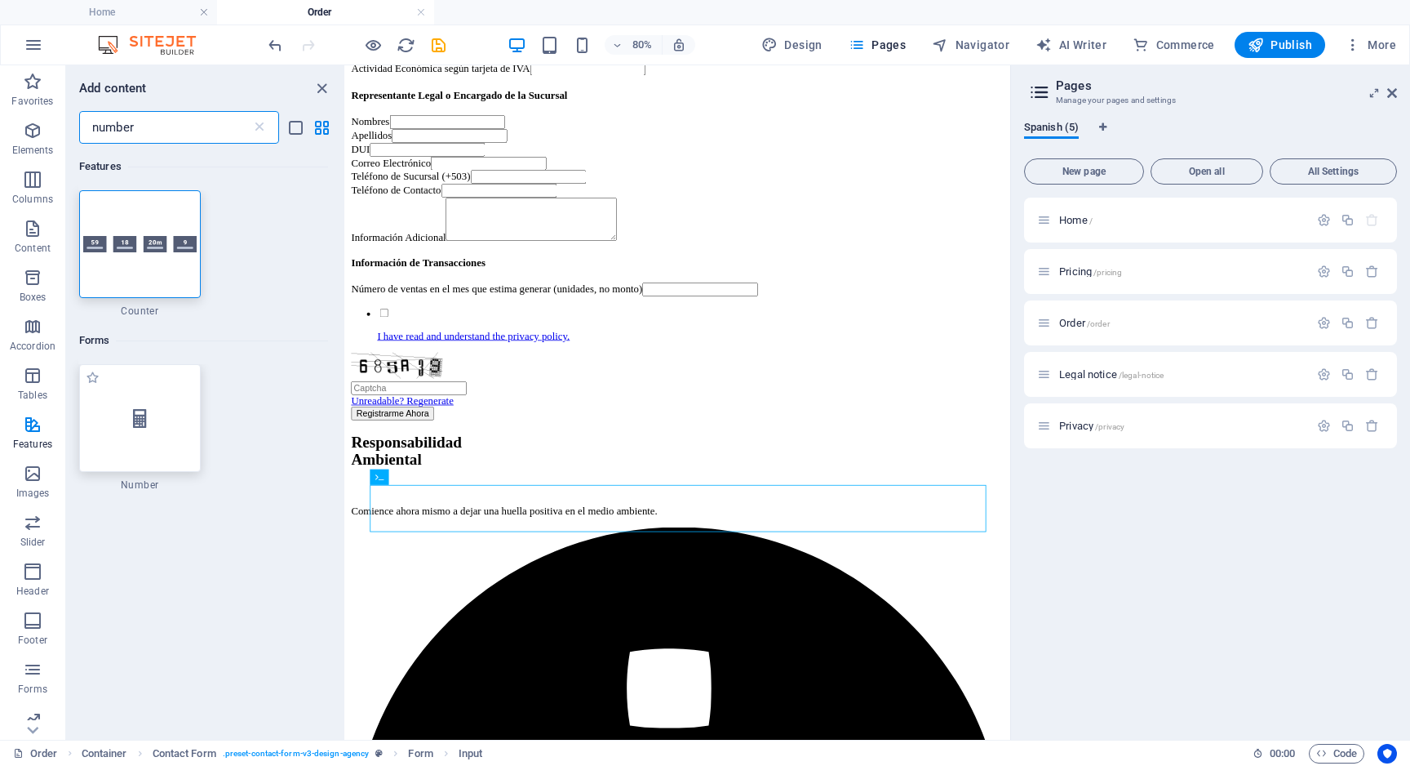
type input "number"
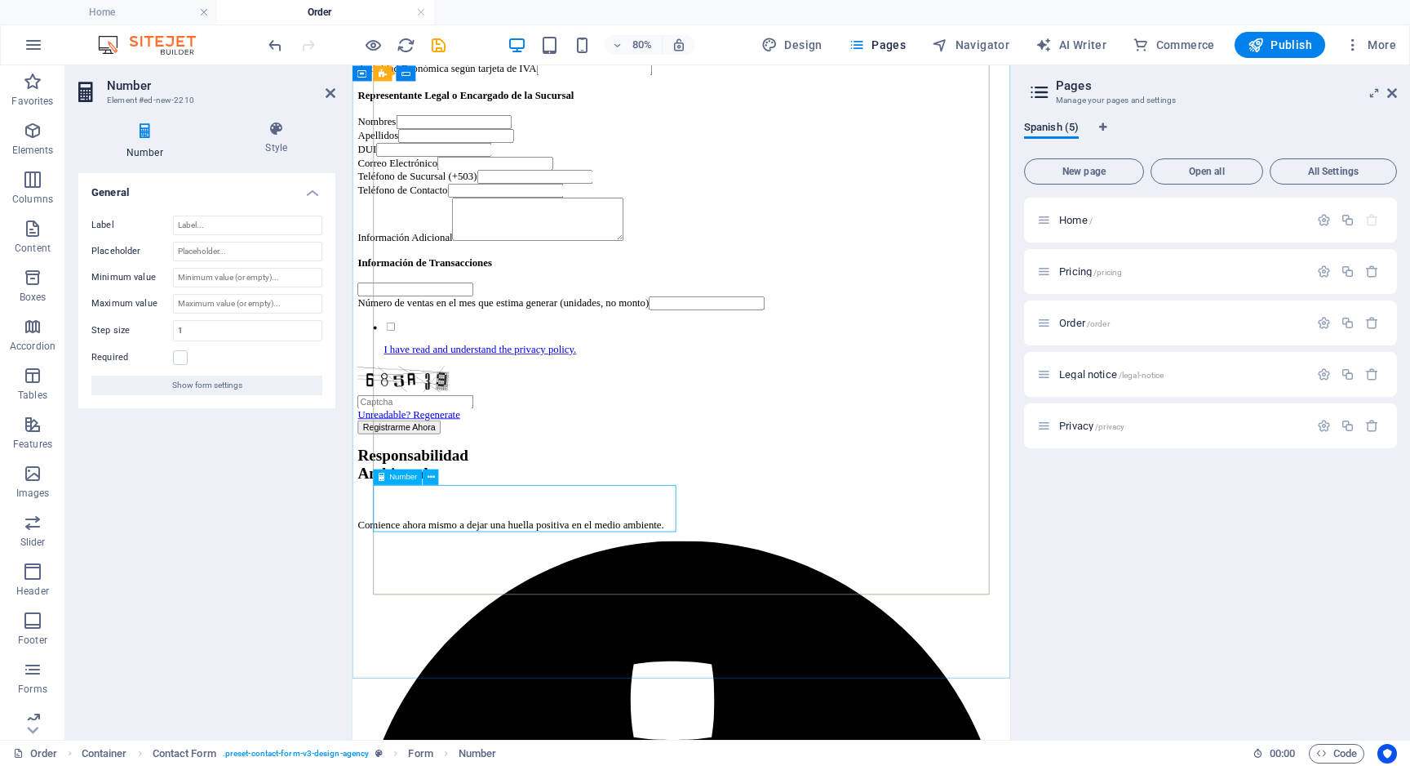
click at [504, 353] on input "number" at bounding box center [431, 344] width 144 height 17
click at [224, 220] on input "Label" at bounding box center [247, 225] width 149 height 20
drag, startPoint x: 202, startPoint y: 227, endPoint x: 145, endPoint y: 227, distance: 57.1
click at [145, 227] on div "Label Numero de ventas en el mes que estima generar (unidades, no monto)" at bounding box center [206, 225] width 231 height 20
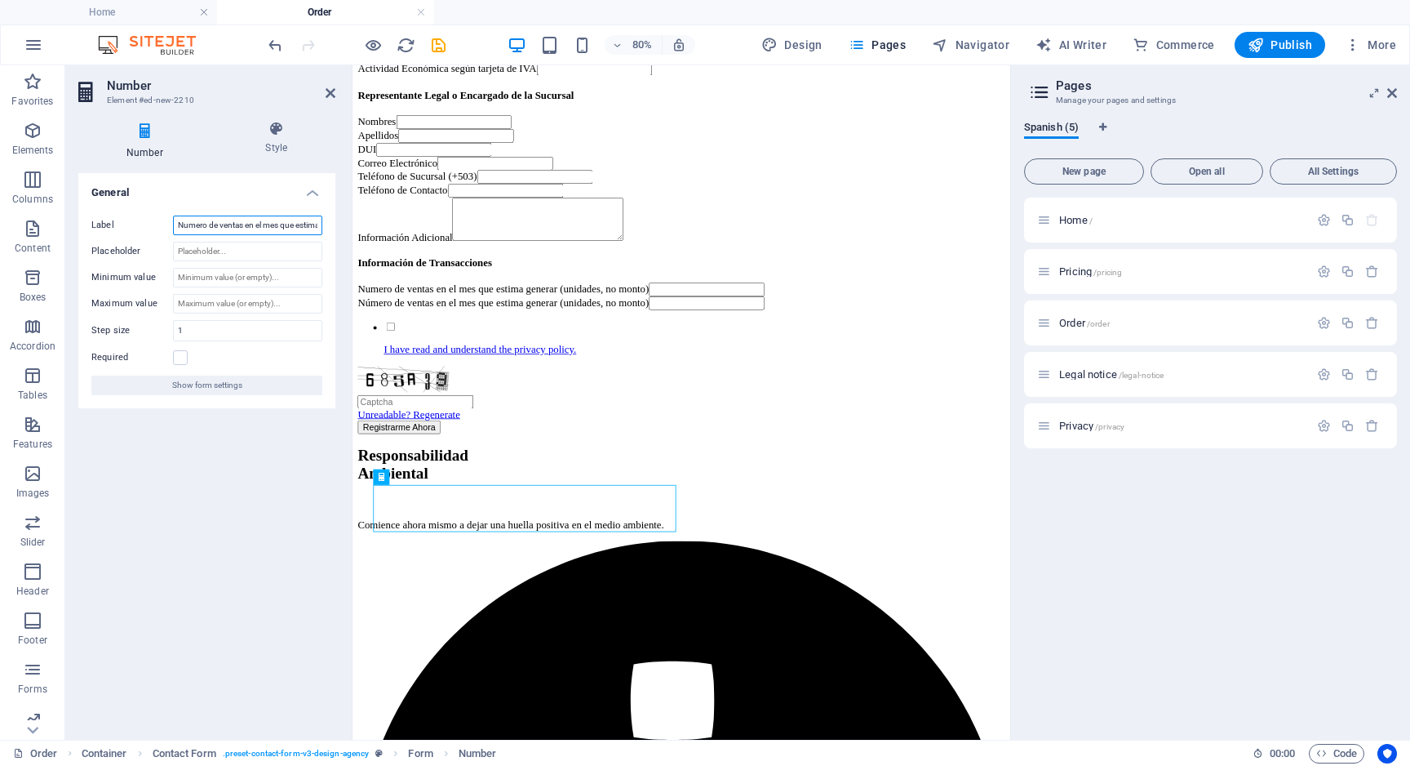
click at [224, 229] on input "Numero de ventas en el mes que estima generar (unidades, no monto)" at bounding box center [247, 225] width 149 height 20
click at [189, 226] on input "Numero de facturas en el mes que estima generar (unidades, no monto)" at bounding box center [247, 225] width 149 height 20
type input "Número de facturas en el mes que estima generar (unidades, no monto)"
click at [269, 275] on input "Minimum value" at bounding box center [247, 278] width 149 height 20
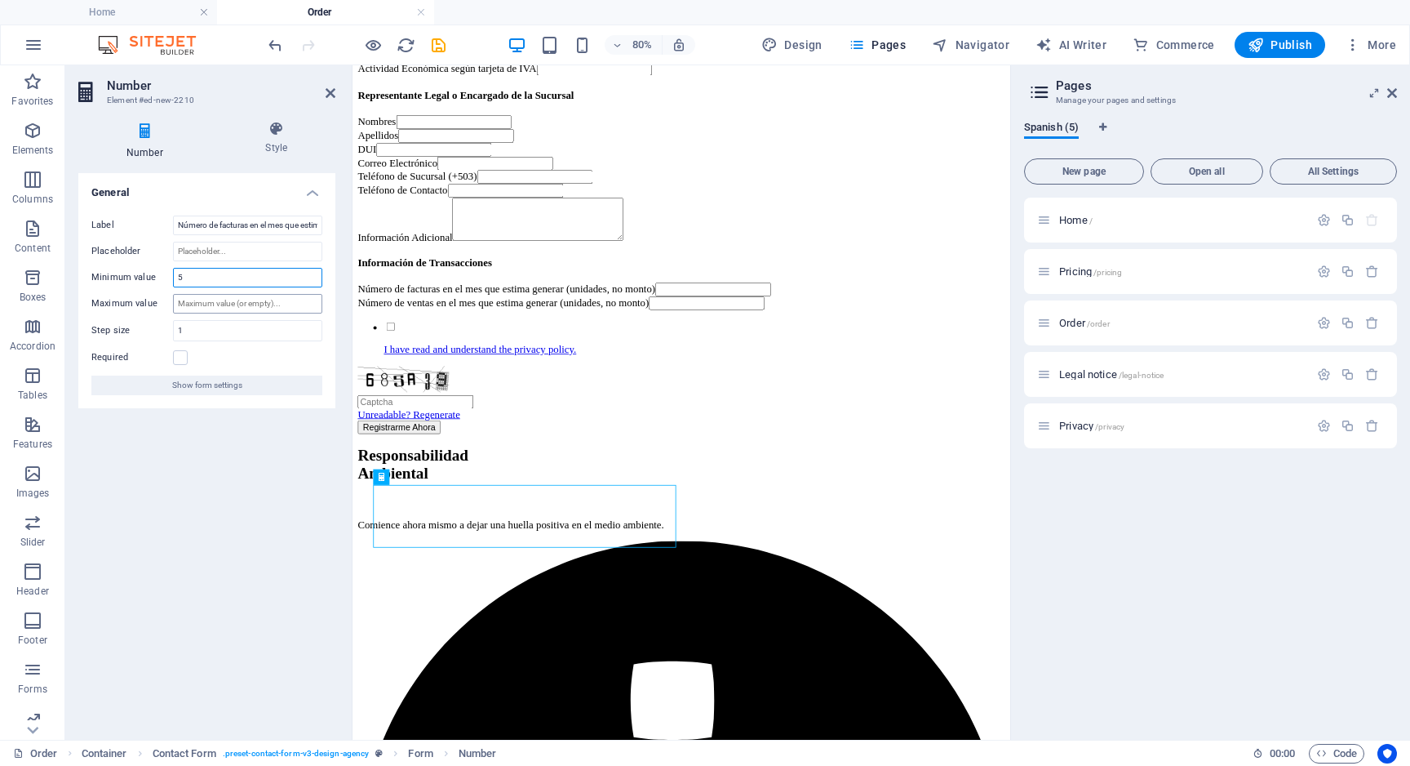
type input "5"
click at [235, 304] on input "Maximum value" at bounding box center [247, 304] width 149 height 20
click at [233, 328] on input "1" at bounding box center [248, 331] width 148 height 20
click at [177, 356] on label at bounding box center [180, 357] width 15 height 15
click at [0, 0] on input "Required" at bounding box center [0, 0] width 0 height 0
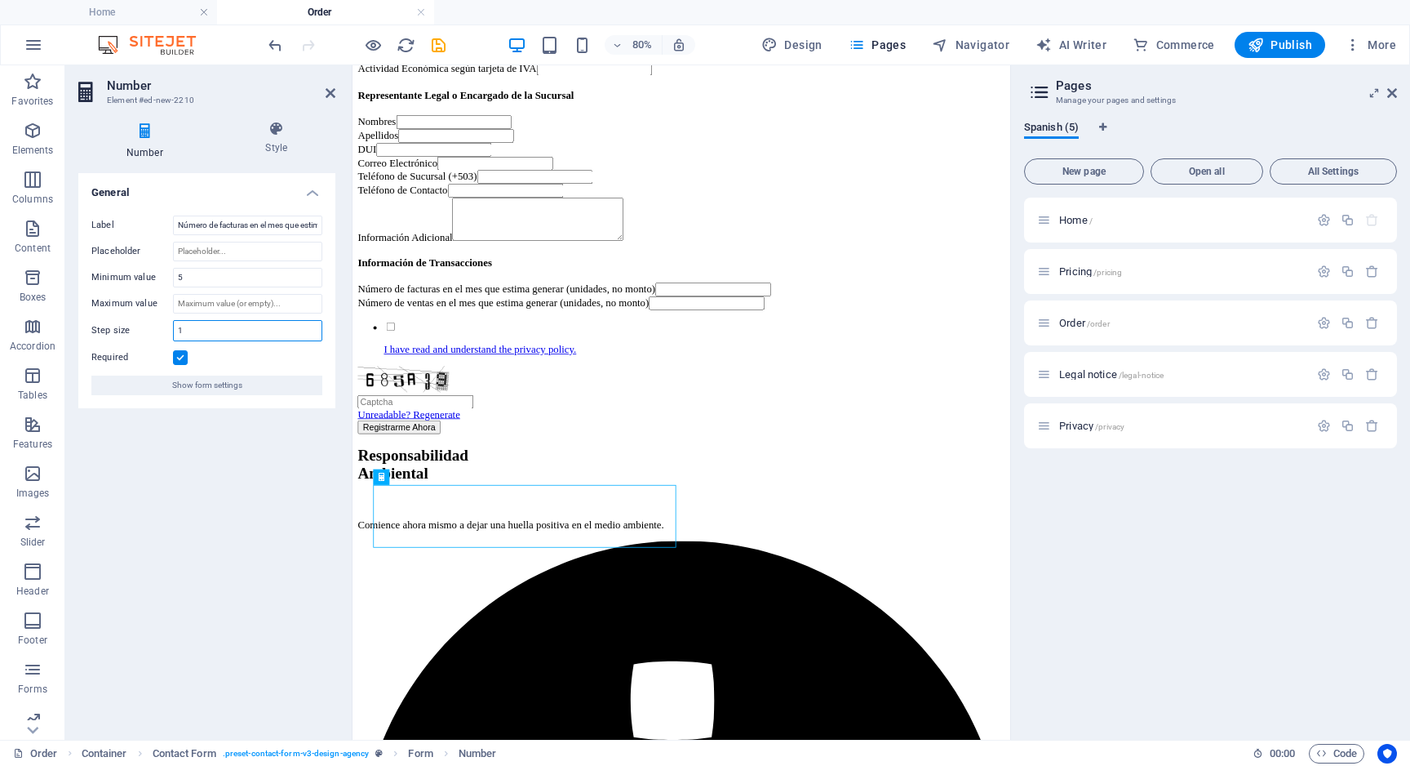
click at [203, 329] on input "1" at bounding box center [248, 331] width 148 height 20
type input "5"
click at [206, 278] on input "5" at bounding box center [247, 278] width 149 height 20
type input "10"
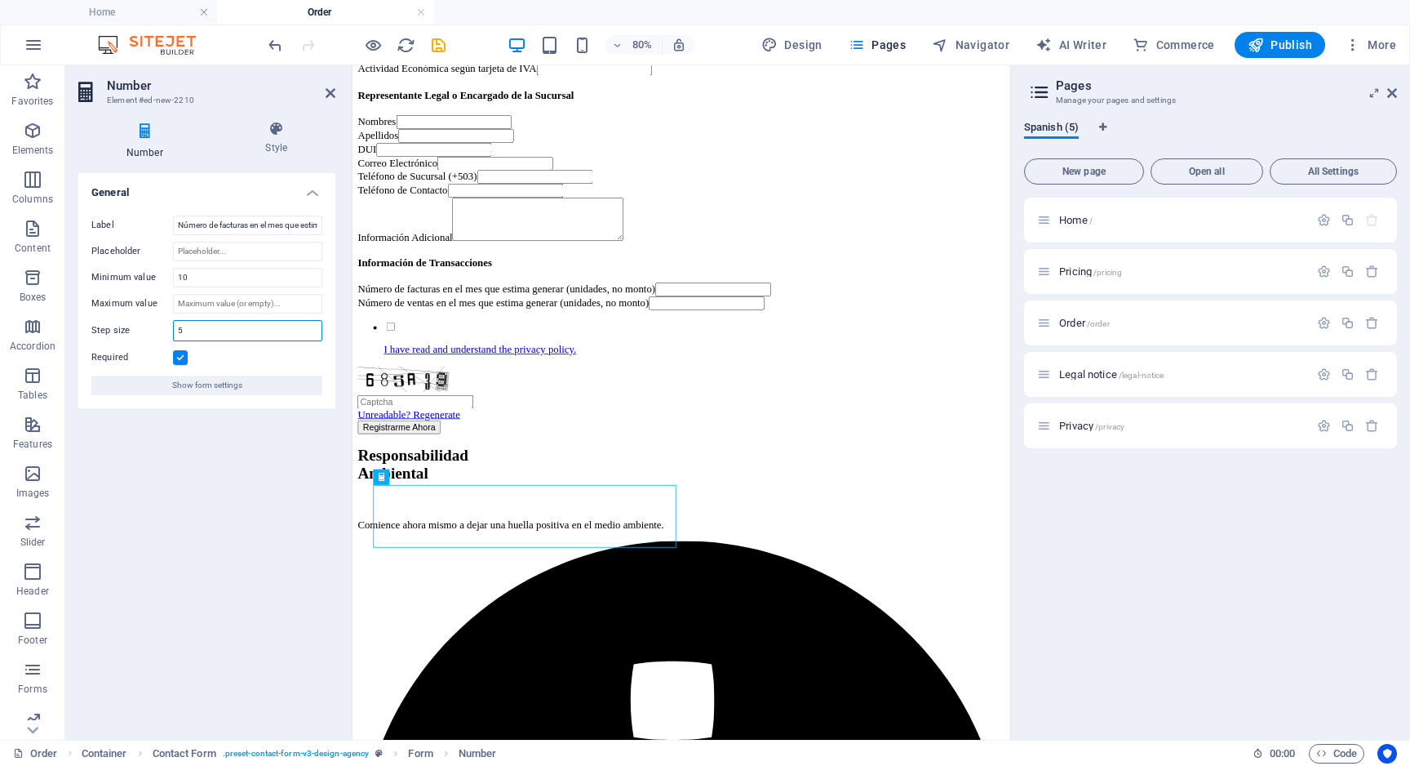
click at [202, 331] on input "5" at bounding box center [248, 331] width 148 height 20
type input "2"
type input "10"
click at [195, 476] on div "General Label Número de facturas en el mes que estima generar (unidades, no mon…" at bounding box center [206, 449] width 257 height 553
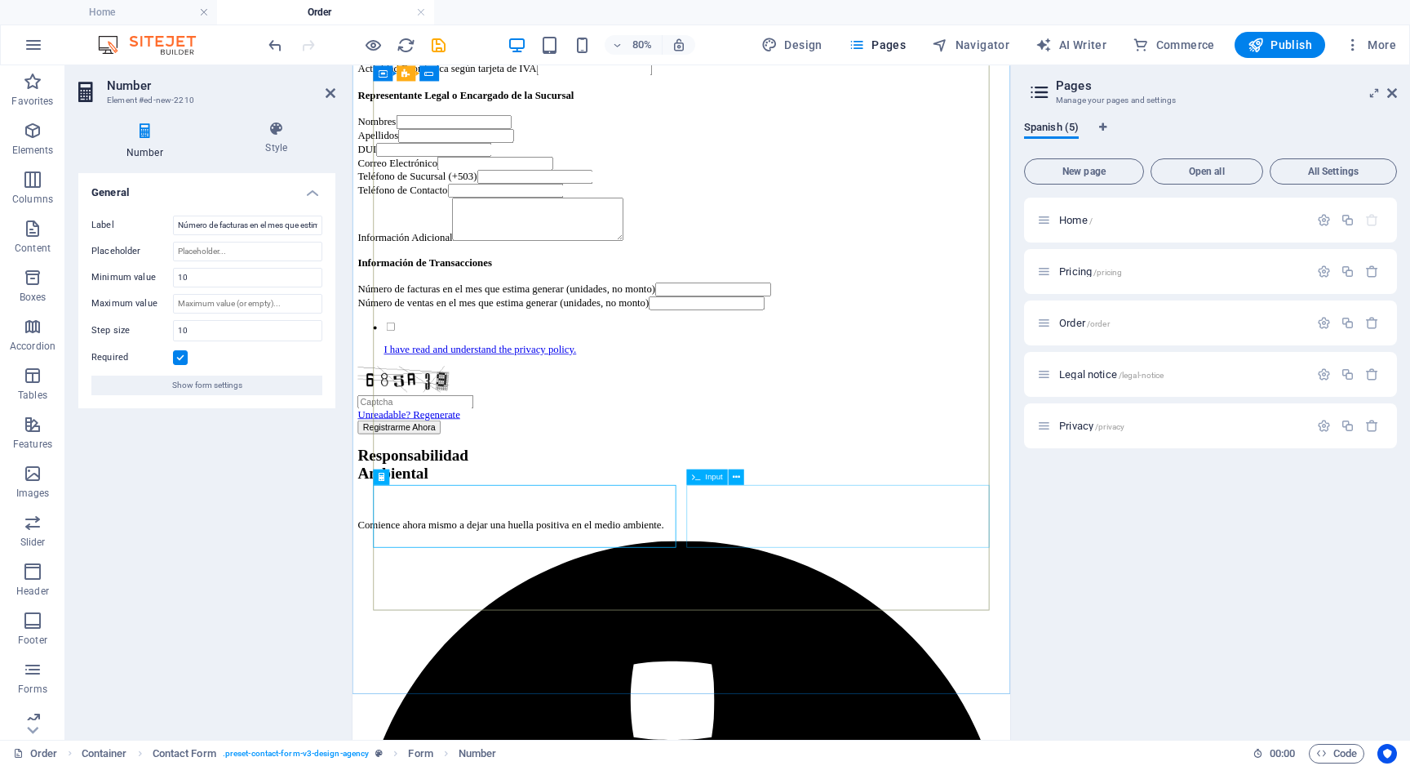
click at [860, 371] on div "Número de ventas en el mes que estima generar (unidades, no monto)" at bounding box center [764, 361] width 810 height 17
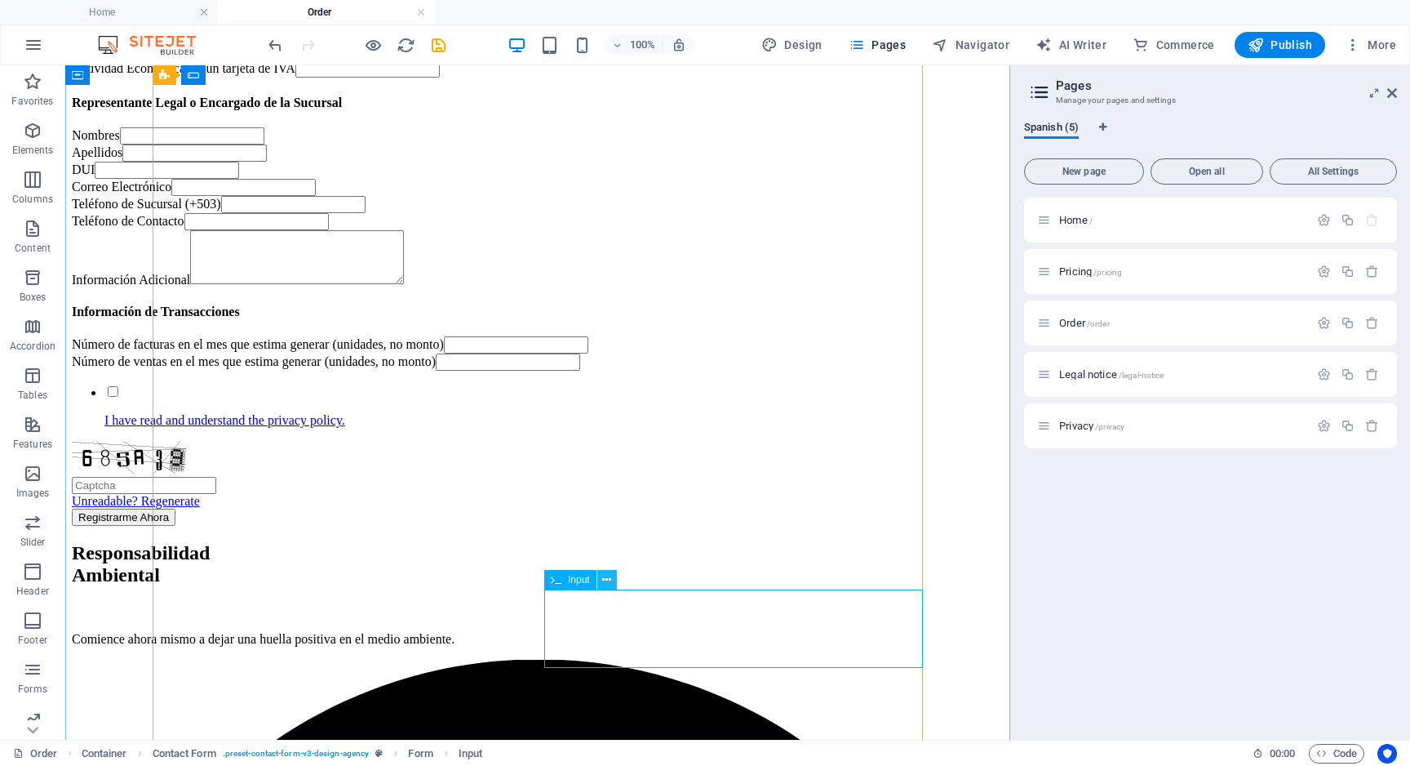
click at [604, 579] on icon at bounding box center [606, 579] width 9 height 17
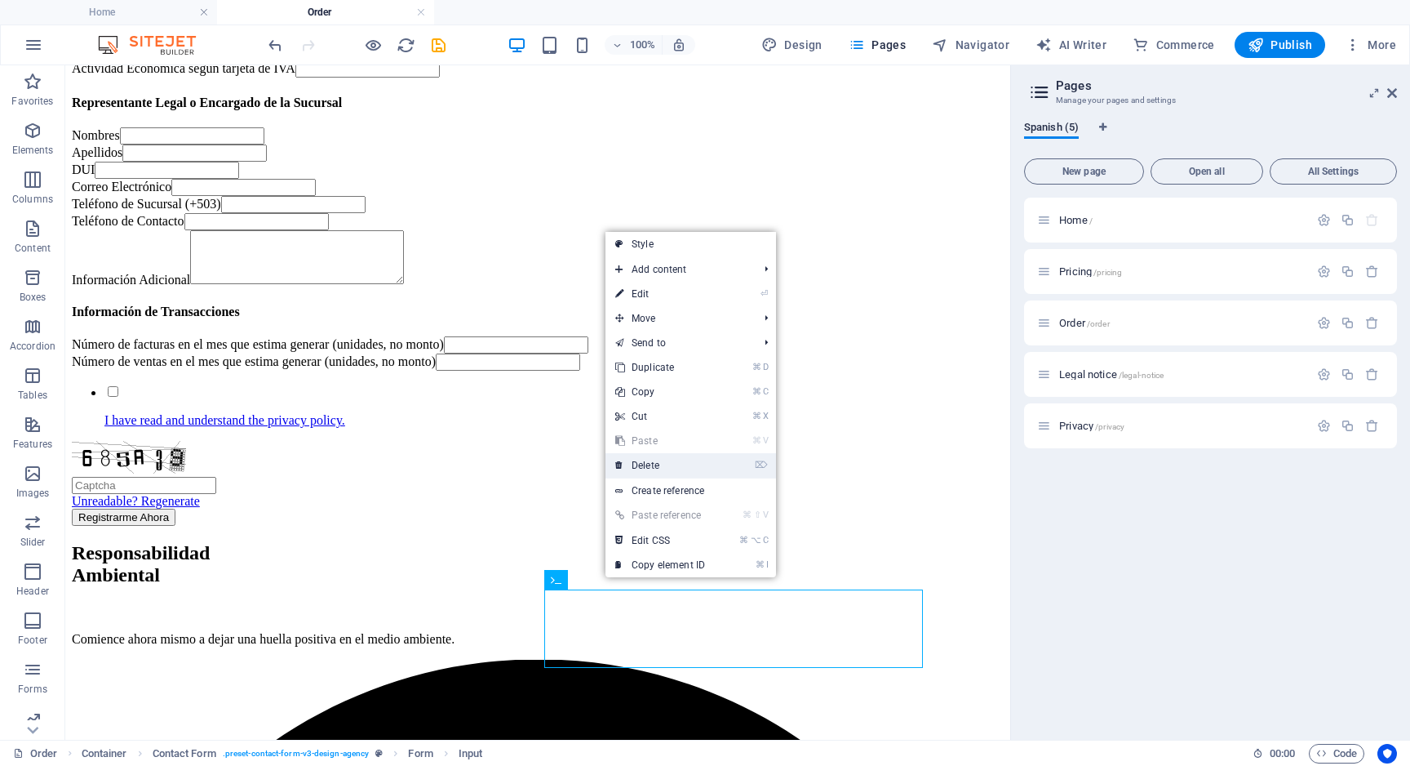
click at [659, 463] on link "⌦ Delete" at bounding box center [660, 465] width 109 height 24
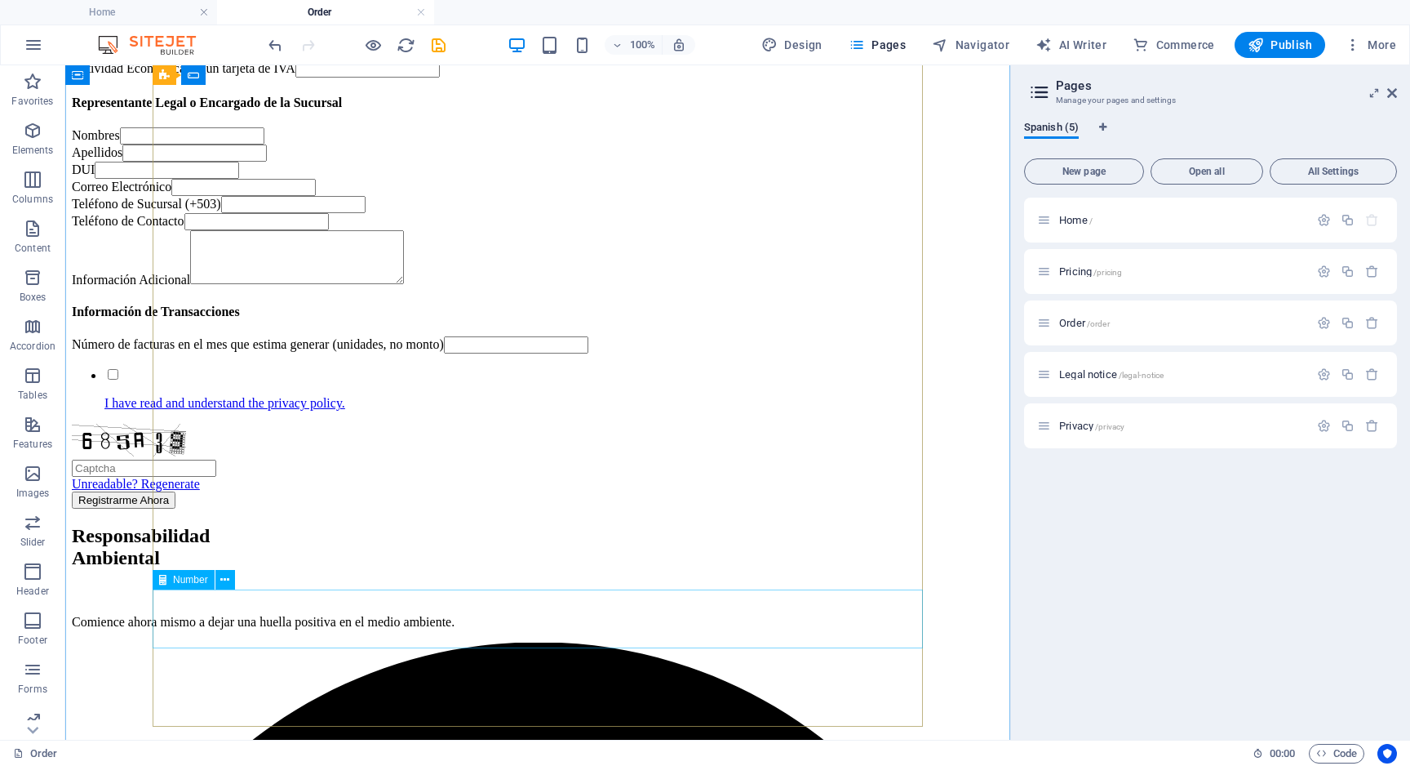
click at [526, 353] on div "Número de facturas en el mes que estima generar (unidades, no monto)" at bounding box center [538, 344] width 932 height 17
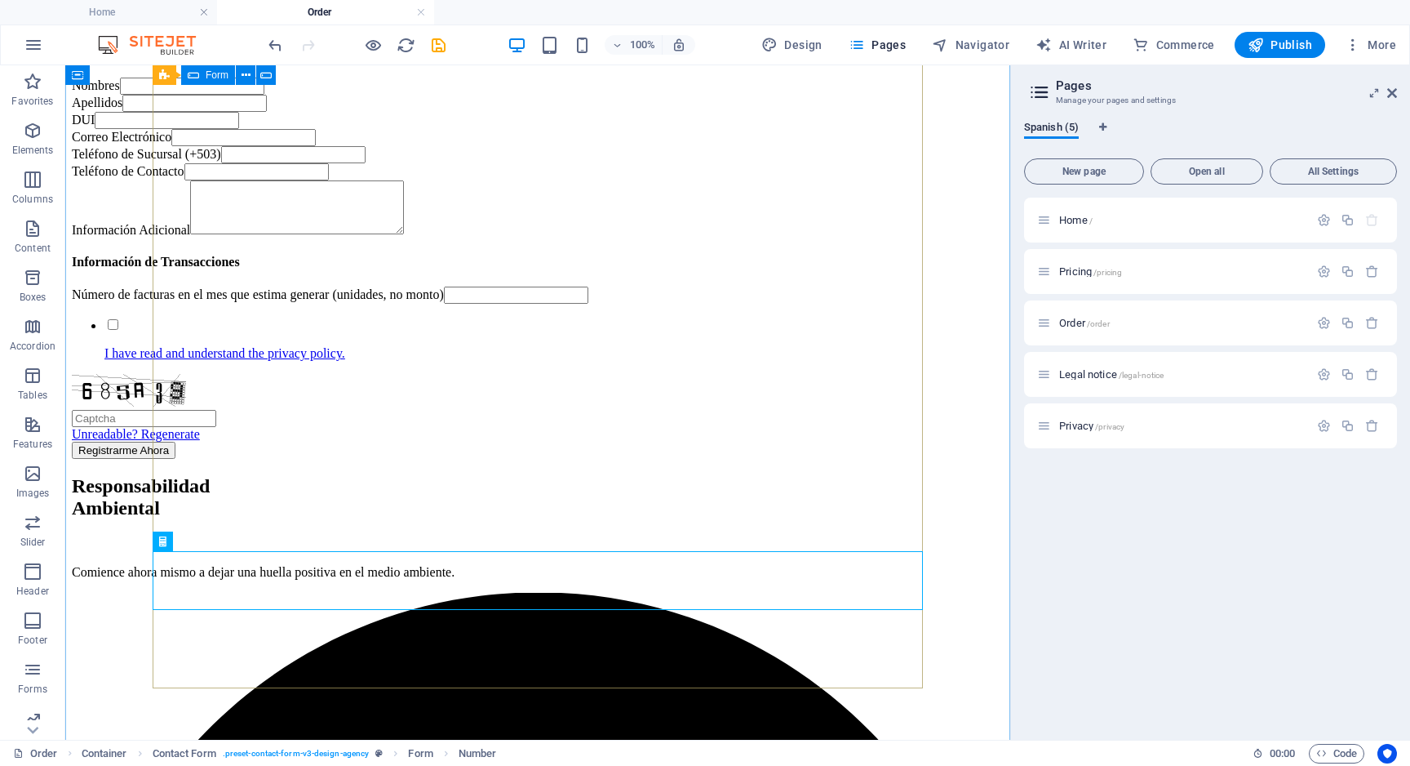
scroll to position [586, 0]
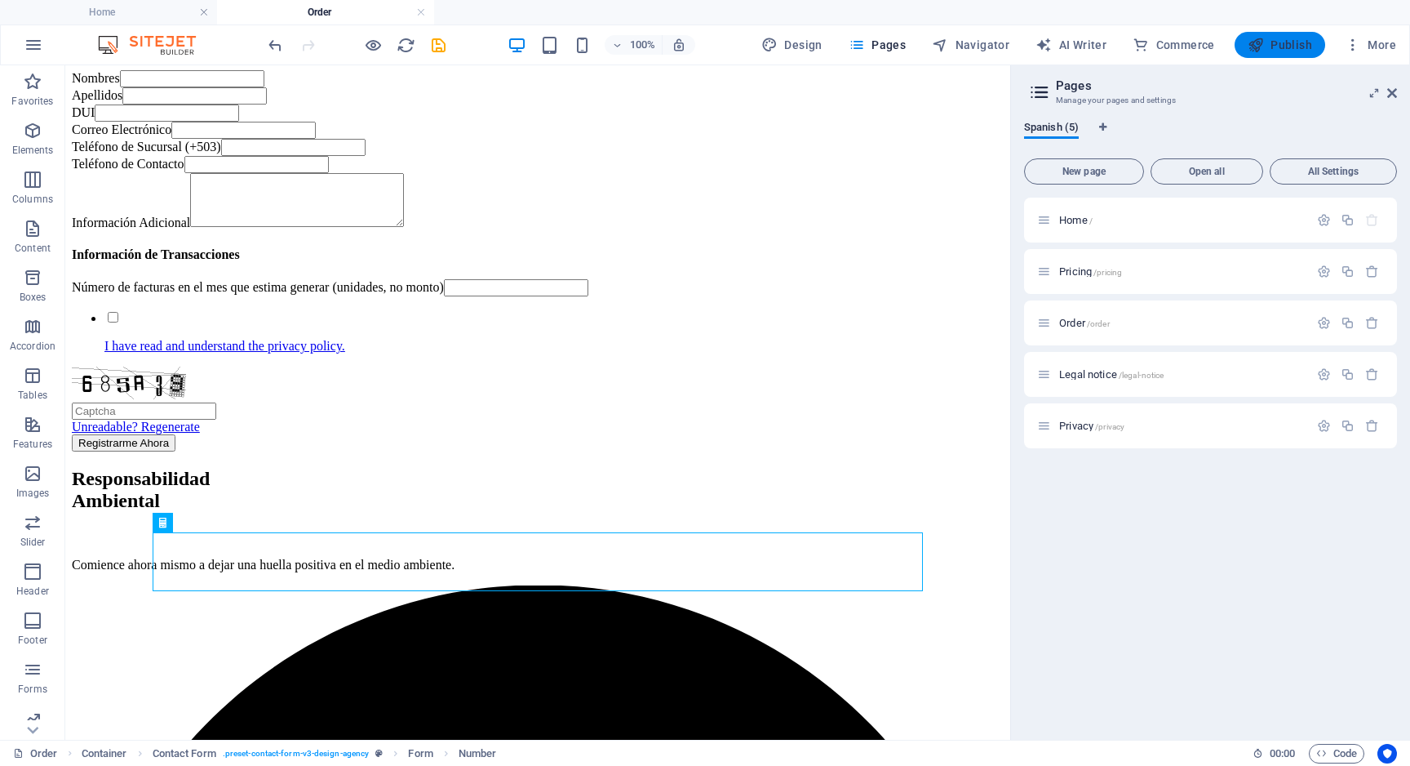
click at [1289, 48] on span "Publish" at bounding box center [1280, 45] width 64 height 16
select select
checkbox input "false"
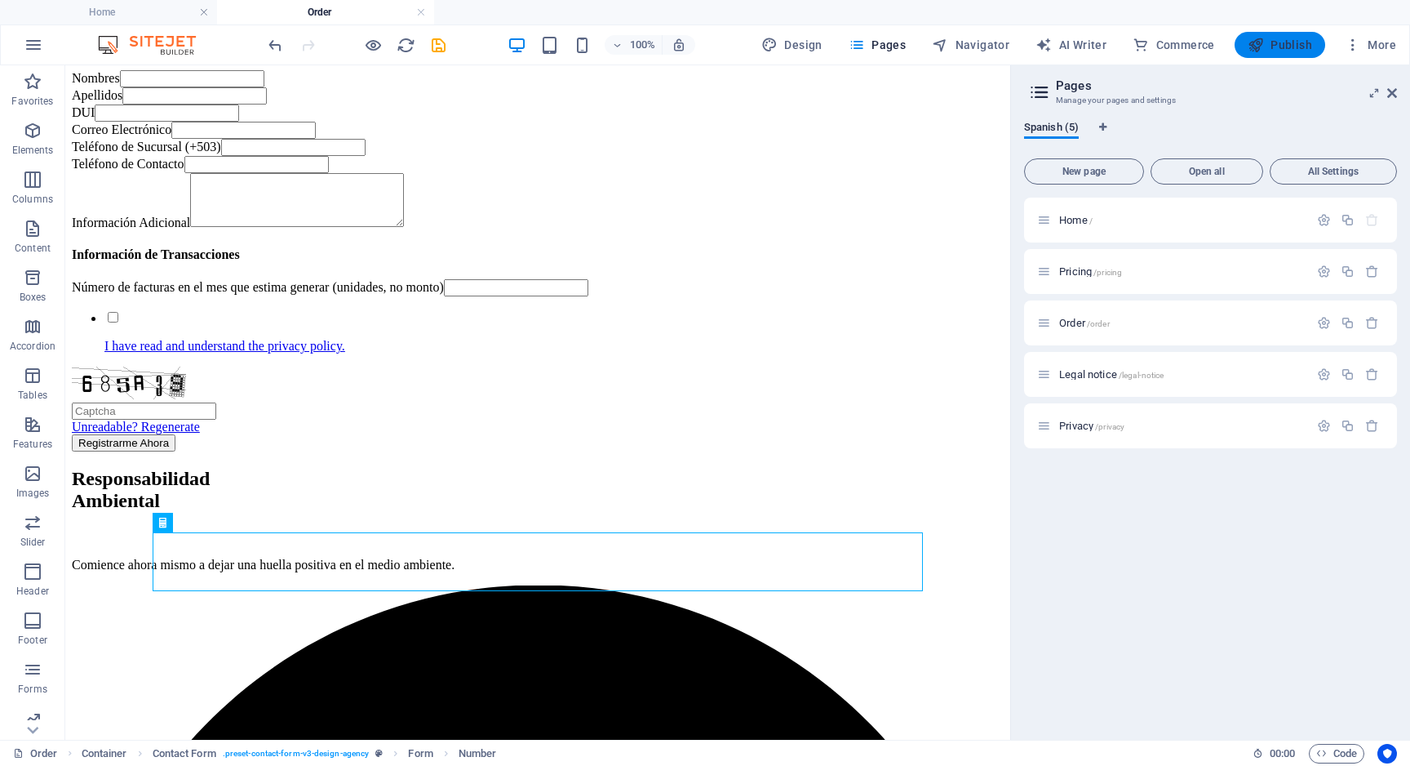
checkbox input "false"
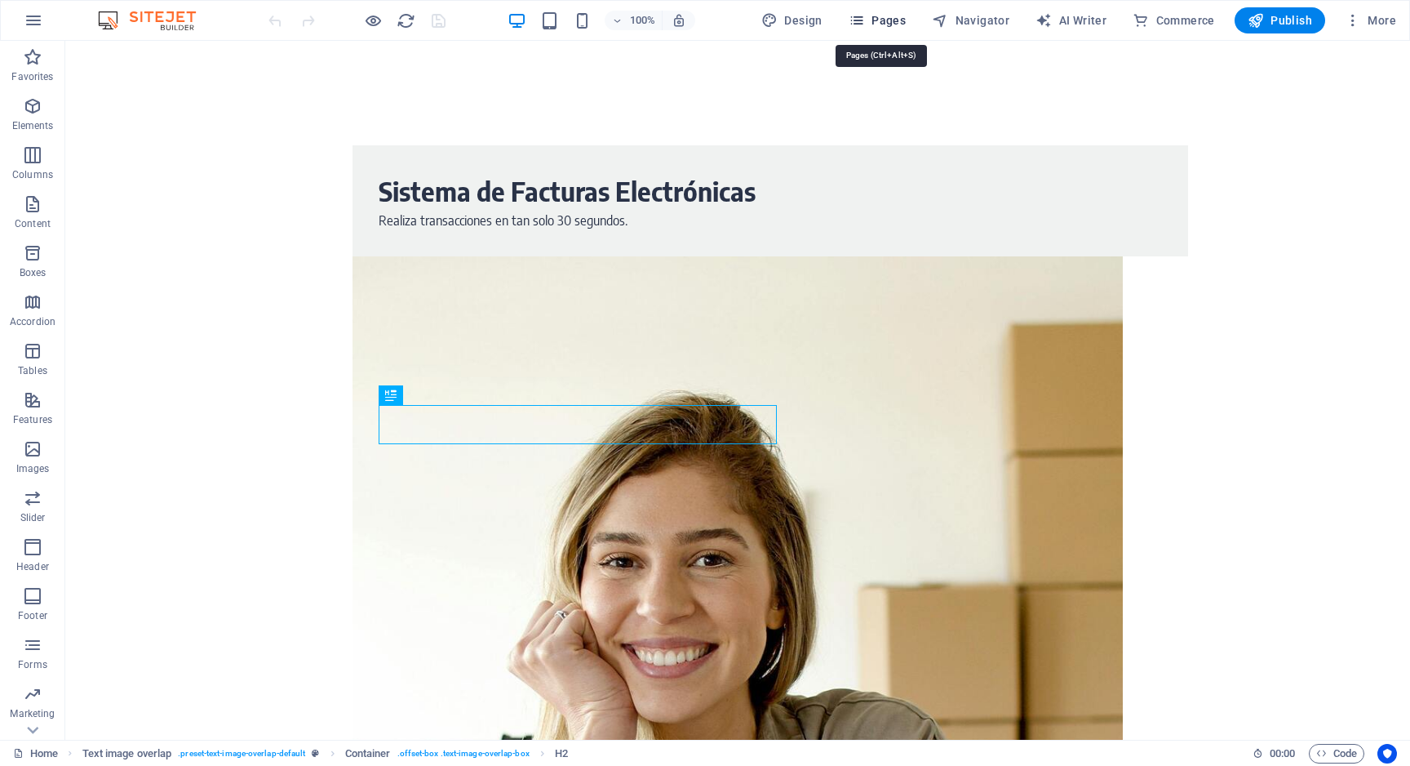
click at [896, 24] on span "Pages" at bounding box center [877, 20] width 57 height 16
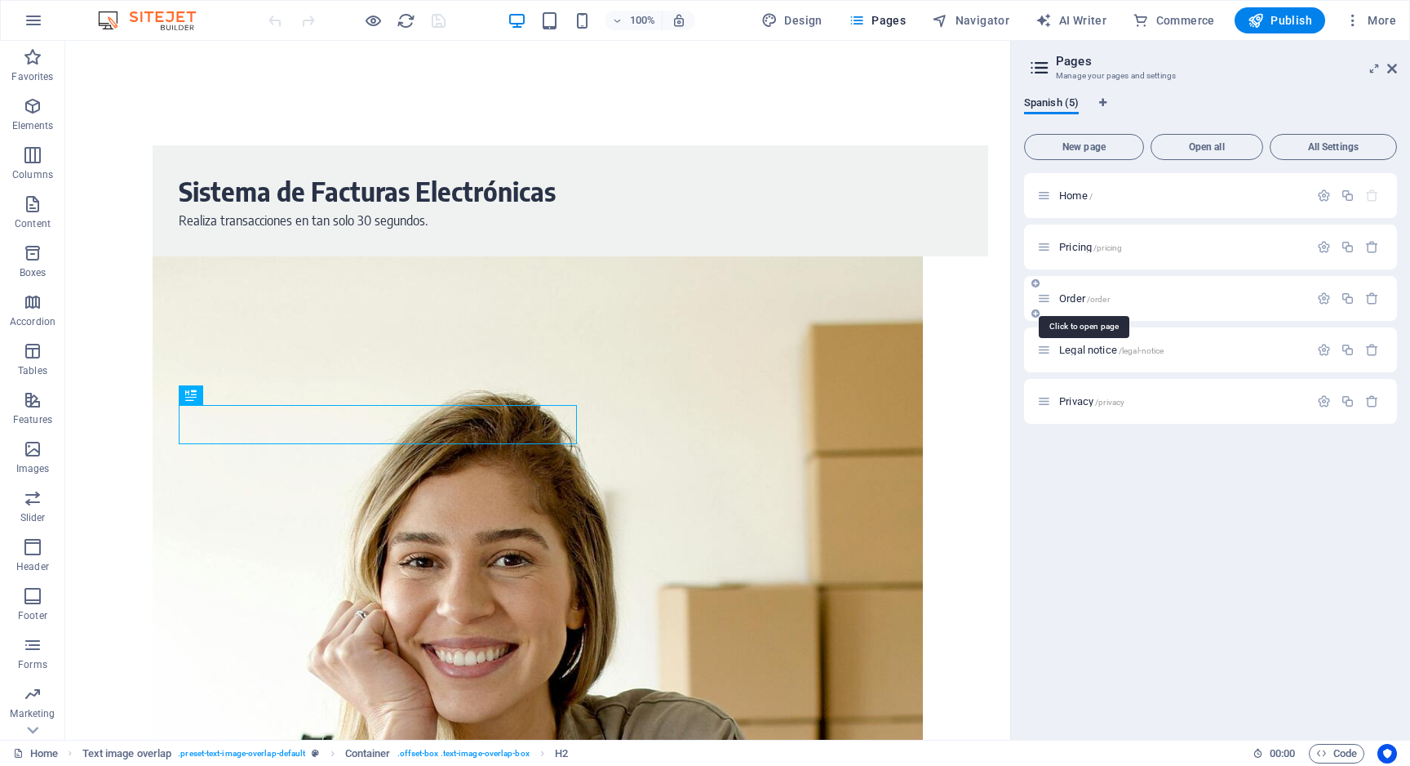
click at [1077, 298] on span "Order /order" at bounding box center [1084, 298] width 51 height 12
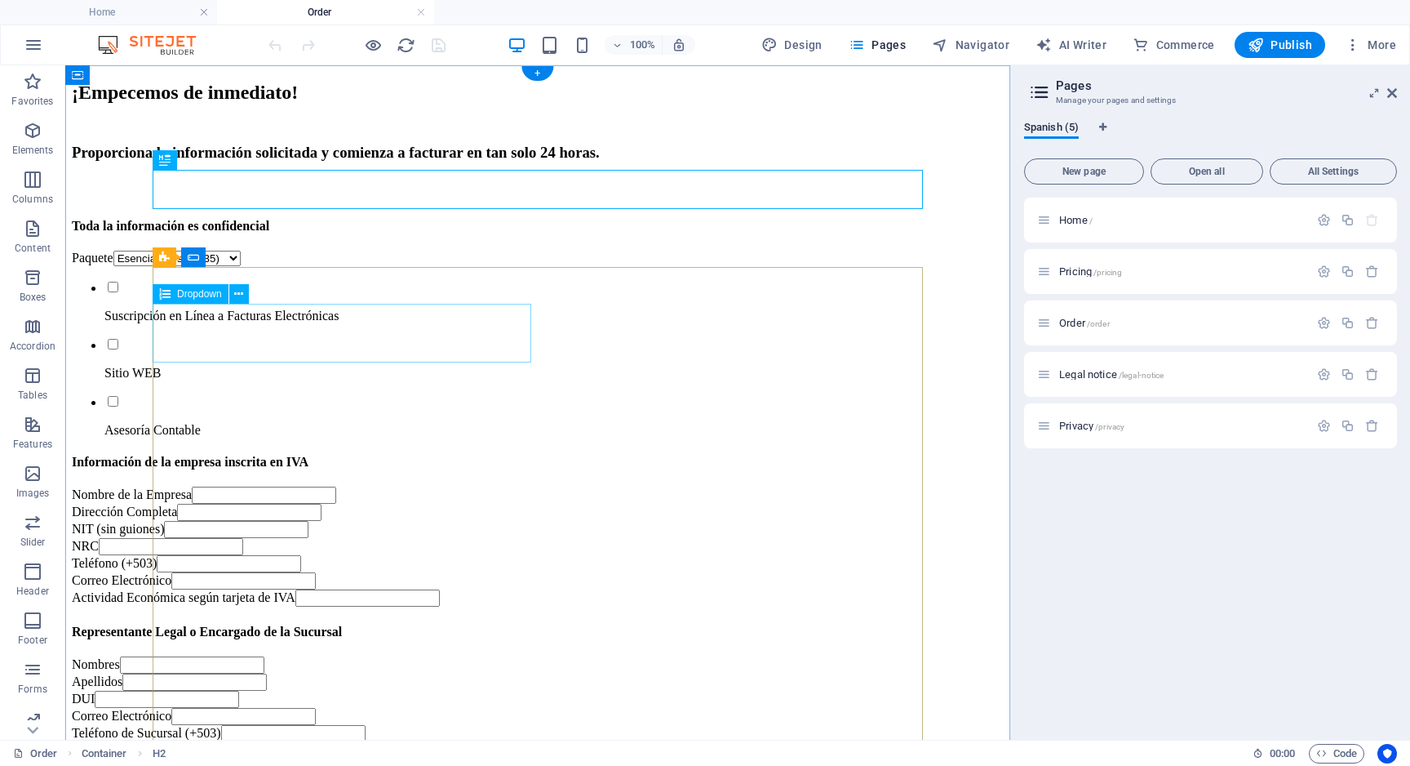
click at [276, 266] on div "Paquete Esencial (desde $35) Avanzado (desde $59)" at bounding box center [538, 259] width 932 height 16
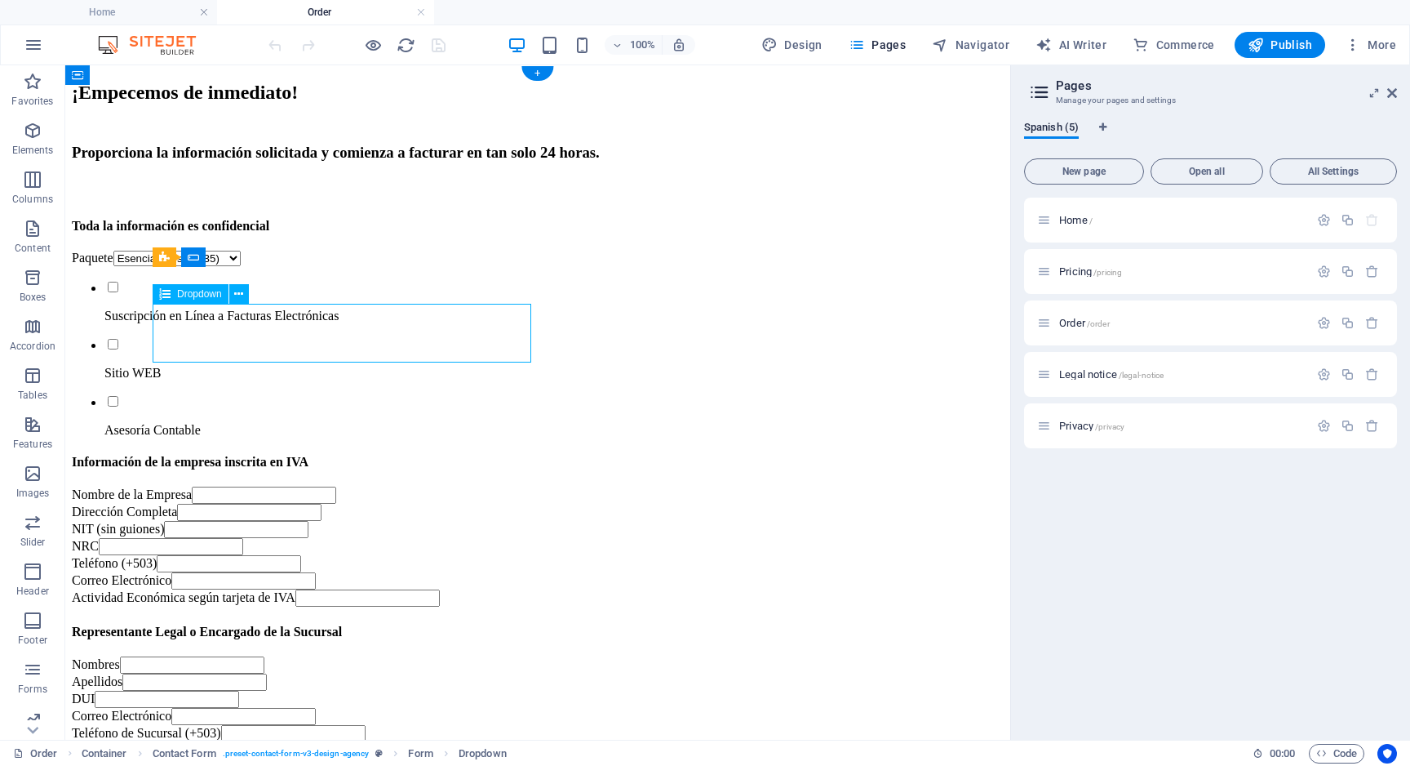
click at [276, 266] on div "Paquete Esencial (desde $35) Avanzado (desde $59)" at bounding box center [538, 259] width 932 height 16
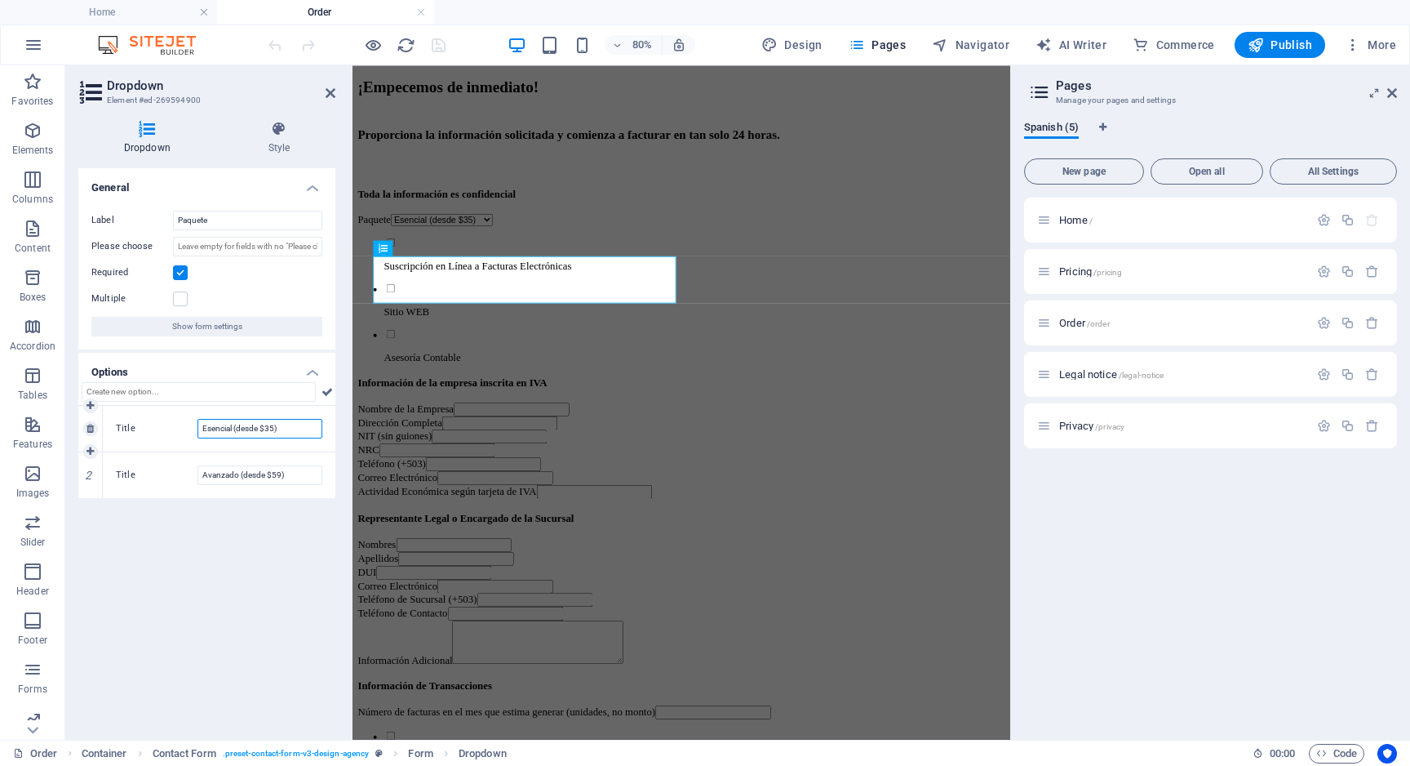
click at [216, 429] on input "Esencial (desde $35)" at bounding box center [260, 429] width 125 height 20
type input "Pack Emisión DTE (desde $35)"
click at [216, 475] on input "Avanzado (desde $59)" at bounding box center [260, 475] width 125 height 20
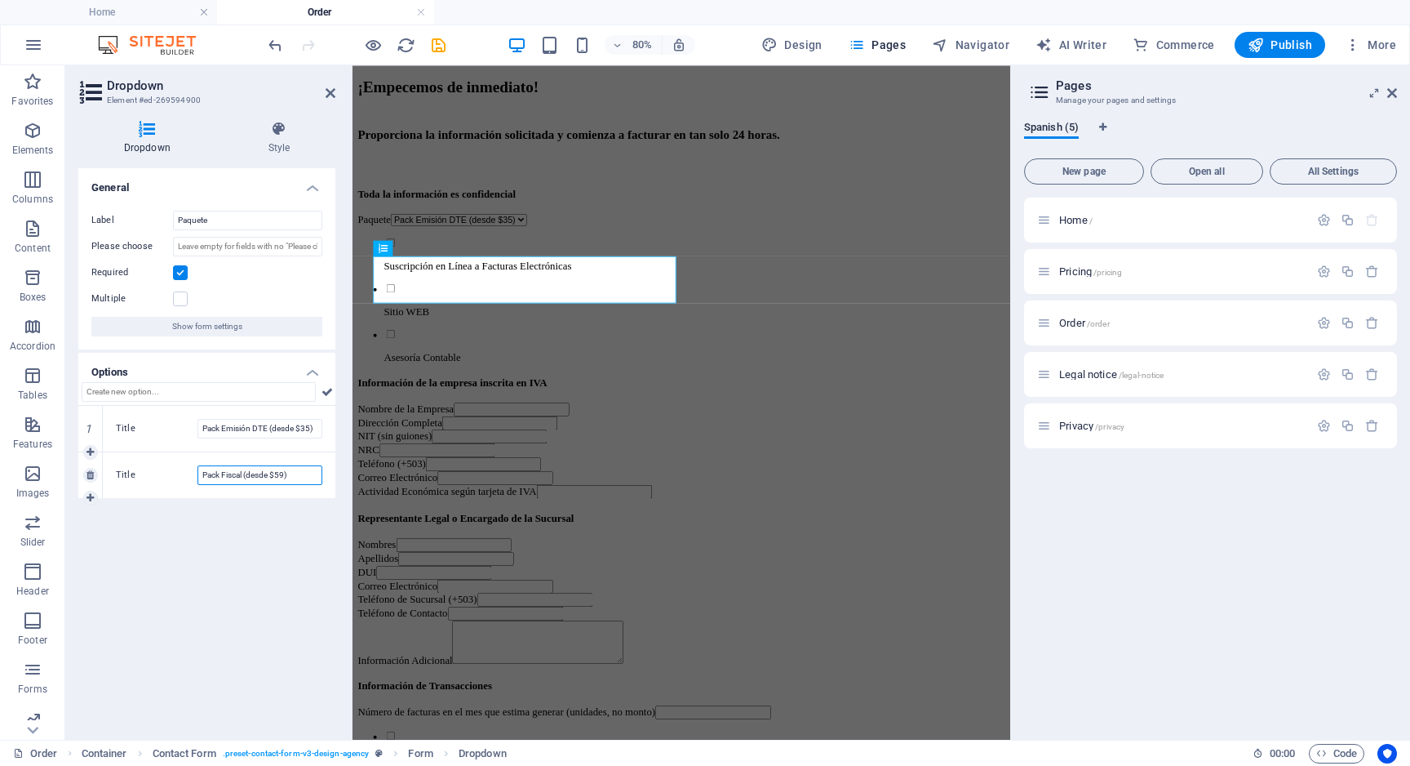
click at [228, 476] on input "Pack Fiscal (desde $59)" at bounding box center [260, 475] width 125 height 20
click at [223, 476] on input "Pack Fiscal (desde $59)" at bounding box center [260, 475] width 125 height 20
type input "Pack Gestión Fiscal (desde $65)"
click at [91, 496] on icon at bounding box center [90, 498] width 7 height 10
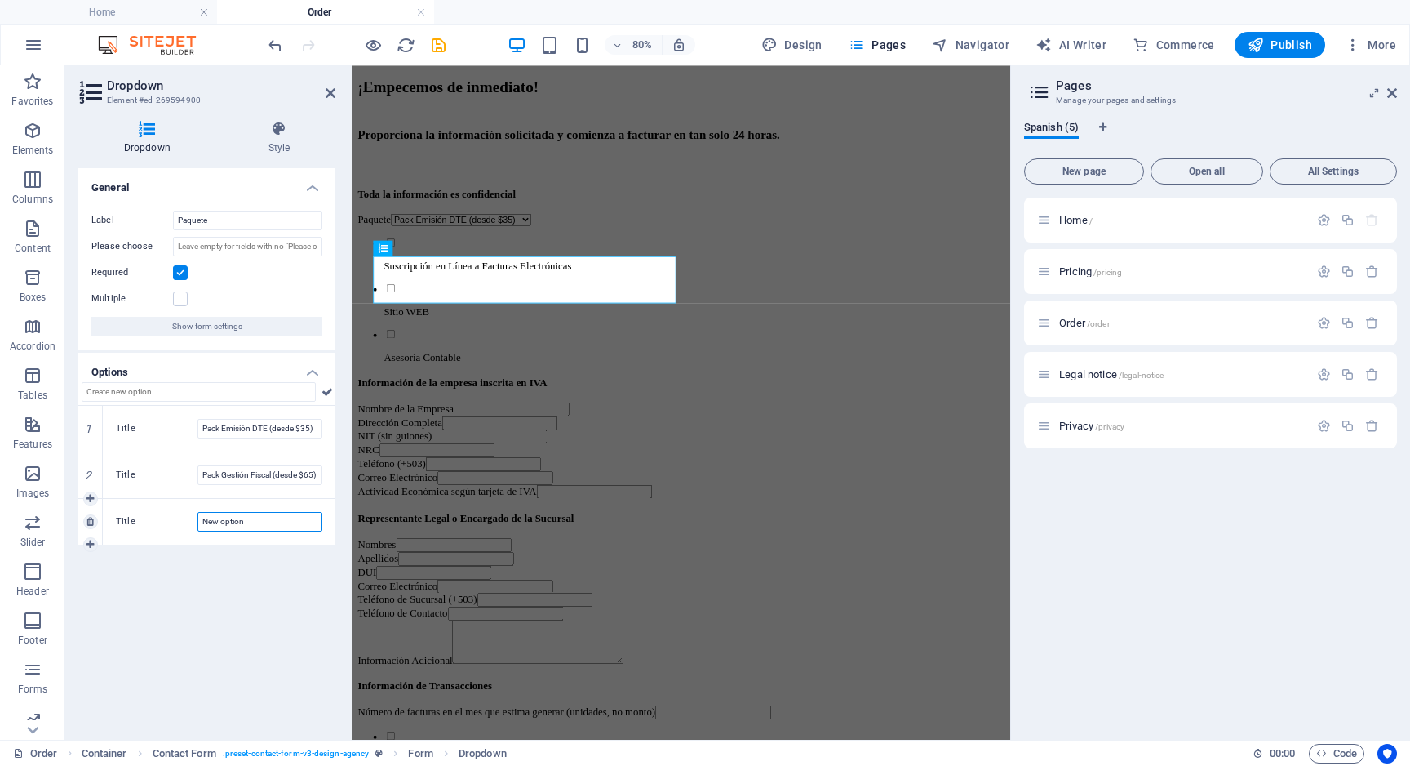
click at [221, 524] on input "New option" at bounding box center [260, 522] width 125 height 20
type input "Pack Contabilidad Plus"
click at [303, 476] on input "Pack Gestión Fiscal (desde $65)" at bounding box center [260, 475] width 125 height 20
click at [316, 476] on input "Pack Gestión Fiscal (desde $65)" at bounding box center [260, 475] width 125 height 20
paste input "Reportes fiscales, generación de libros de IVA, declaración mensual ante Hacien…"
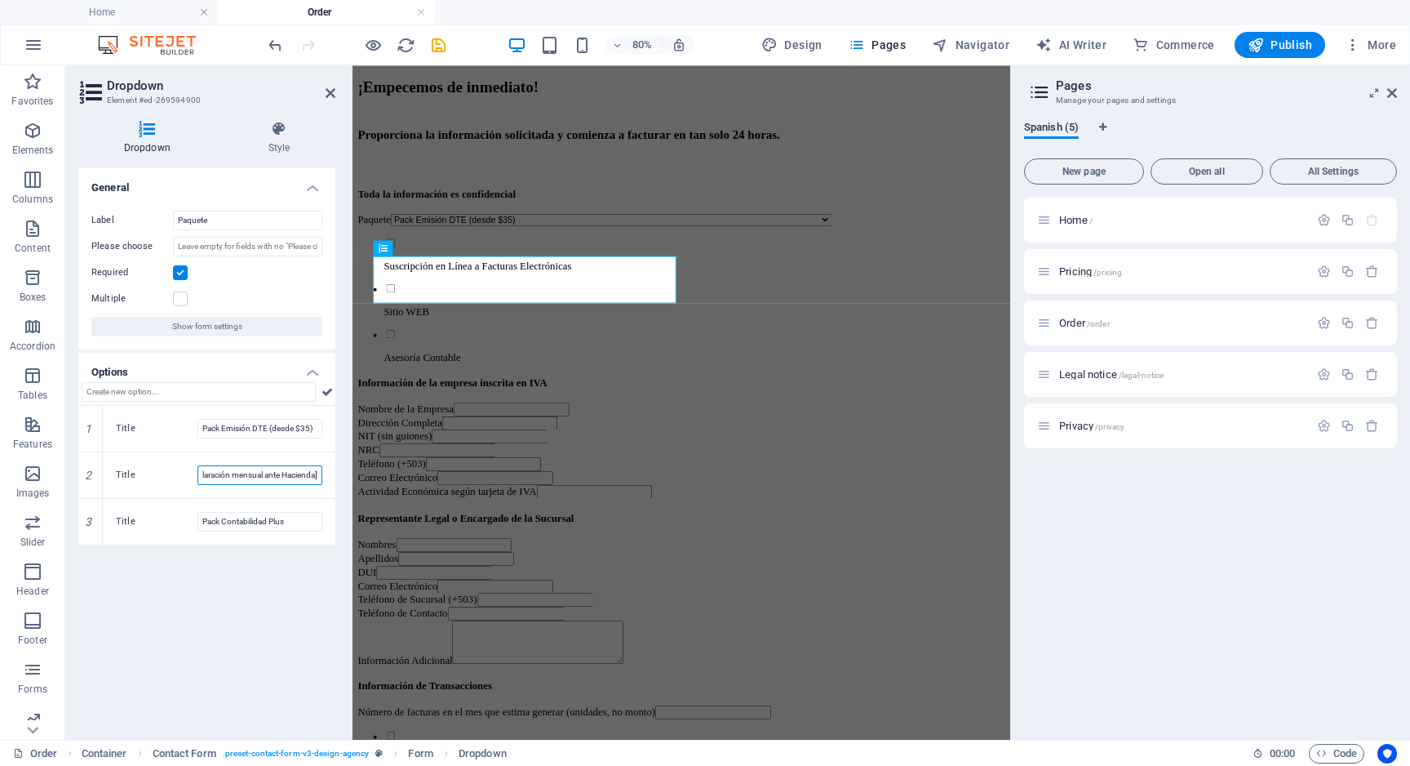
scroll to position [0, 282]
type input "Pack Gestión Fiscal ($65) [Reportes fiscales, generación de libros de IVA, decl…"
click at [294, 428] on input "Pack Emisión DTE (desde $35)" at bounding box center [260, 429] width 125 height 20
click at [289, 428] on input "Pack Emisión DTE (desde $35)" at bounding box center [260, 429] width 125 height 20
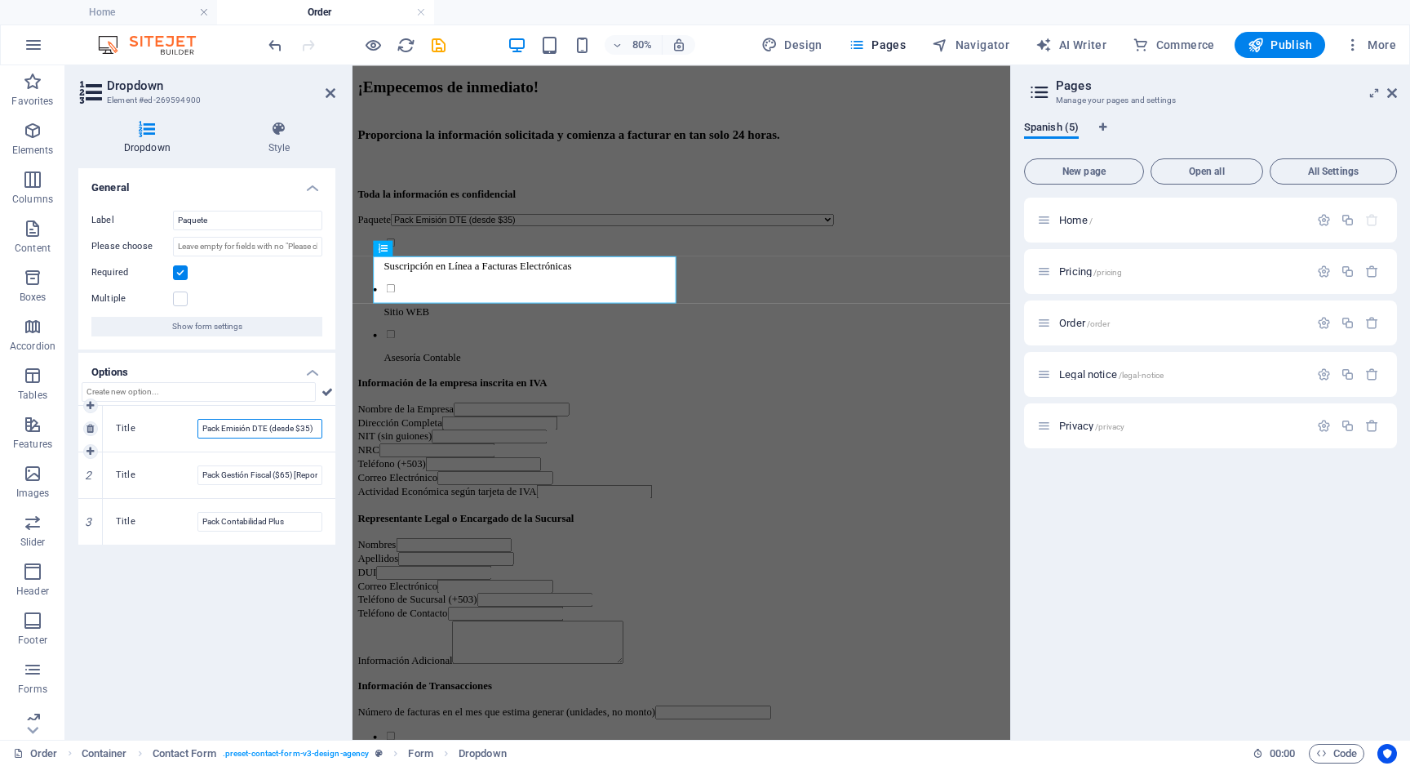
click at [289, 428] on input "Pack Emisión DTE (desde $35)" at bounding box center [260, 429] width 125 height 20
paste input "Emisión de documentos tributarios electrónicos (facturas, boletas"
type input "Pack Emisión DTE ($35) [Emisión de documentos tributarios electrónicos (factura…"
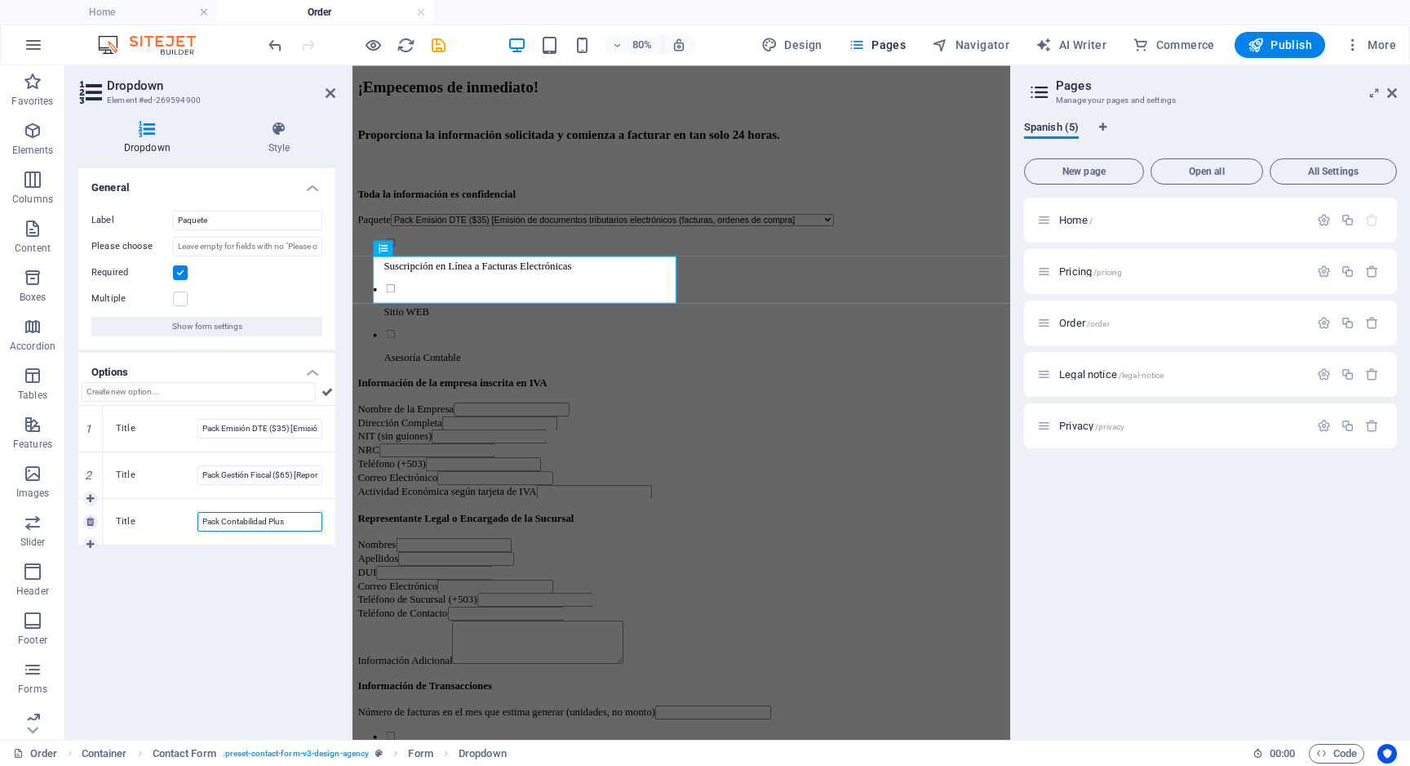
click at [236, 522] on input "Pack Contabilidad Plus" at bounding box center [260, 522] width 125 height 20
click at [306, 520] on input "Pack Contabilidad Plus" at bounding box center [260, 522] width 125 height 20
paste input "Todo lo anterior + retenciones de empleados + asesoría contable + soporte prior…"
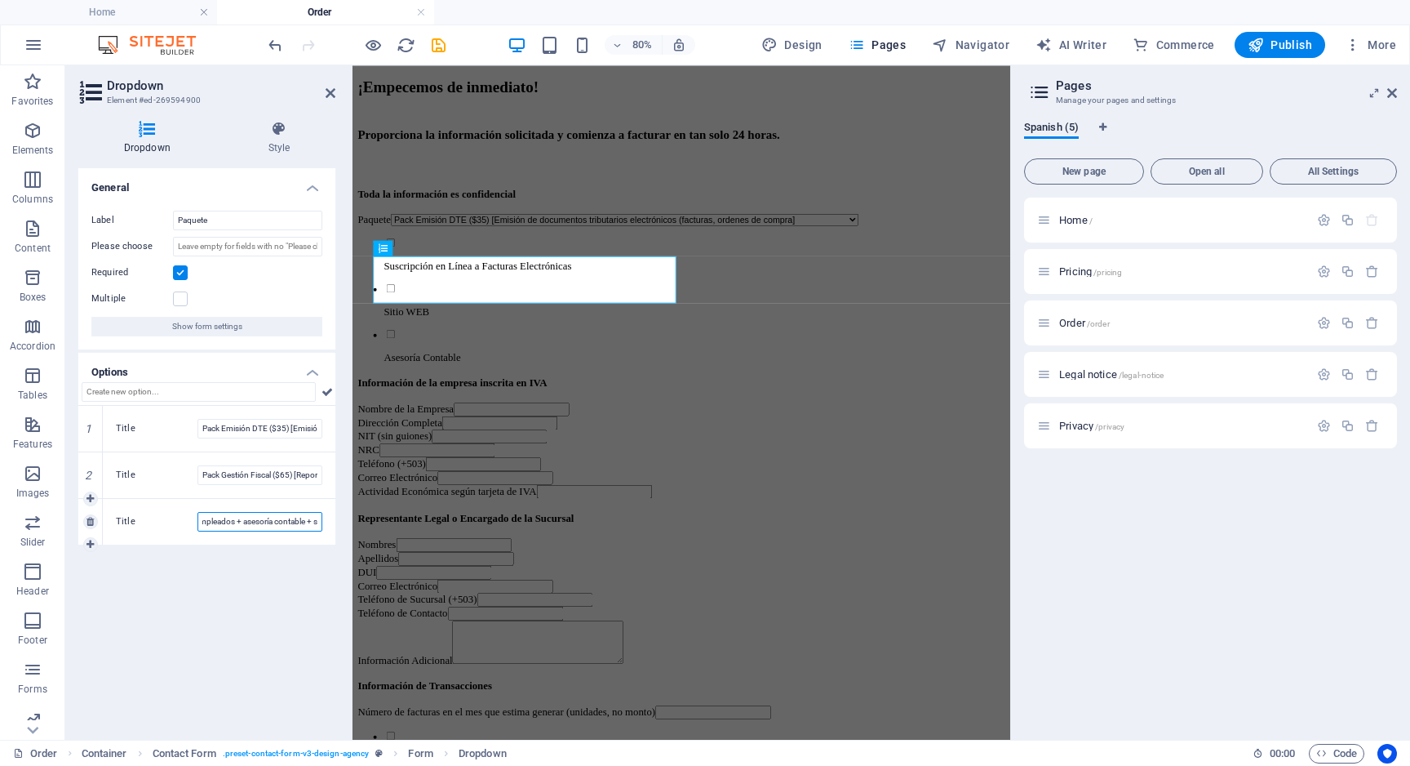
scroll to position [0, 251]
click at [255, 524] on input "Pack Contabilidad Plus ($150) [Todo lo anterior + retenciones de empleados + as…" at bounding box center [260, 522] width 125 height 20
click at [300, 524] on input "Pack Contabilidad Plus ($150) [Todo lo anterior + retenciones de empleados + as…" at bounding box center [260, 522] width 125 height 20
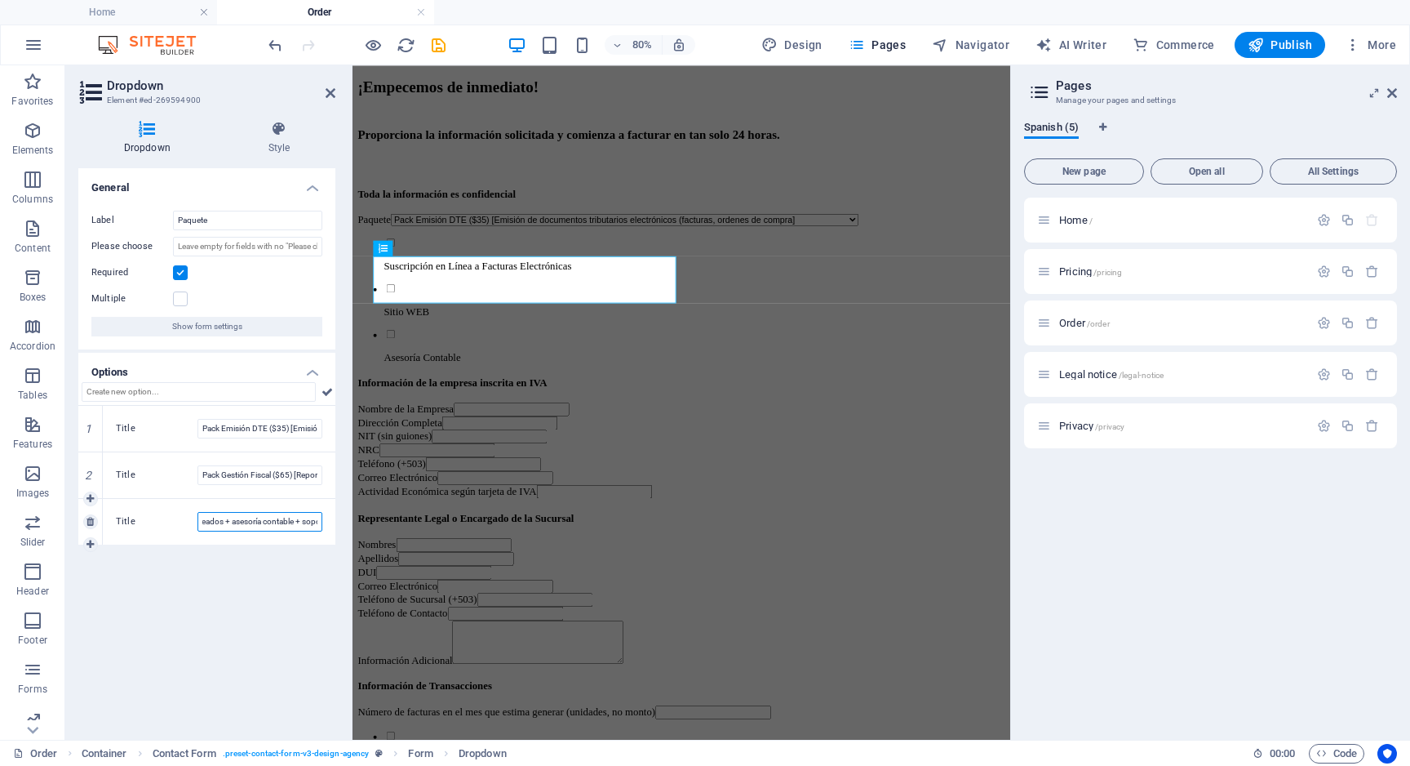
click at [238, 521] on input "Pack Contabilidad Plus ($150) [Todo lo anterior + retenciones de empleados + as…" at bounding box center [260, 522] width 125 height 20
click at [302, 520] on input "Pack Contabilidad Plus ($150) [Todo lo anterior + retenciones de empleados + as…" at bounding box center [260, 522] width 125 height 20
type input "Pack Contabilidad Plus (desde $150) [Todo lo anterior + retenciones de empleado…"
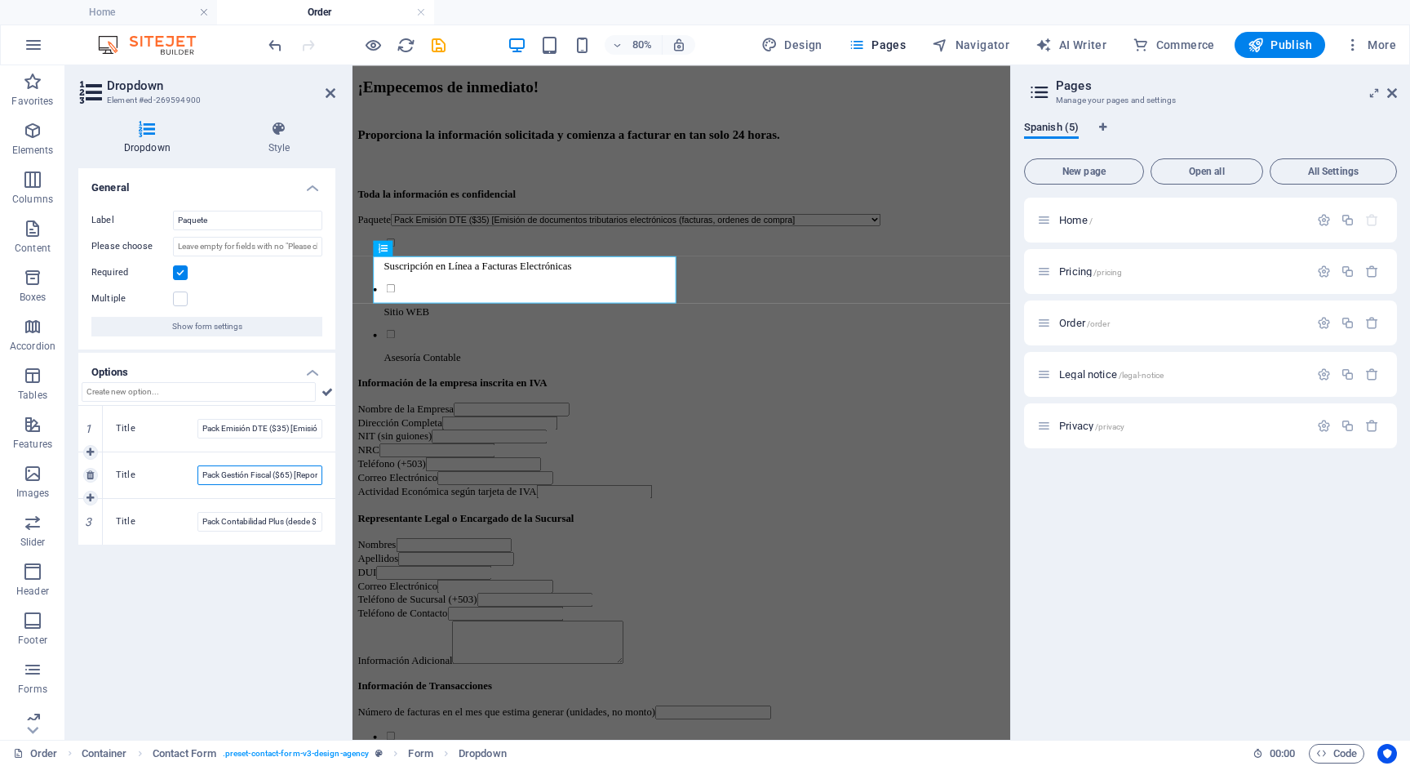
click at [280, 476] on input "Pack Gestión Fiscal ($65) [Reportes fiscales, generación de libros de IVA, decl…" at bounding box center [260, 475] width 125 height 20
type input "Pack Gestión Fiscal (desde $65) [Reportes fiscales, generación de libros de IVA…"
click at [274, 430] on input "Pack Emisión DTE ($35) [Emisión de documentos tributarios electrónicos (factura…" at bounding box center [260, 429] width 125 height 20
type input "Pack Emisión DTE (desde $35) [Emisión de documentos tributarios electrónicos (f…"
click at [202, 632] on div "General Label Paquete Please choose Required Multiple Show form settings Option…" at bounding box center [206, 447] width 257 height 558
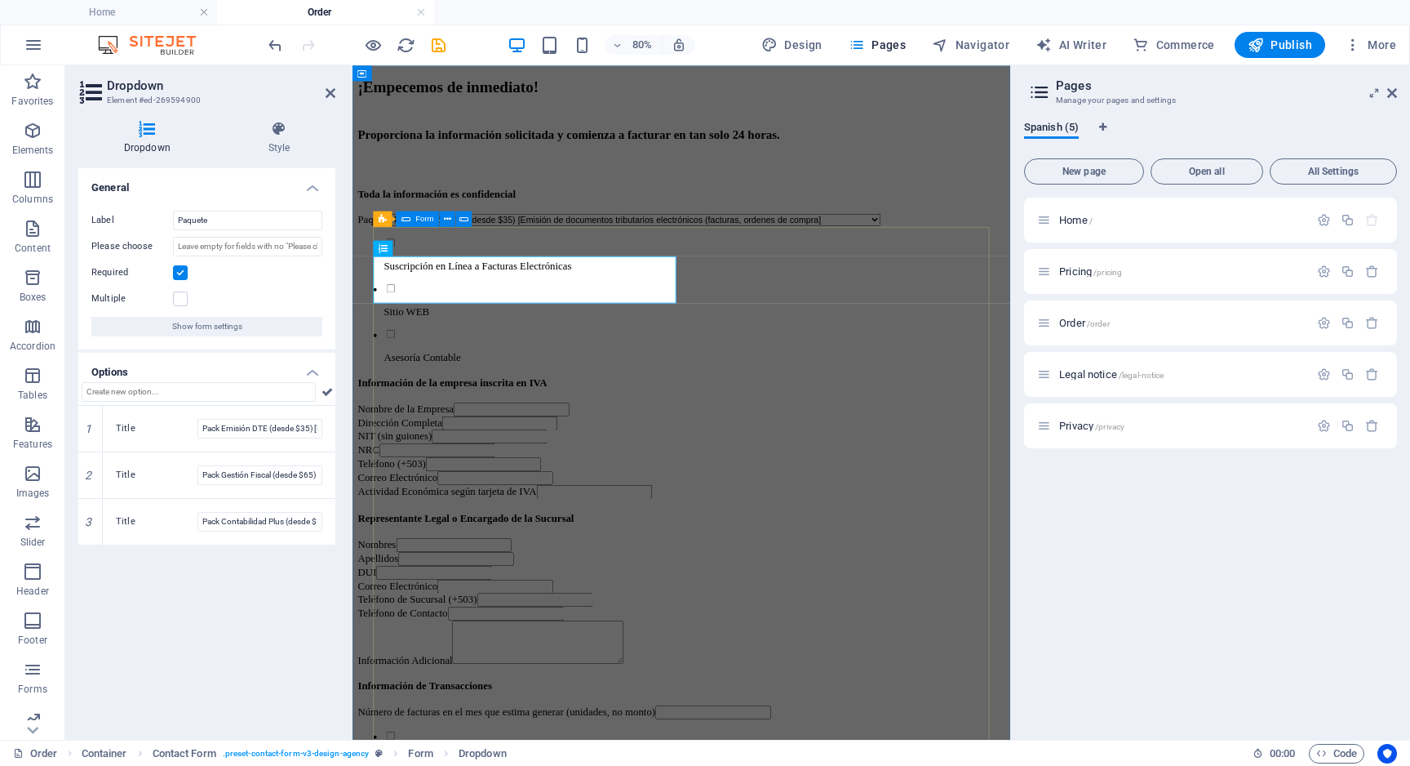
click at [928, 619] on div "Toda la información es confidencial Paquete Pack Emisión DTE (desde $35) [Emisi…" at bounding box center [764, 628] width 810 height 819
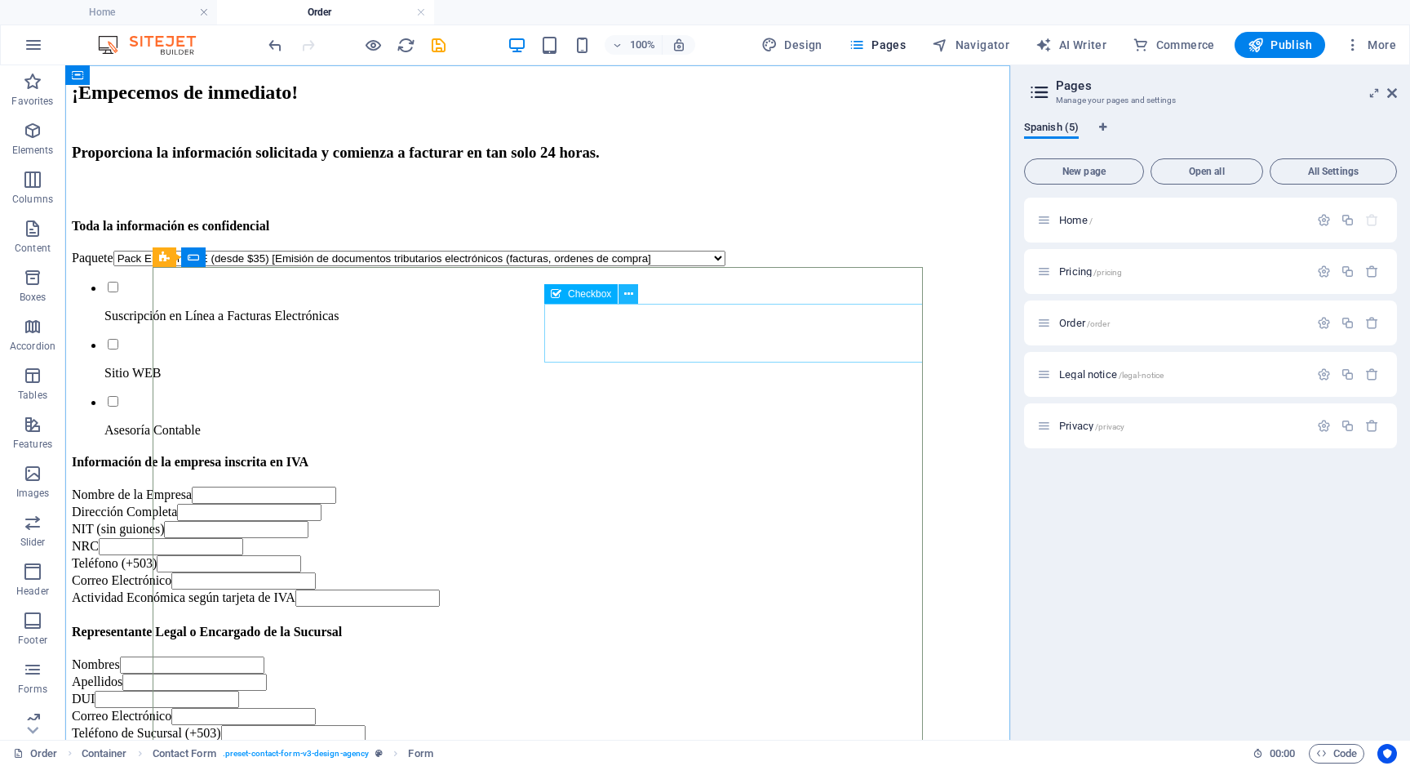
click at [632, 291] on icon at bounding box center [628, 294] width 9 height 17
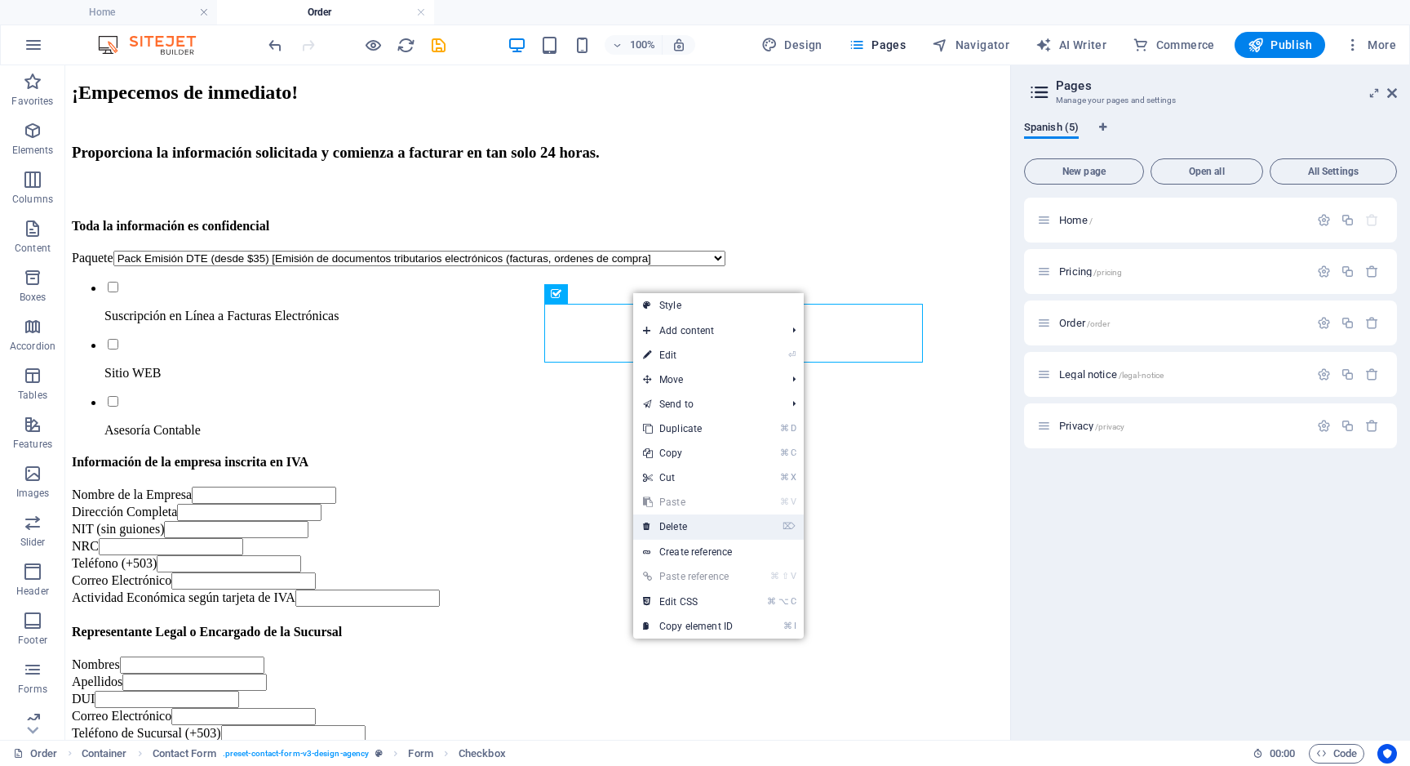
click at [678, 526] on link "⌦ Delete" at bounding box center [687, 526] width 109 height 24
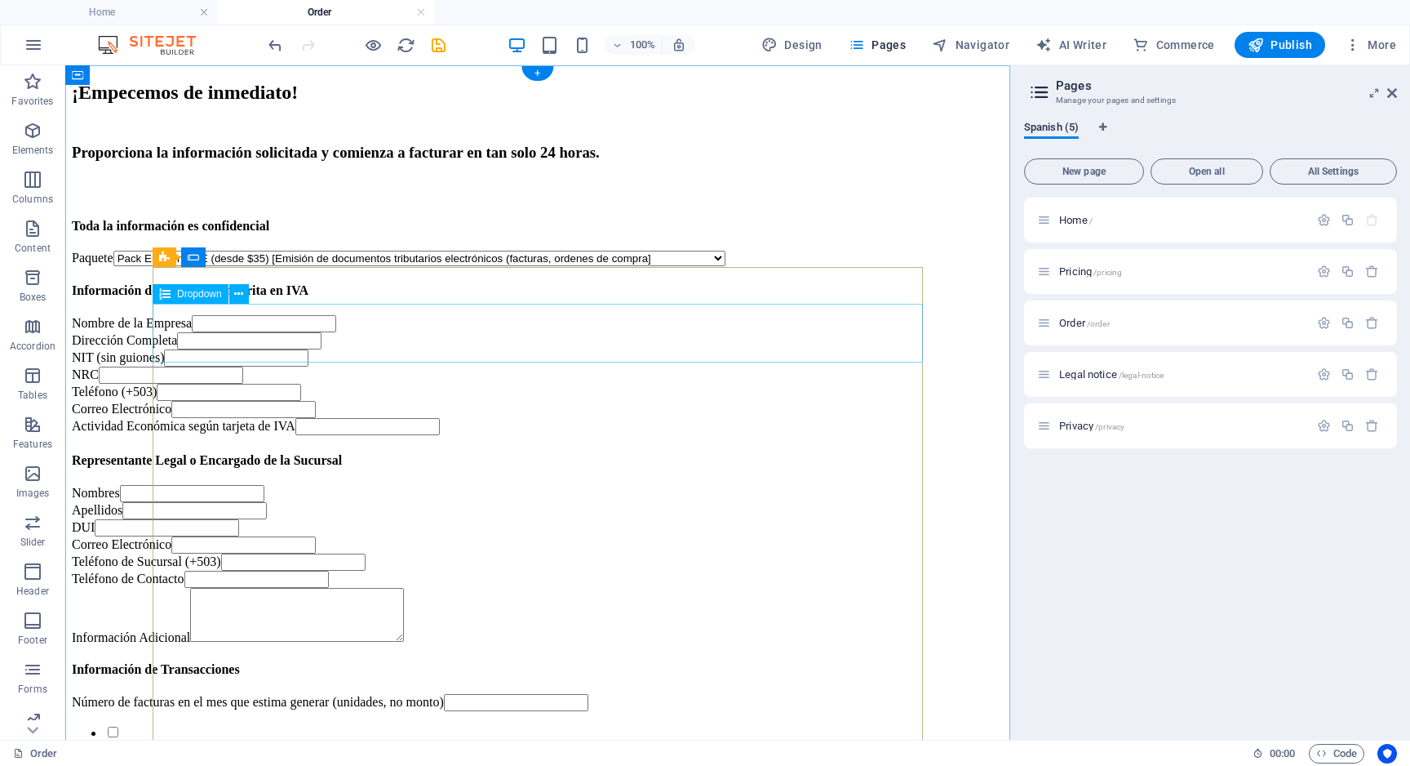
click at [329, 266] on div "Paquete Pack Emisión DTE (desde $35) [Emisión de documentos tributarios electró…" at bounding box center [538, 259] width 932 height 16
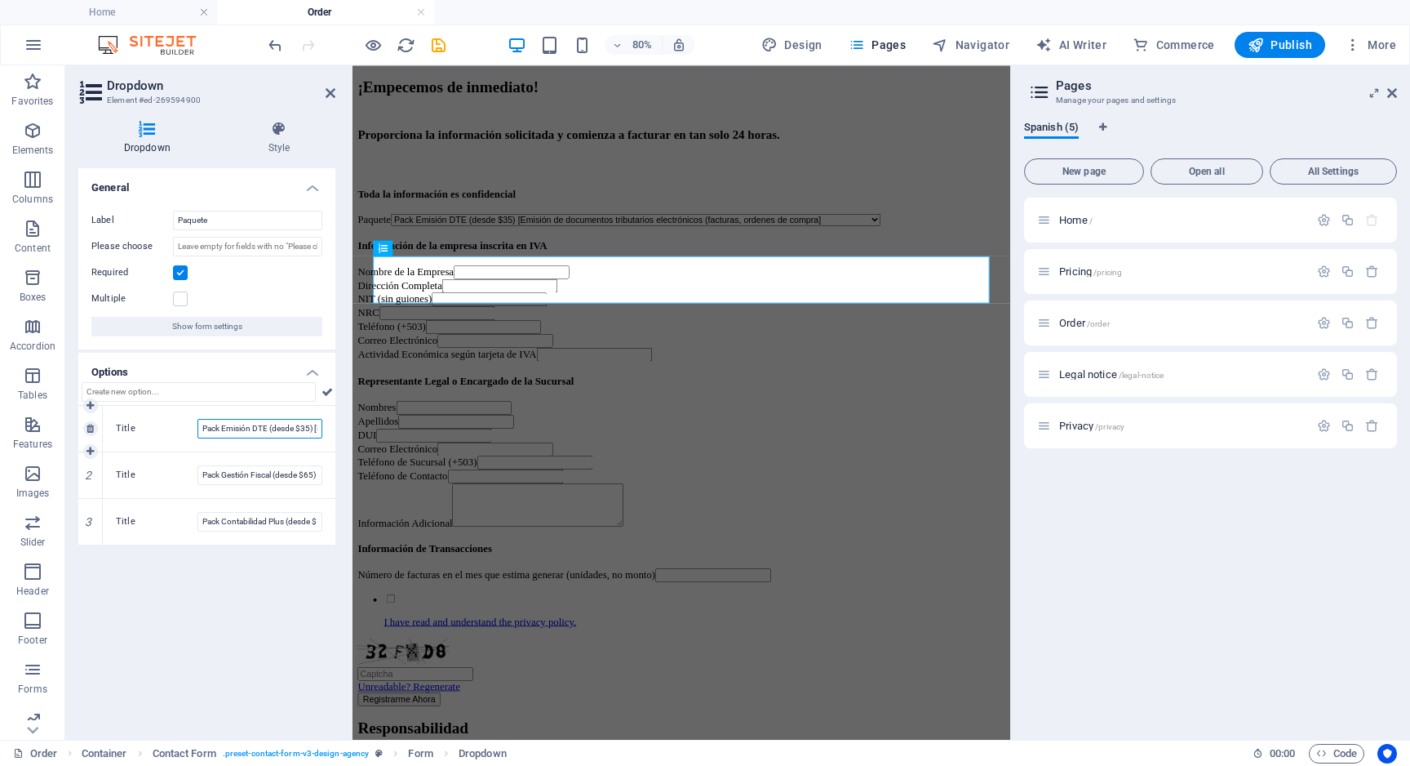
click at [310, 430] on input "Pack Emisión DTE (desde $35) [Emisión de documentos tributarios electrónicos (f…" at bounding box center [260, 429] width 125 height 20
type input "Pack Emisión DTE (desde $35) [Emisión de documentos tributarios electrónicos (f…"
click at [766, 447] on div "Toda la información es confidencial Paquete Pack Emisión DTE (desde $35) [Emisi…" at bounding box center [764, 543] width 810 height 648
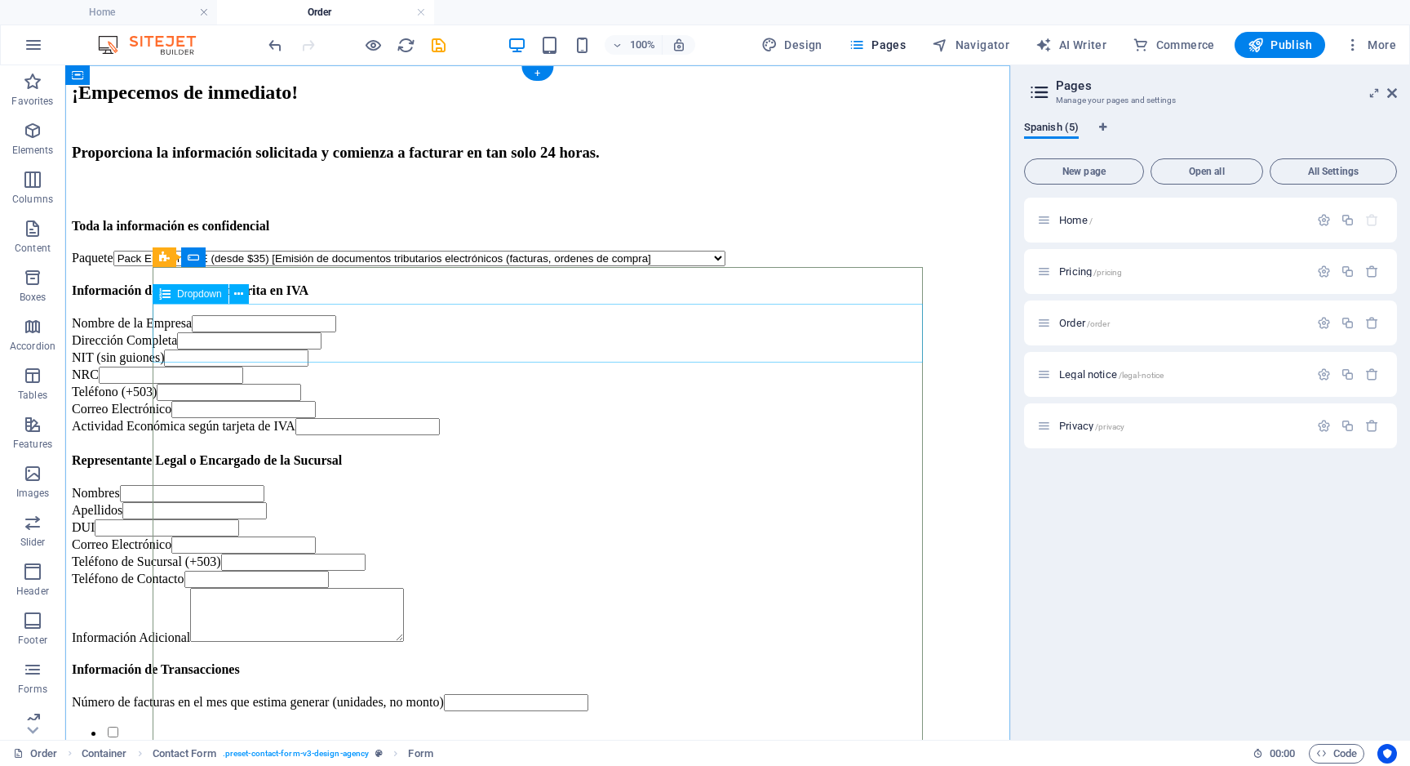
click at [684, 266] on div "Paquete Pack Emisión DTE (desde $35) [Emisión de documentos tributarios electró…" at bounding box center [538, 259] width 932 height 16
click at [1277, 47] on span "Publish" at bounding box center [1280, 45] width 64 height 16
select select
checkbox input "false"
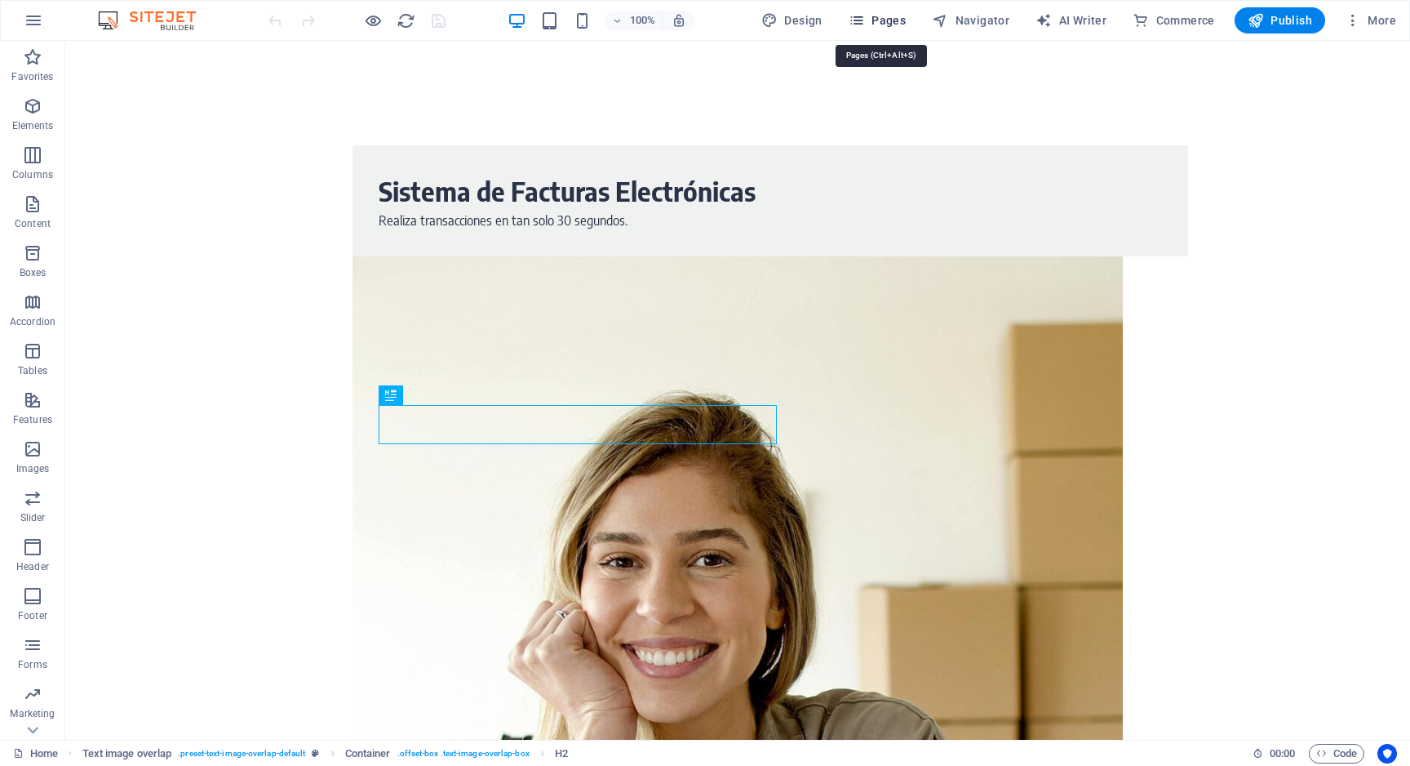
click at [887, 21] on span "Pages" at bounding box center [877, 20] width 57 height 16
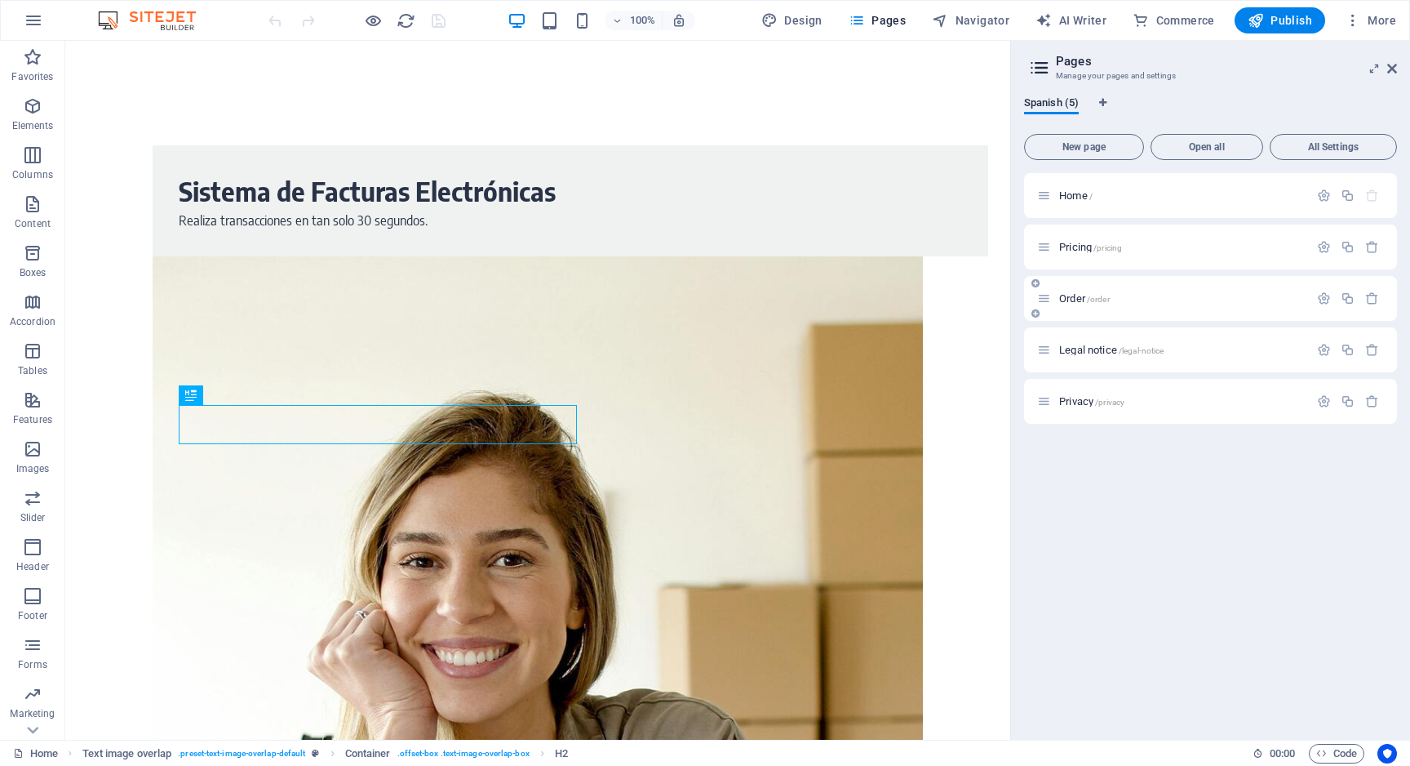
click at [1046, 303] on icon at bounding box center [1044, 298] width 14 height 14
click at [1046, 300] on icon at bounding box center [1044, 298] width 14 height 14
click at [1078, 300] on span "Order /order" at bounding box center [1084, 298] width 51 height 12
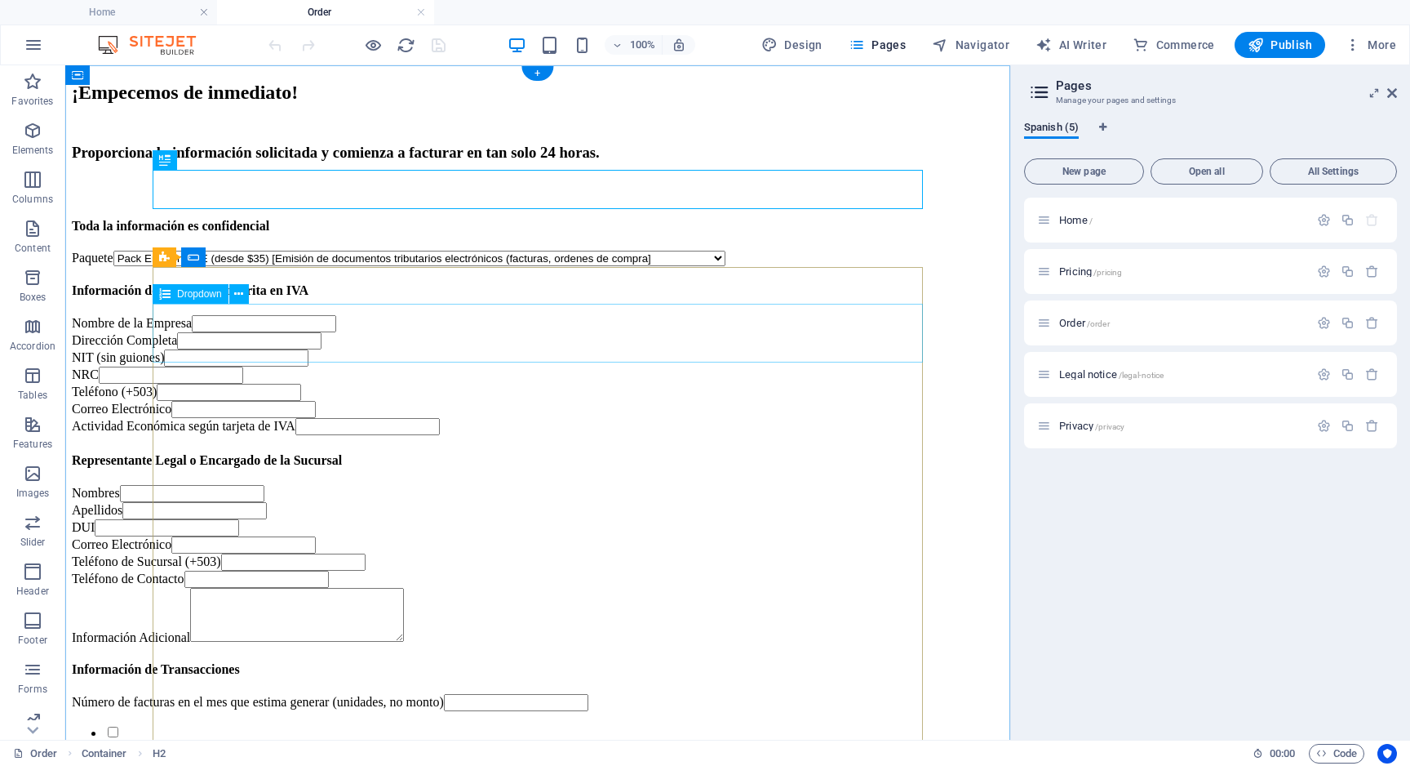
click at [454, 266] on div "Paquete Pack Emisión DTE (desde $35) [Emisión de documentos tributarios electró…" at bounding box center [538, 259] width 932 height 16
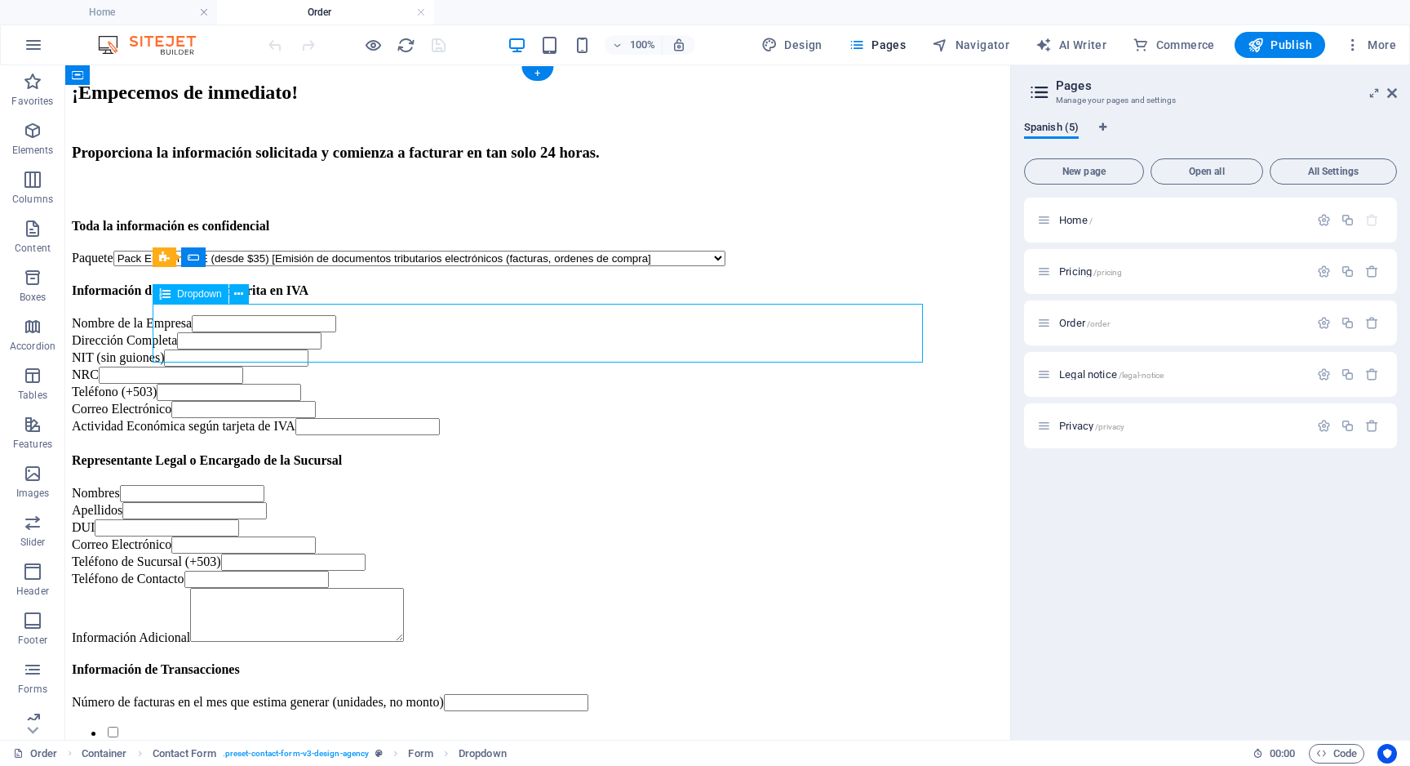
click at [375, 266] on div "Paquete Pack Emisión DTE (desde $35) [Emisión de documentos tributarios electró…" at bounding box center [538, 259] width 932 height 16
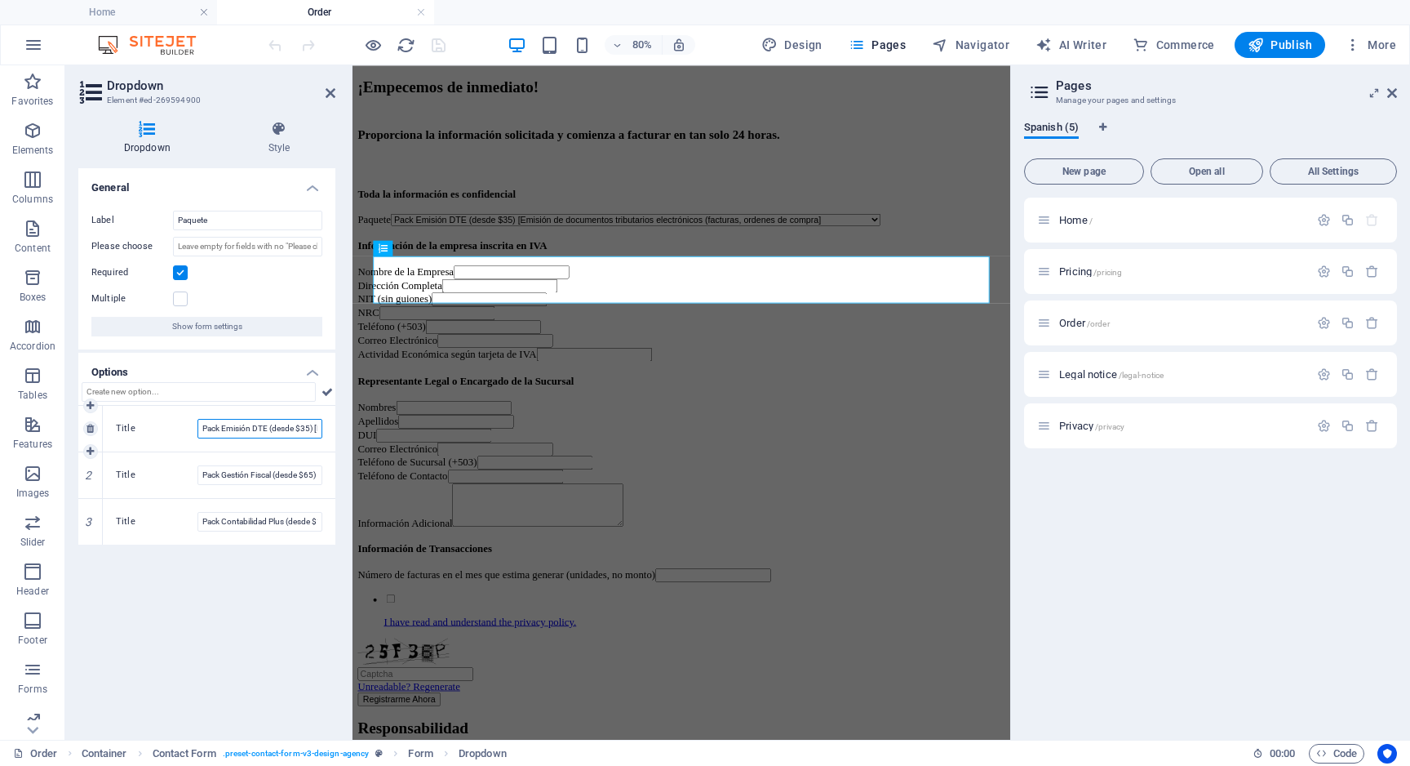
click at [273, 433] on input "Pack Emisión DTE (desde $35) [Emisión de documentos tributarios electrónicos (f…" at bounding box center [260, 429] width 125 height 20
type input "Pack Emisión DTE (desde $35) [Emisión de documentos tributarios electrónicos (D…"
click at [273, 588] on div "General Label Paquete Please choose Required Multiple Show form settings Option…" at bounding box center [206, 447] width 257 height 558
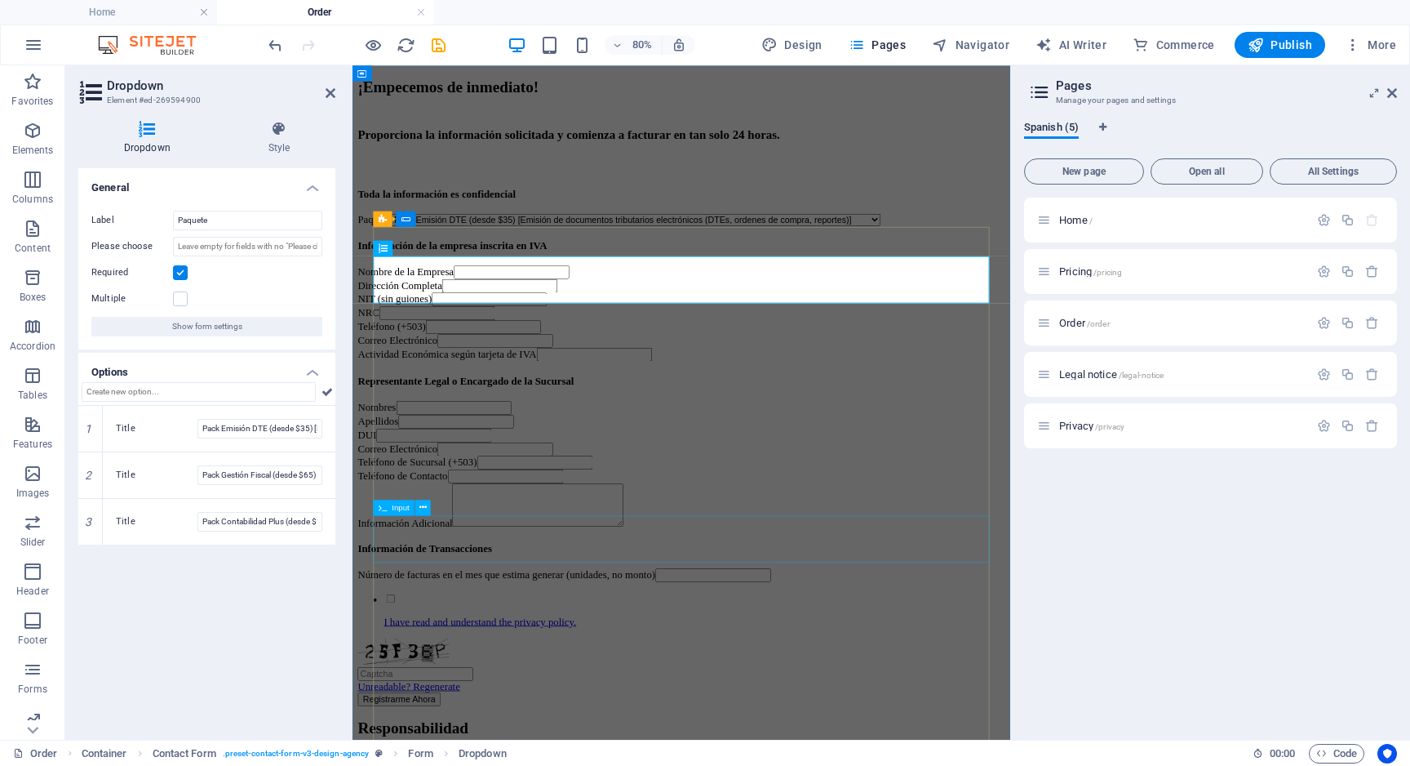
click at [715, 435] on div "Actividad Económica según tarjeta de IVA" at bounding box center [764, 426] width 810 height 17
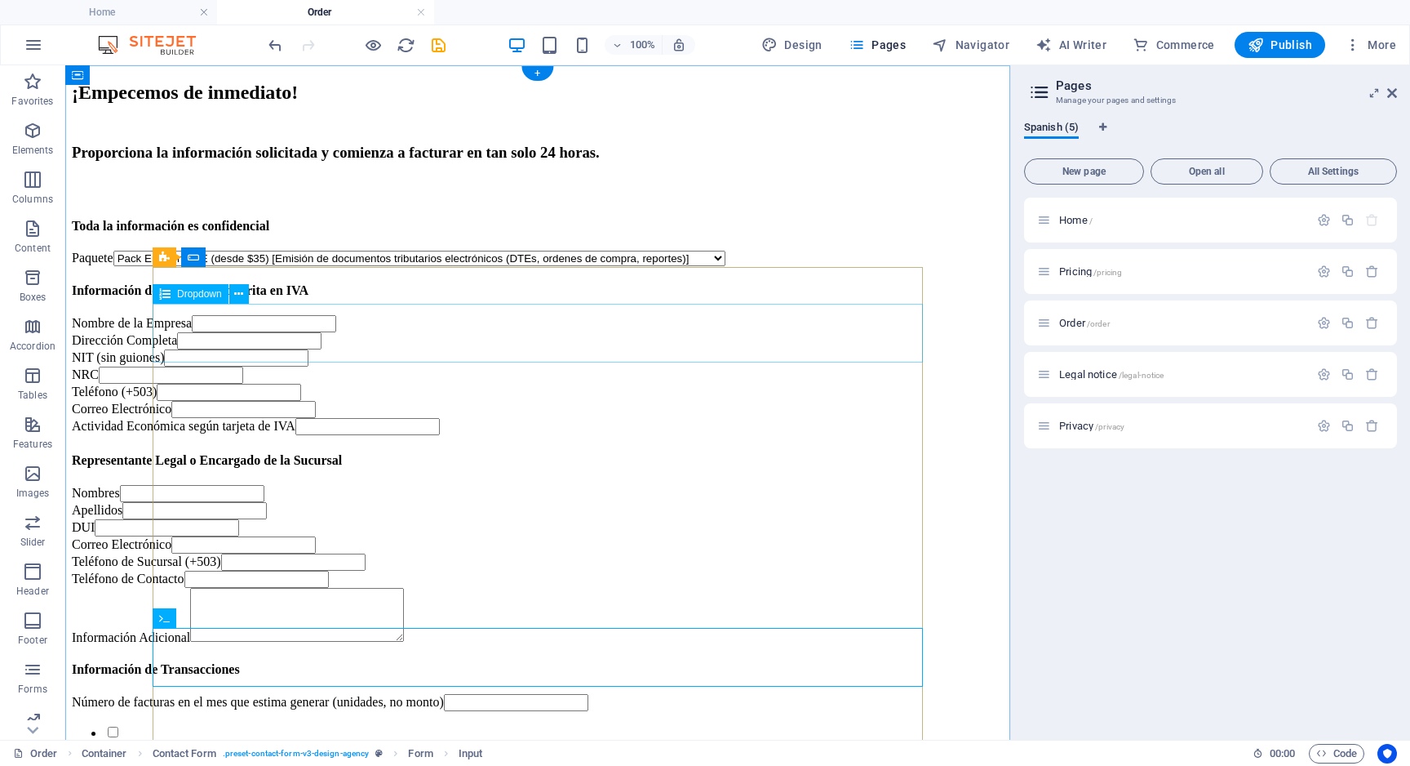
click at [824, 266] on div "Paquete Pack Emisión DTE (desde $35) [Emisión de documentos tributarios electró…" at bounding box center [538, 259] width 932 height 16
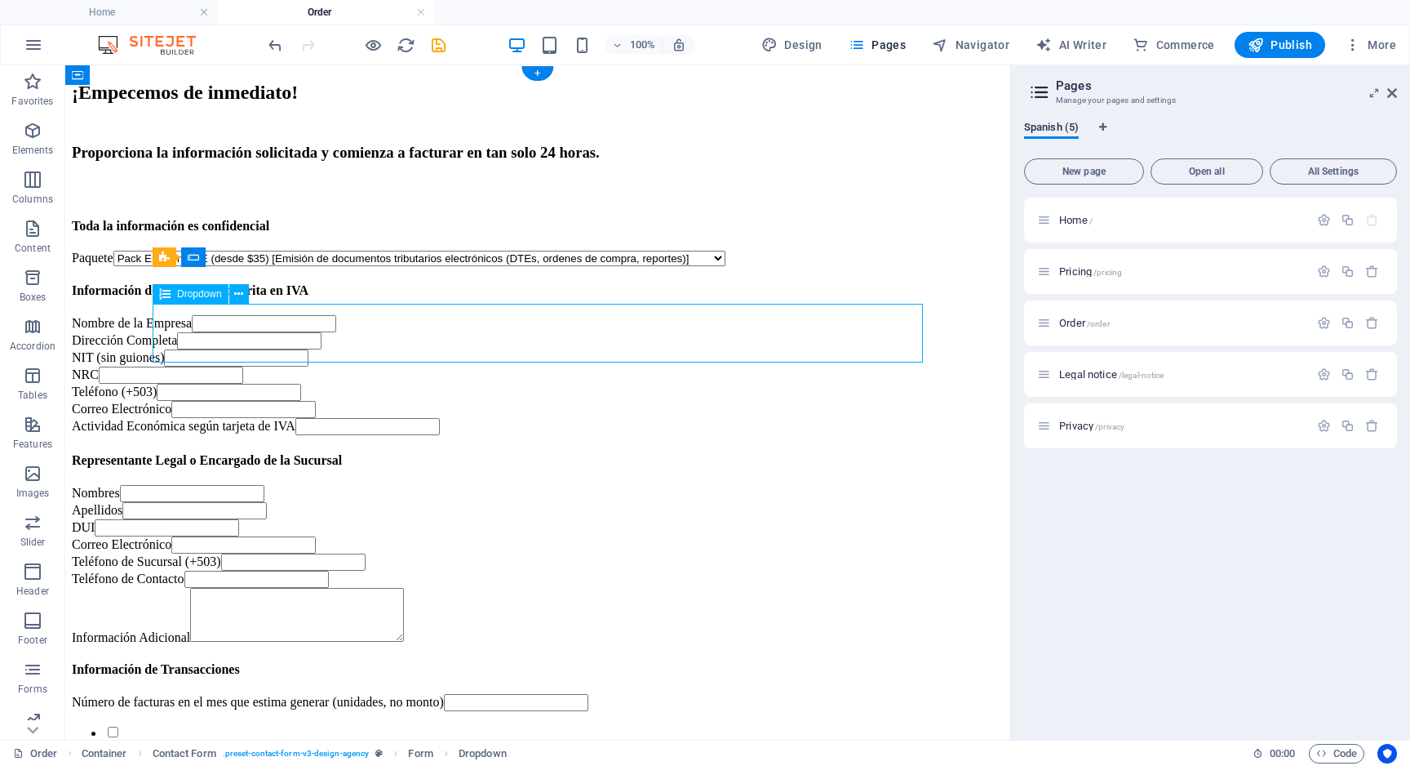
click at [824, 266] on div "Paquete Pack Emisión DTE (desde $35) [Emisión de documentos tributarios electró…" at bounding box center [538, 259] width 932 height 16
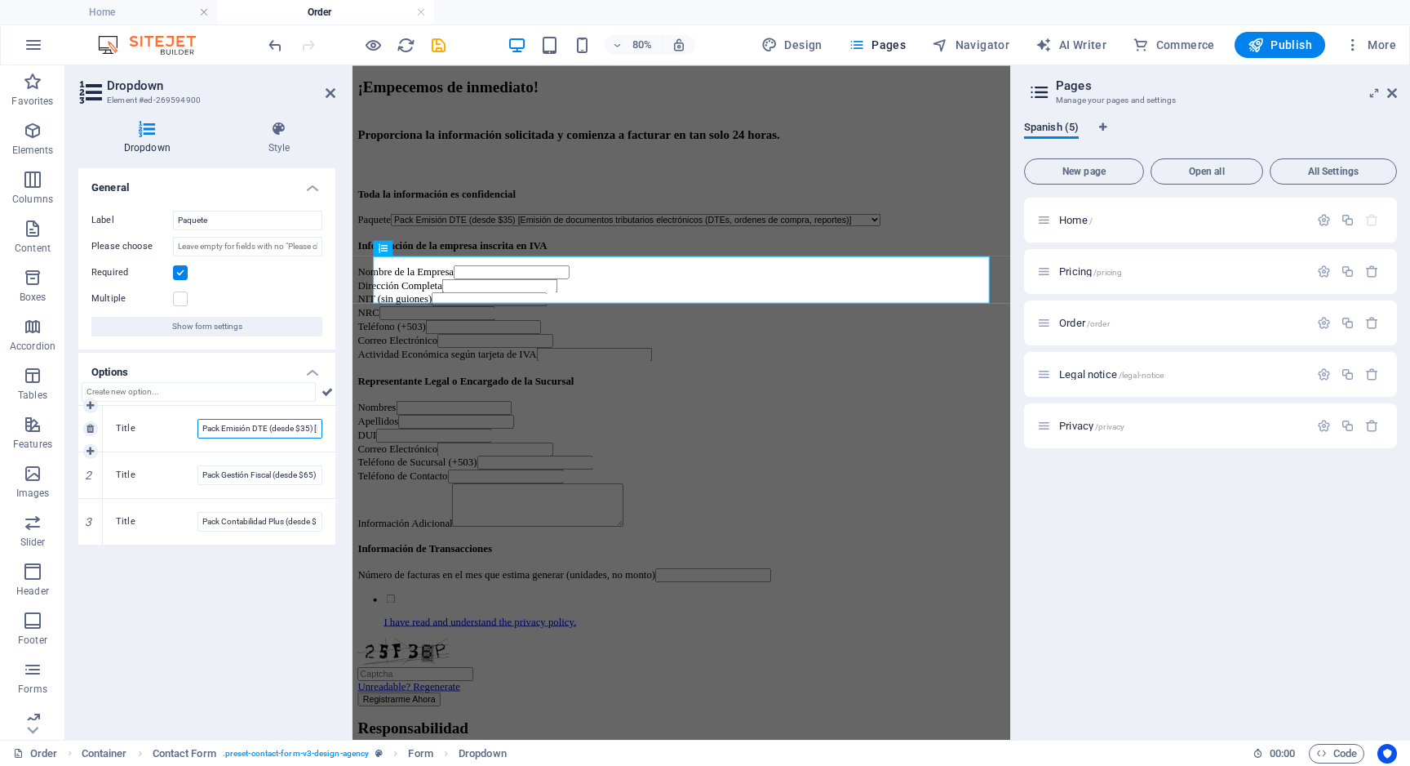
click at [290, 428] on input "Pack Emisión DTE (desde $35) [Emisión de documentos tributarios electrónicos (D…" at bounding box center [260, 429] width 125 height 20
type input "Pack Emisión DTE (desde $35) [Emisión de documentos tributarios electrónicos (D…"
click at [802, 435] on div "Actividad Económica según tarjeta de IVA" at bounding box center [764, 426] width 810 height 17
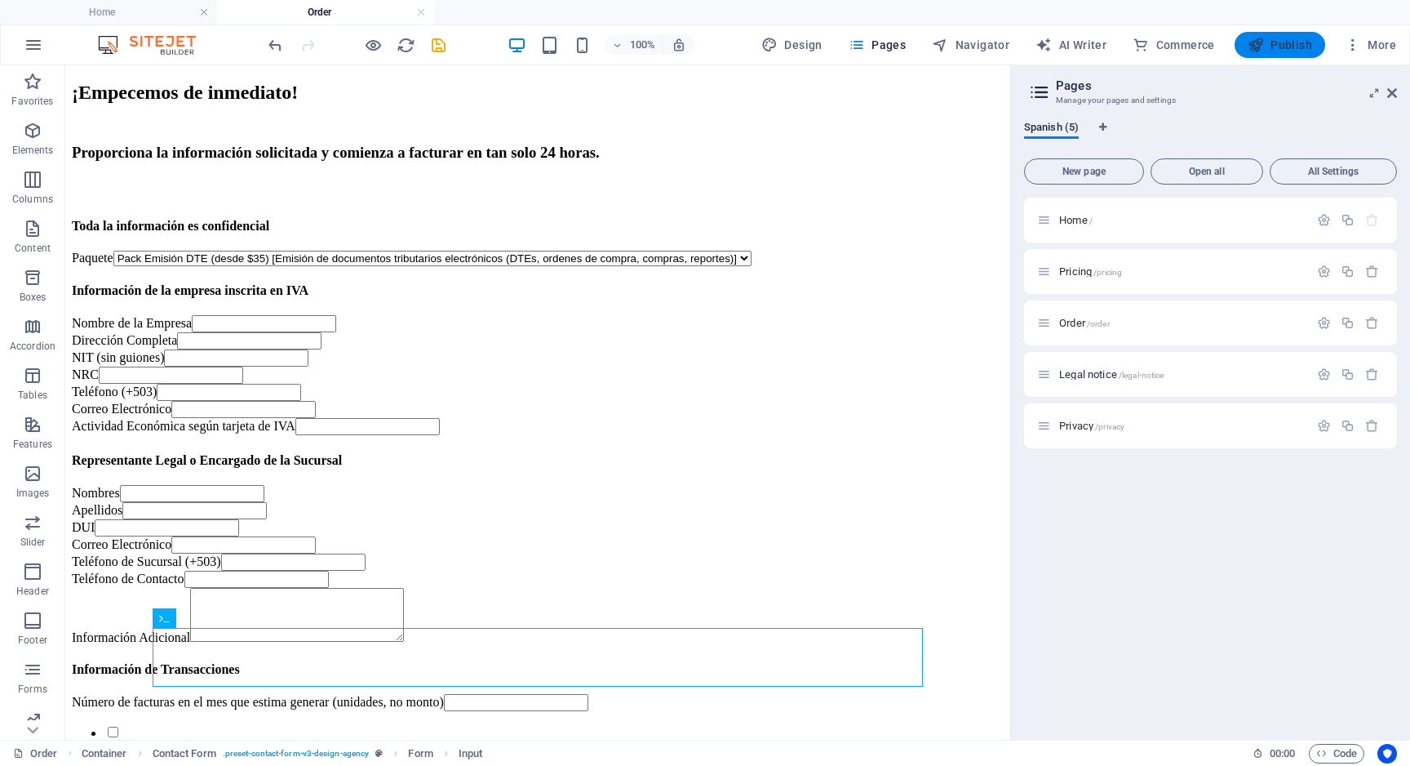
click at [1287, 48] on span "Publish" at bounding box center [1280, 45] width 64 height 16
select select
checkbox input "false"
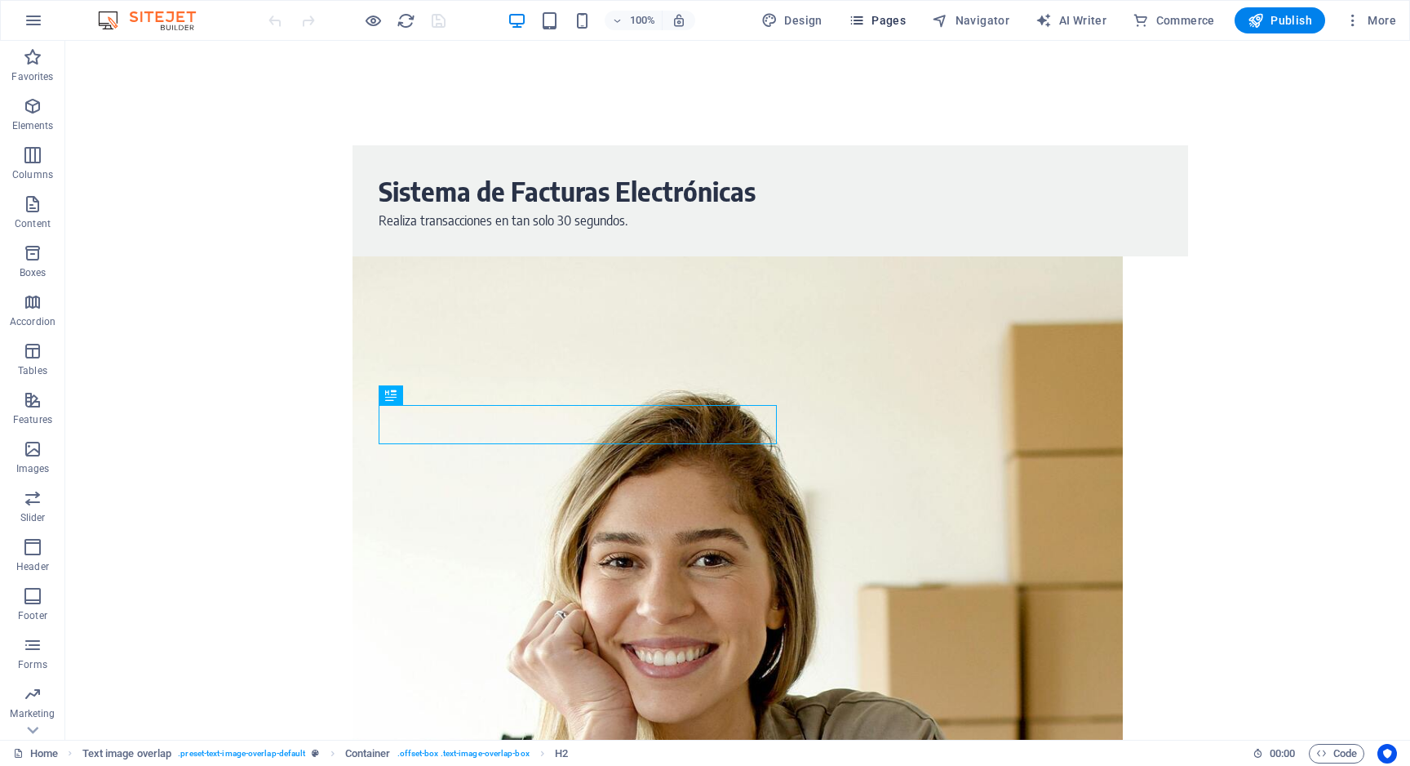
click at [895, 20] on span "Pages" at bounding box center [877, 20] width 57 height 16
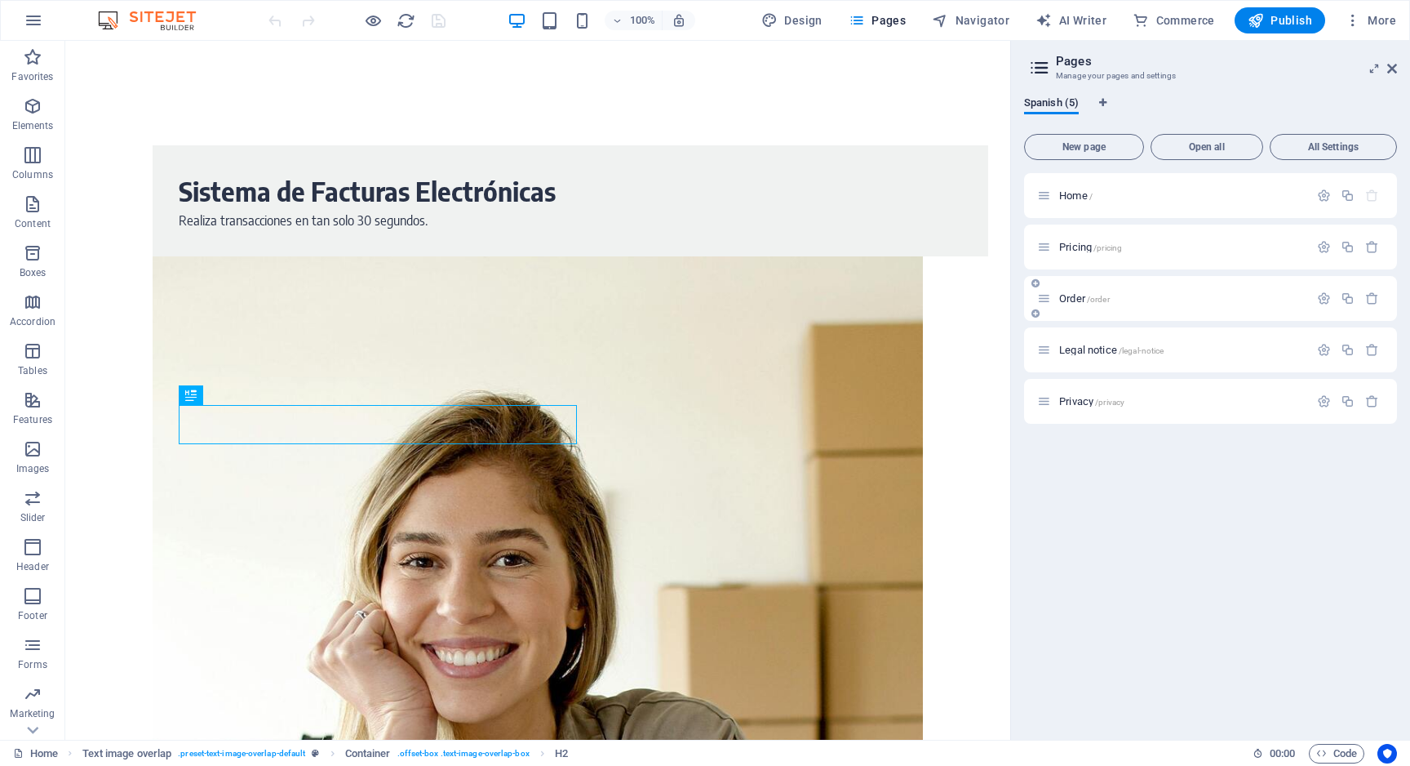
click at [1075, 299] on span "Order /order" at bounding box center [1084, 298] width 51 height 12
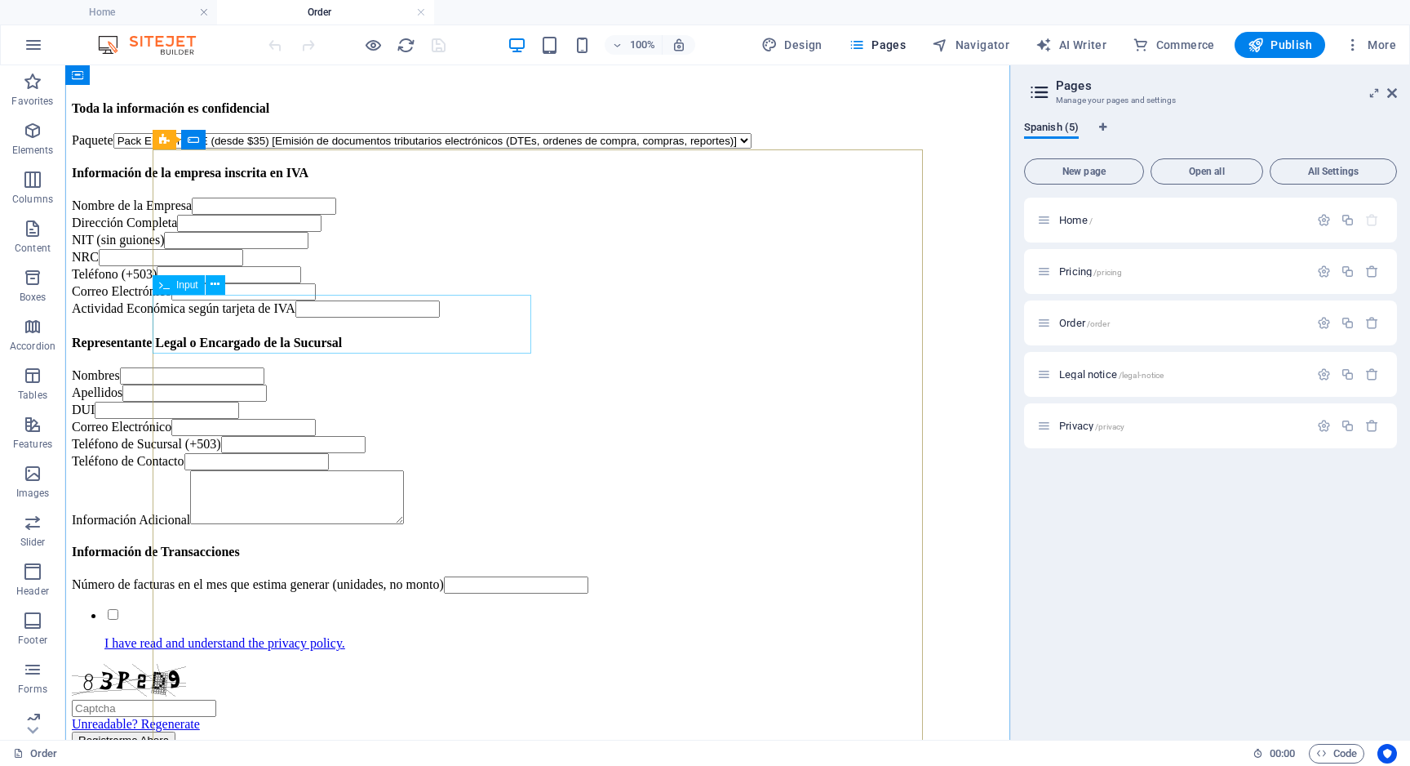
scroll to position [117, 0]
drag, startPoint x: 653, startPoint y: 353, endPoint x: 286, endPoint y: 368, distance: 367.6
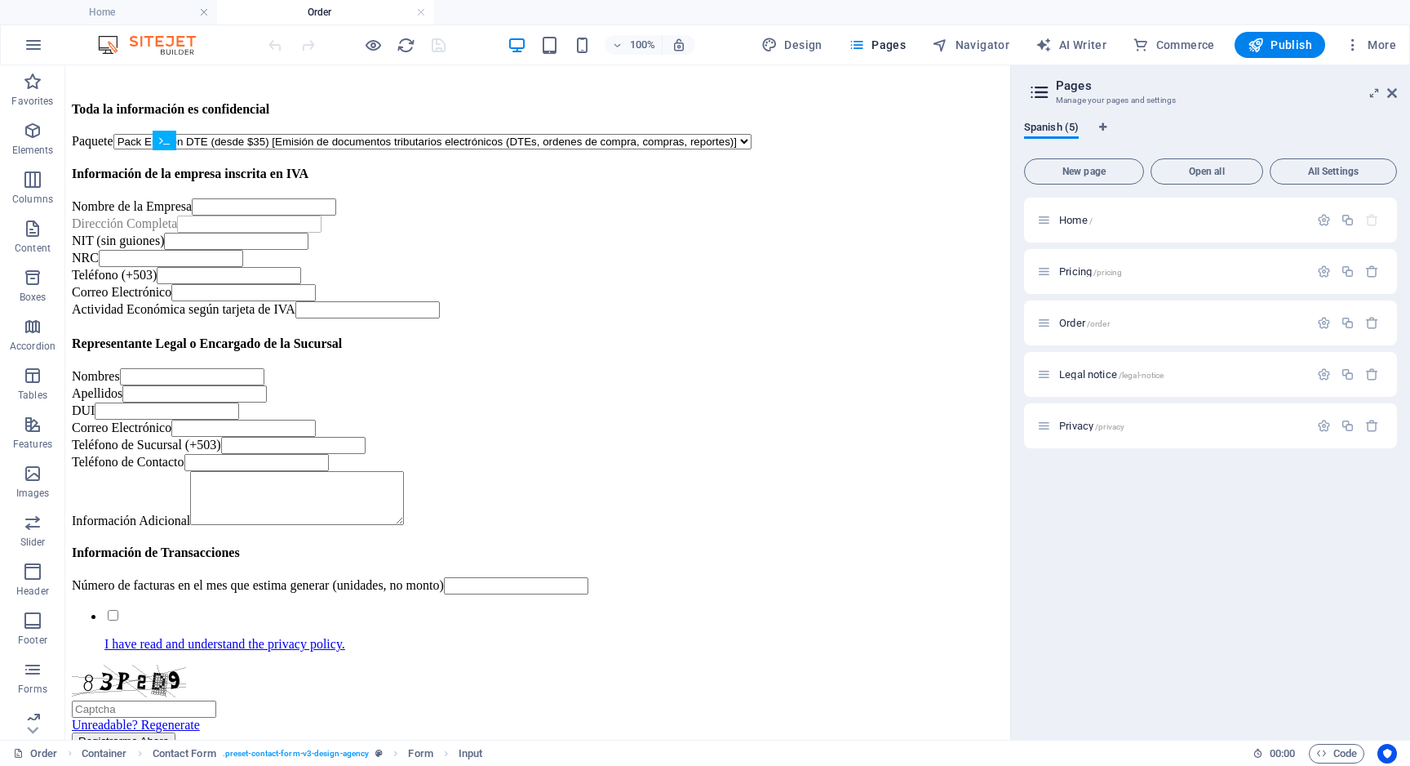
drag, startPoint x: 640, startPoint y: 349, endPoint x: 632, endPoint y: 314, distance: 36.0
click at [634, 233] on div "Dirección Completa" at bounding box center [538, 223] width 932 height 17
click at [432, 215] on div "Nombre de la Empresa" at bounding box center [538, 206] width 932 height 17
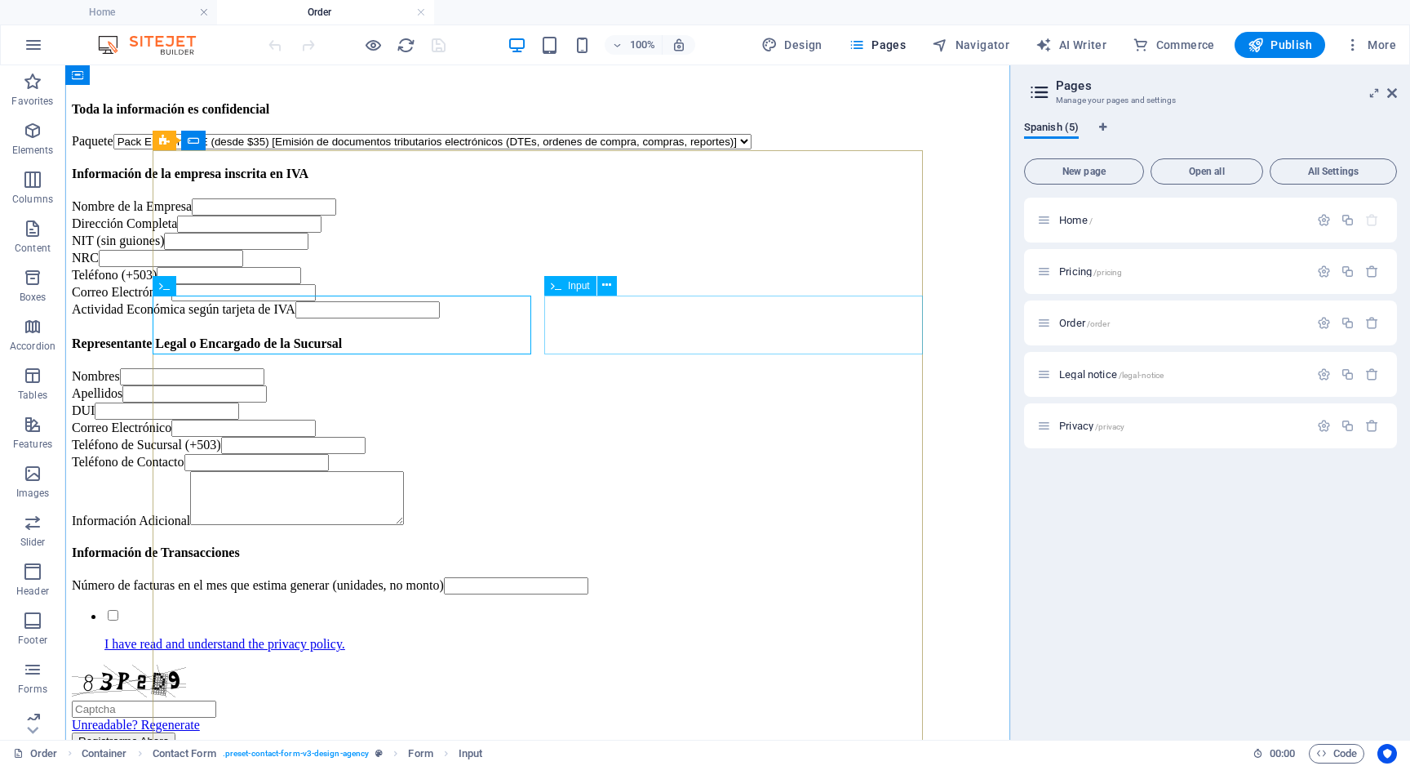
click at [589, 233] on div "Dirección Completa" at bounding box center [538, 223] width 932 height 17
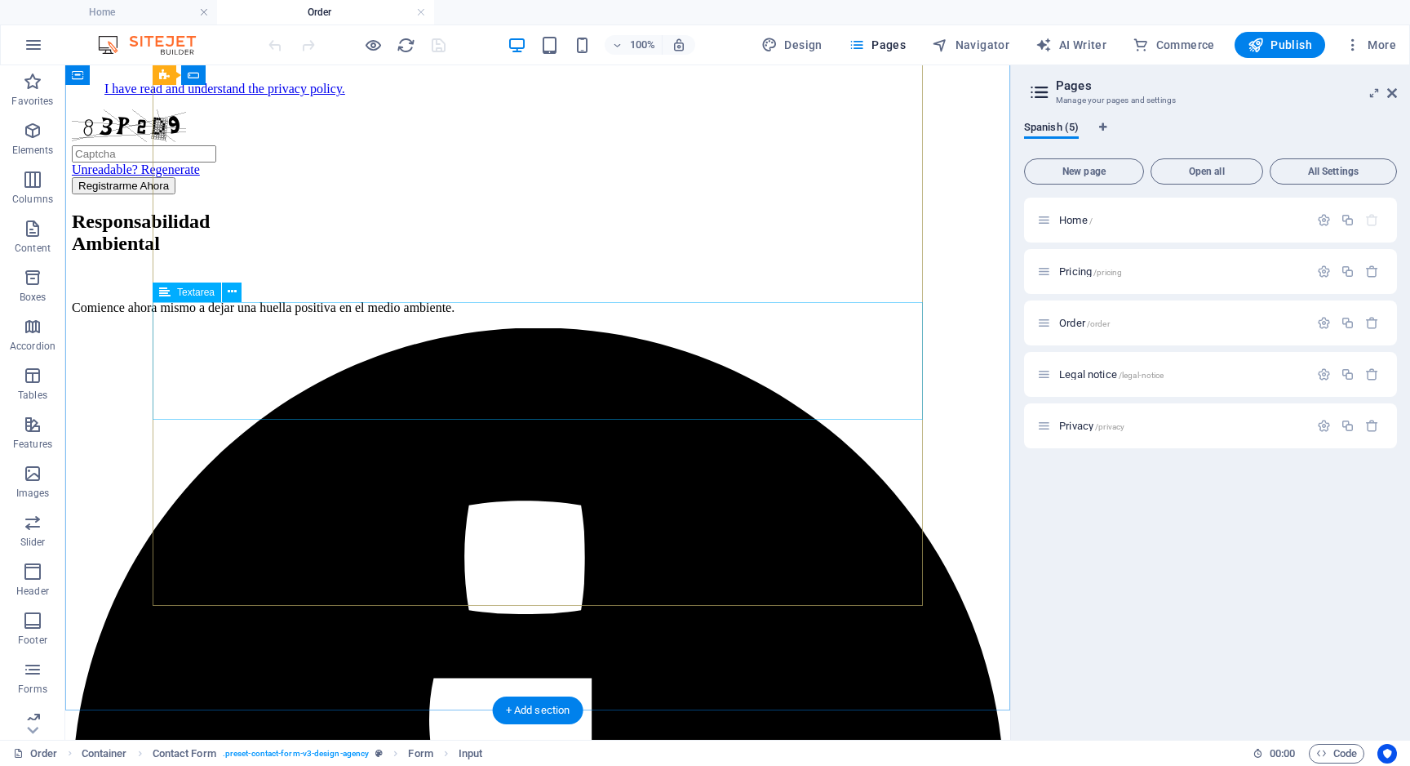
scroll to position [673, 0]
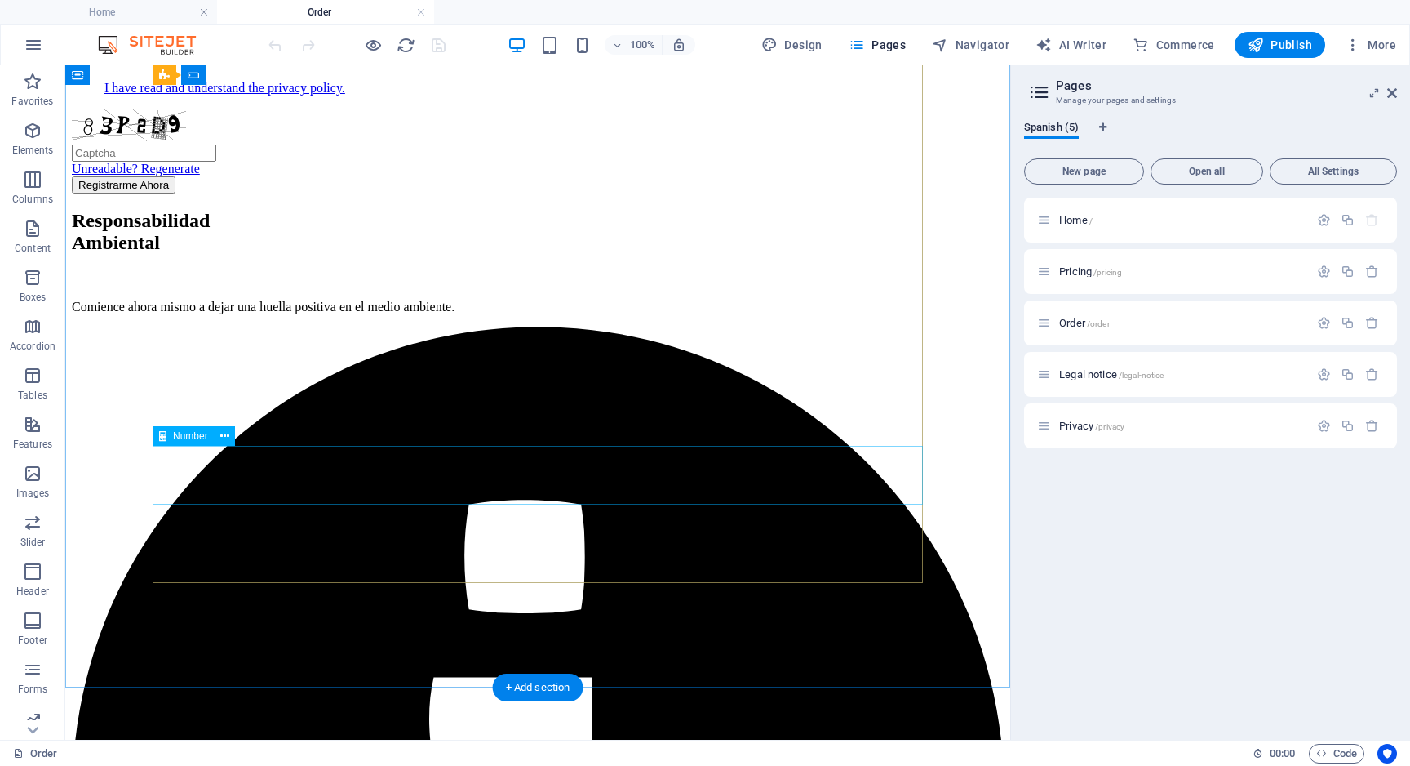
click at [394, 38] on div "Número de facturas en el mes que estima generar (unidades, no monto)" at bounding box center [538, 29] width 932 height 17
click at [220, 38] on div "Número de facturas en el mes que estima generar (unidades, no monto)" at bounding box center [538, 29] width 932 height 17
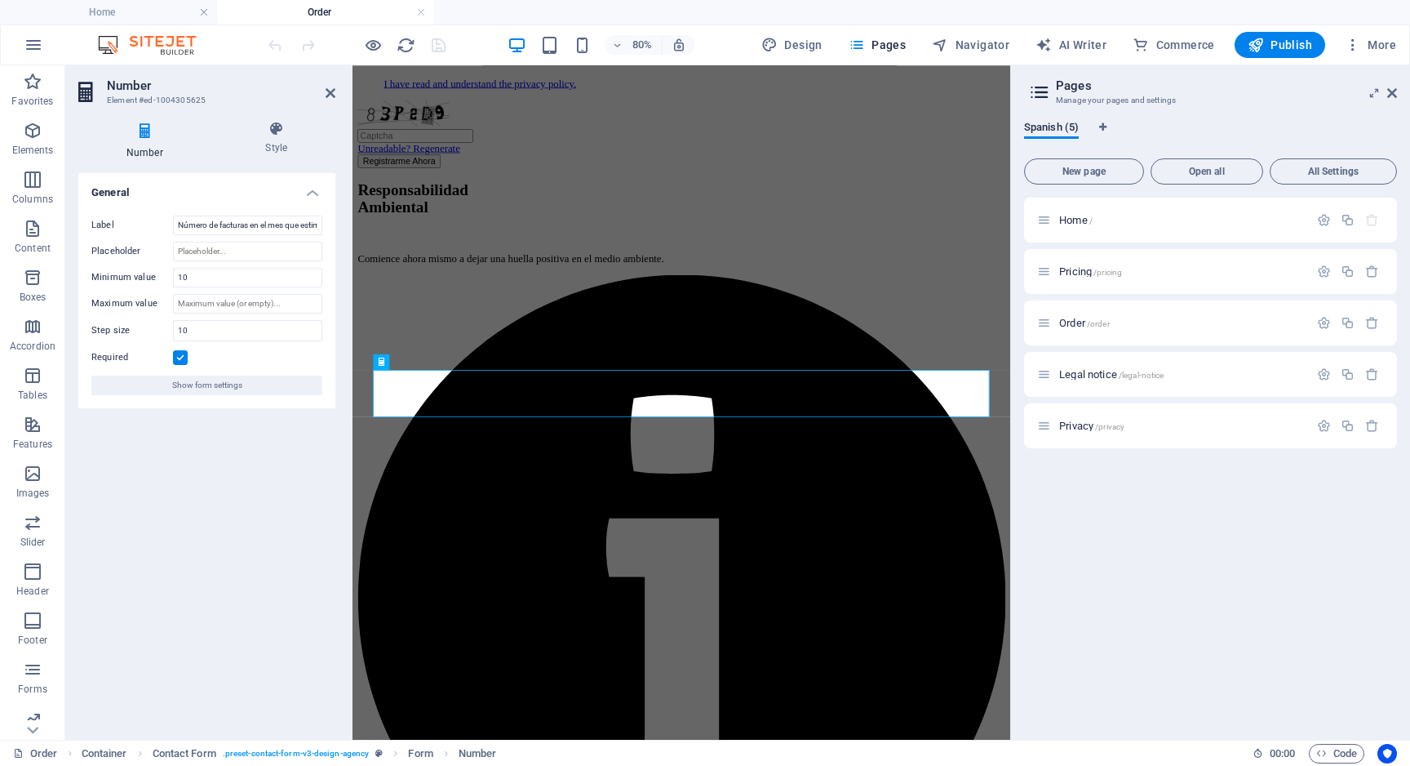
click at [147, 132] on icon at bounding box center [144, 131] width 133 height 21
click at [267, 140] on h4 "Style" at bounding box center [277, 138] width 118 height 34
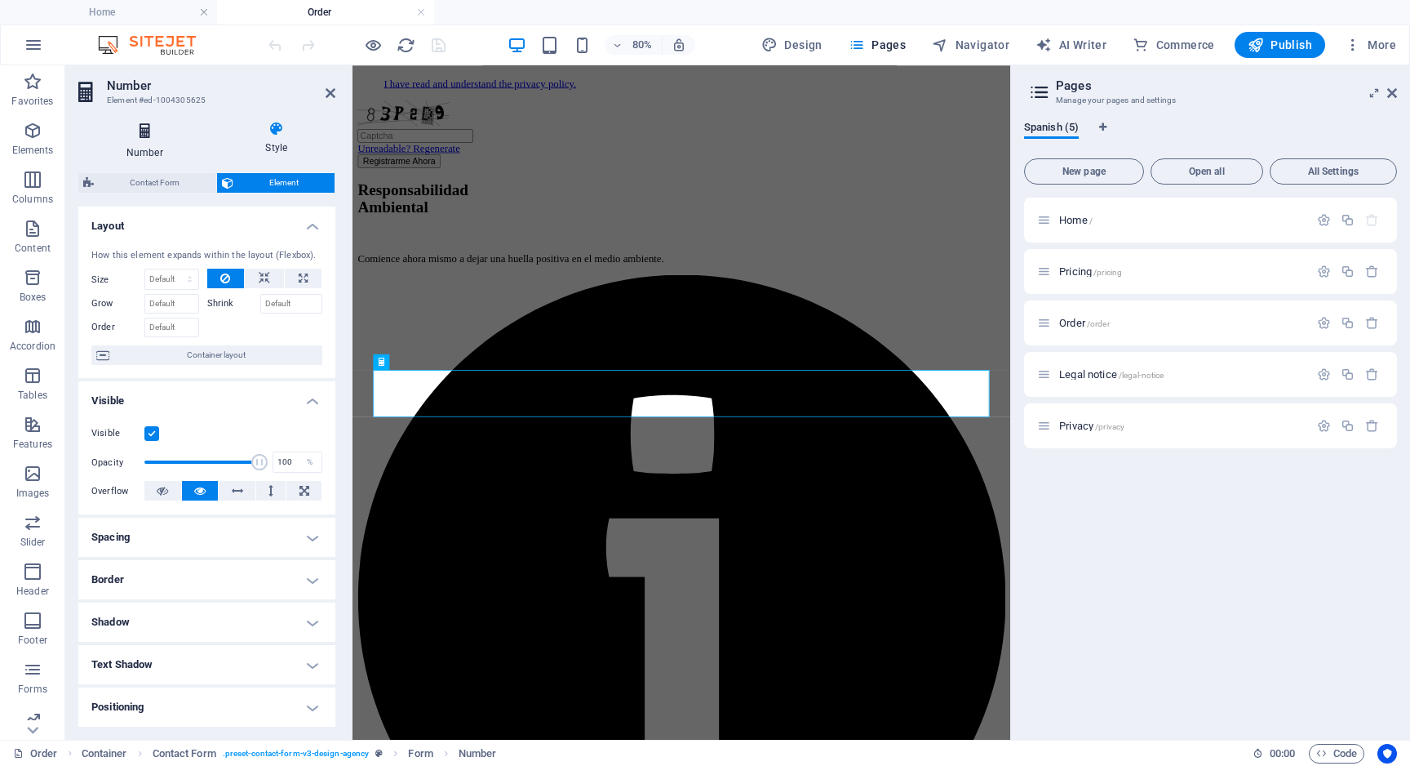
click at [147, 133] on icon at bounding box center [144, 131] width 133 height 21
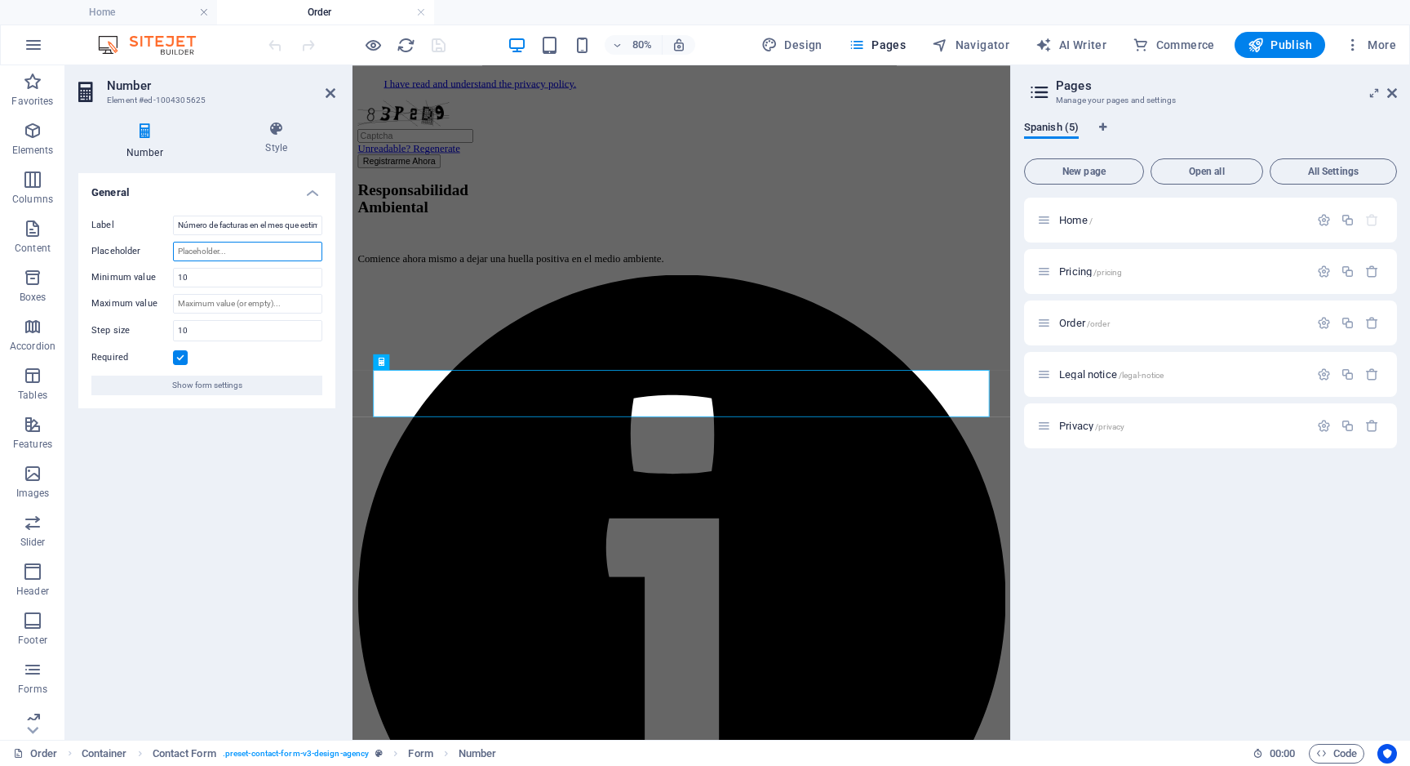
click at [248, 251] on input "Placeholder" at bounding box center [247, 252] width 149 height 20
type input "1"
click at [328, 91] on icon at bounding box center [331, 93] width 10 height 13
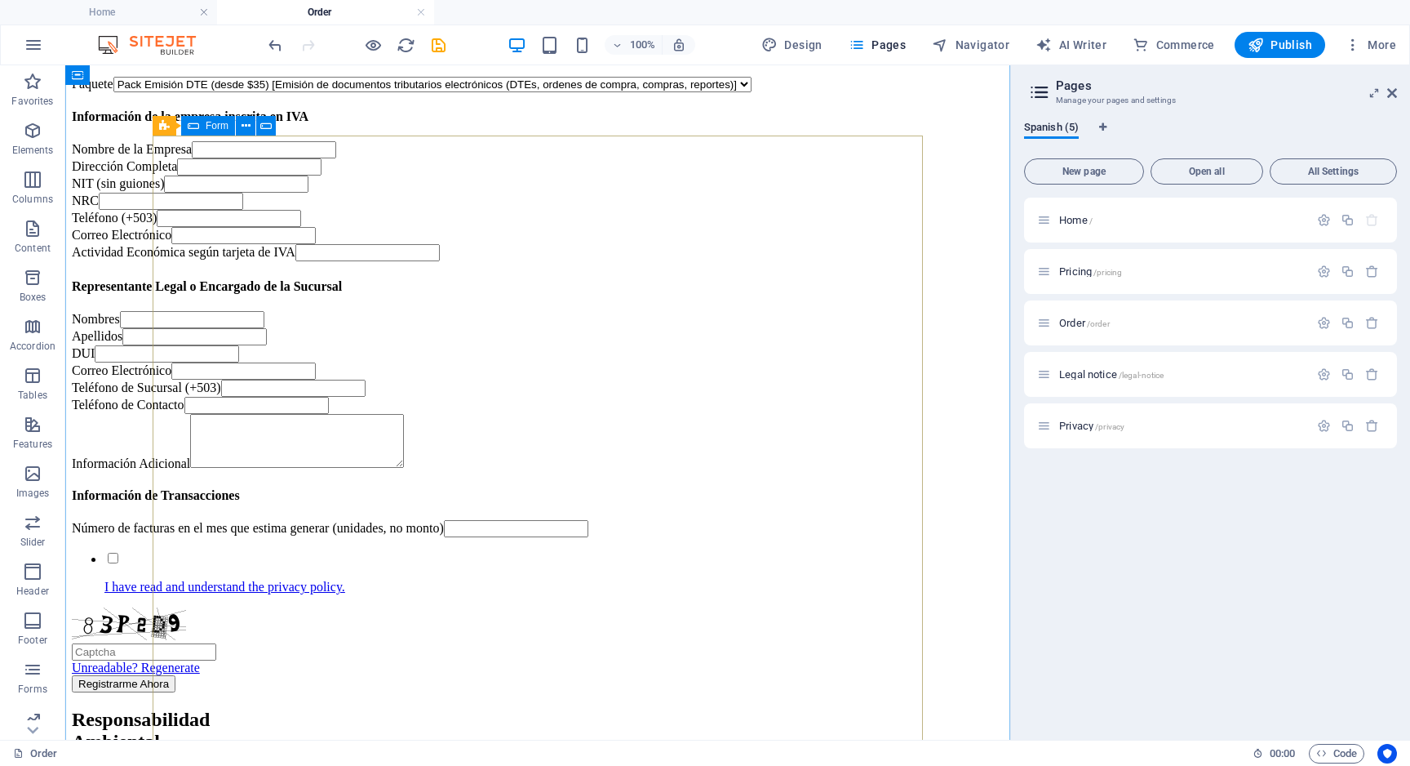
scroll to position [188, 0]
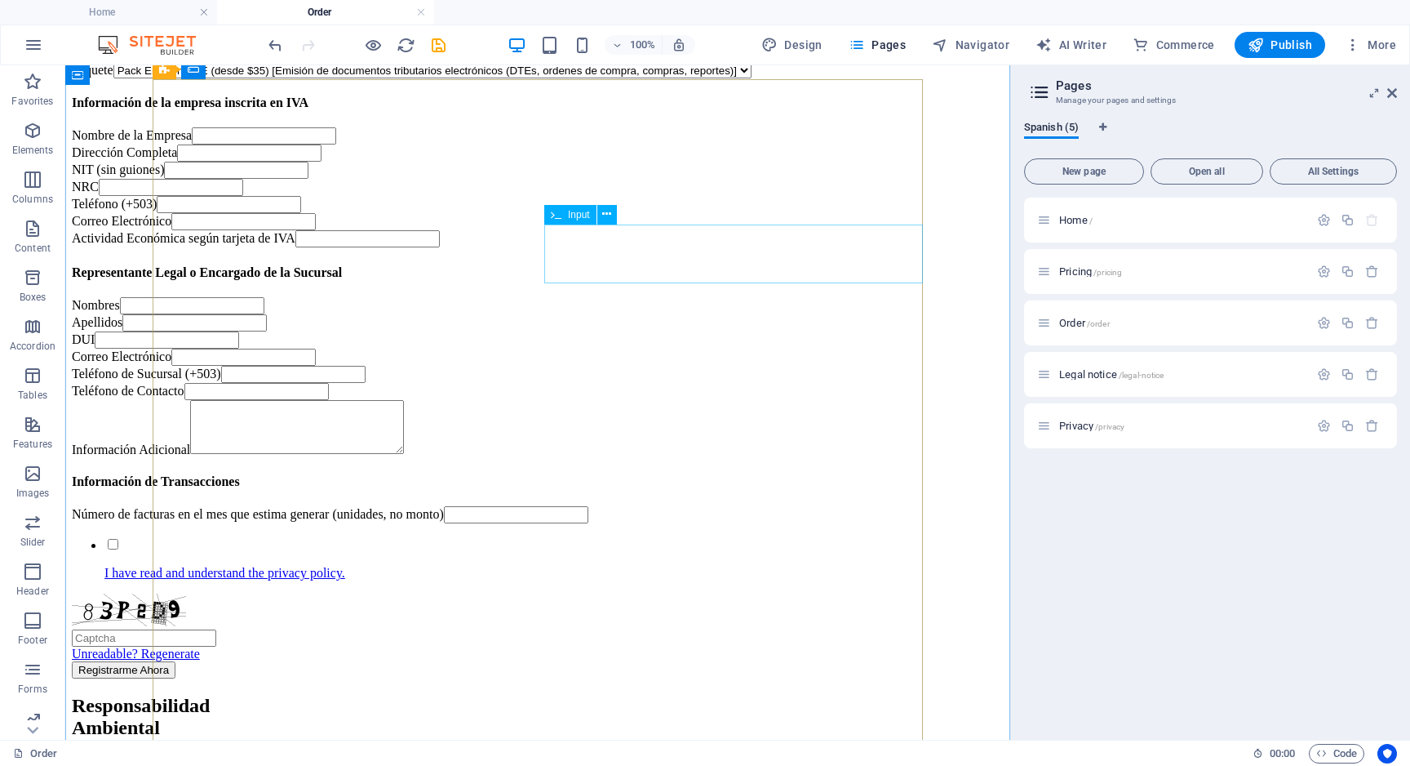
click at [585, 162] on div "Dirección Completa" at bounding box center [538, 152] width 932 height 17
click at [579, 214] on span "Input" at bounding box center [579, 215] width 22 height 10
select select "characters"
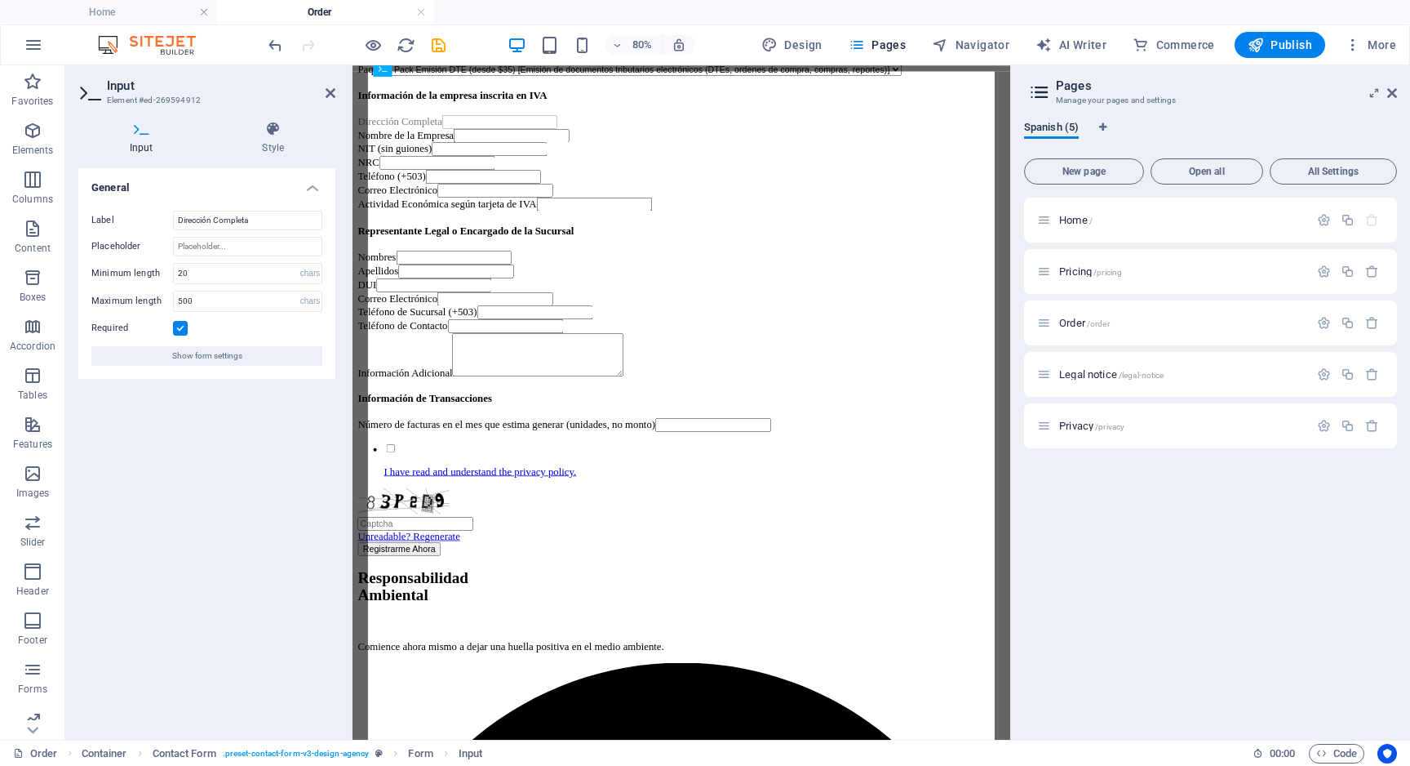
drag, startPoint x: 1069, startPoint y: 249, endPoint x: 847, endPoint y: 231, distance: 222.7
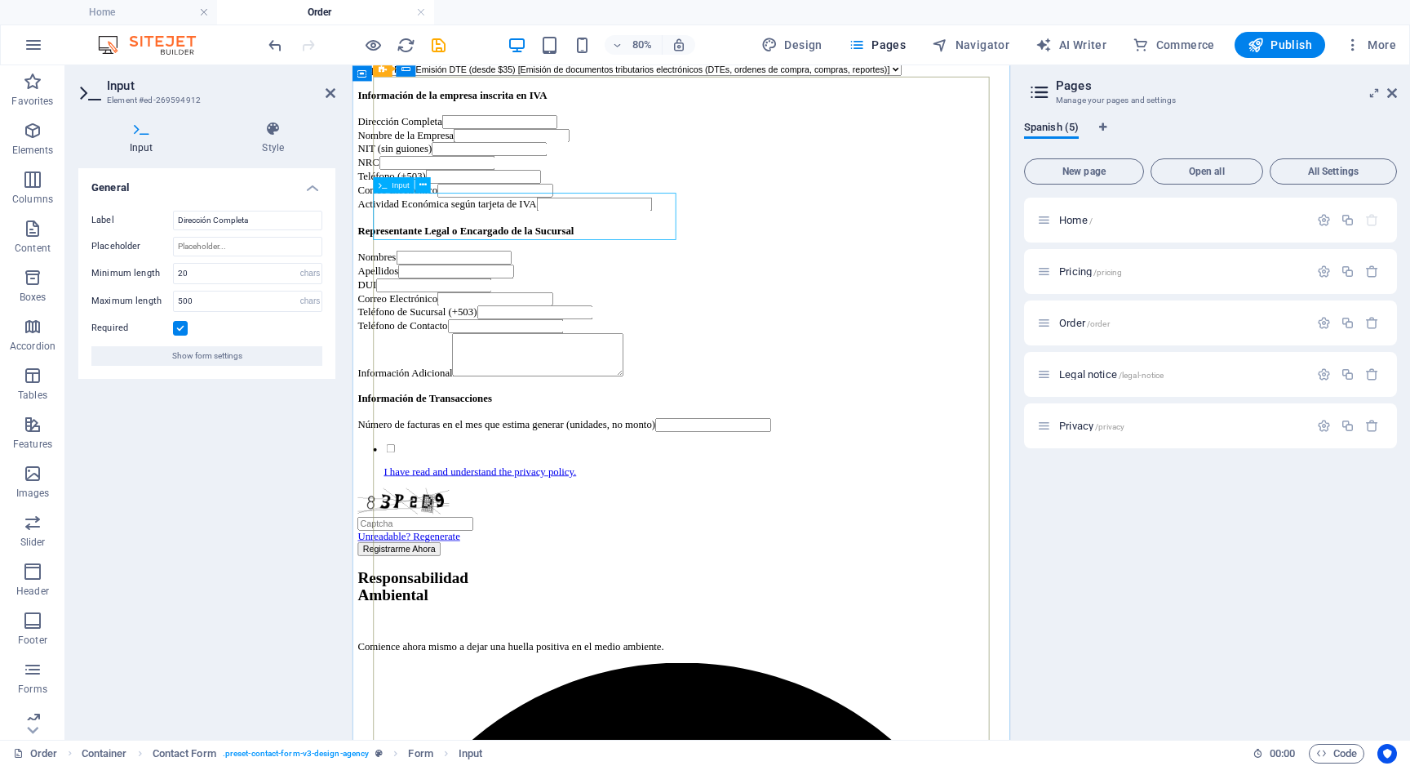
click at [400, 189] on div "Input" at bounding box center [394, 185] width 42 height 16
drag, startPoint x: 753, startPoint y: 255, endPoint x: 432, endPoint y: 430, distance: 365.6
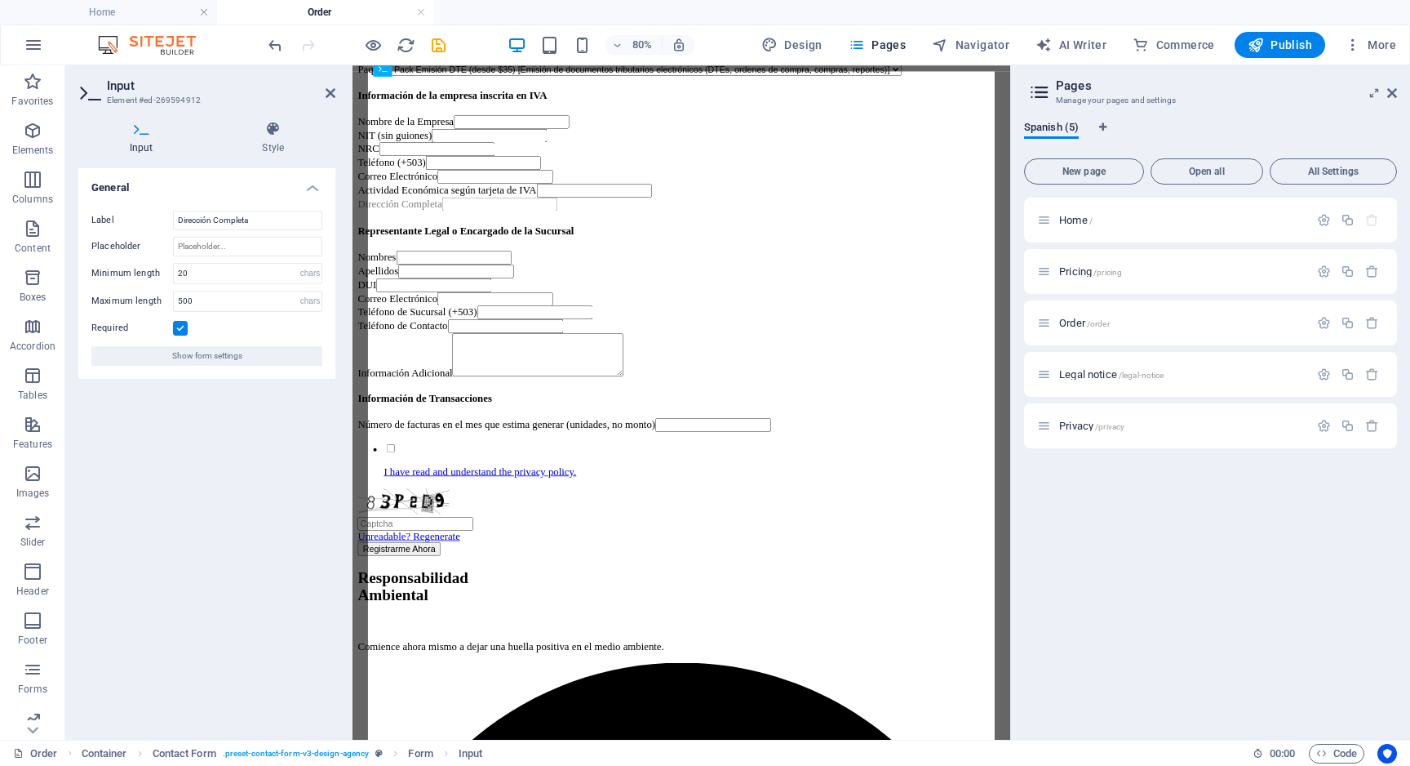
drag, startPoint x: 748, startPoint y: 252, endPoint x: 672, endPoint y: 460, distance: 221.1
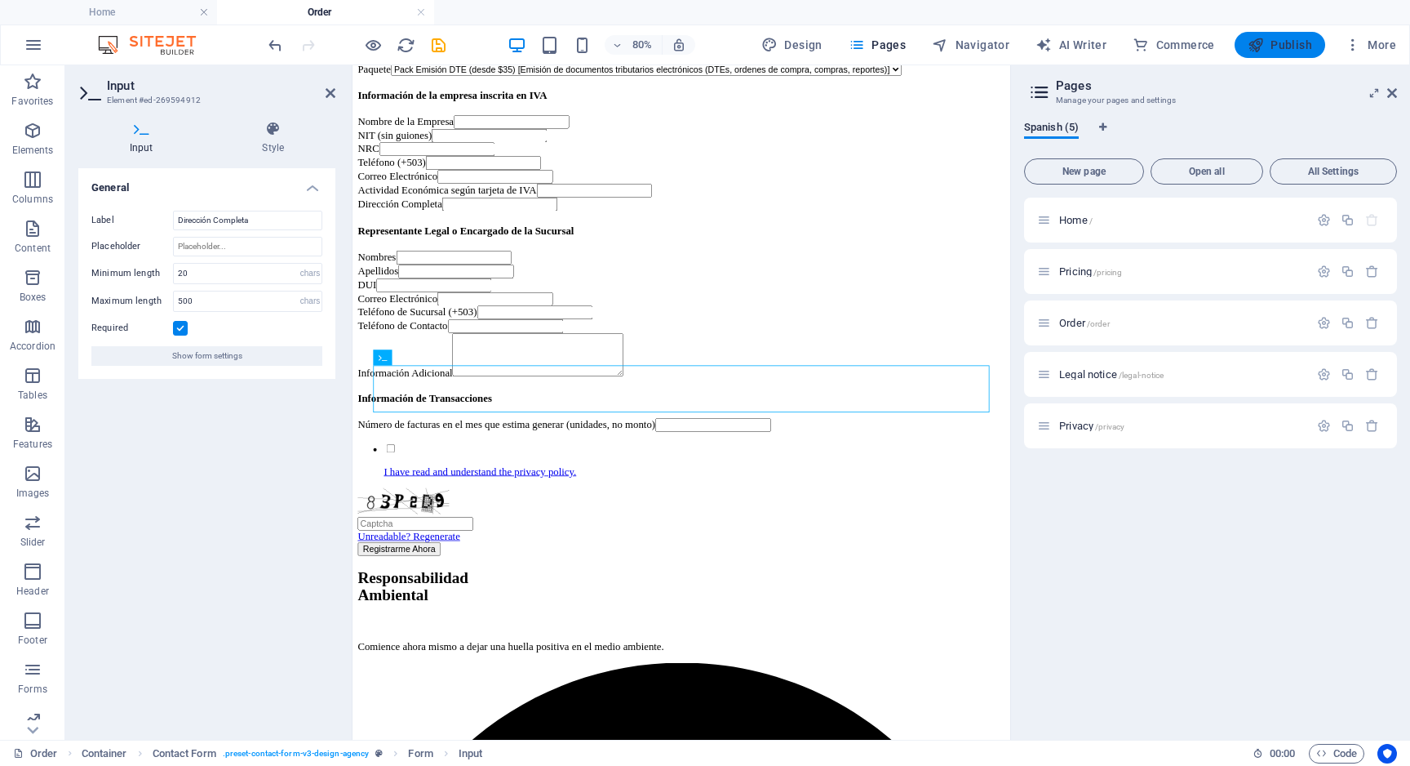
click at [1284, 42] on span "Publish" at bounding box center [1280, 45] width 64 height 16
select select
checkbox input "false"
